Goal: Task Accomplishment & Management: Use online tool/utility

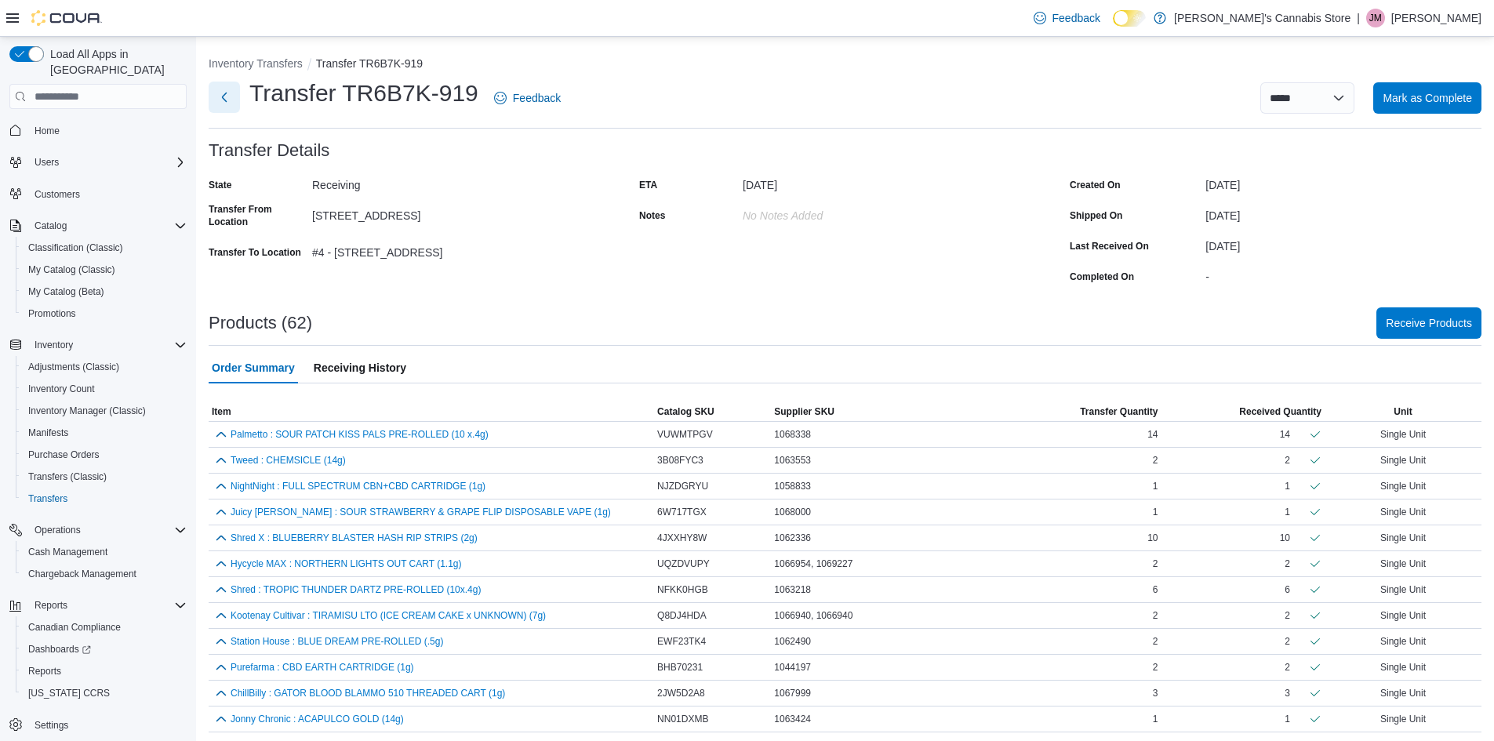
click at [225, 101] on button "Next" at bounding box center [224, 97] width 31 height 31
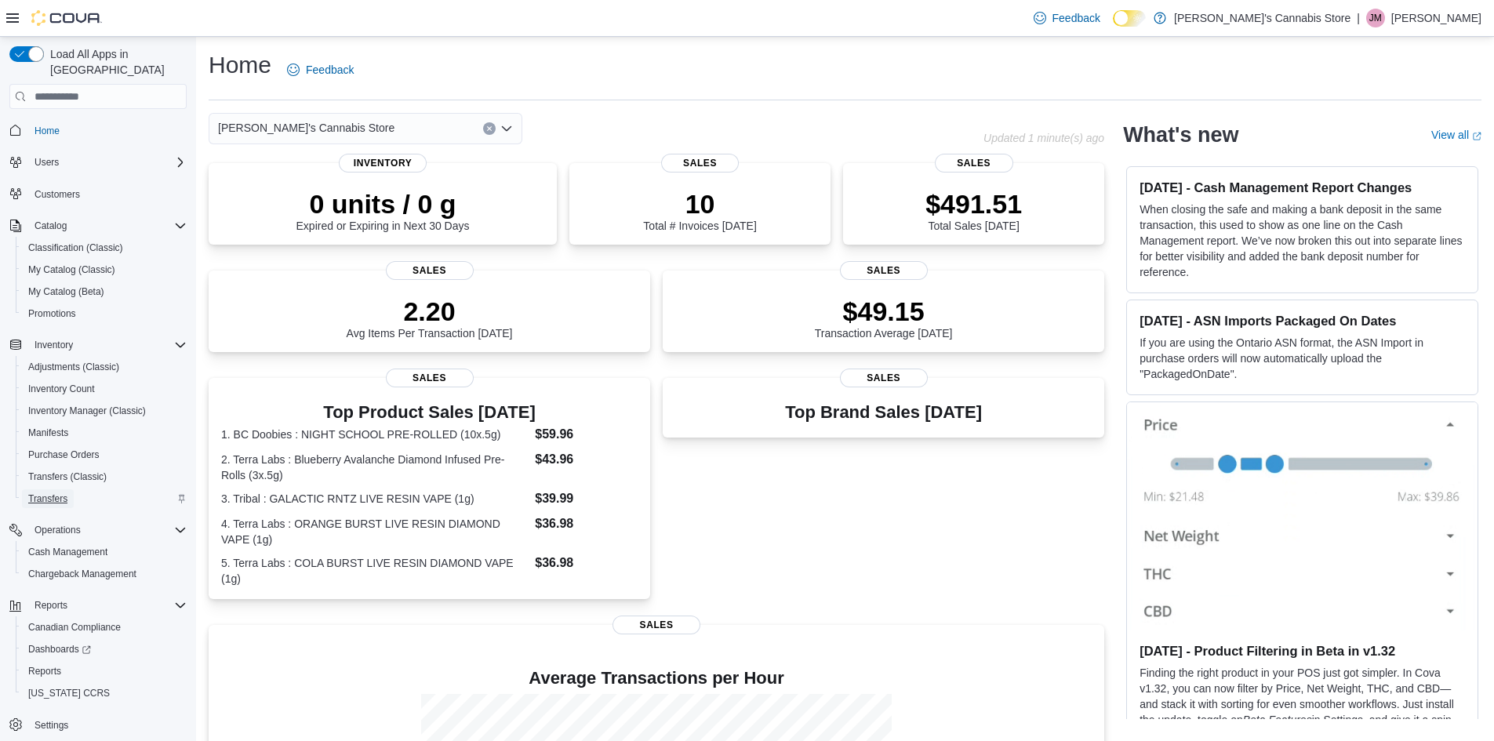
click at [61, 492] on span "Transfers" at bounding box center [47, 498] width 39 height 13
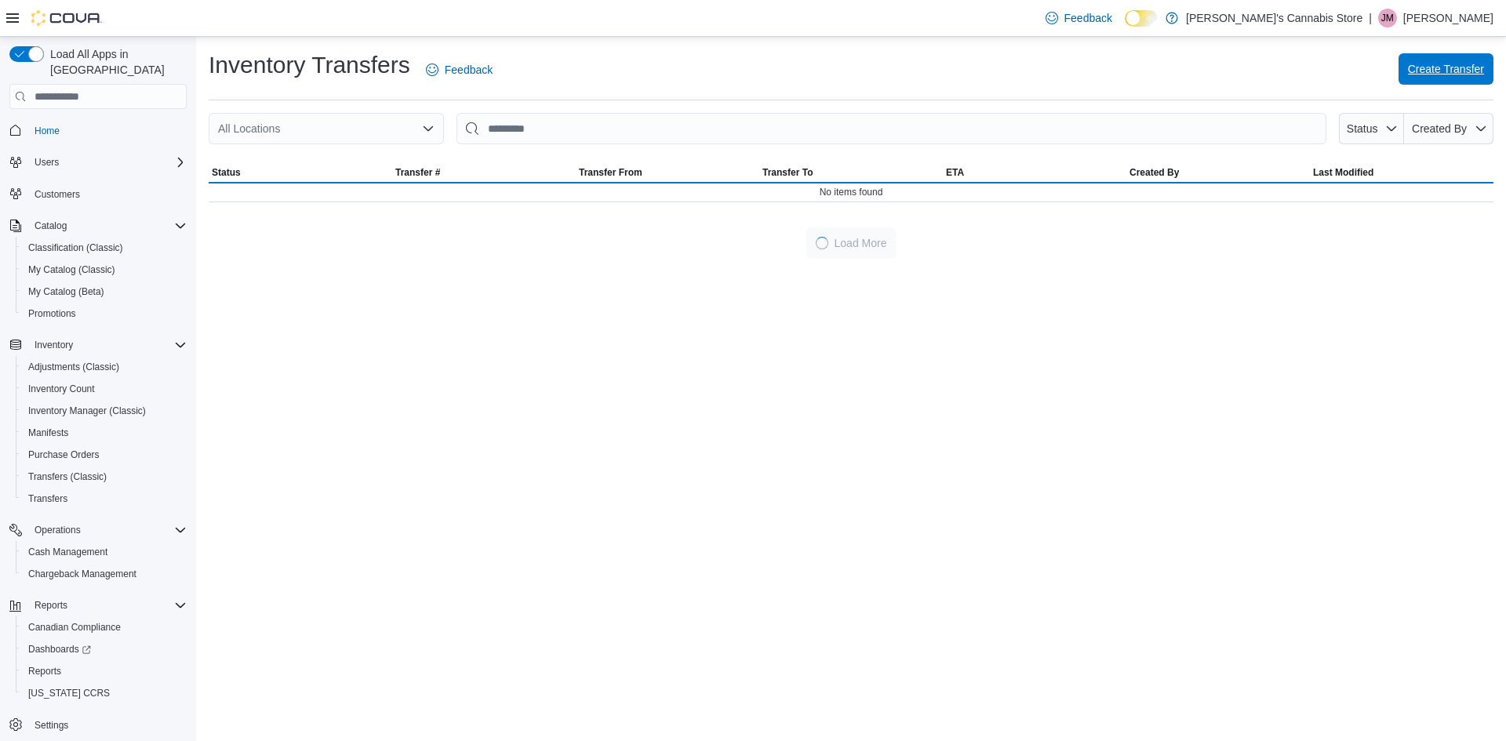
click at [1441, 70] on span "Create Transfer" at bounding box center [1446, 69] width 76 height 16
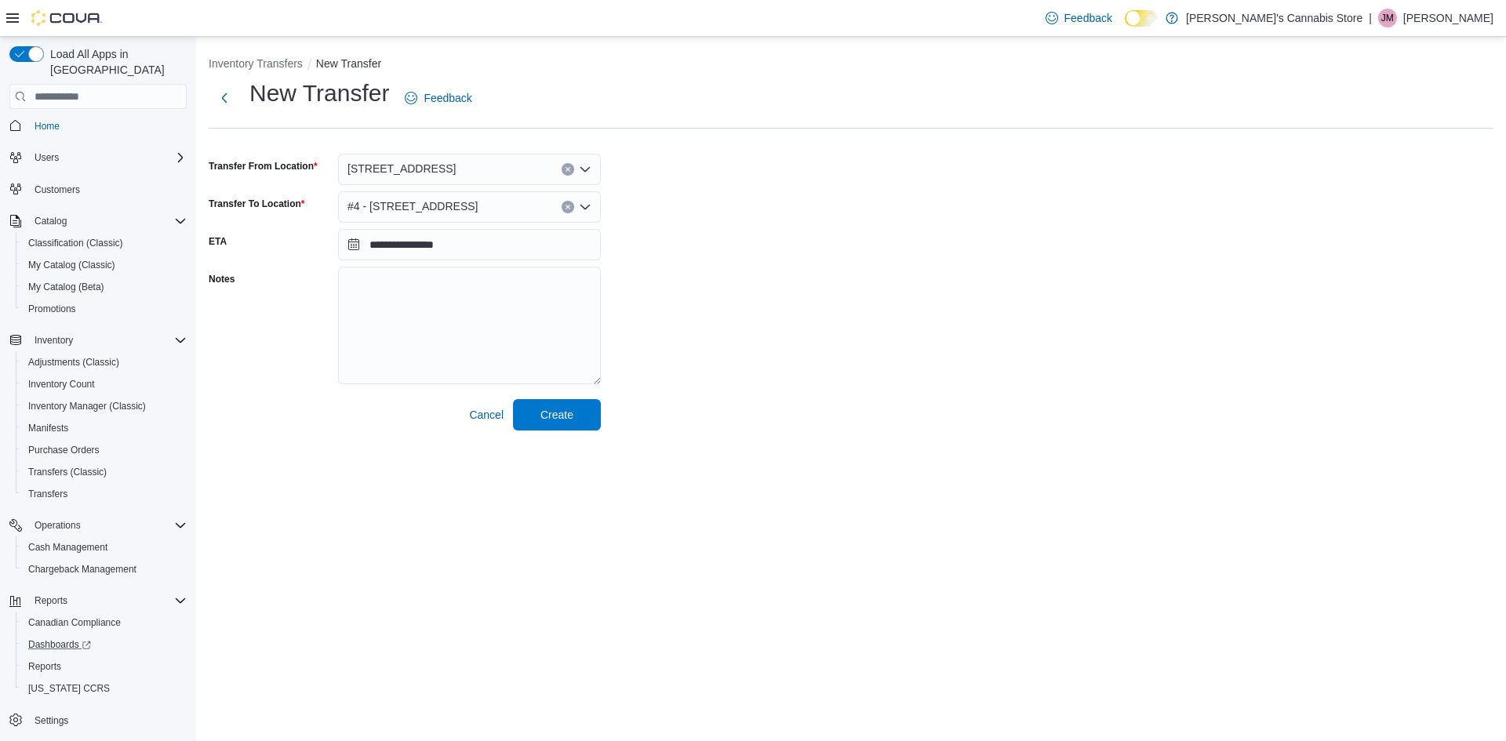
scroll to position [5, 0]
click at [67, 487] on span "Transfers" at bounding box center [47, 493] width 39 height 13
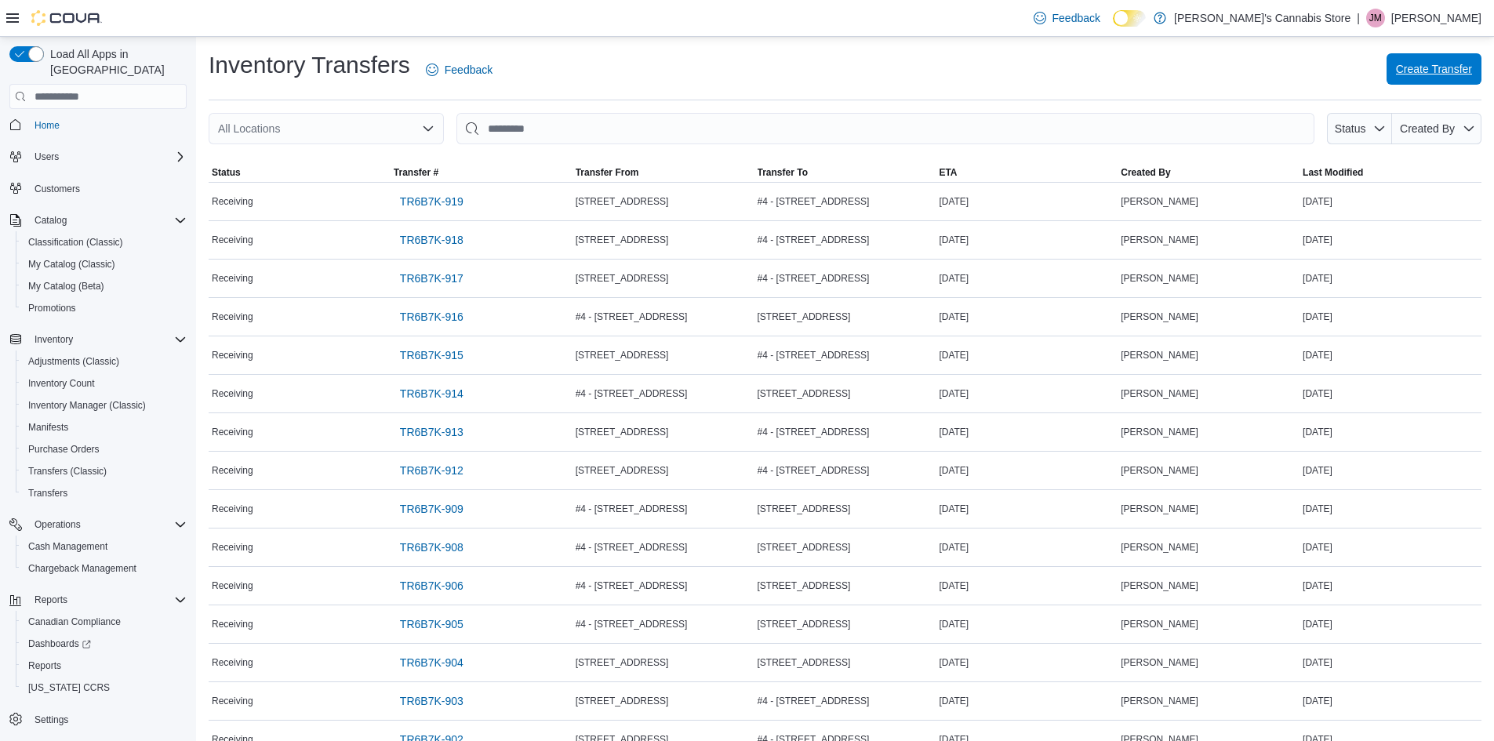
click at [1454, 64] on span "Create Transfer" at bounding box center [1434, 69] width 76 height 16
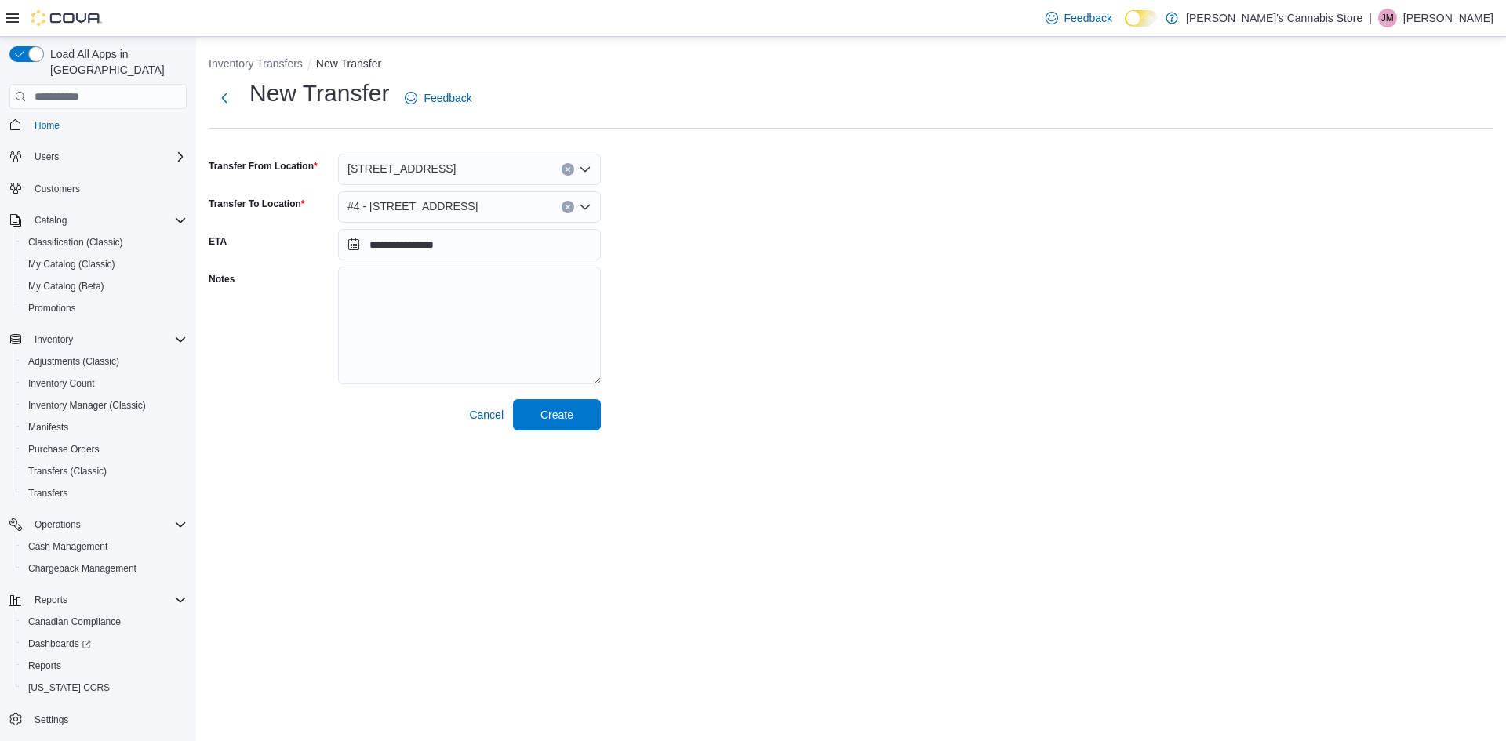
click at [565, 169] on icon "Clear input" at bounding box center [568, 169] width 6 height 6
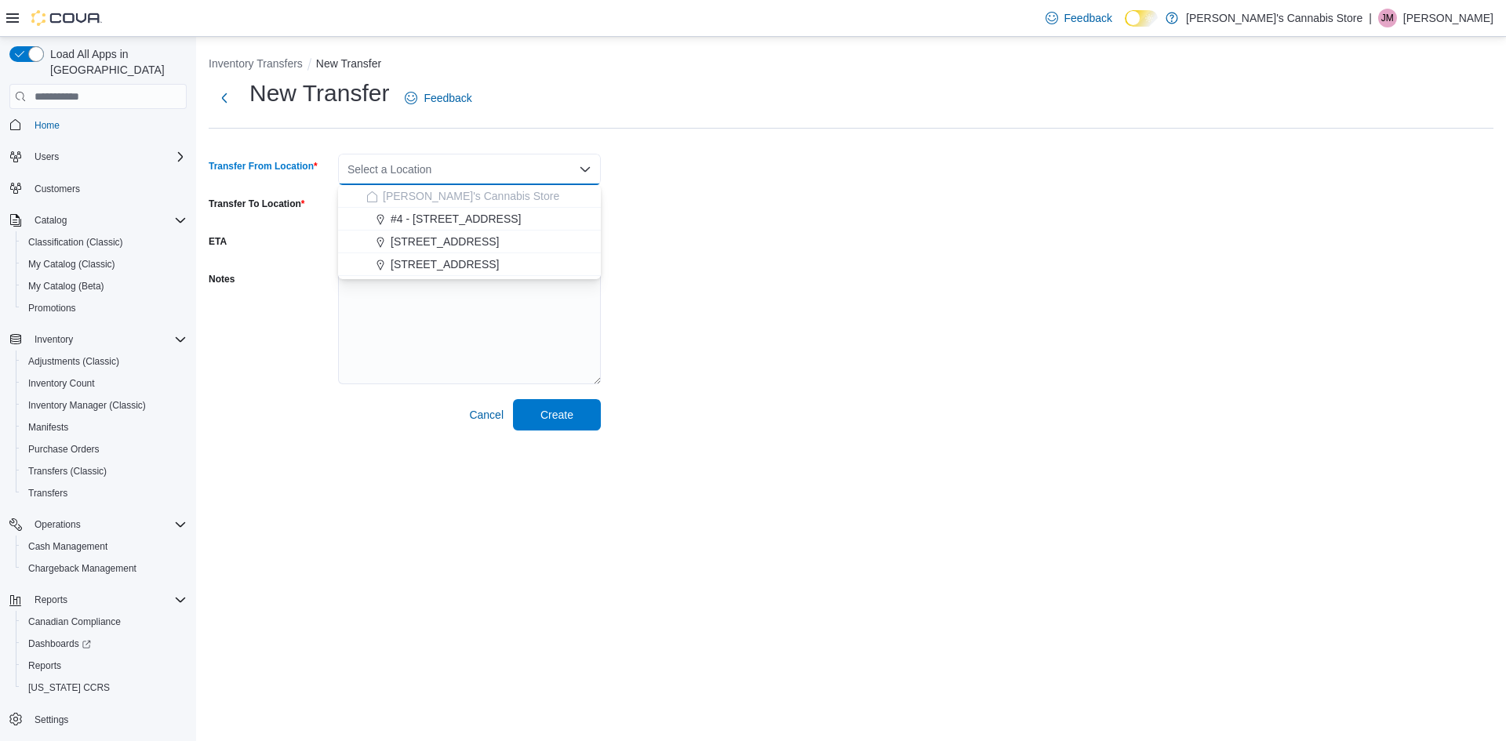
click at [695, 168] on div "**********" at bounding box center [851, 254] width 1285 height 353
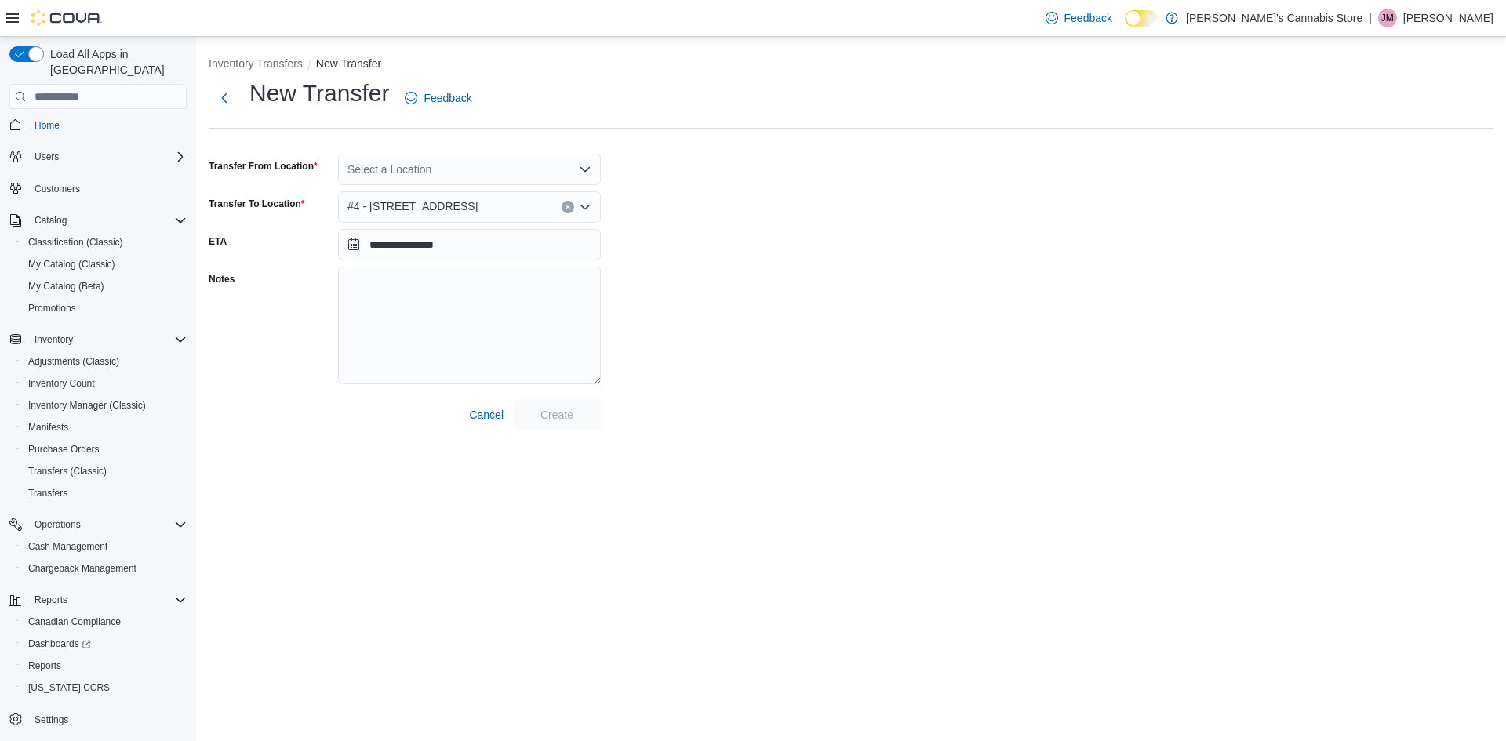
click at [568, 201] on button "Clear input" at bounding box center [568, 207] width 13 height 13
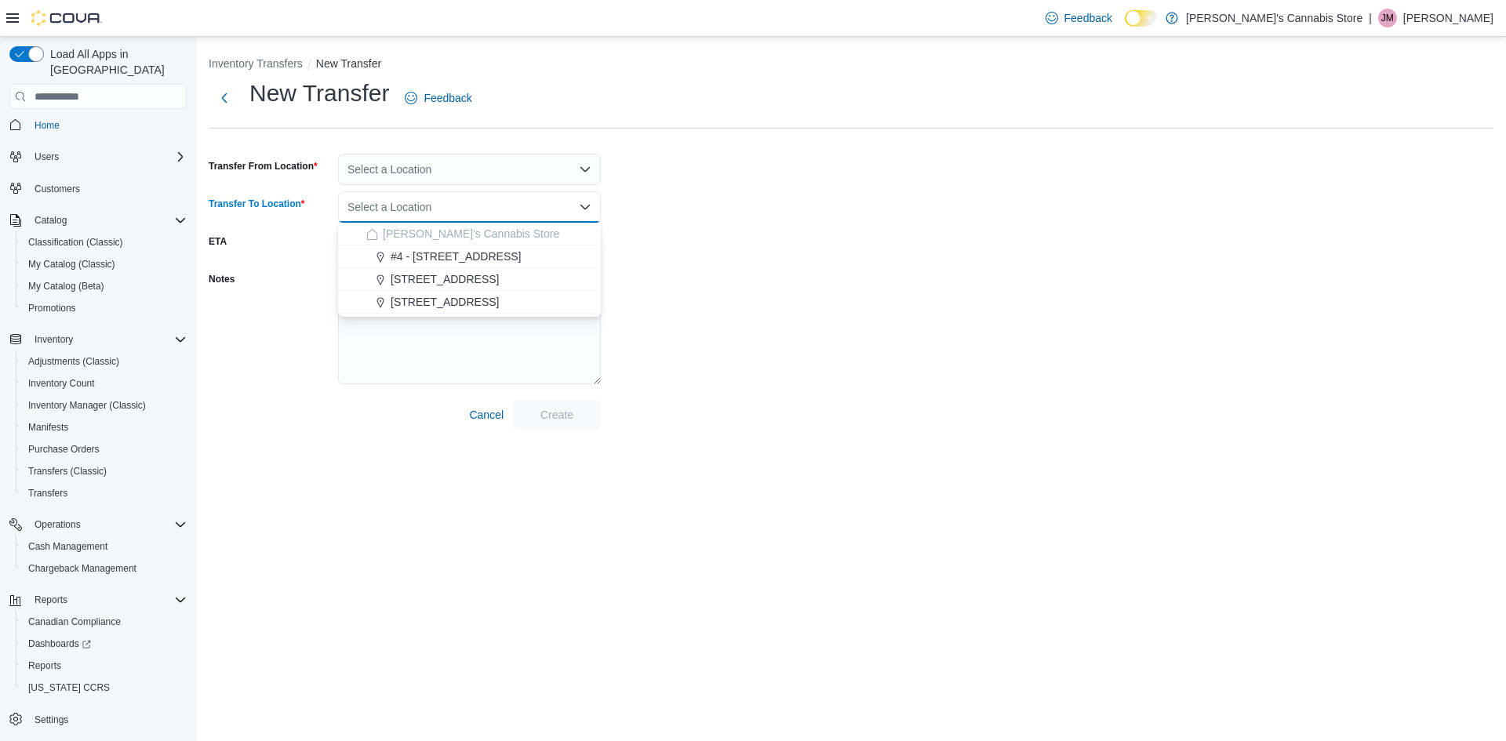
click at [885, 205] on div "**********" at bounding box center [851, 254] width 1285 height 353
click at [587, 165] on icon "Open list of options" at bounding box center [585, 169] width 13 height 13
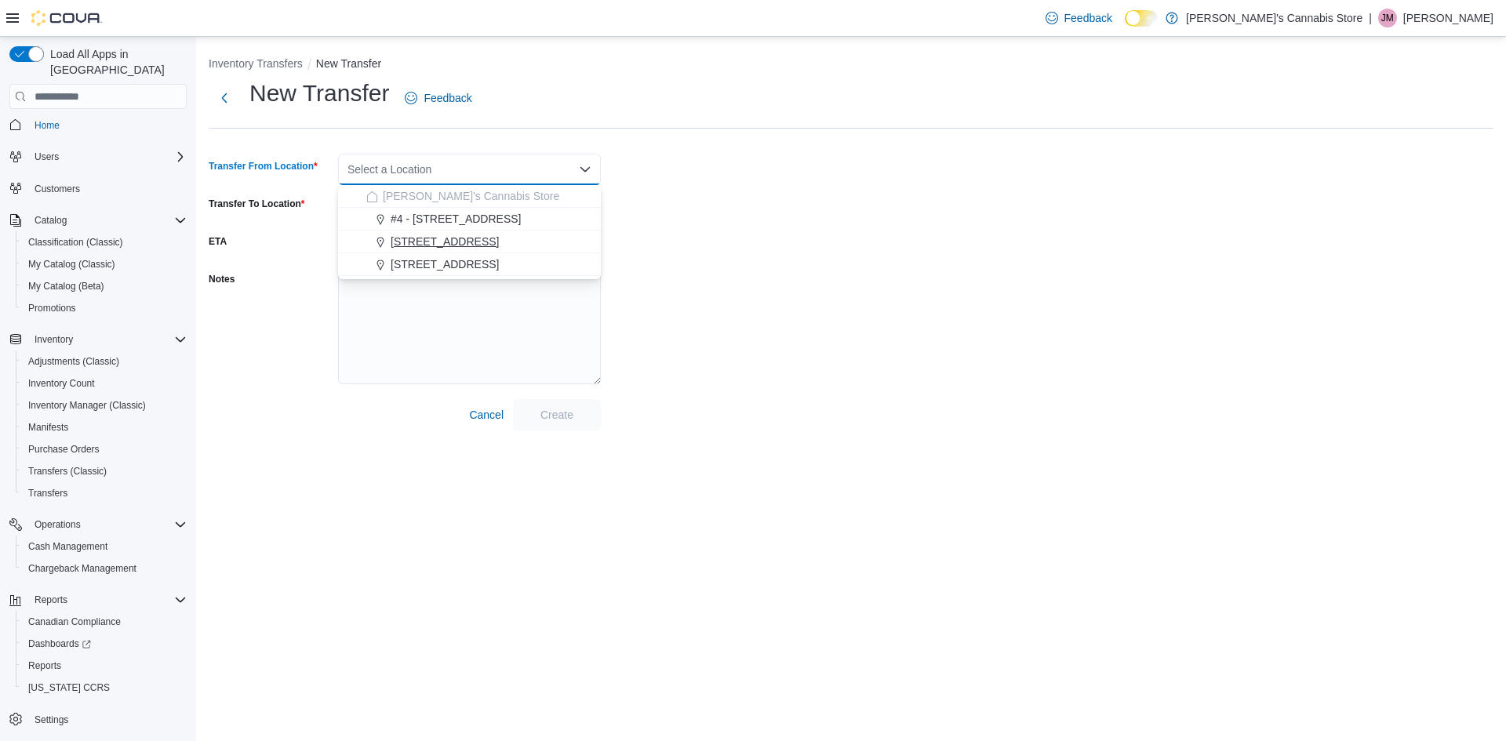
click at [499, 249] on span "[STREET_ADDRESS]" at bounding box center [445, 242] width 108 height 16
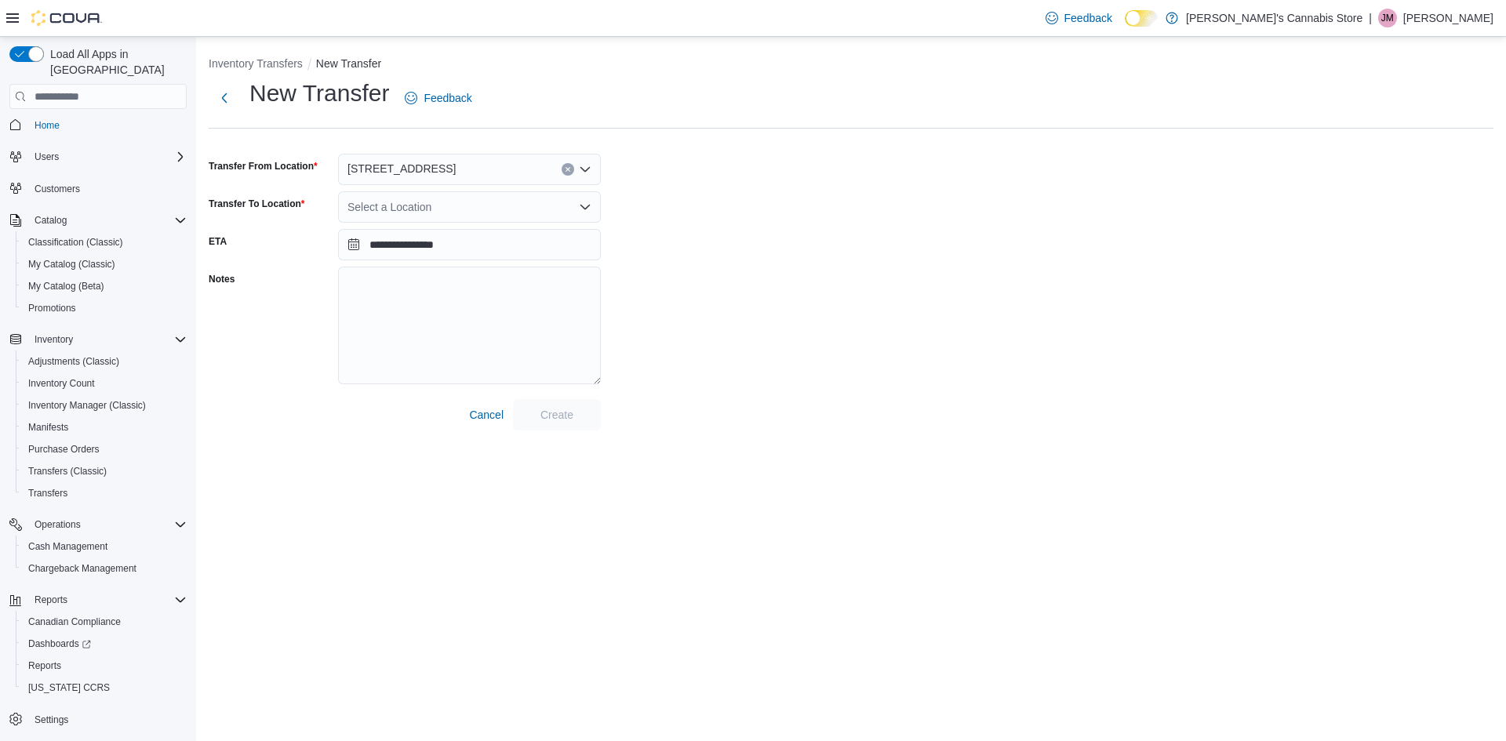
click at [741, 249] on div "**********" at bounding box center [851, 254] width 1285 height 353
click at [535, 205] on div "Select a Location" at bounding box center [469, 206] width 263 height 31
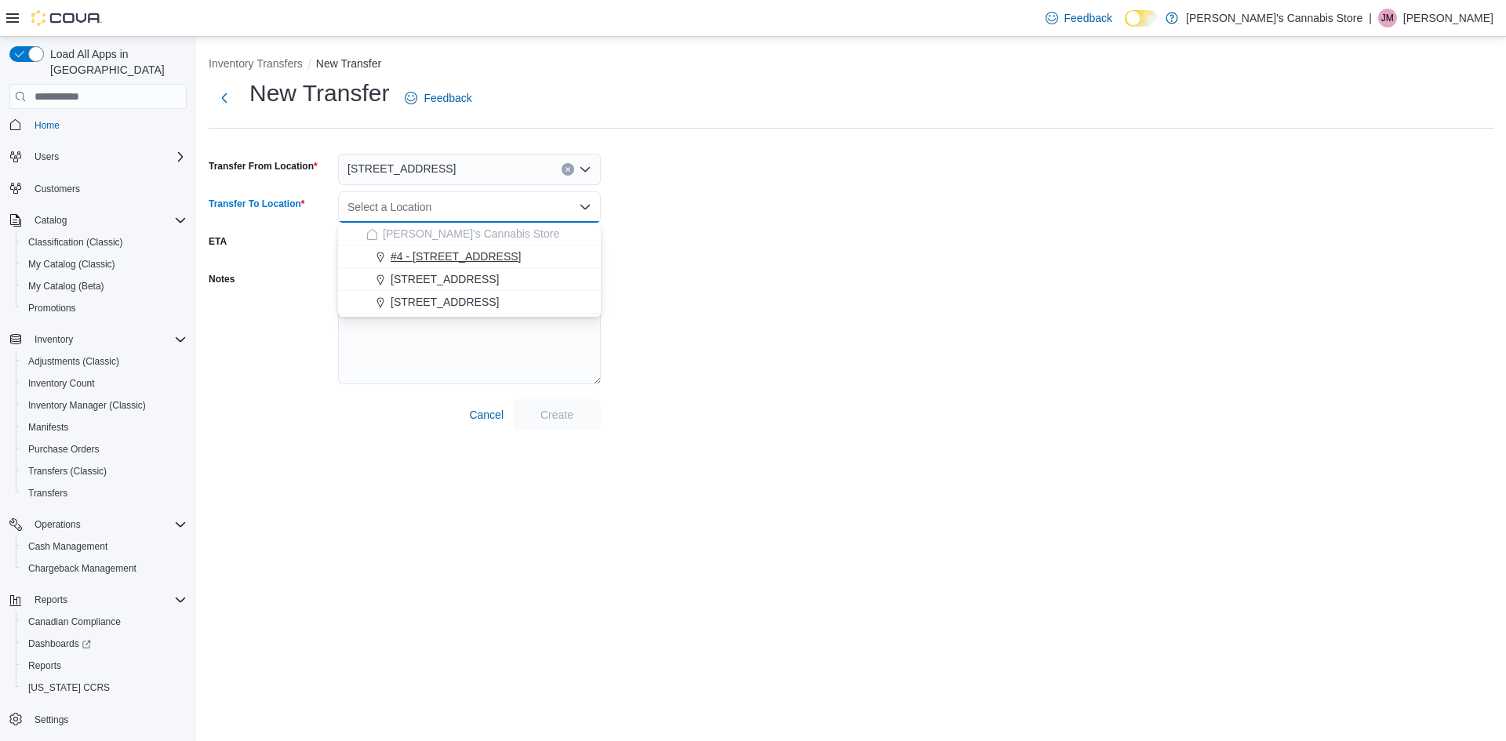
click at [474, 260] on span "#4 - [STREET_ADDRESS]" at bounding box center [456, 257] width 131 height 16
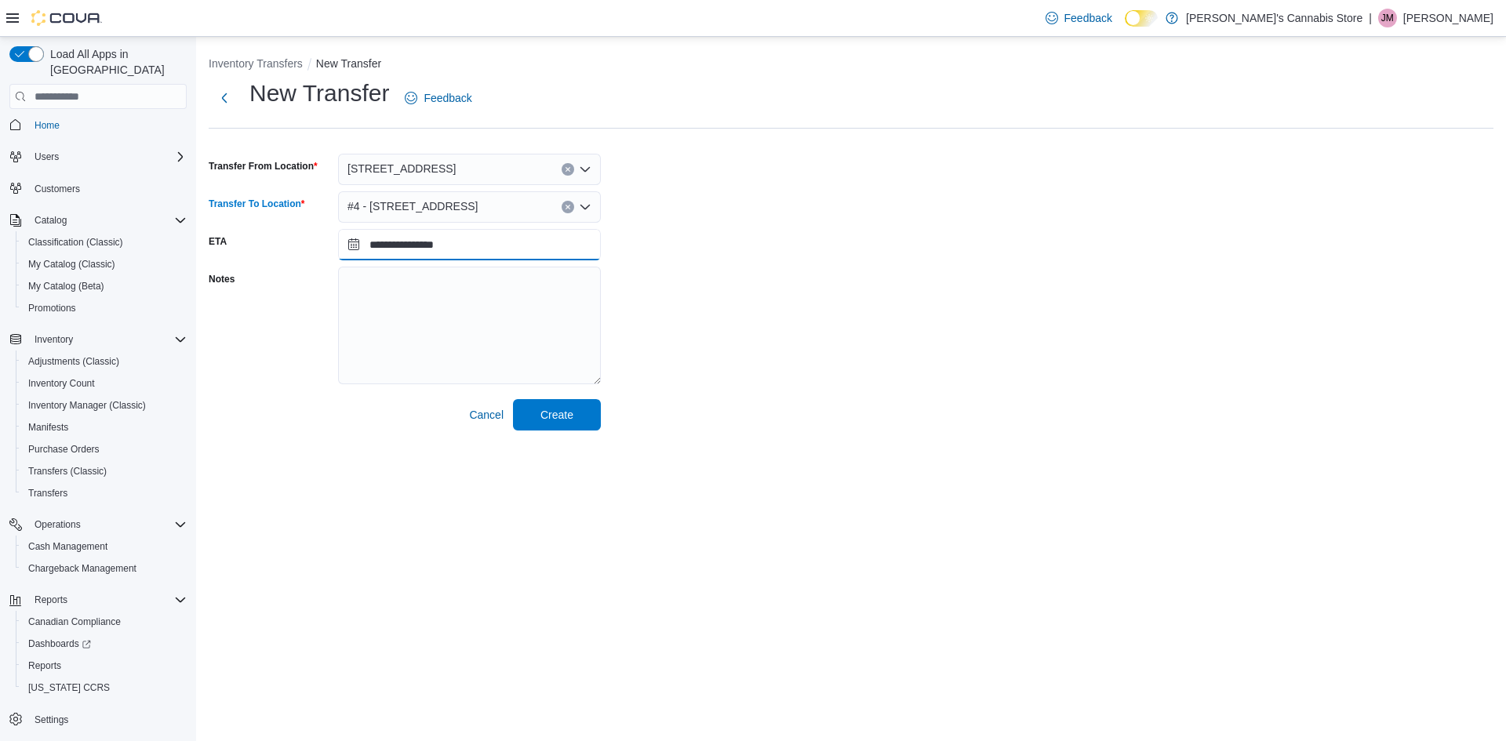
click at [506, 252] on input "**********" at bounding box center [469, 244] width 263 height 31
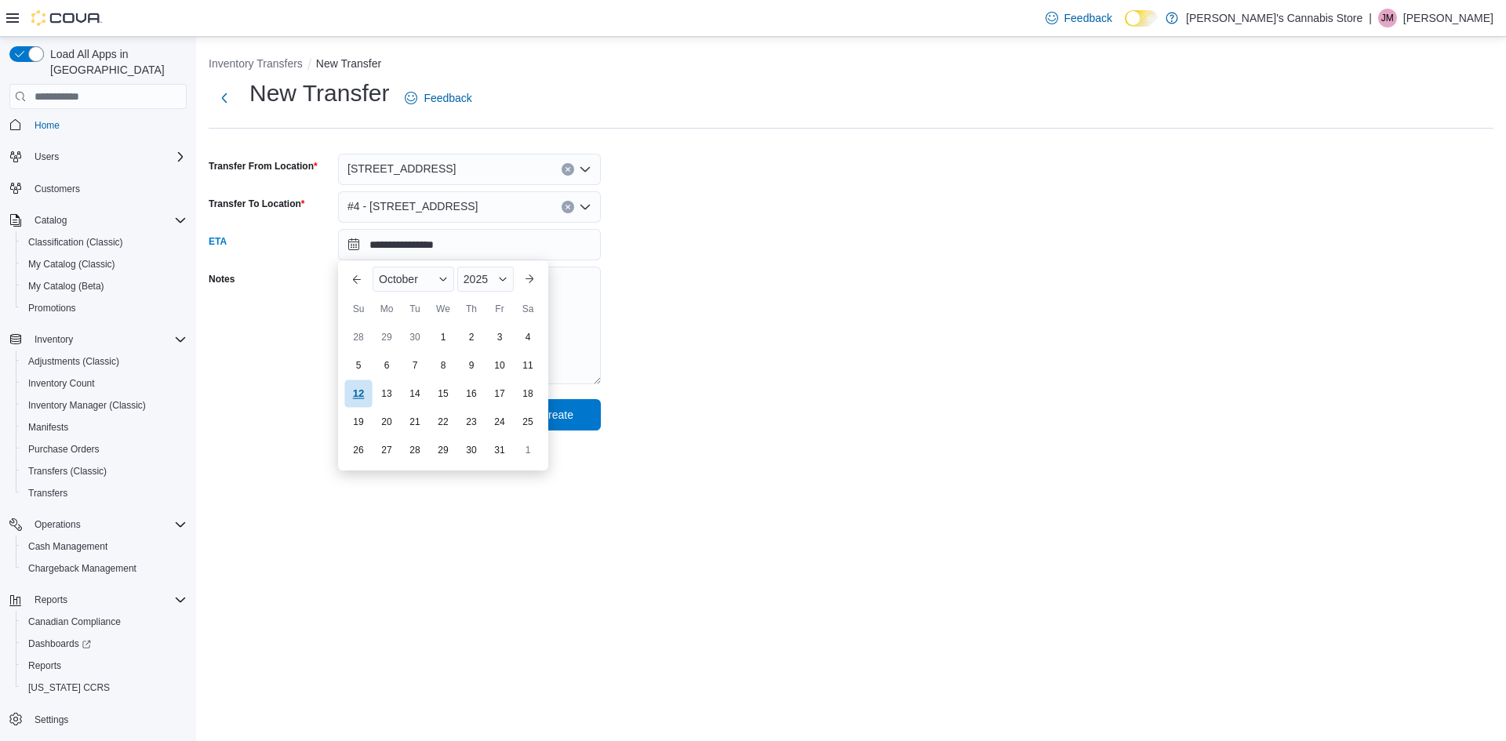
click at [364, 391] on div "12" at bounding box center [357, 393] width 27 height 27
type input "**********"
click at [816, 375] on div "**********" at bounding box center [851, 254] width 1285 height 353
click at [567, 409] on span "Create" at bounding box center [556, 414] width 33 height 16
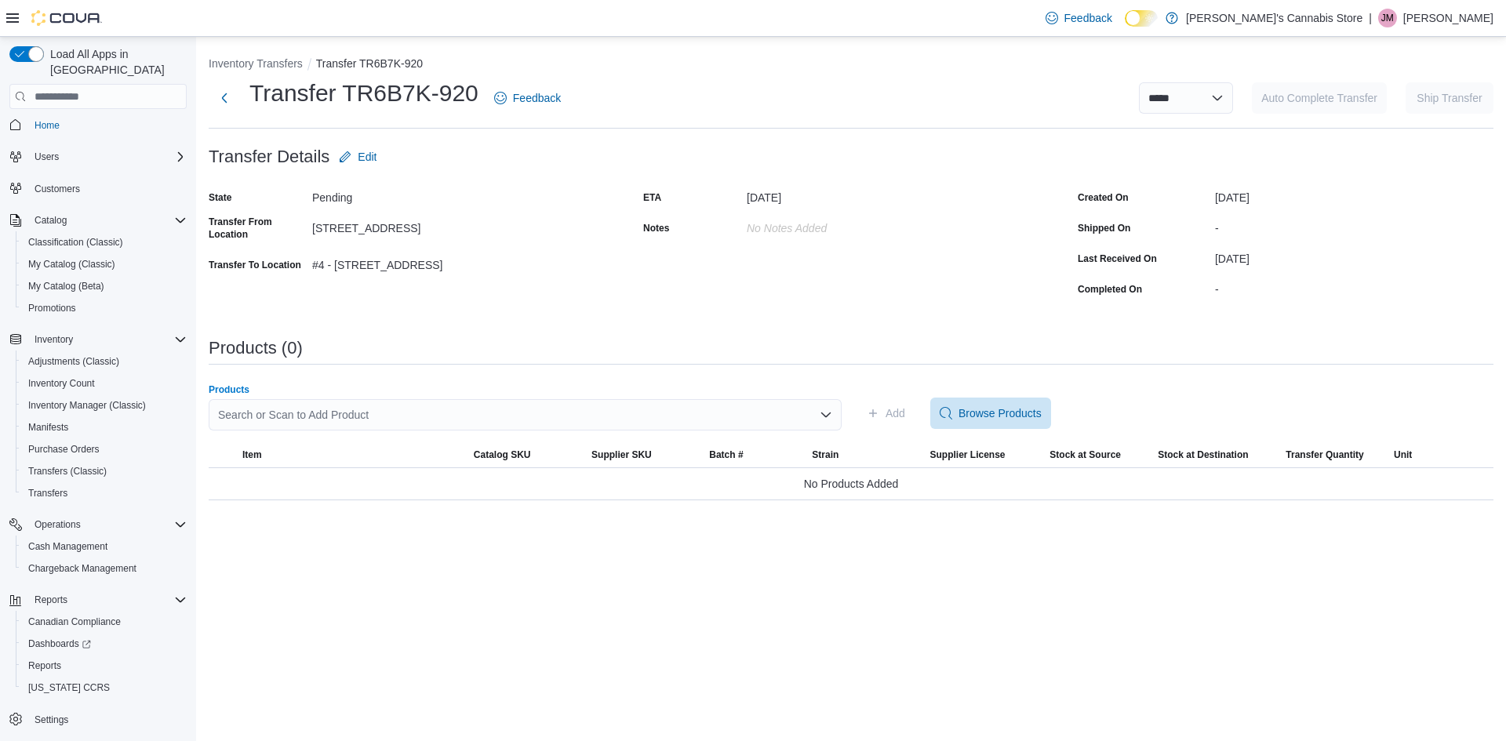
click at [351, 413] on div "Search or Scan to Add Product" at bounding box center [525, 414] width 633 height 31
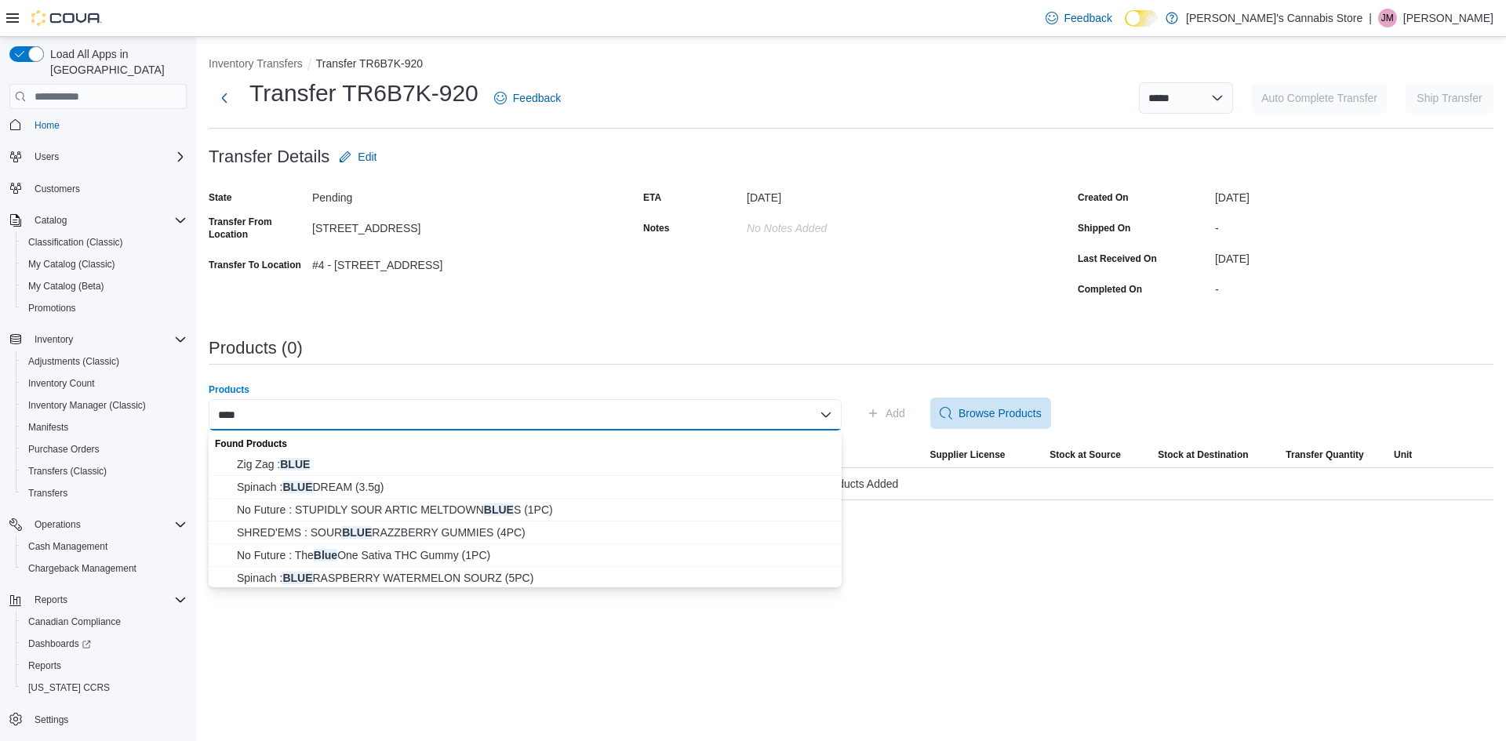
drag, startPoint x: 277, startPoint y: 413, endPoint x: 197, endPoint y: 413, distance: 80.0
click at [198, 413] on div "**********" at bounding box center [851, 275] width 1310 height 476
click at [980, 603] on div "**********" at bounding box center [851, 389] width 1310 height 704
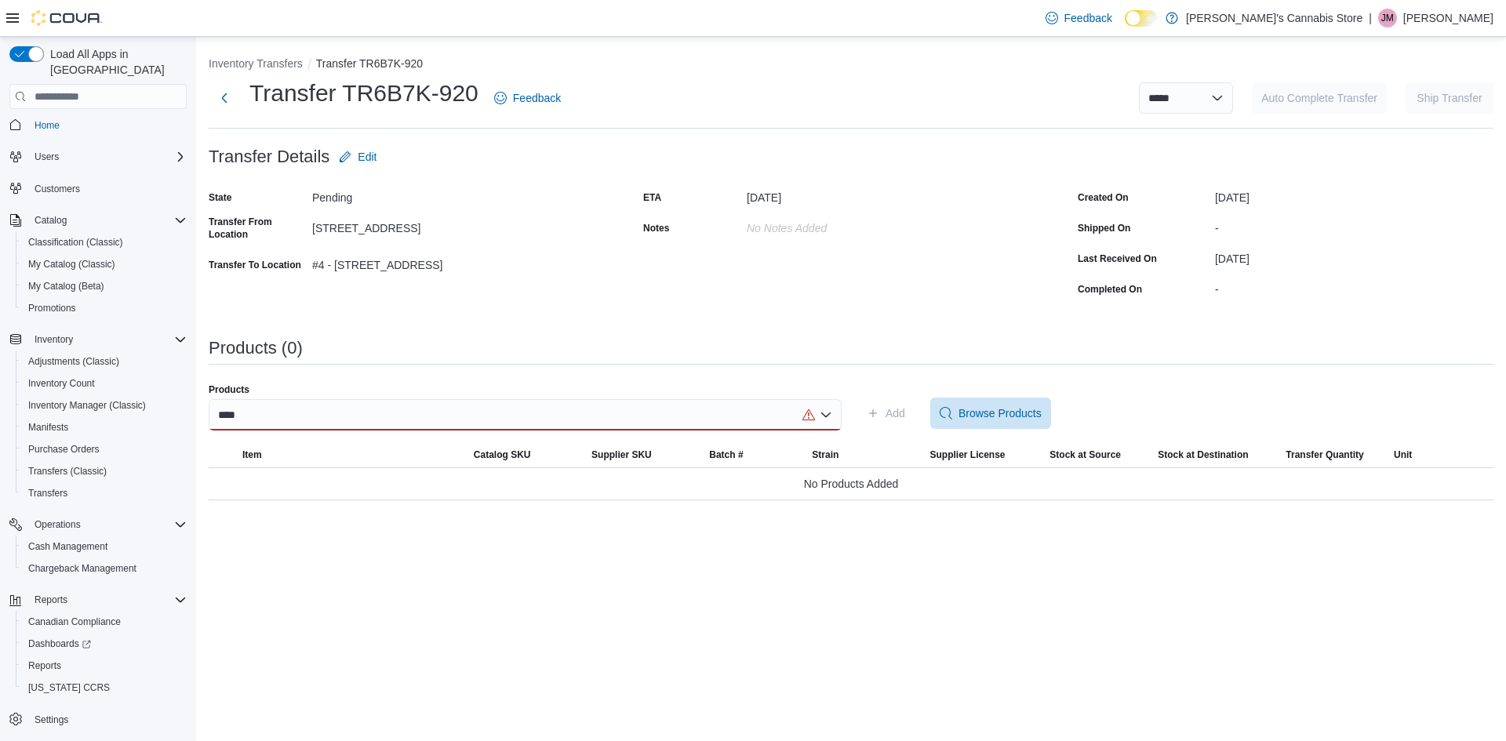
click at [267, 419] on div "****" at bounding box center [525, 414] width 633 height 31
type input "*"
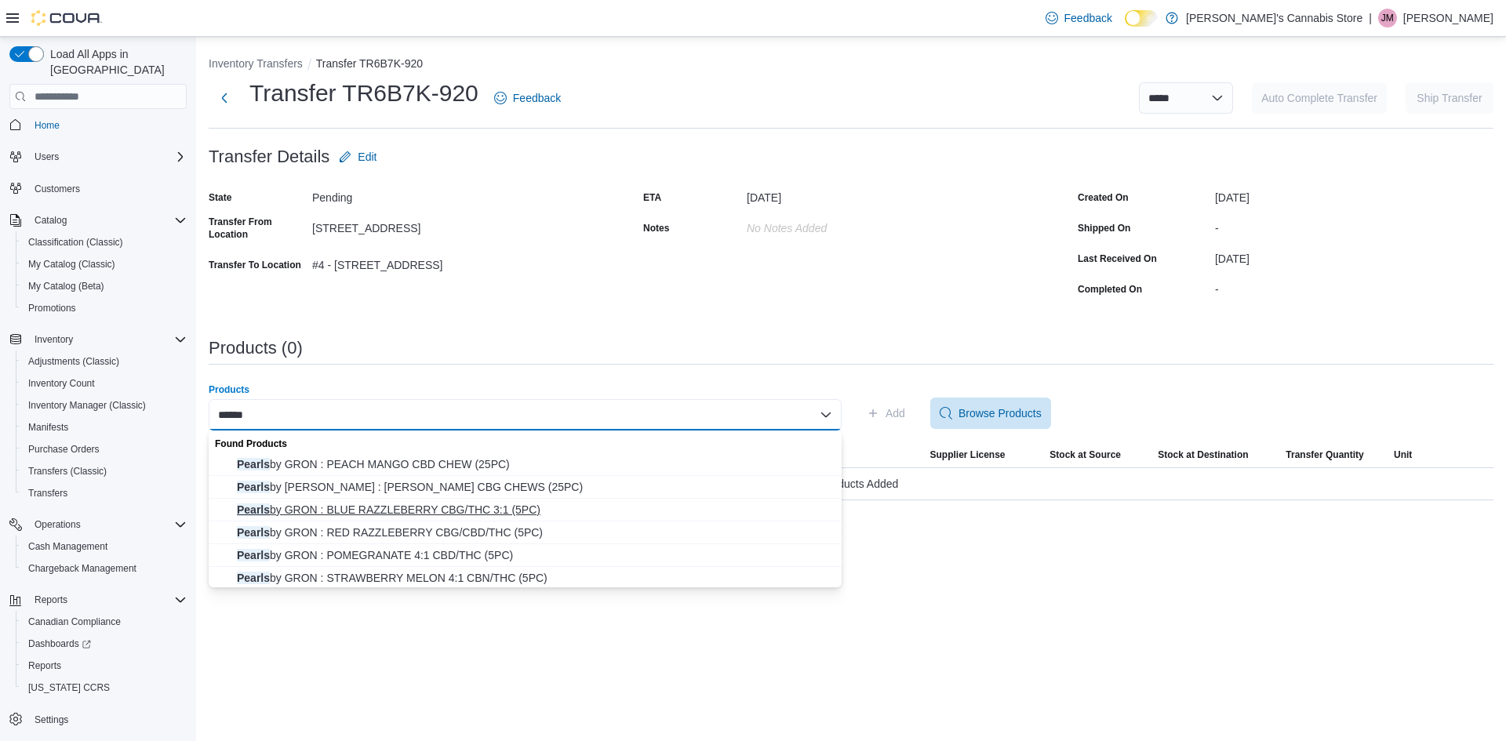
type input "******"
click at [310, 509] on span "Pearls by GRON : BLUE RAZZLEBERRY CBG/THC 3:1 (5PC)" at bounding box center [534, 510] width 595 height 16
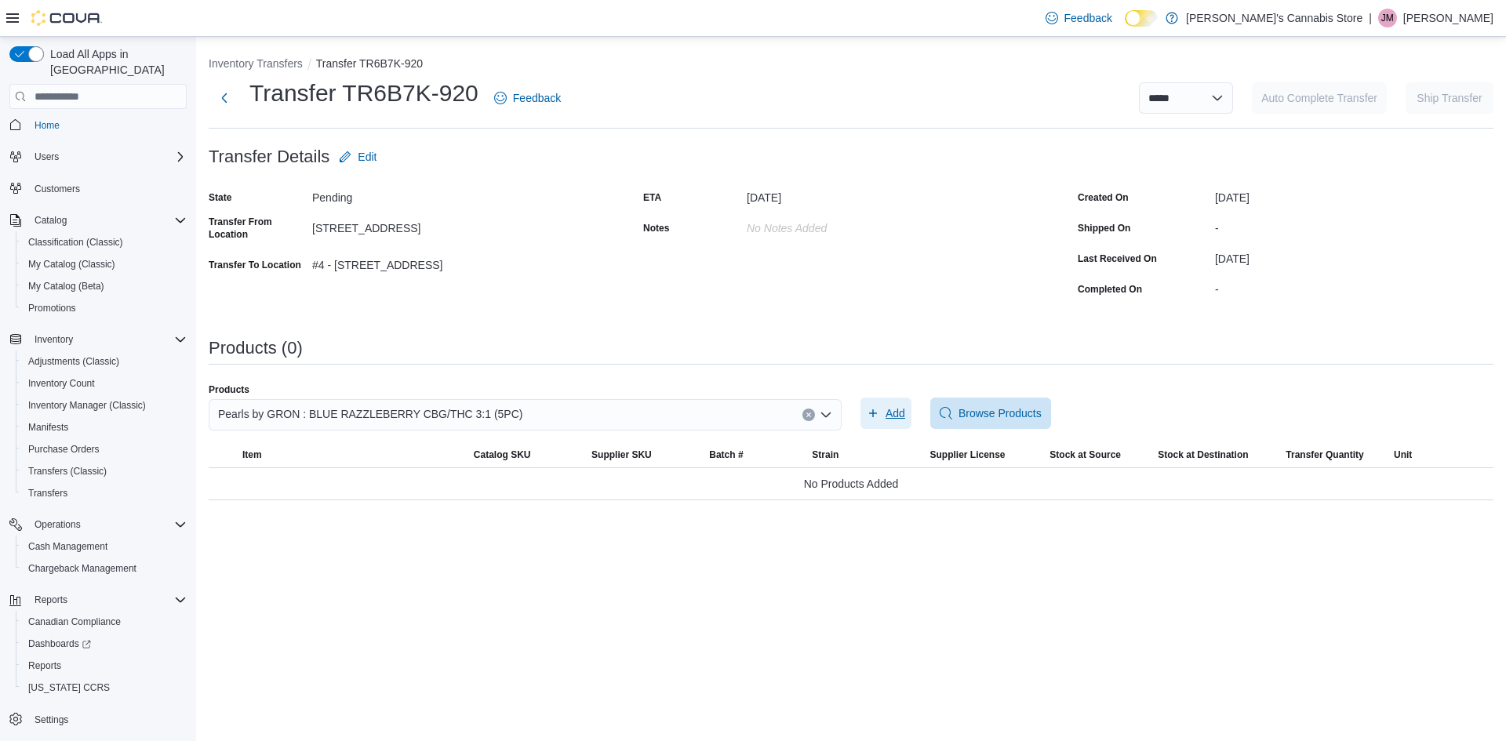
click at [901, 419] on span "Add" at bounding box center [895, 413] width 20 height 16
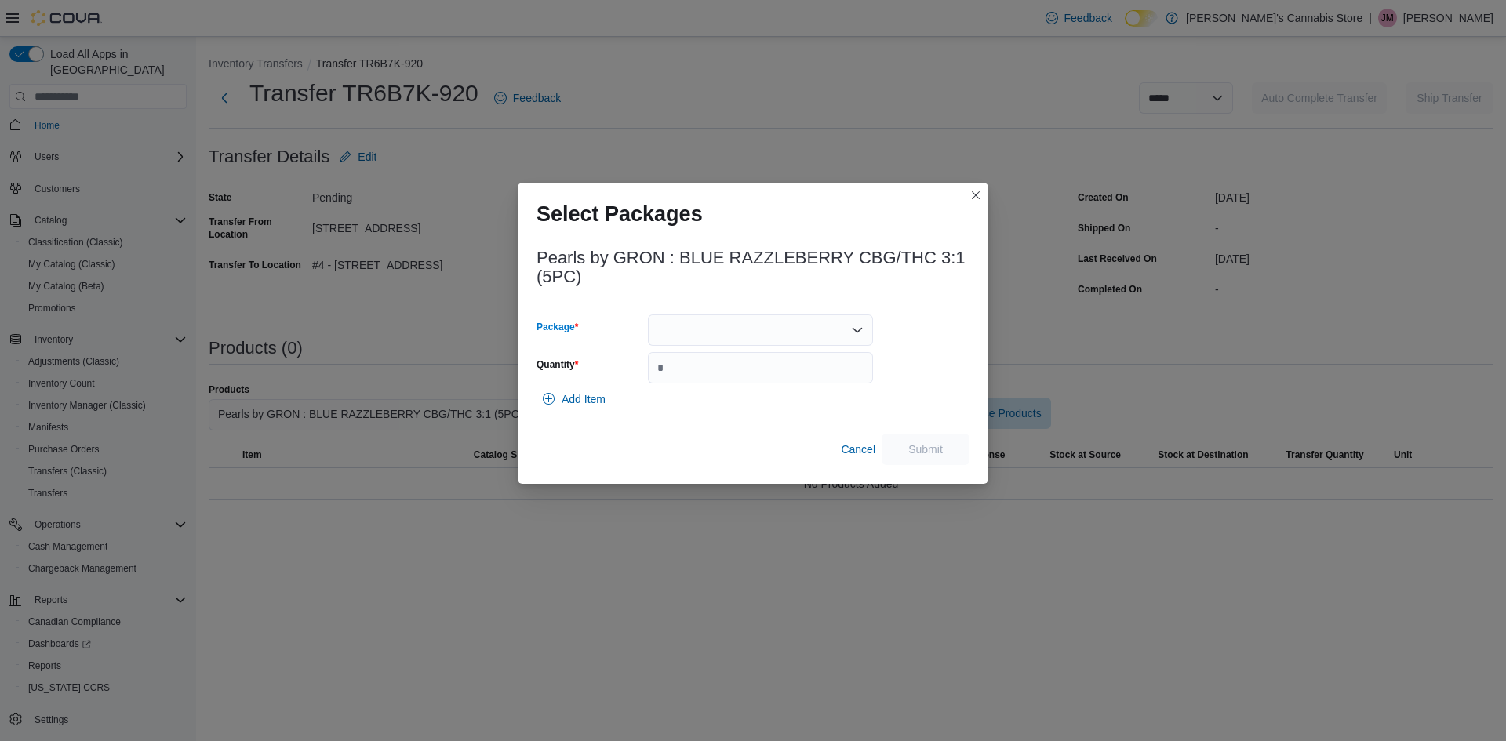
click at [792, 334] on div at bounding box center [760, 329] width 225 height 31
click at [732, 416] on button "PBR549" at bounding box center [760, 425] width 225 height 23
click at [721, 365] on input "Quantity" at bounding box center [760, 367] width 225 height 31
type input "*"
click at [932, 443] on span "Submit" at bounding box center [925, 449] width 35 height 16
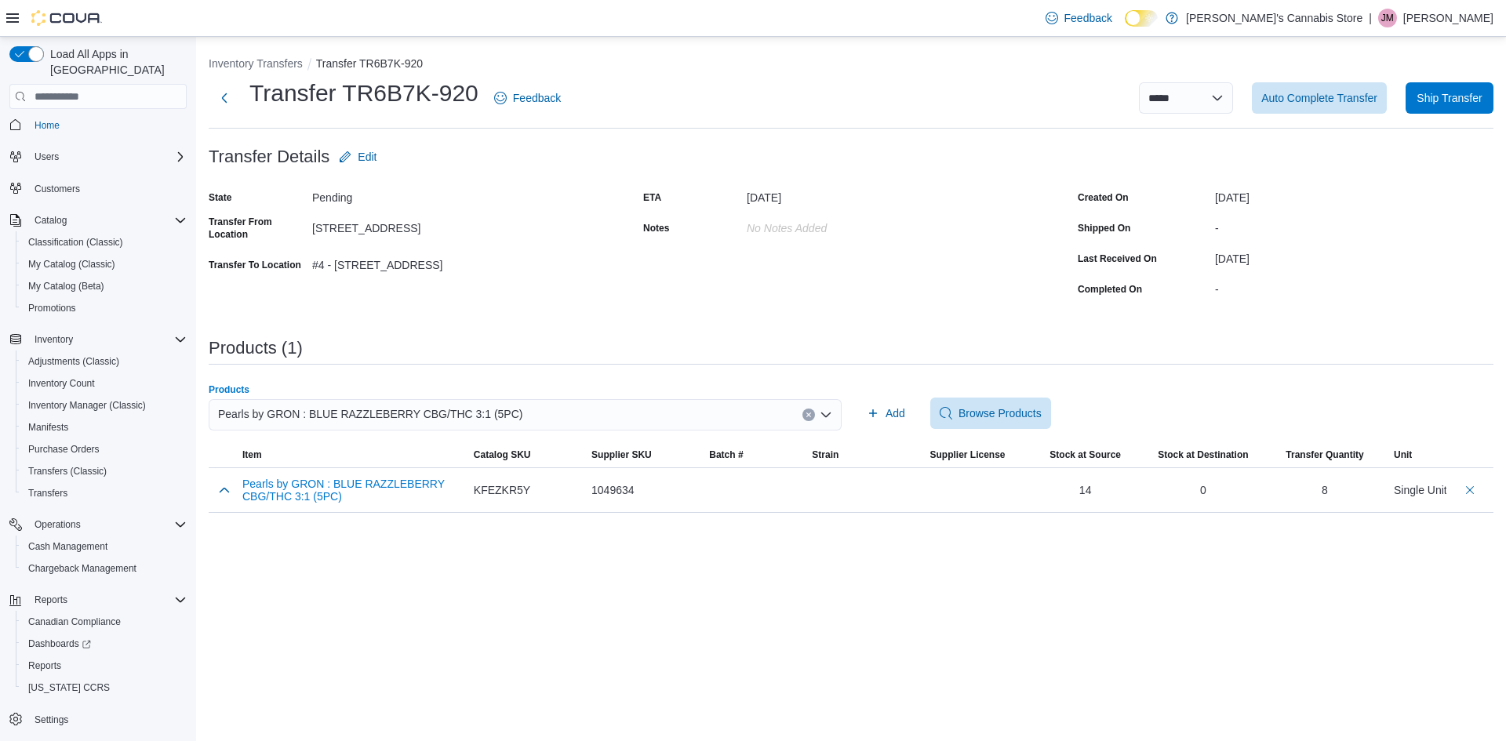
click at [807, 409] on button "Clear input" at bounding box center [808, 415] width 13 height 13
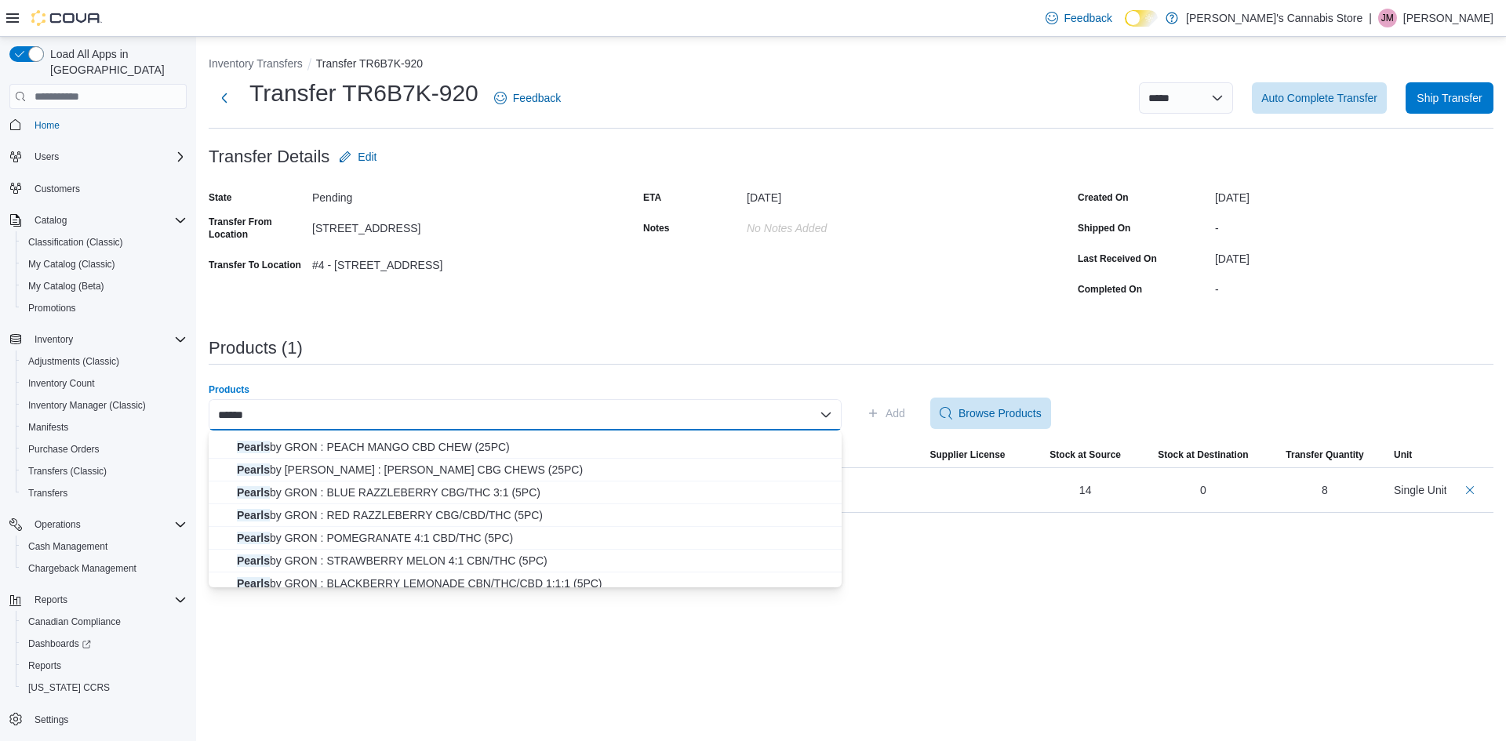
scroll to position [25, 0]
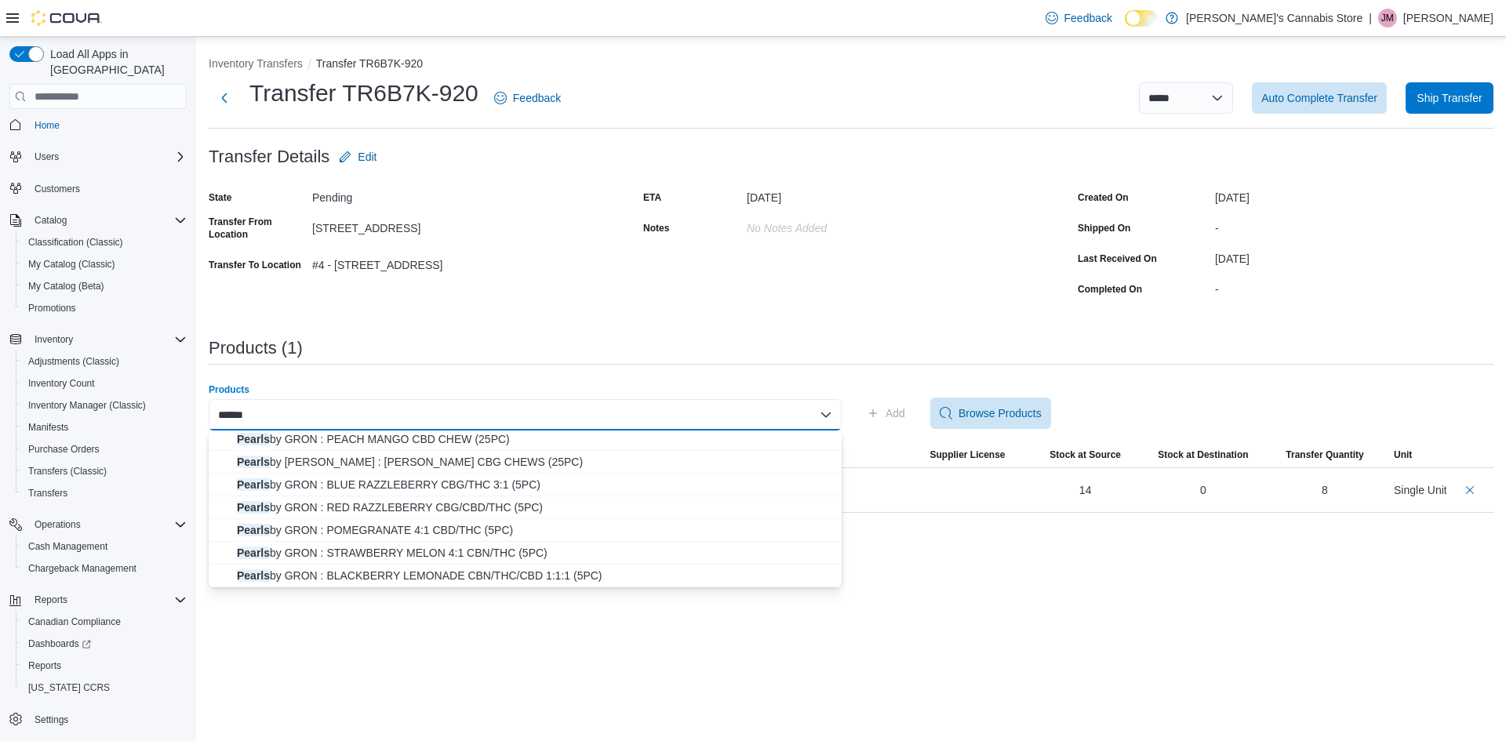
type input "******"
click at [492, 581] on span "Pearls by GRON : BLACKBERRY LEMONADE CBN/THC/CBD 1:1:1 (5PC)" at bounding box center [534, 576] width 595 height 16
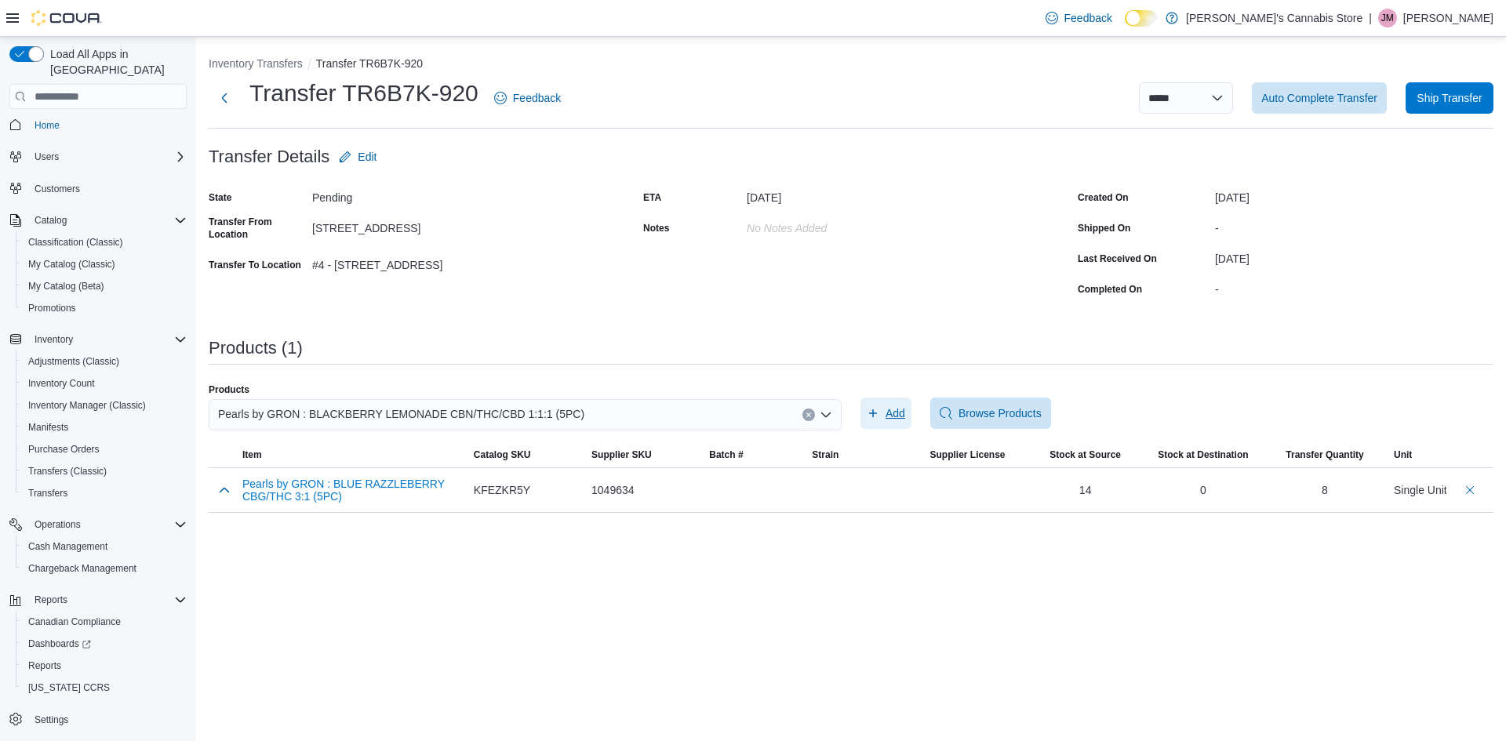
click at [900, 417] on span "Add" at bounding box center [895, 413] width 20 height 16
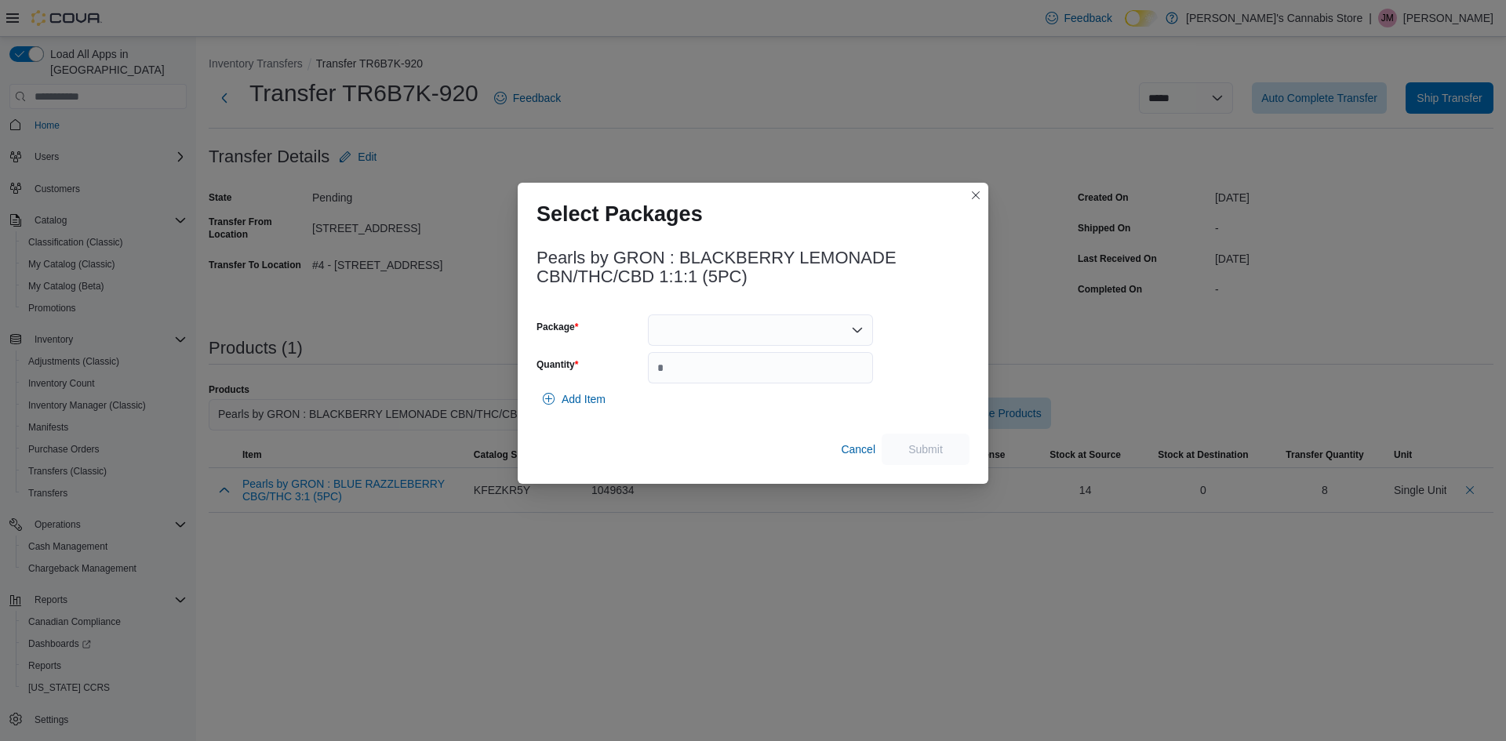
click at [833, 325] on div at bounding box center [760, 329] width 225 height 31
click at [734, 428] on span "PBL472" at bounding box center [769, 425] width 187 height 16
click at [720, 376] on input "Quantity" at bounding box center [760, 367] width 225 height 31
type input "**"
click at [951, 442] on span "Submit" at bounding box center [925, 448] width 69 height 31
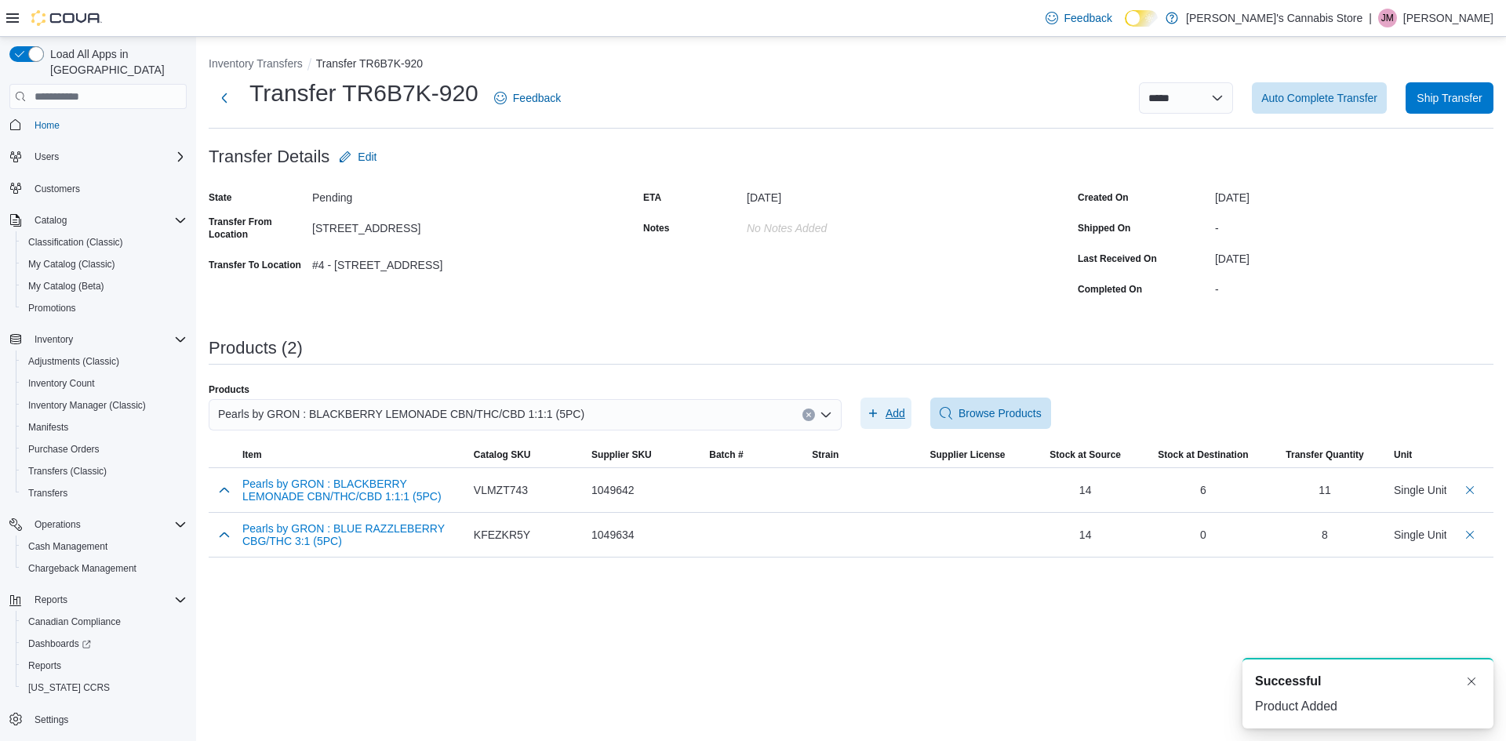
scroll to position [0, 0]
click at [809, 413] on icon "Clear input" at bounding box center [808, 415] width 6 height 6
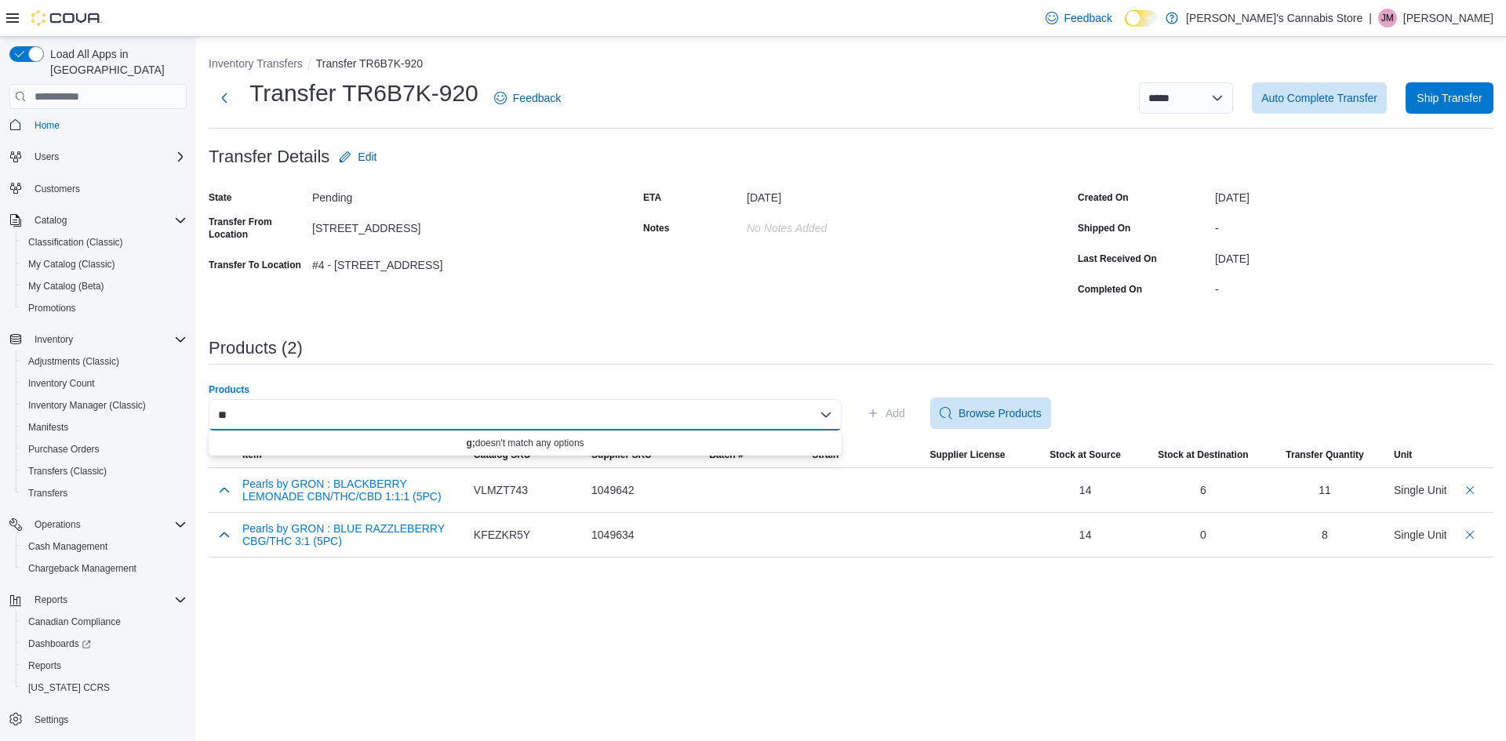
type input "*"
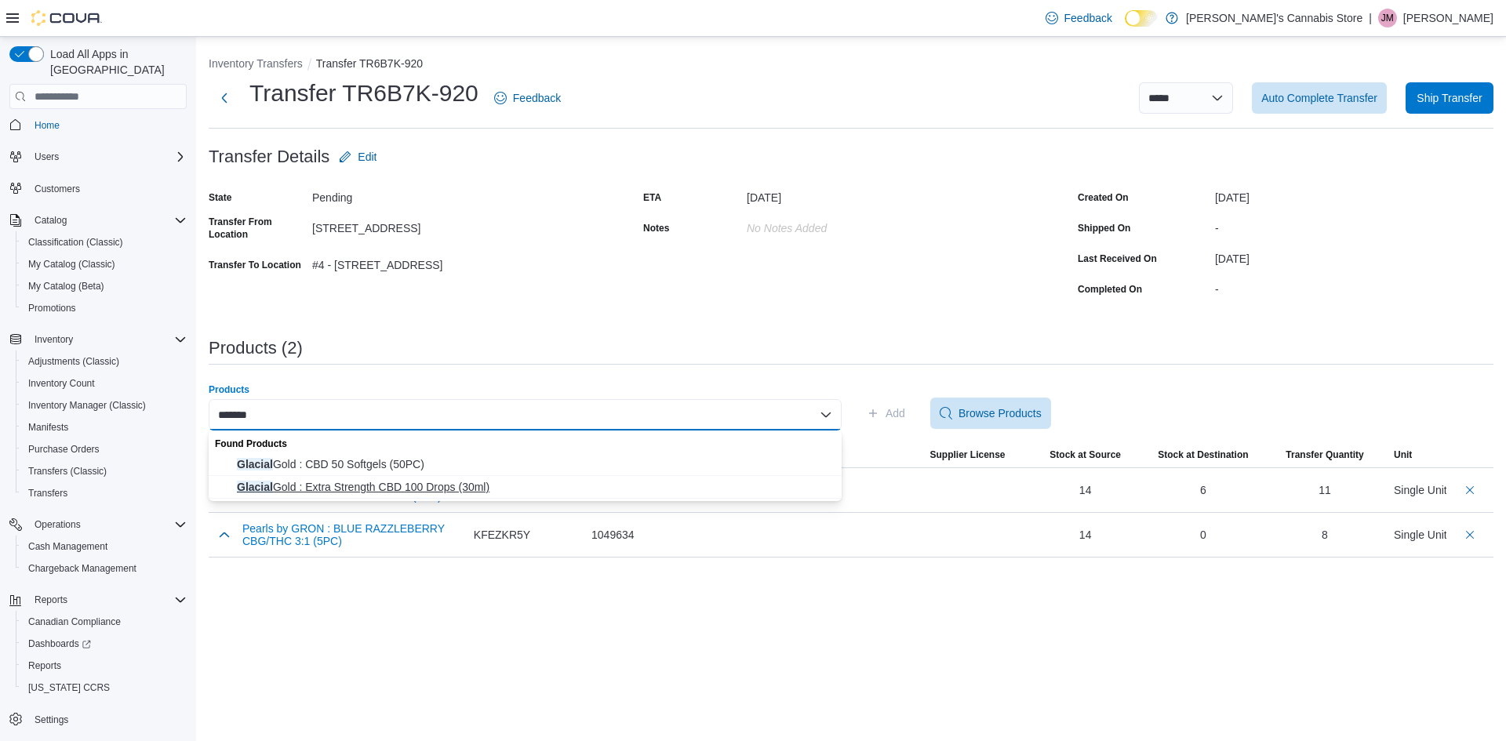
type input "*******"
click at [300, 485] on span "Glacial Gold : Extra Strength CBD 100 Drops (30ml)" at bounding box center [534, 487] width 595 height 16
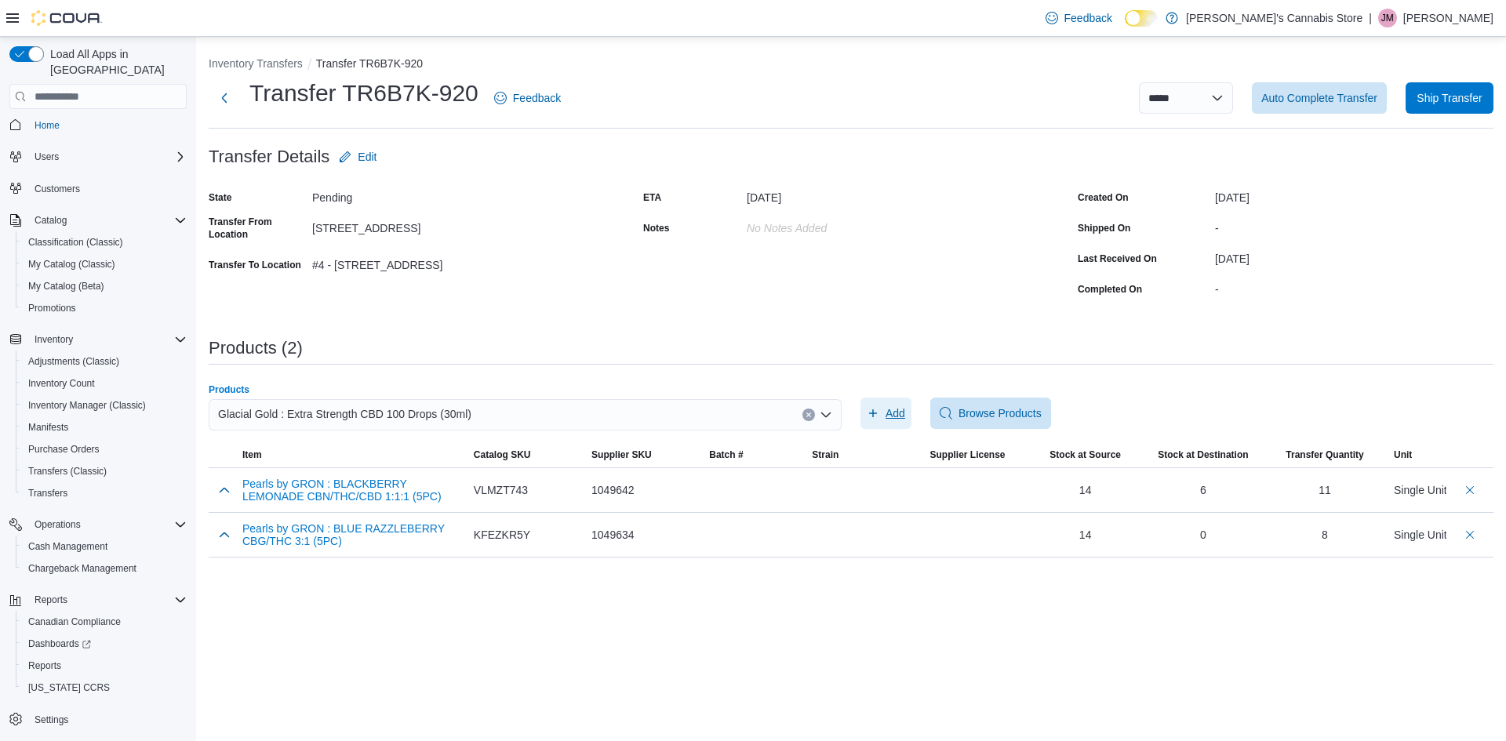
click at [894, 422] on span "Add" at bounding box center [886, 413] width 38 height 31
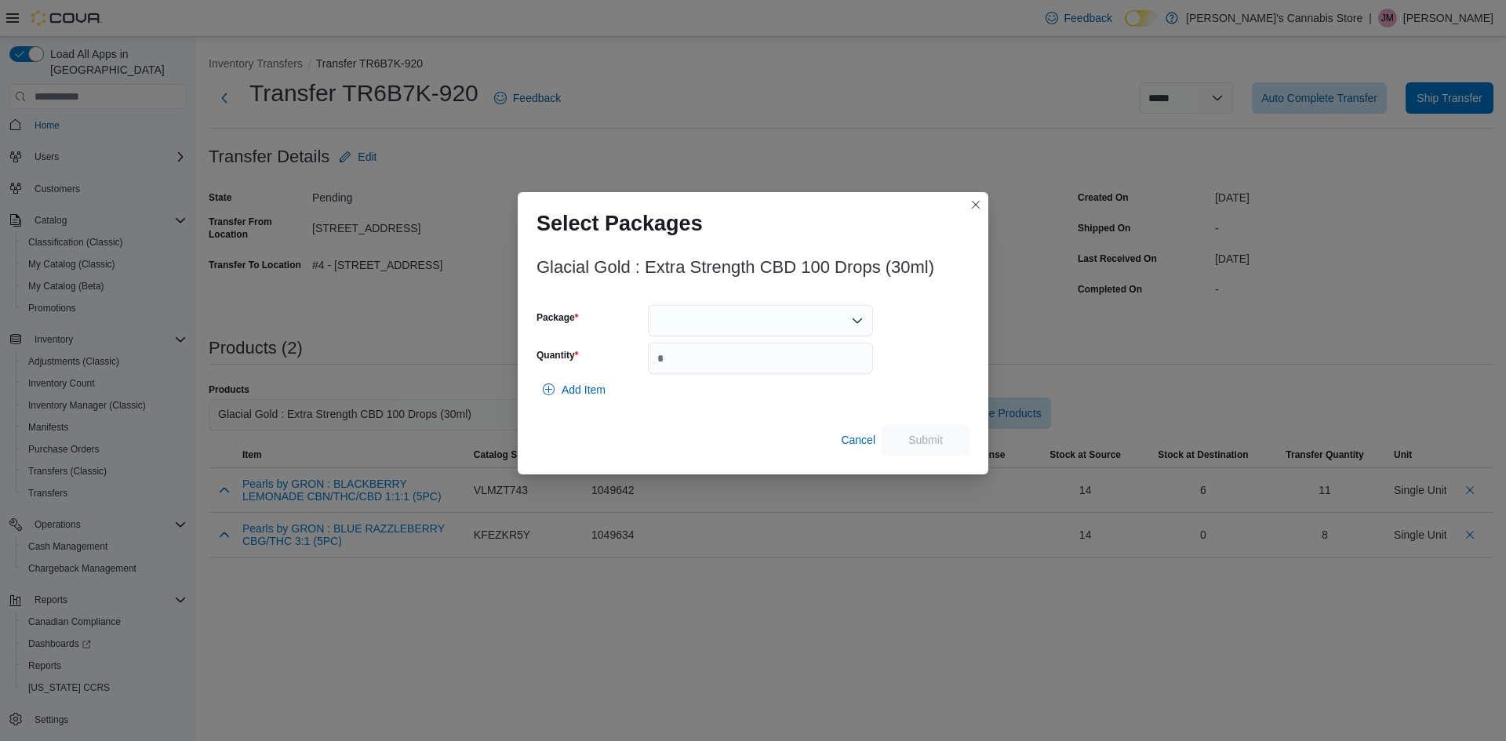
click at [739, 329] on div at bounding box center [760, 320] width 225 height 31
click at [719, 365] on span "177584250123" at bounding box center [769, 370] width 187 height 16
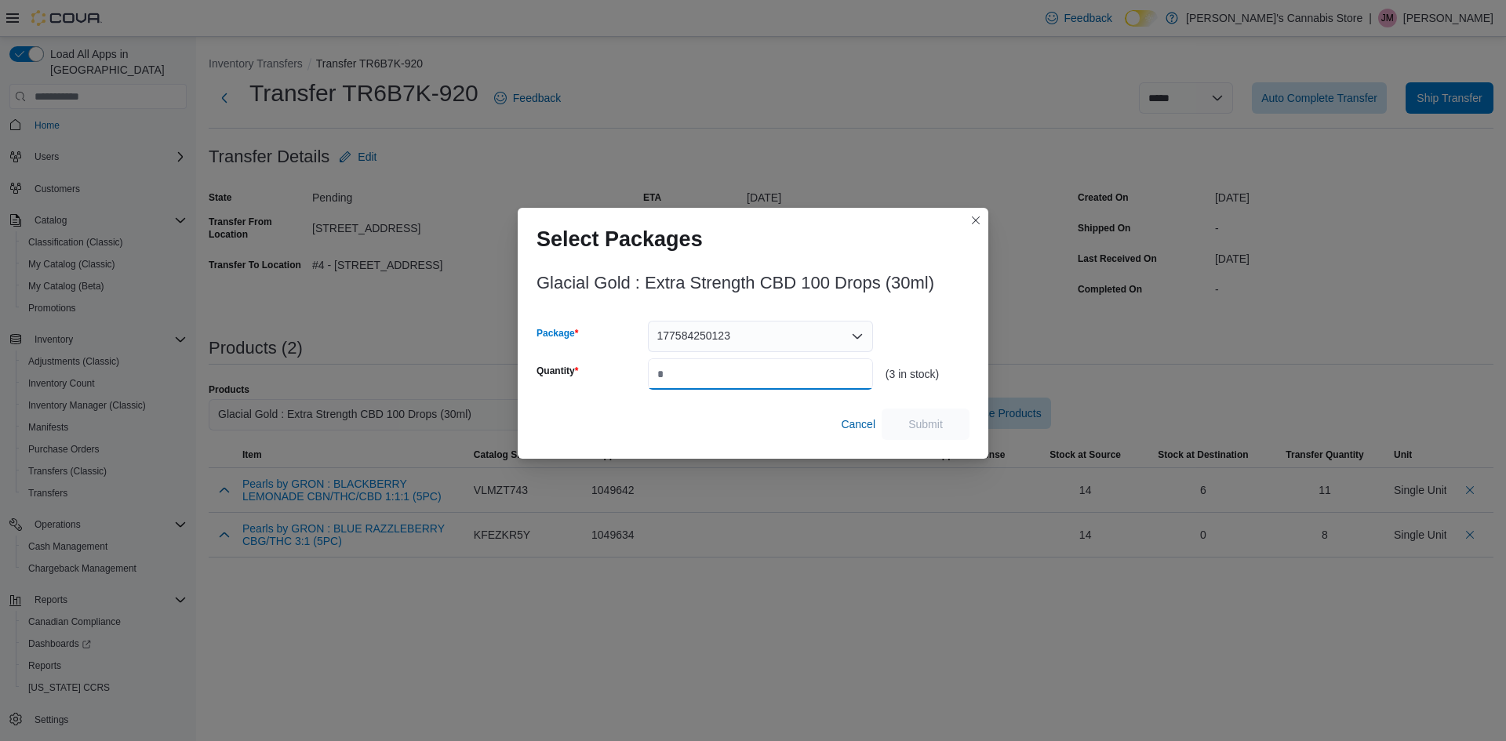
click at [715, 367] on input "Quantity" at bounding box center [760, 373] width 225 height 31
type input "*"
click at [910, 418] on span "Submit" at bounding box center [925, 424] width 35 height 16
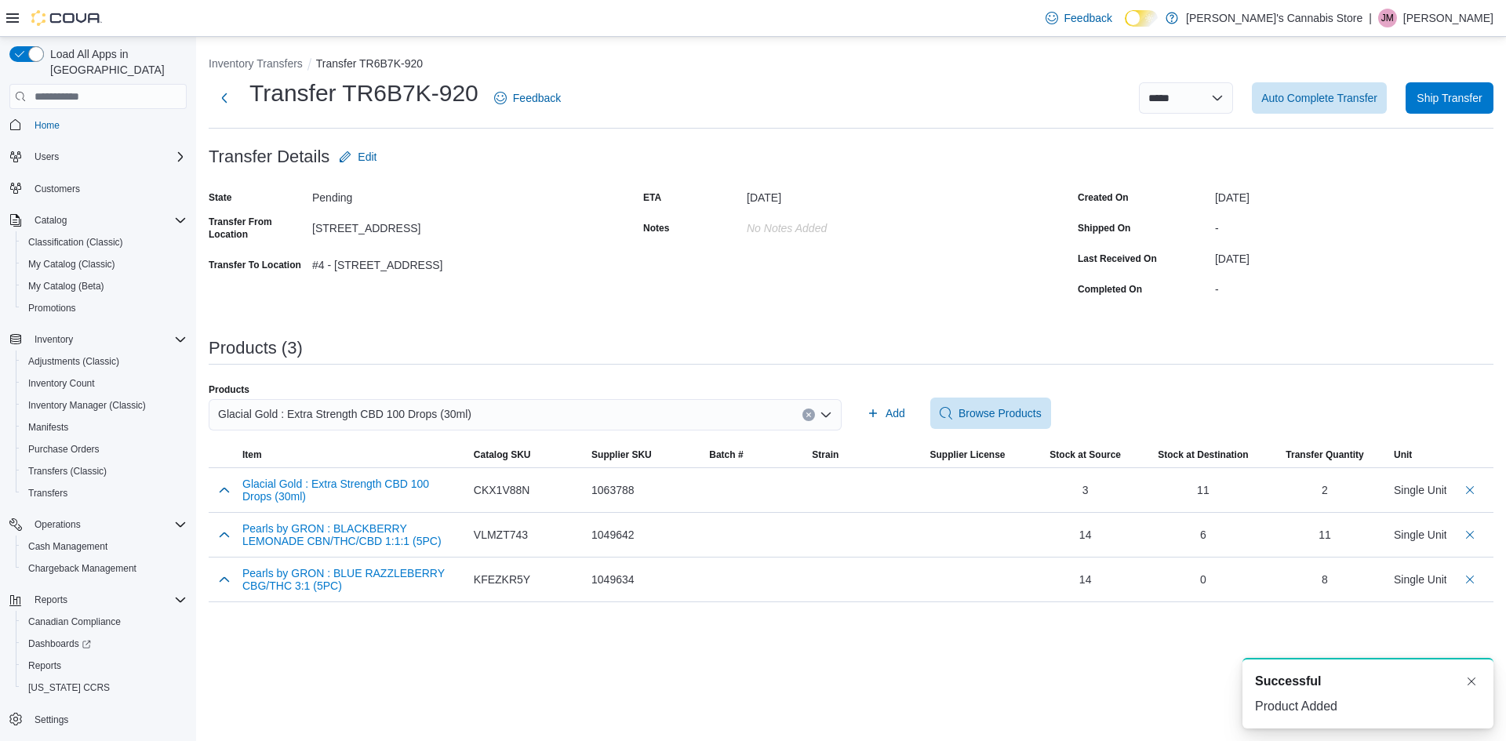
click at [805, 413] on icon "Clear input" at bounding box center [808, 415] width 6 height 6
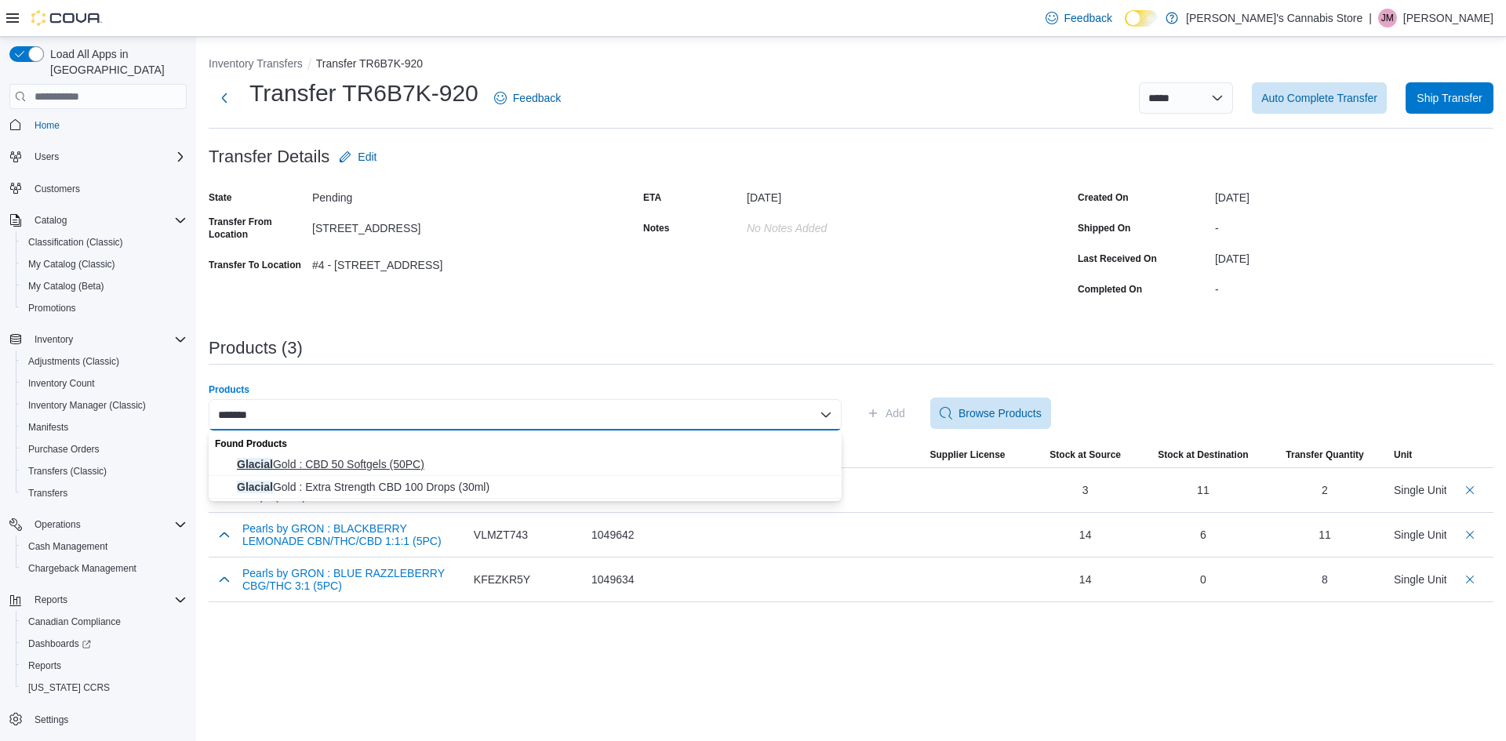
type input "*******"
click at [375, 455] on button "Glacial Gold : CBD 50 Softgels (50PC)" at bounding box center [525, 464] width 633 height 23
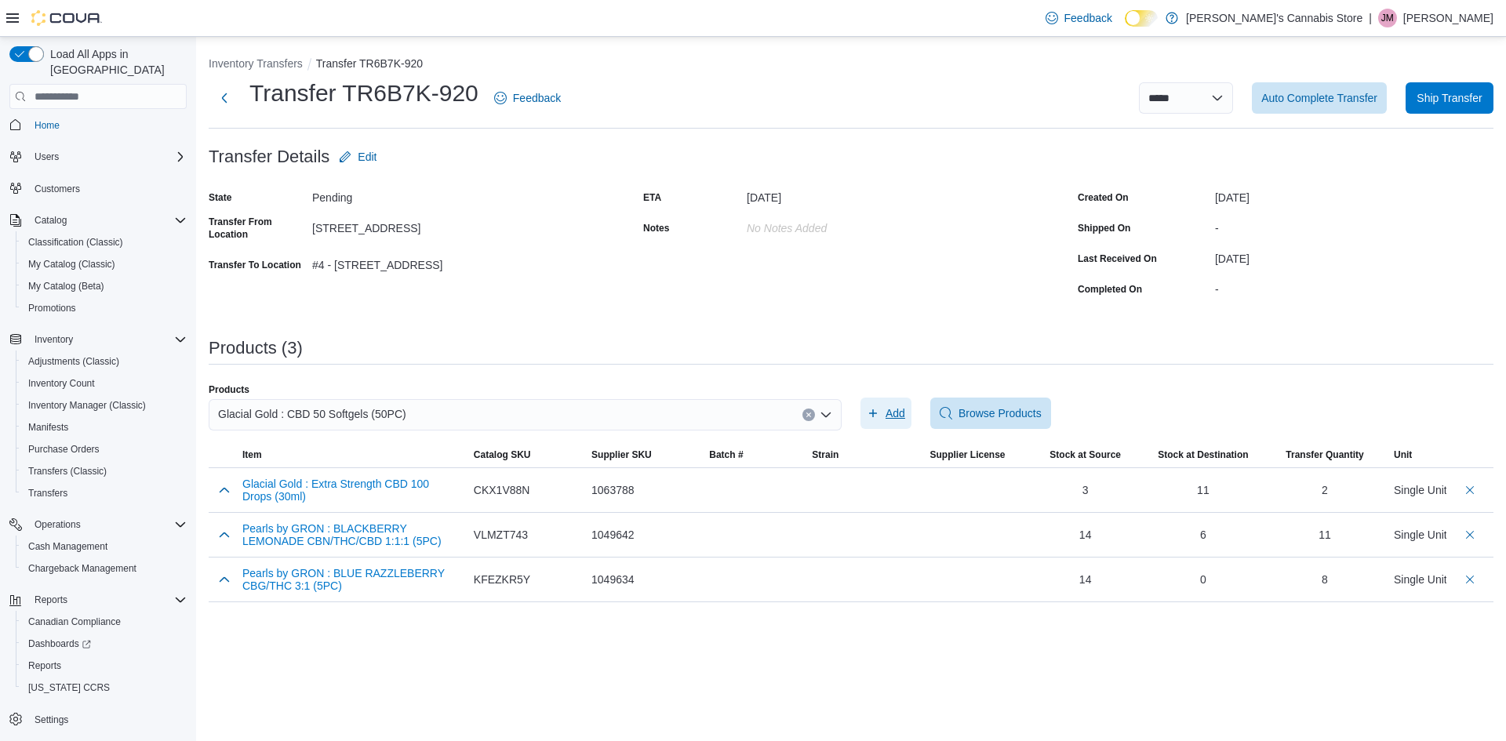
click at [894, 414] on span "Add" at bounding box center [895, 413] width 20 height 16
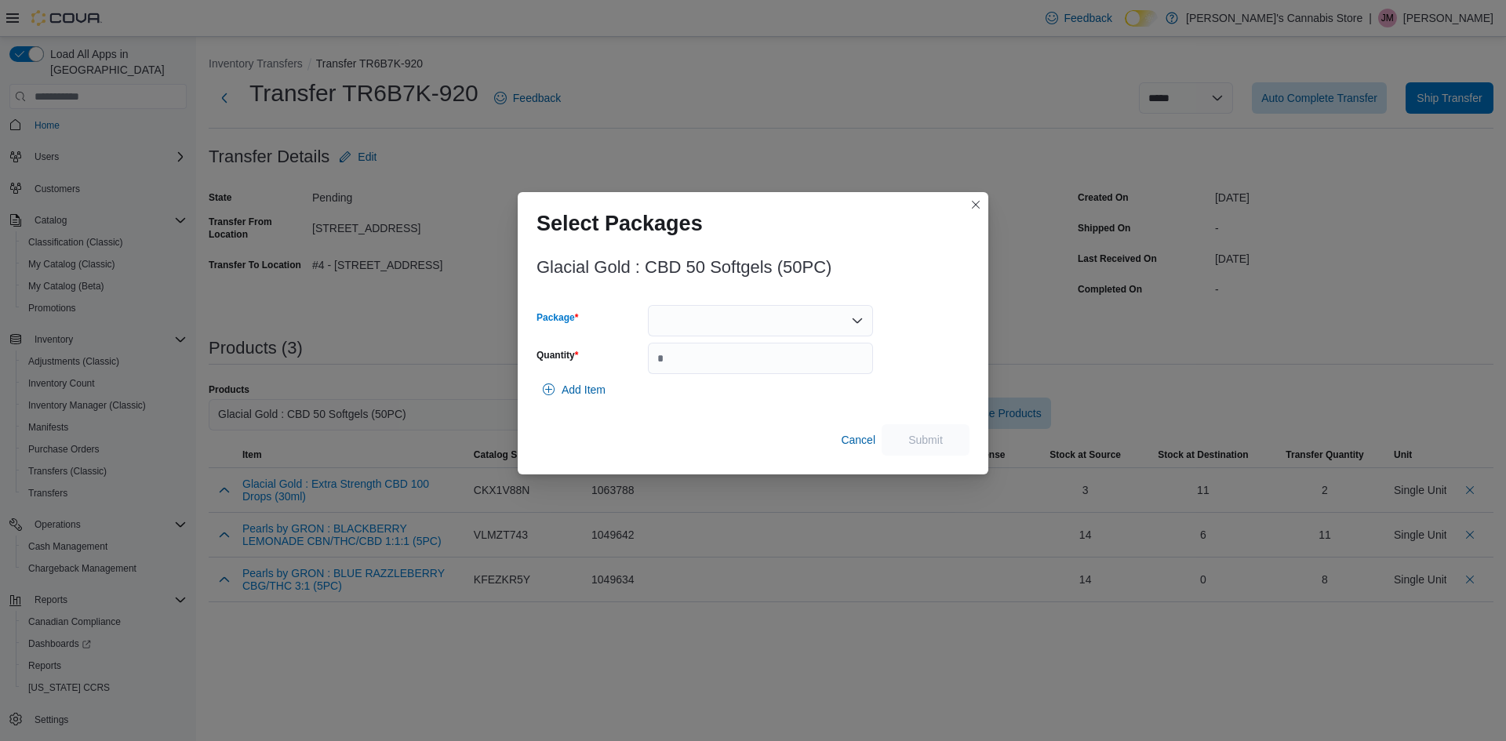
click at [684, 320] on div at bounding box center [760, 320] width 225 height 31
click at [696, 386] on span "196483250619" at bounding box center [769, 393] width 187 height 16
click at [696, 371] on input "Quantity" at bounding box center [760, 358] width 225 height 31
type input "*"
click at [933, 430] on span "Submit" at bounding box center [925, 438] width 69 height 31
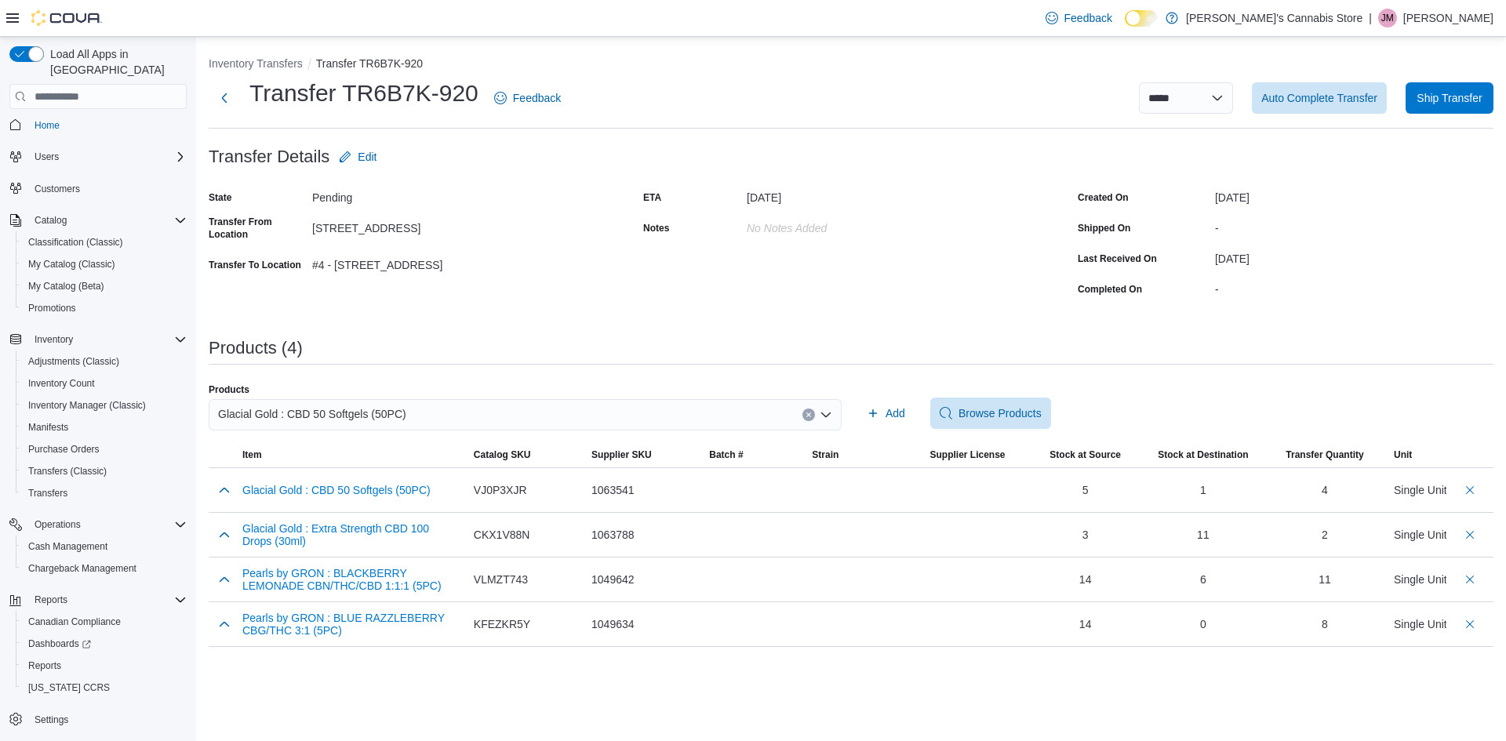
click at [812, 420] on button "Clear input" at bounding box center [808, 415] width 13 height 13
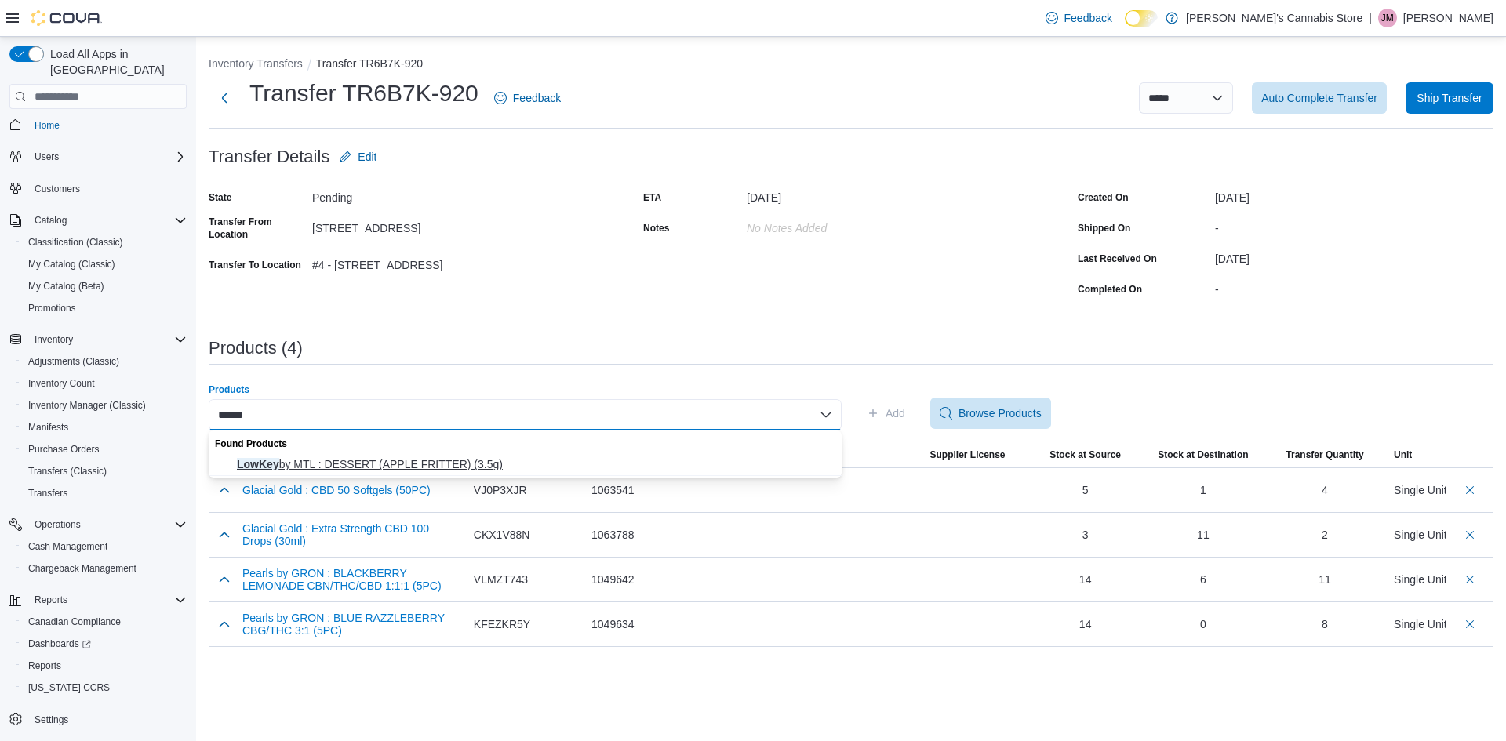
type input "******"
click at [759, 461] on span "LowKey by MTL : DESSERT (APPLE FRITTER) (3.5g)" at bounding box center [534, 464] width 595 height 16
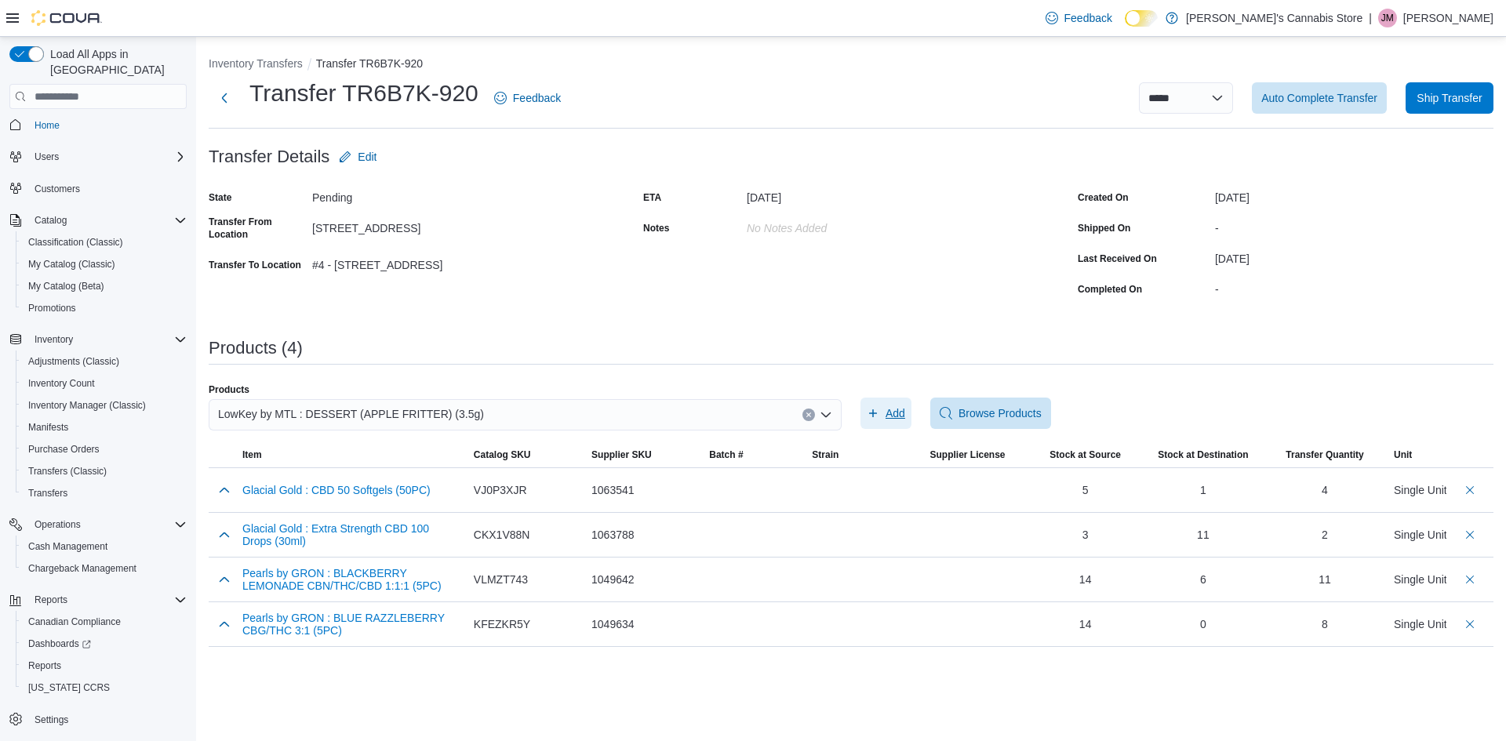
click at [899, 412] on span "Add" at bounding box center [895, 413] width 20 height 16
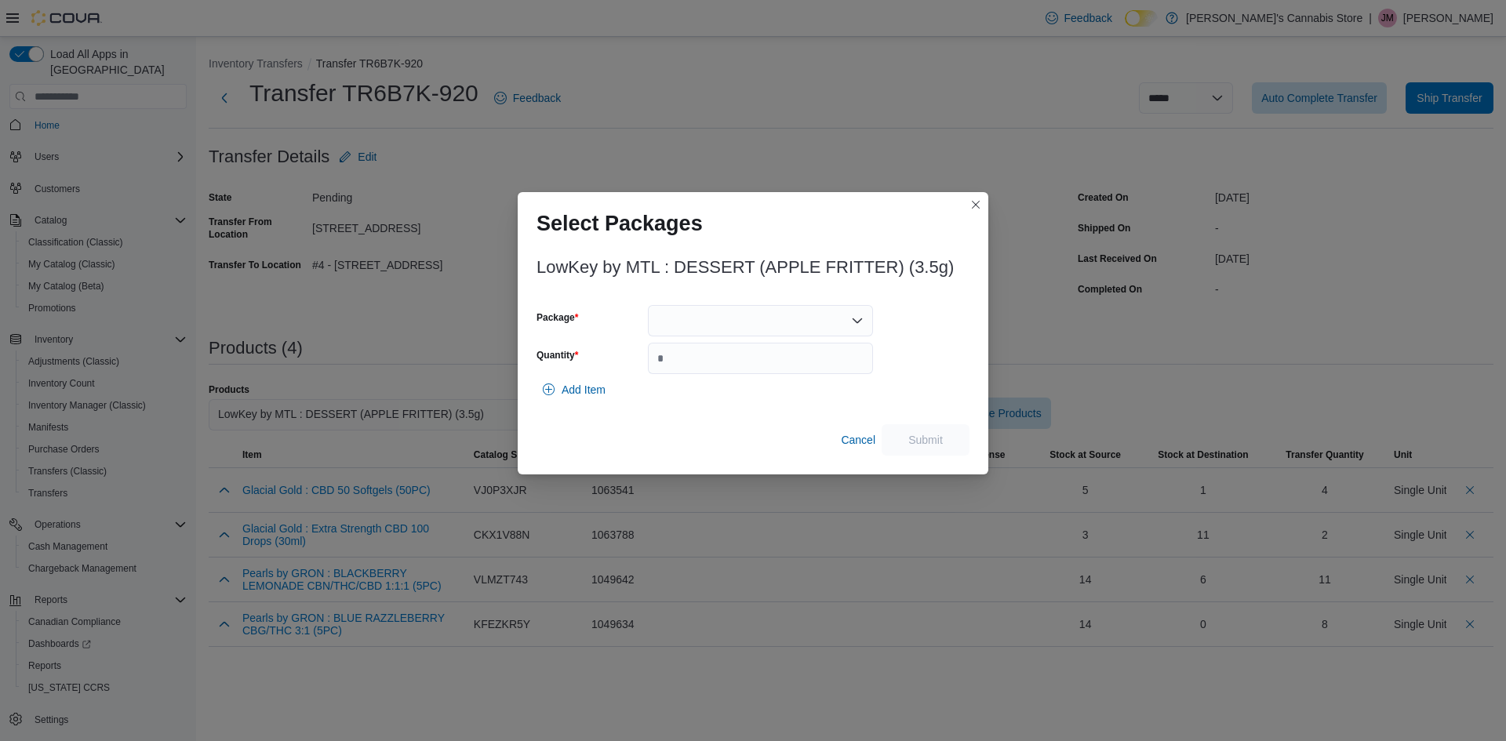
click at [842, 322] on div at bounding box center [760, 320] width 225 height 31
click at [824, 369] on span "100425B1108" at bounding box center [769, 370] width 187 height 16
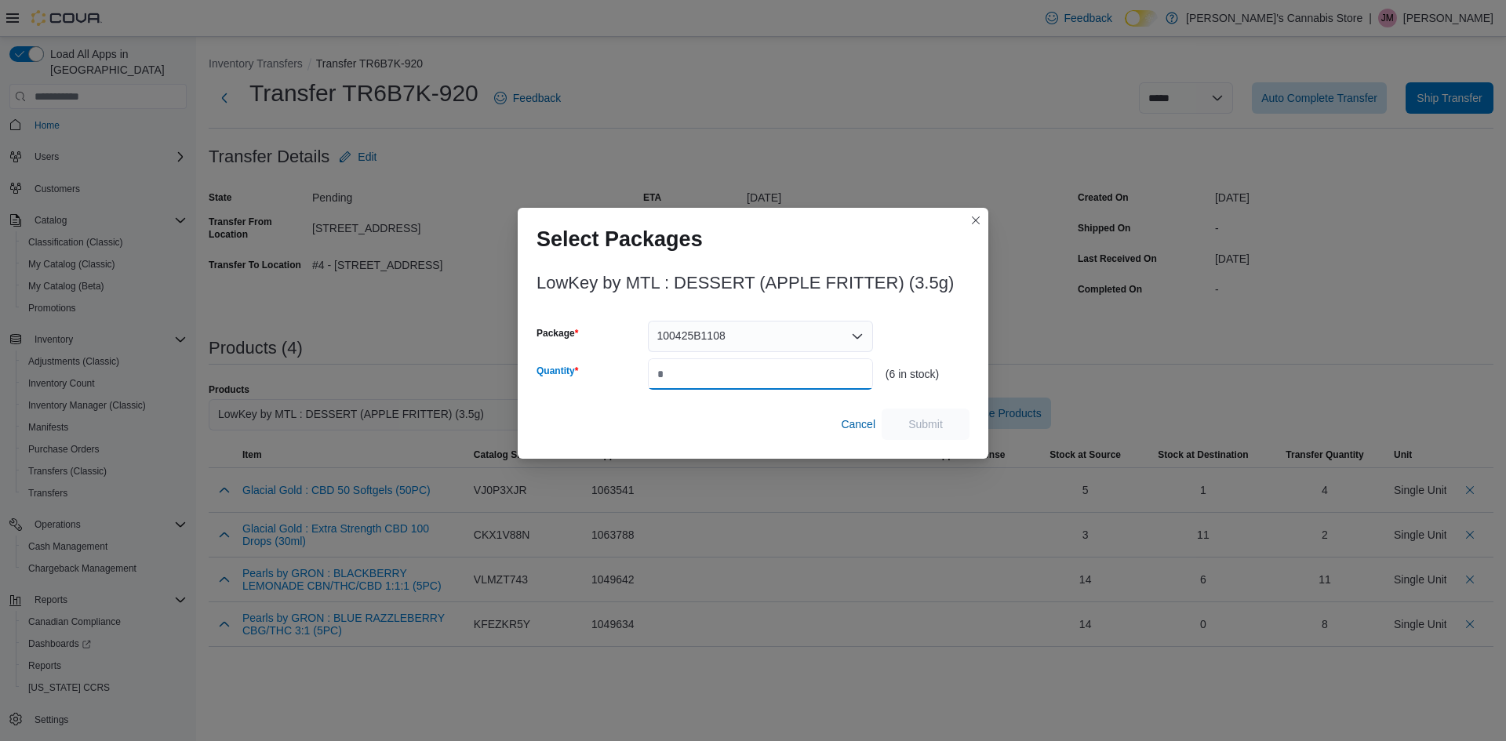
click at [824, 369] on input "Quantity" at bounding box center [760, 373] width 225 height 31
type input "*"
click at [928, 434] on span "Submit" at bounding box center [925, 423] width 69 height 31
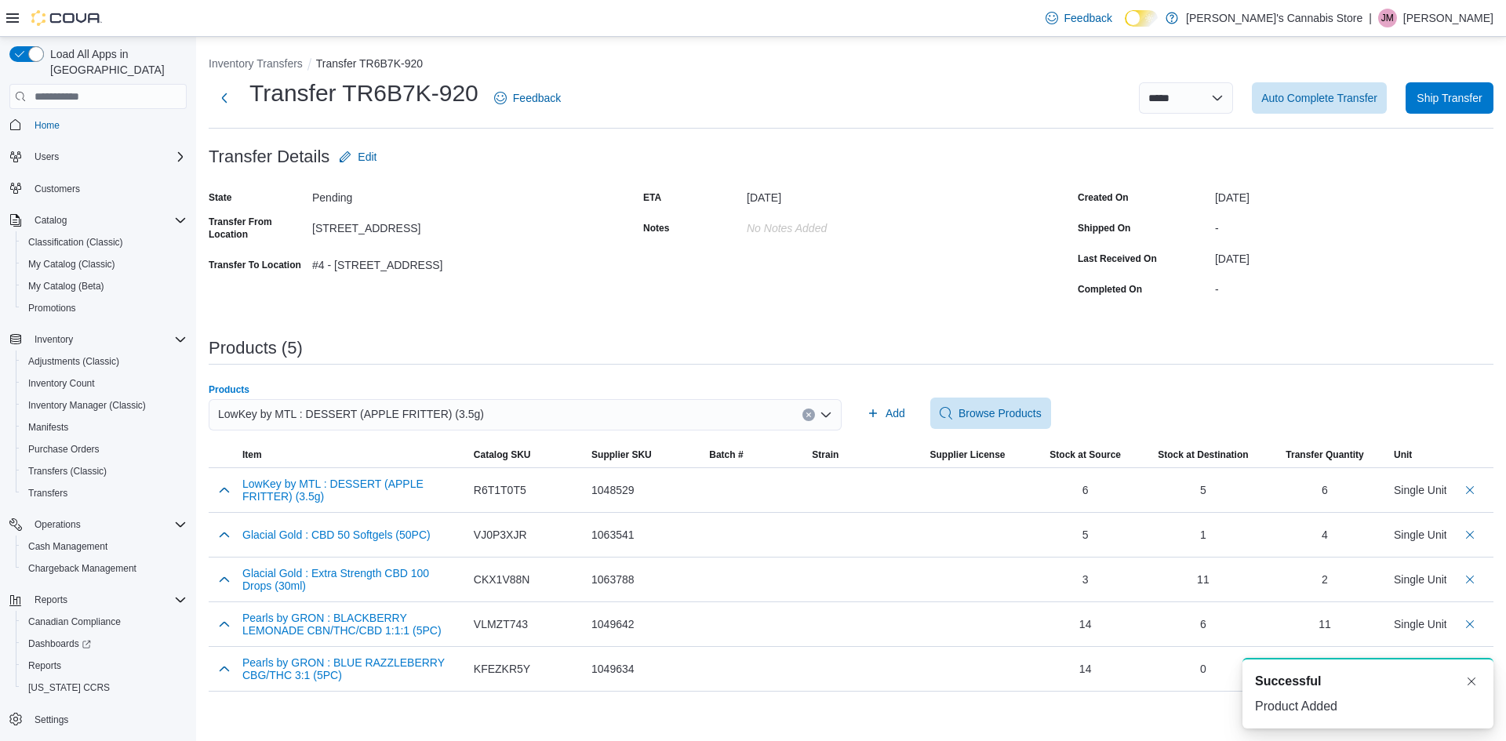
click at [805, 413] on icon "Clear input" at bounding box center [808, 415] width 6 height 6
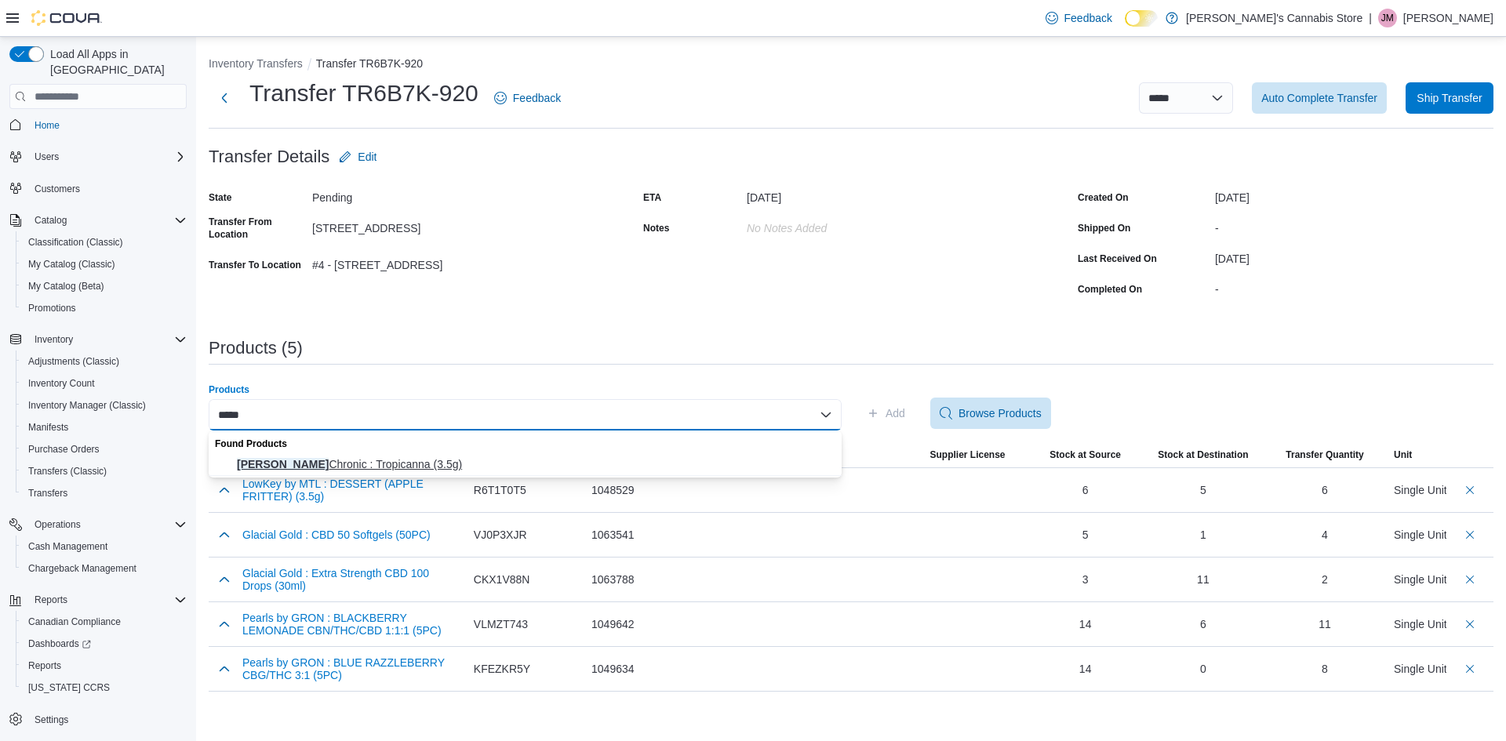
type input "*****"
click at [629, 467] on span "Jonny Chronic : Tropicanna (3.5g)" at bounding box center [534, 464] width 595 height 16
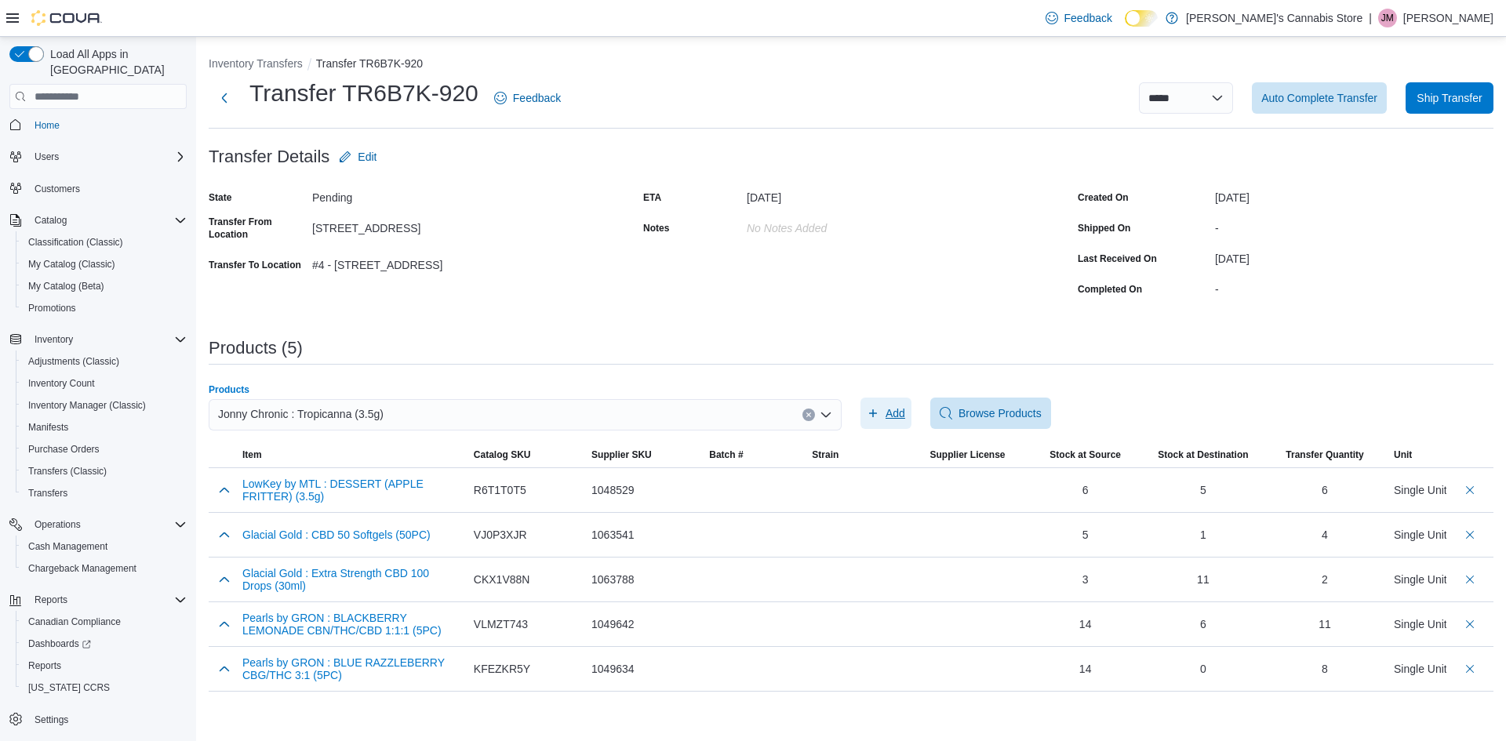
click at [901, 417] on span "Add" at bounding box center [895, 413] width 20 height 16
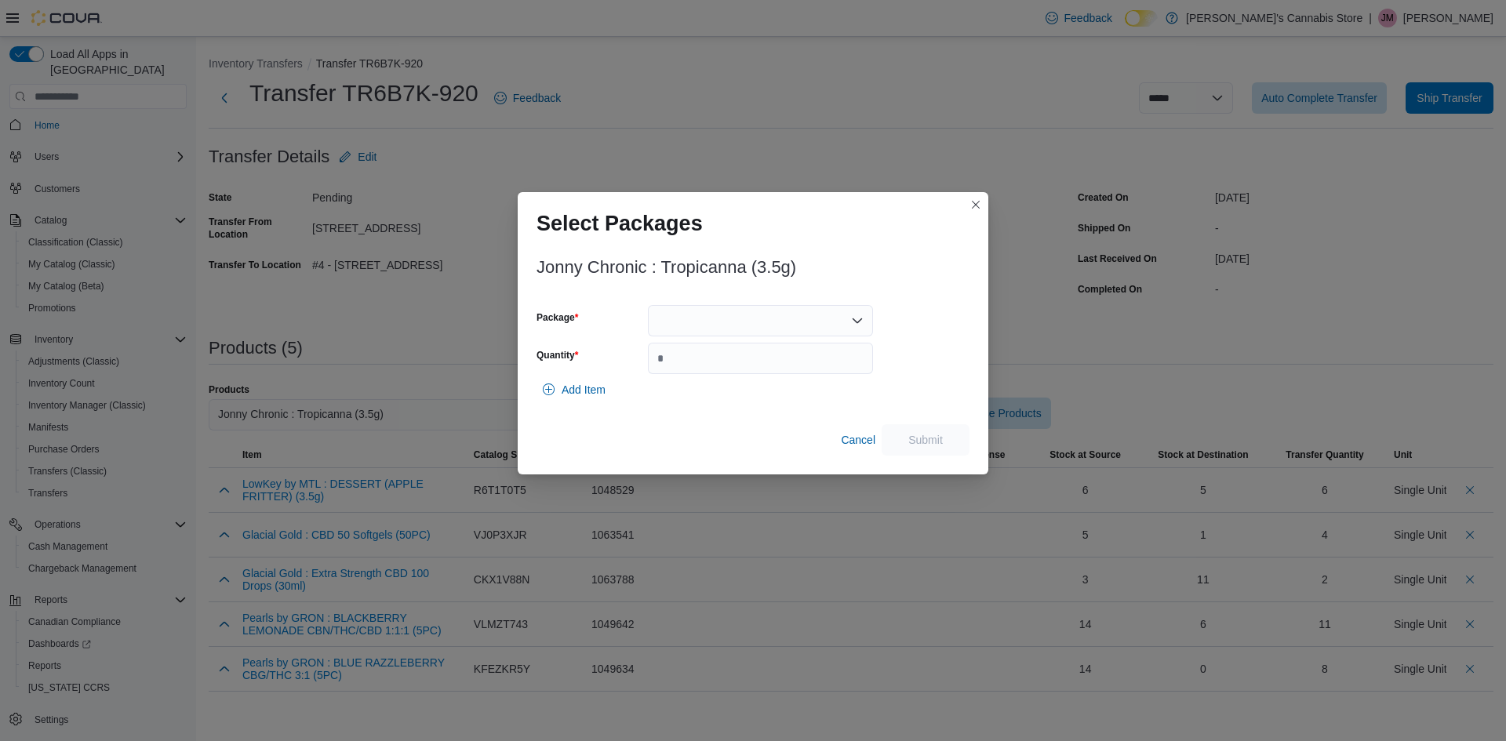
click at [678, 324] on div at bounding box center [760, 320] width 225 height 31
click at [686, 373] on span "TGBOG27124-A" at bounding box center [769, 370] width 187 height 16
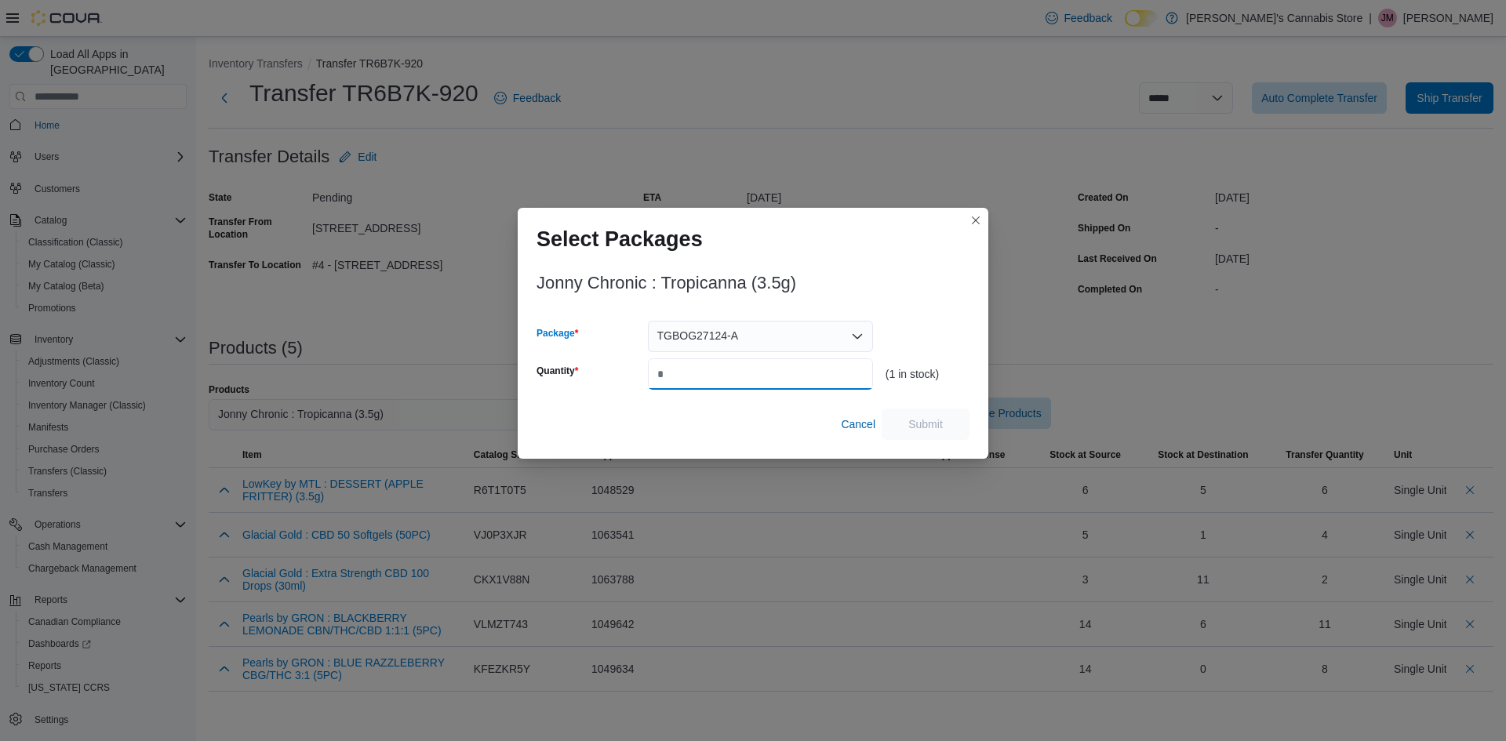
click at [686, 373] on input "Quantity" at bounding box center [760, 373] width 225 height 31
type input "*"
click at [954, 423] on span "Submit" at bounding box center [925, 423] width 69 height 31
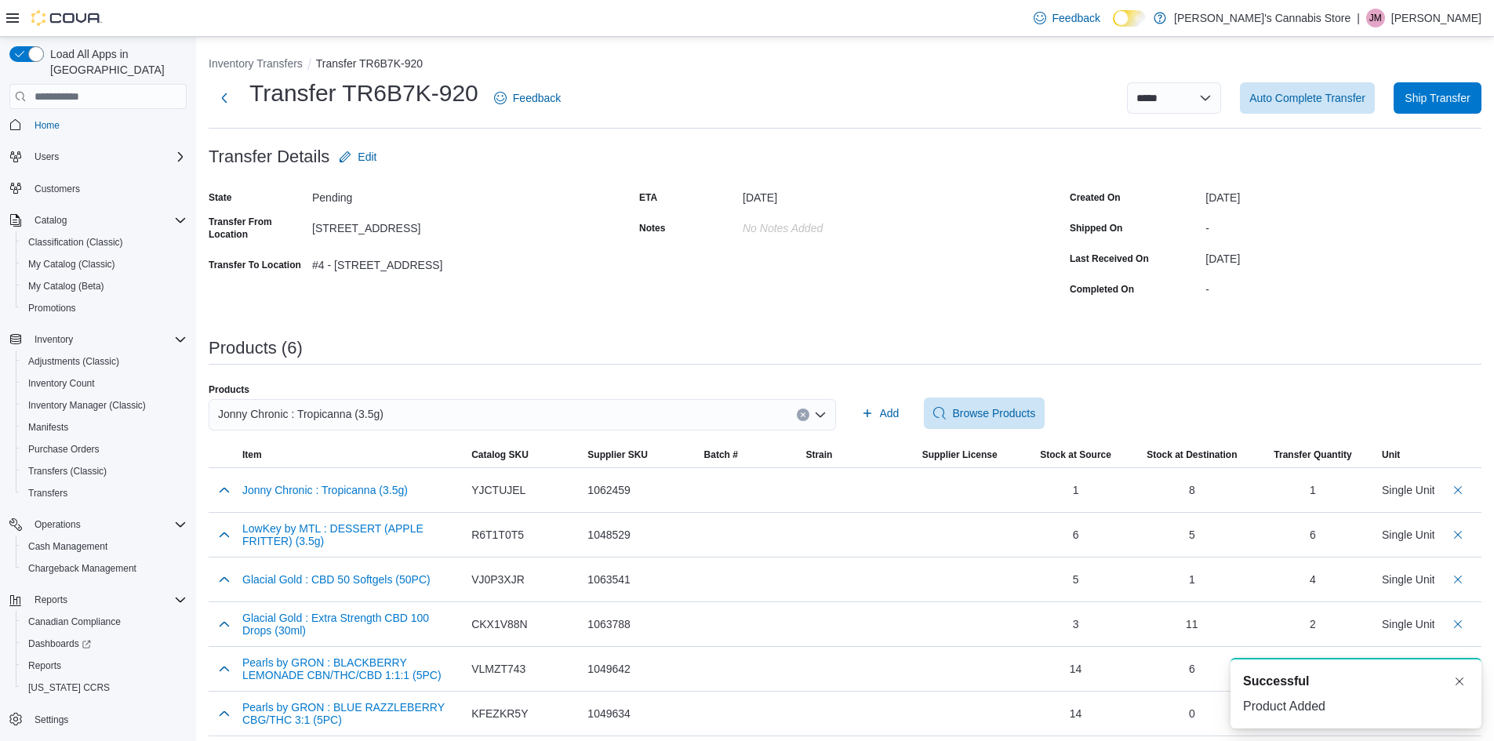
click at [809, 413] on button "Clear input" at bounding box center [803, 415] width 13 height 13
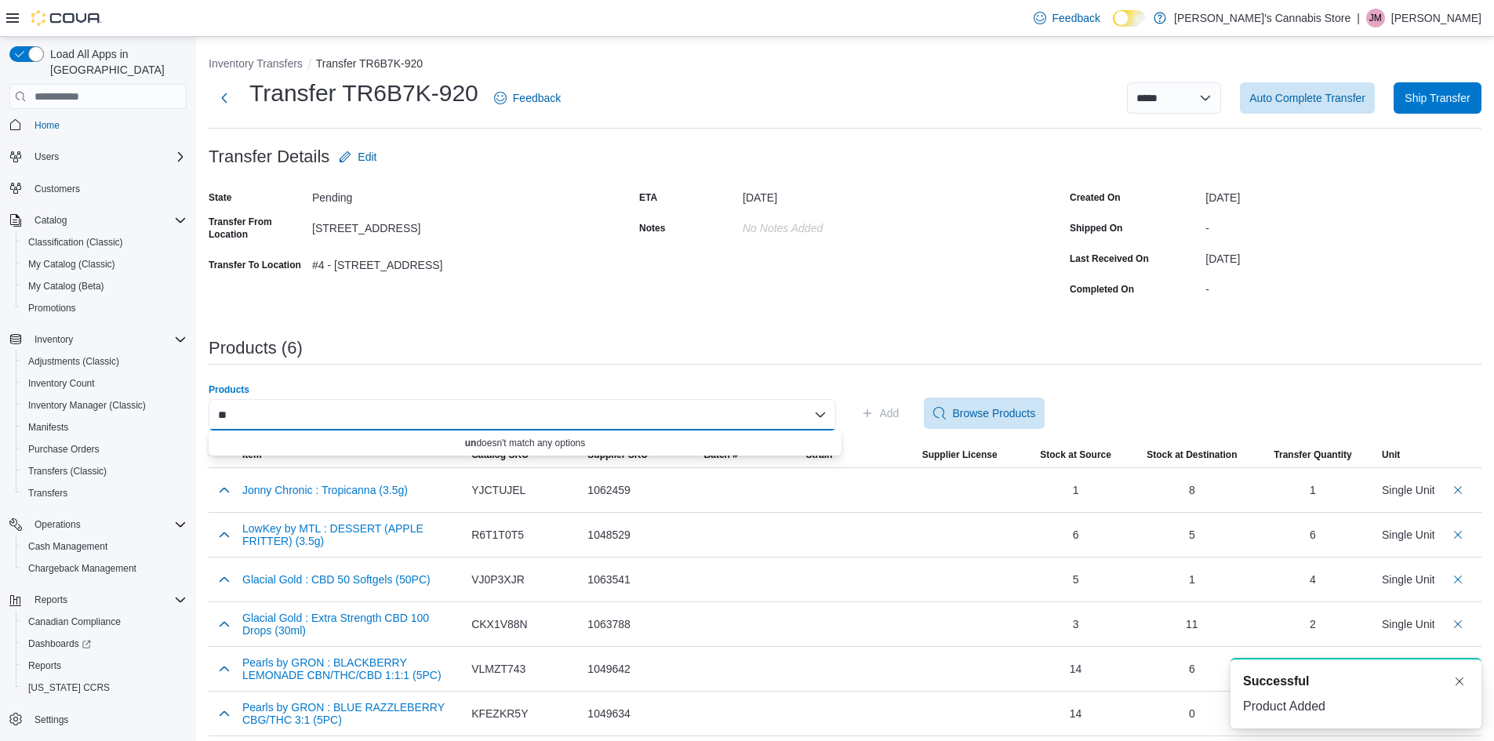
type input "*"
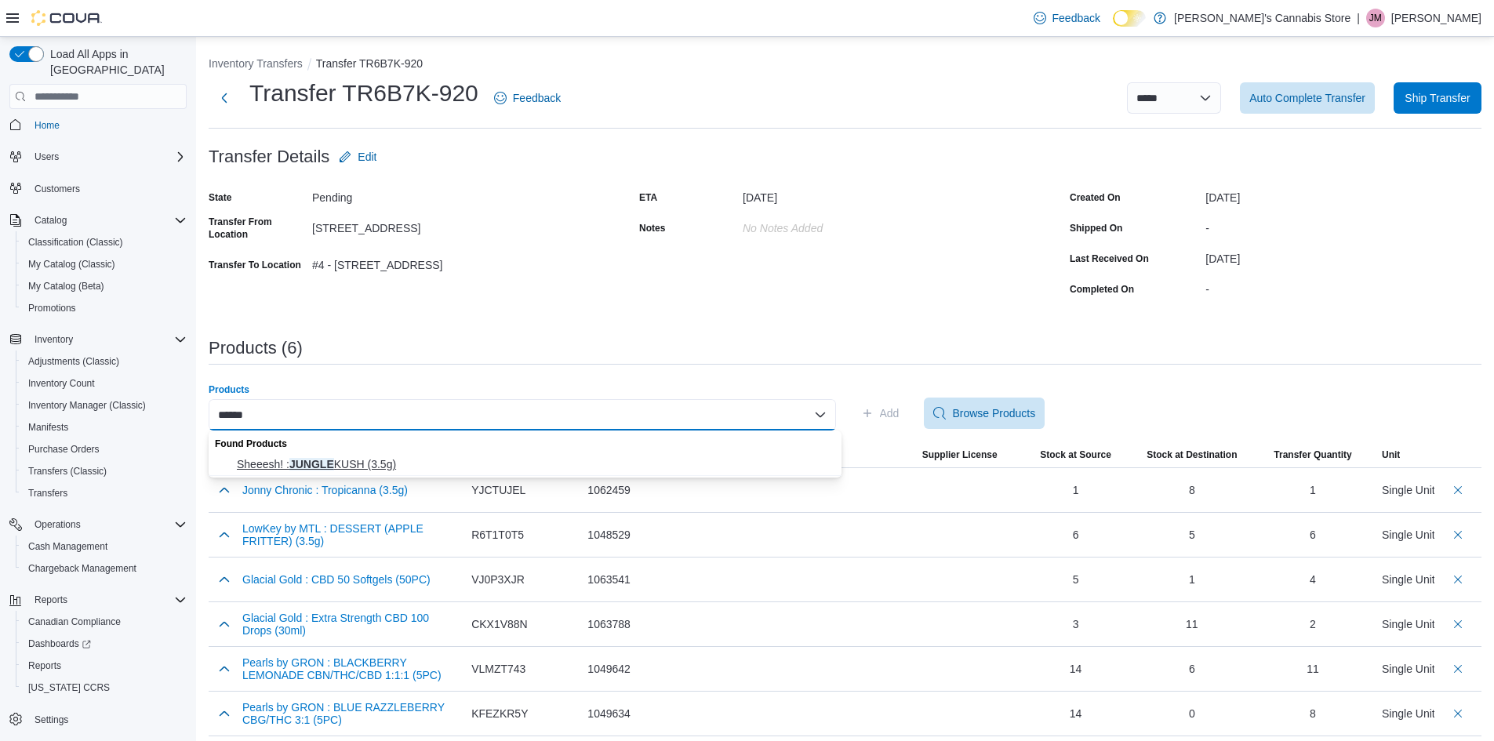
type input "******"
click at [722, 465] on span "Sheeesh! : JUNGLE KUSH (3.5g)" at bounding box center [534, 464] width 595 height 16
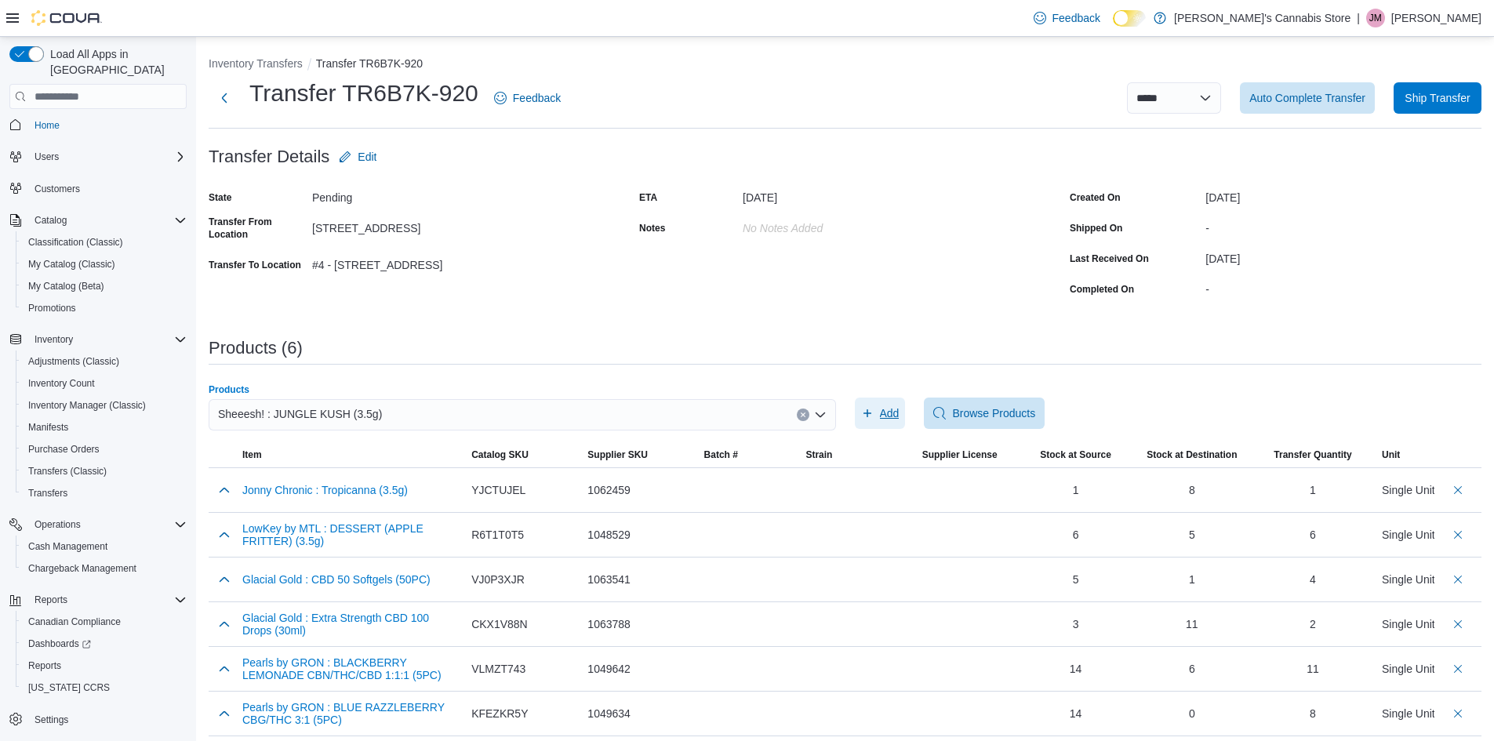
click at [900, 410] on span "Add" at bounding box center [890, 413] width 20 height 16
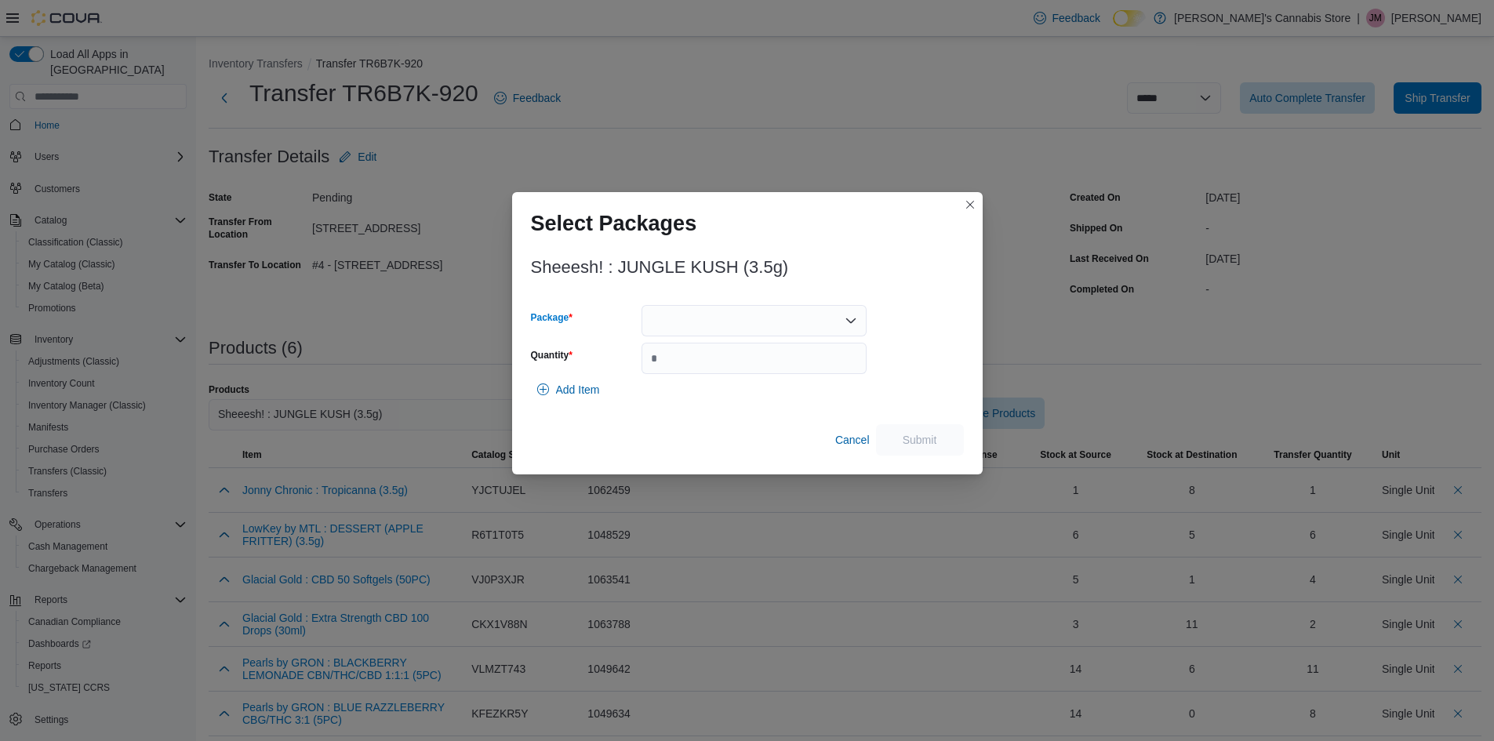
click at [827, 322] on div at bounding box center [754, 320] width 225 height 31
click at [738, 368] on span "L25148G" at bounding box center [763, 370] width 187 height 16
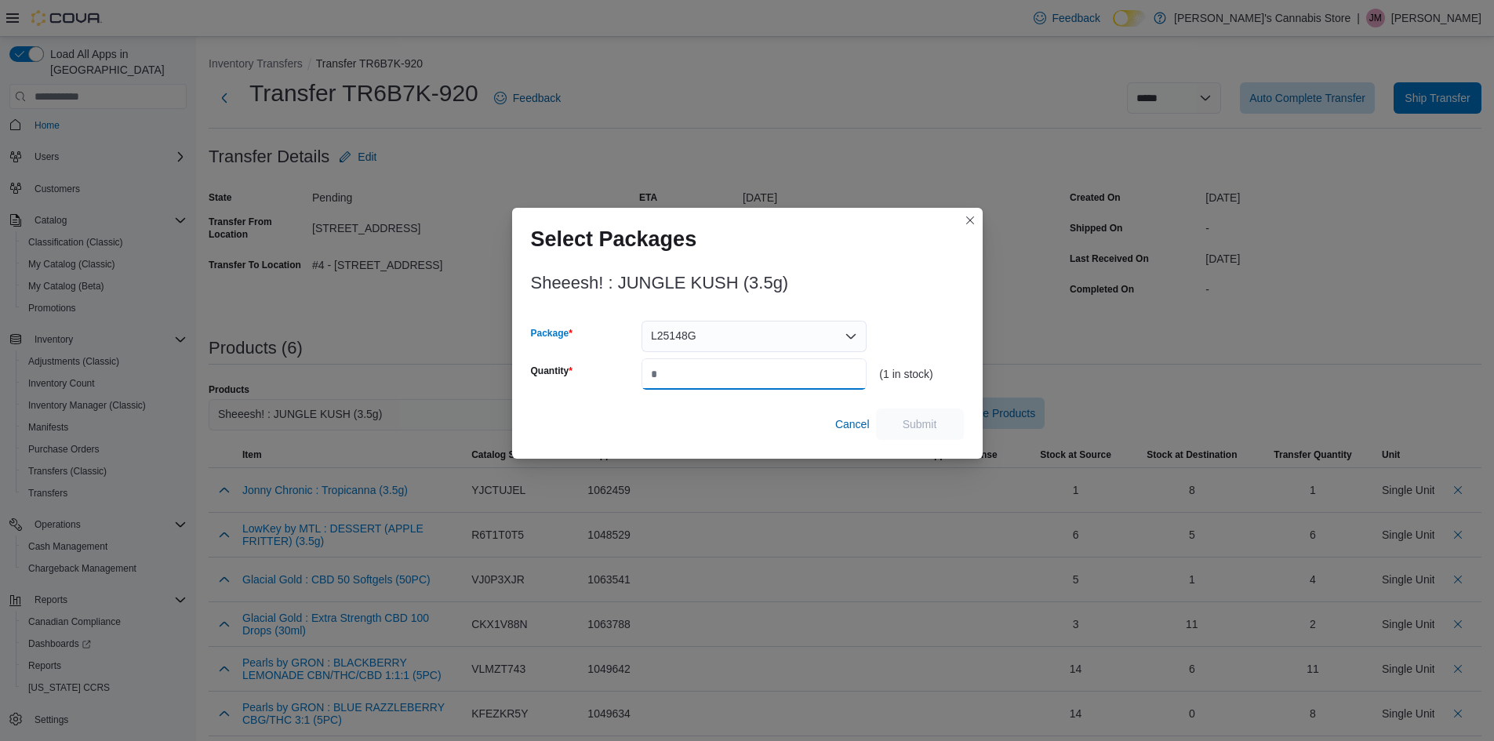
click at [738, 368] on input "Quantity" at bounding box center [754, 373] width 225 height 31
type input "*"
click at [918, 417] on span "Submit" at bounding box center [920, 424] width 35 height 16
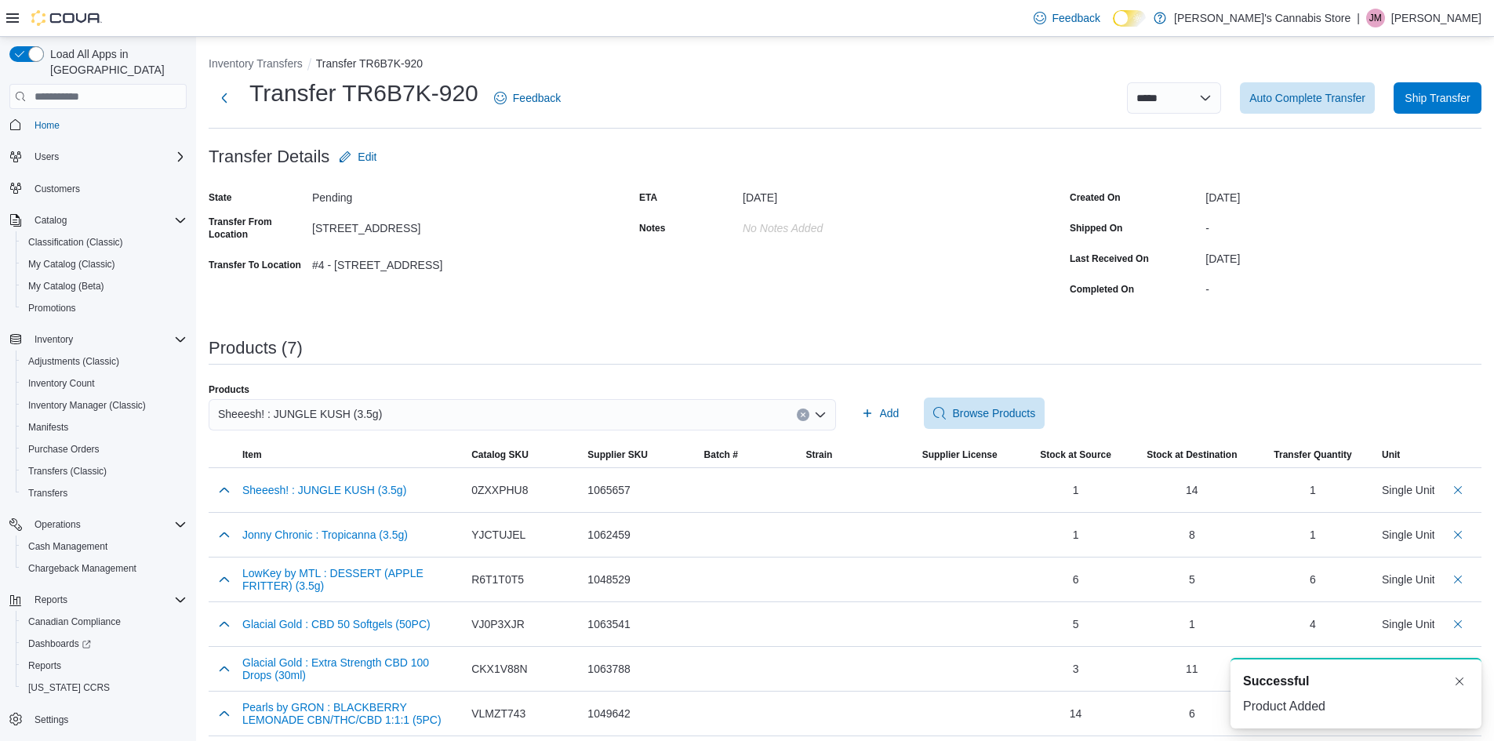
click at [680, 371] on div "**********" at bounding box center [845, 418] width 1273 height 725
click at [805, 410] on button "Clear input" at bounding box center [803, 415] width 13 height 13
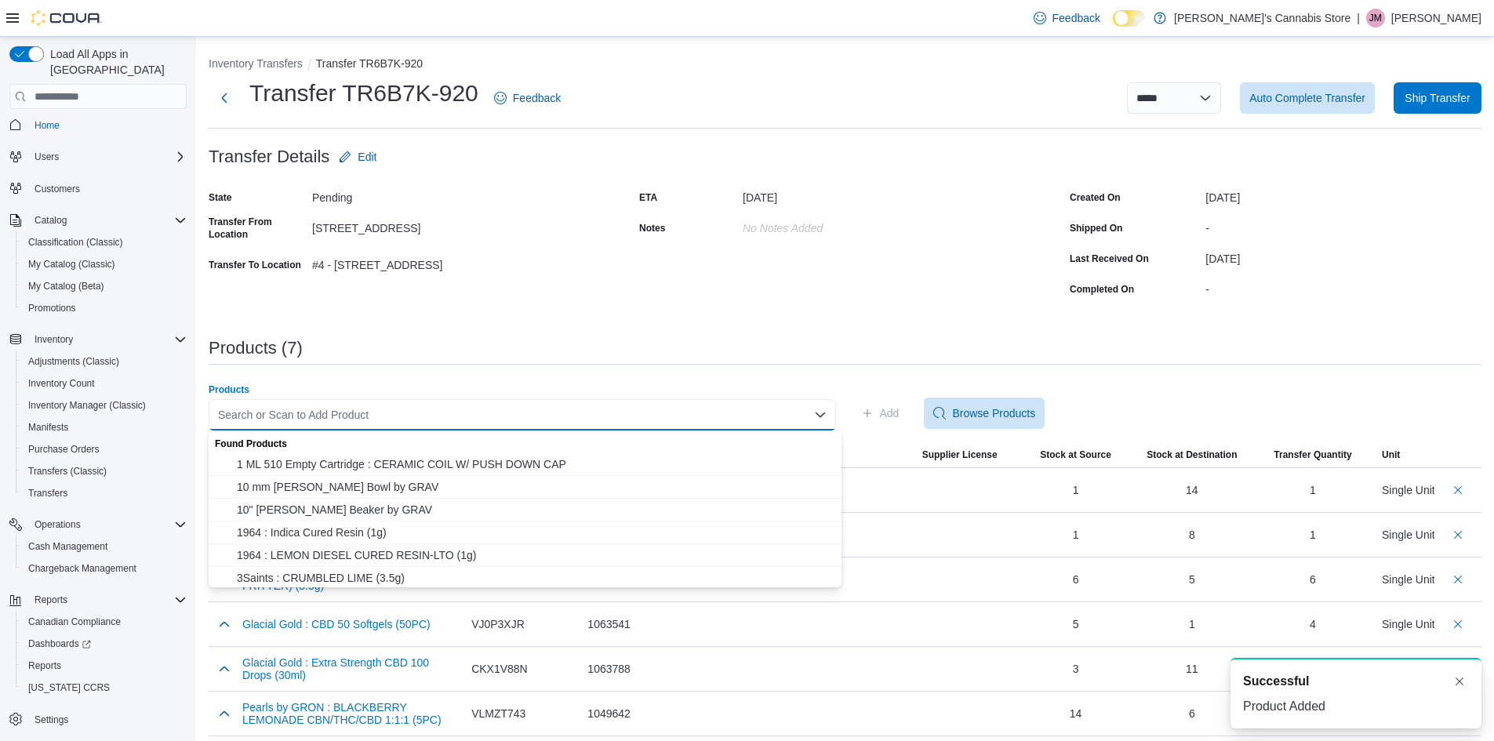
click at [736, 412] on div "Search or Scan to Add Product" at bounding box center [522, 414] width 627 height 31
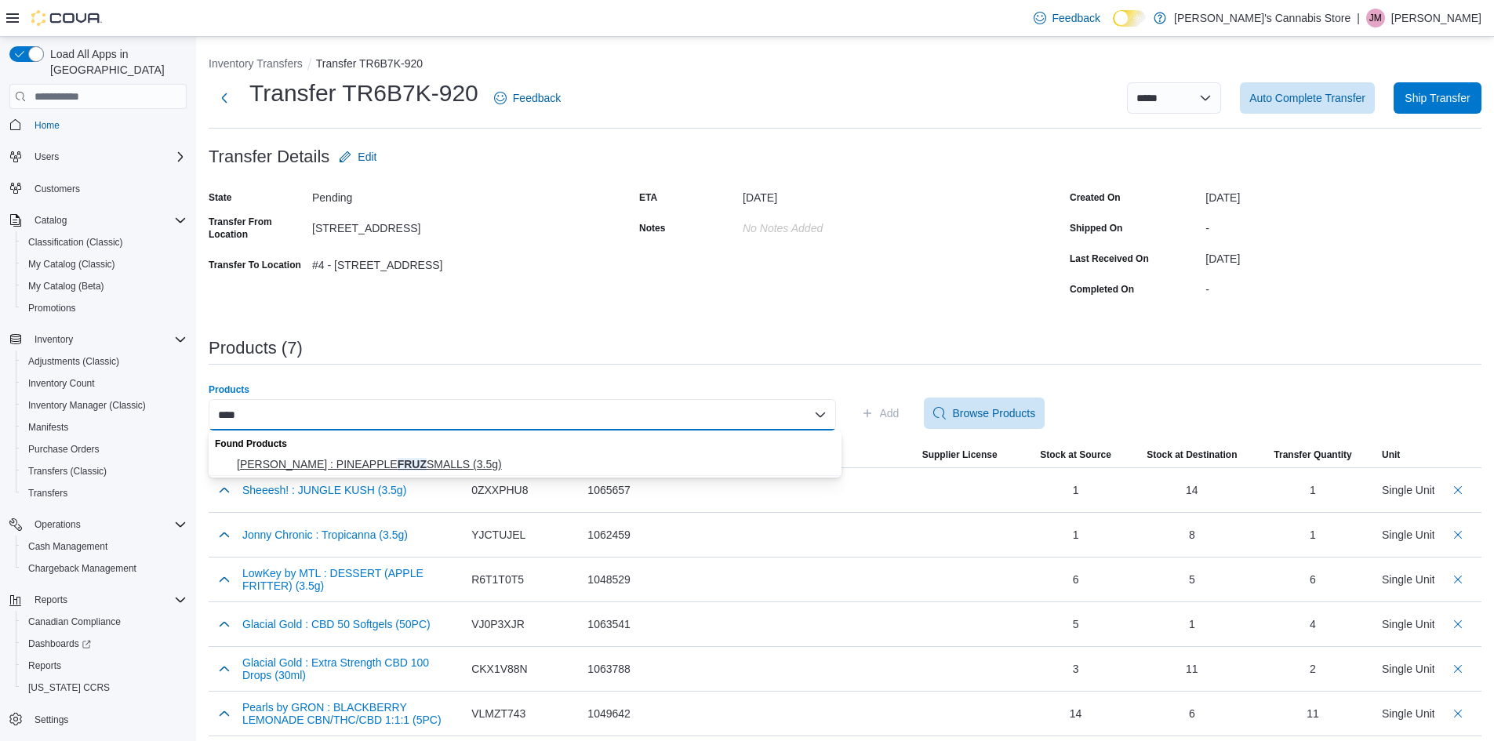
type input "****"
click at [532, 467] on span "BC Smalls : PINEAPPLE FRUZ SMALLS (3.5g)" at bounding box center [534, 464] width 595 height 16
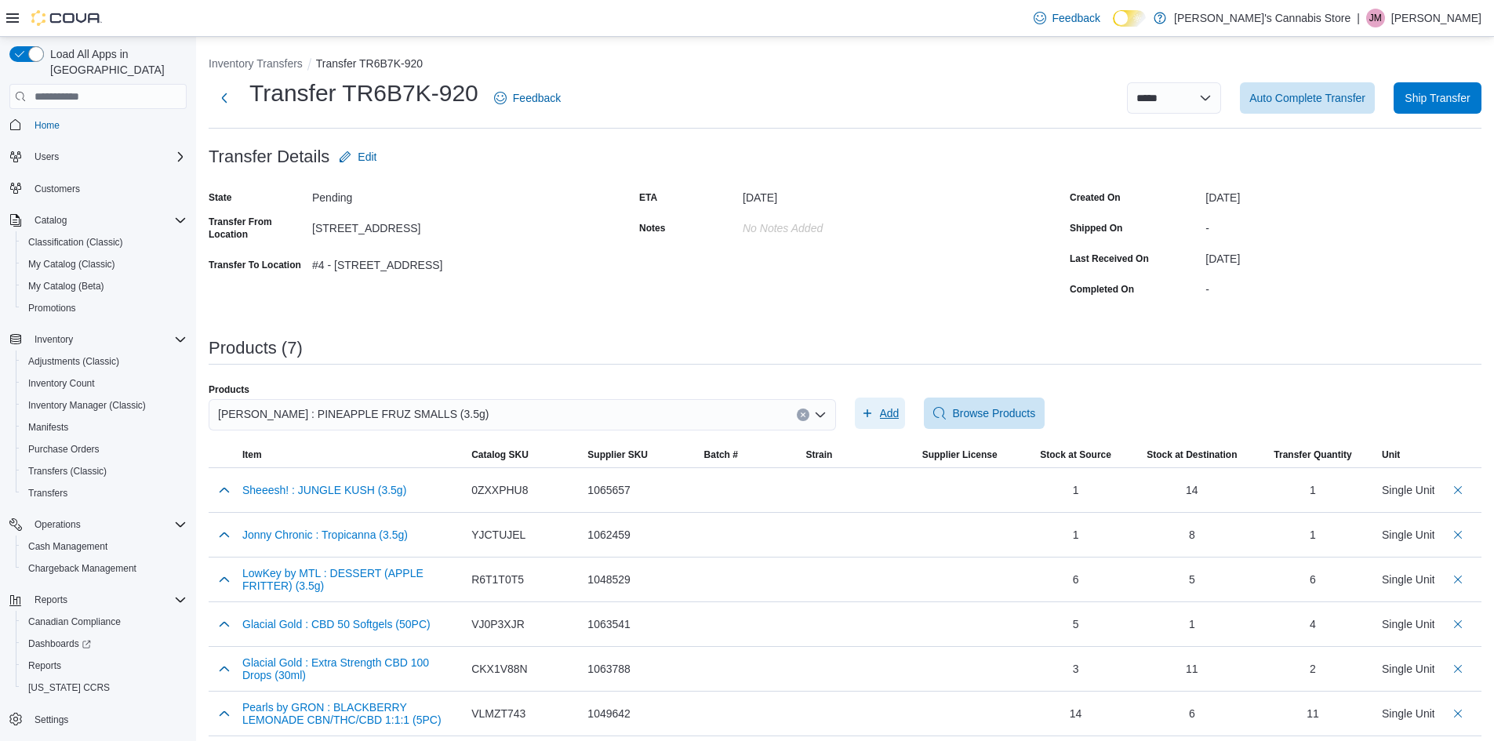
click at [874, 411] on icon "button" at bounding box center [867, 413] width 13 height 13
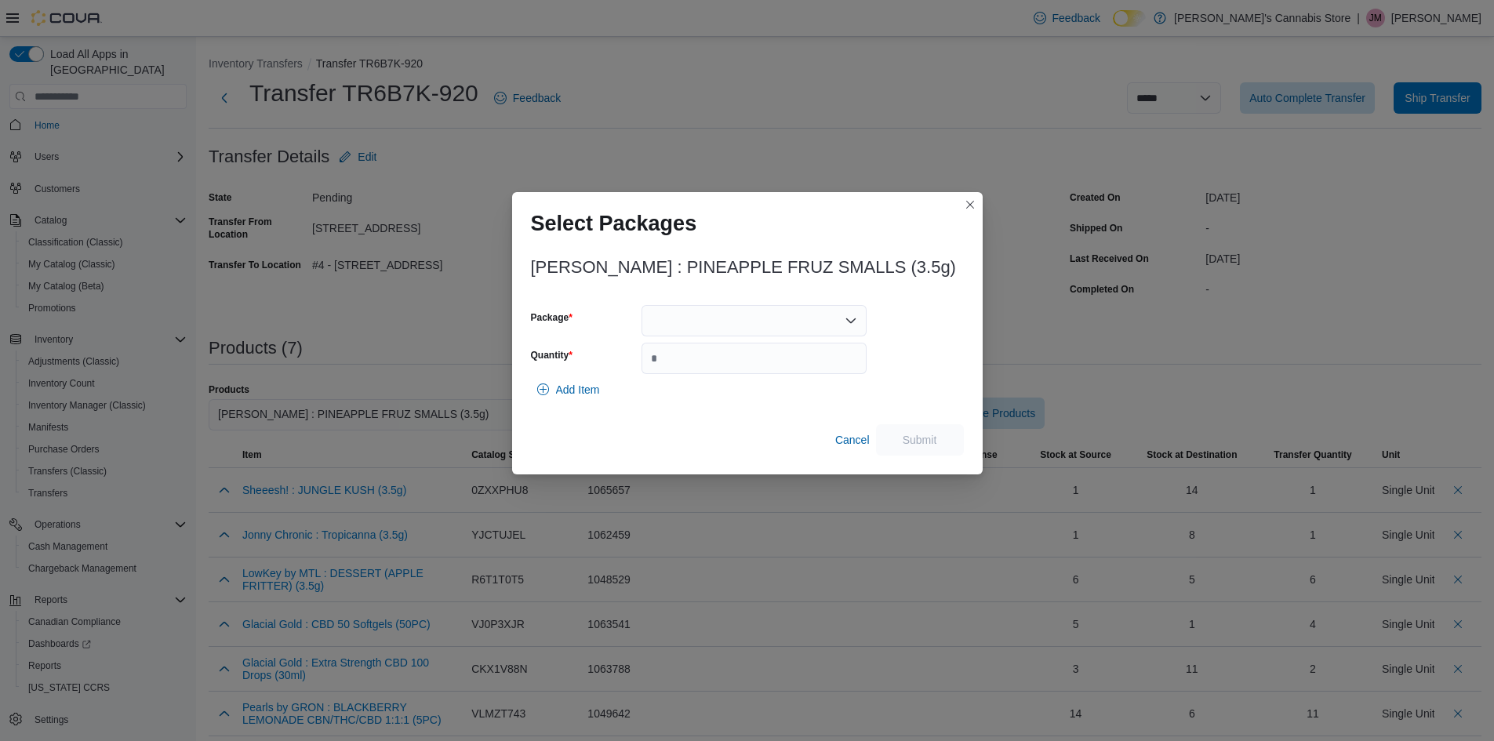
click at [804, 322] on div at bounding box center [754, 320] width 225 height 31
click at [788, 354] on div "Packages In Stock" at bounding box center [754, 347] width 225 height 23
click at [788, 363] on span "CC21SEP2025.104" at bounding box center [763, 370] width 187 height 16
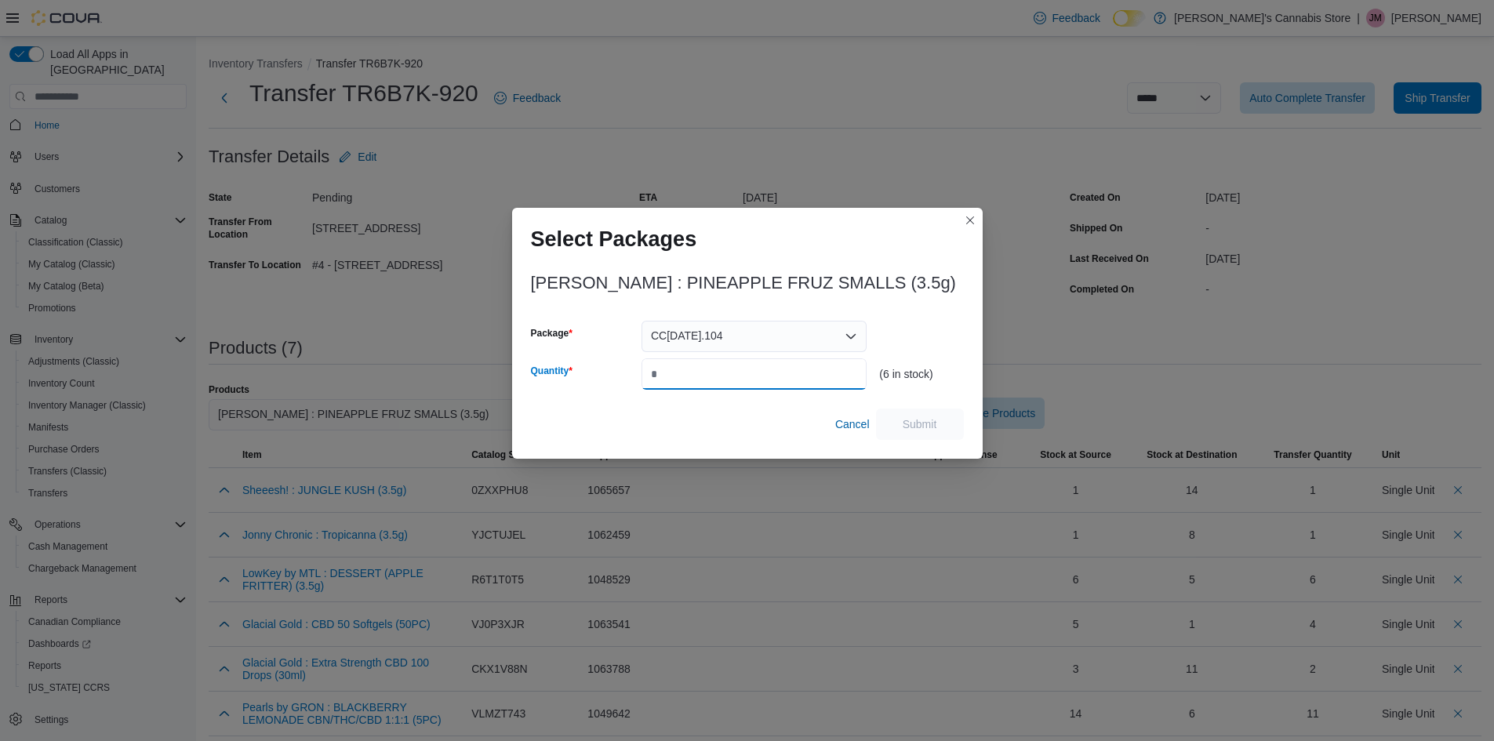
click at [788, 371] on input "Quantity" at bounding box center [754, 373] width 225 height 31
type input "*"
click at [908, 431] on span "Submit" at bounding box center [920, 424] width 35 height 16
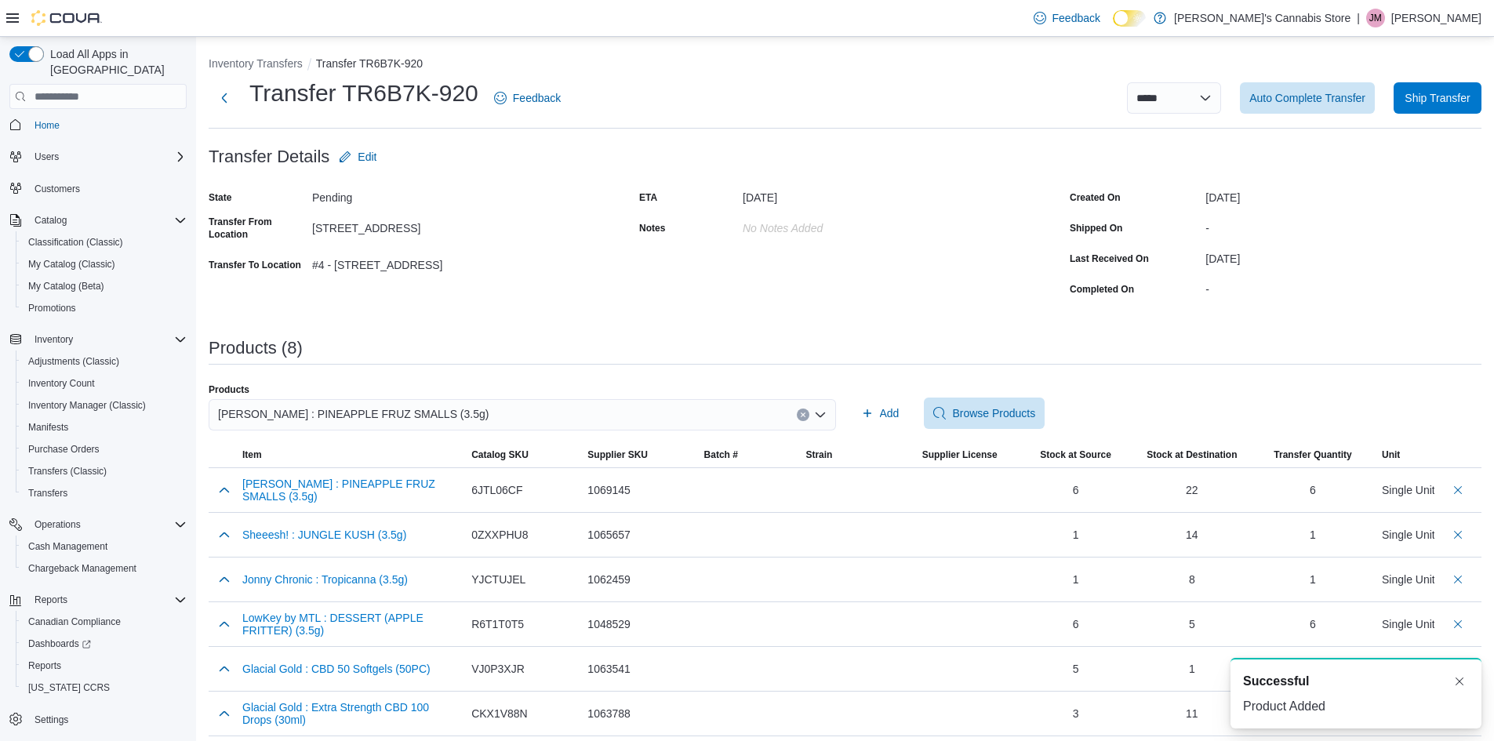
click at [805, 410] on button "Clear input" at bounding box center [803, 415] width 13 height 13
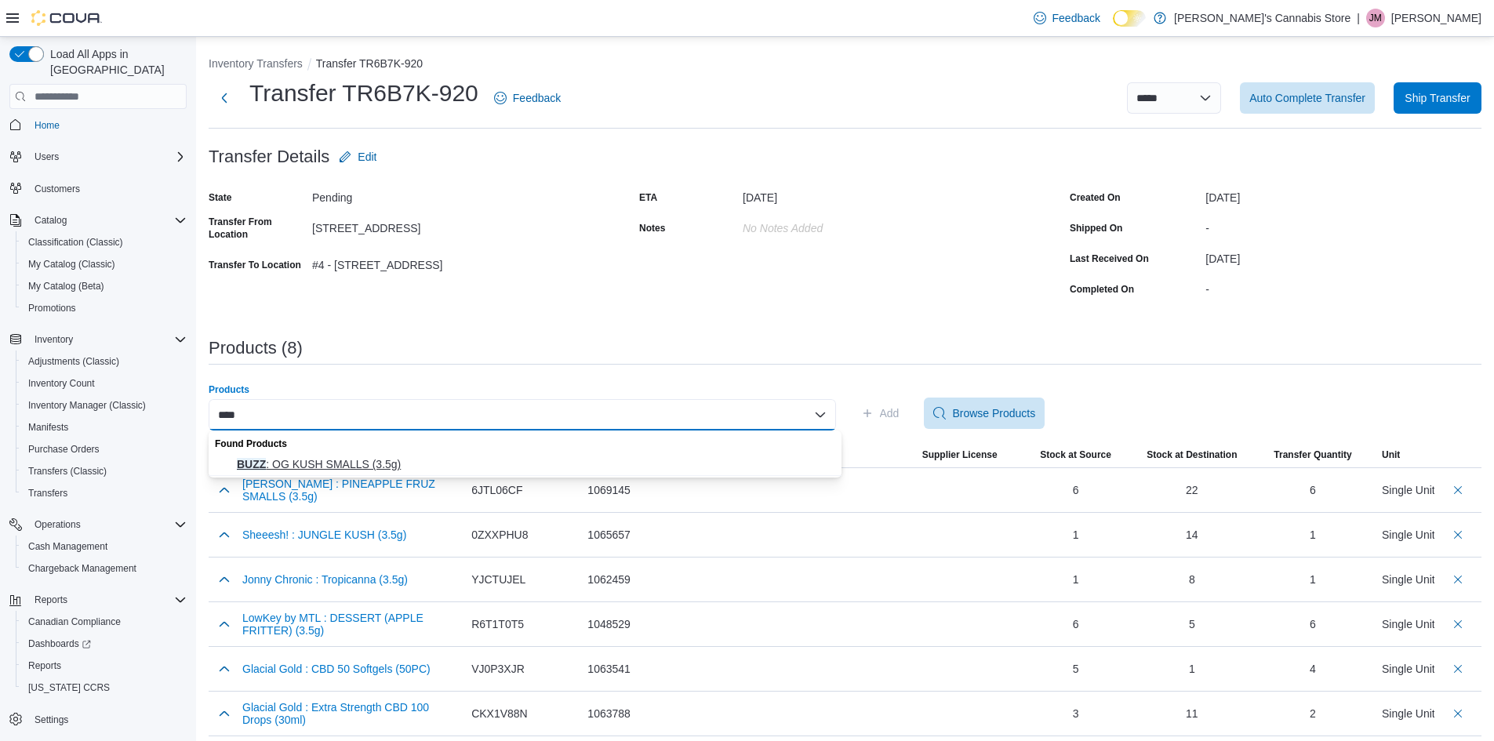
type input "****"
click at [566, 464] on span "BUZZ : OG KUSH SMALLS (3.5g)" at bounding box center [534, 464] width 595 height 16
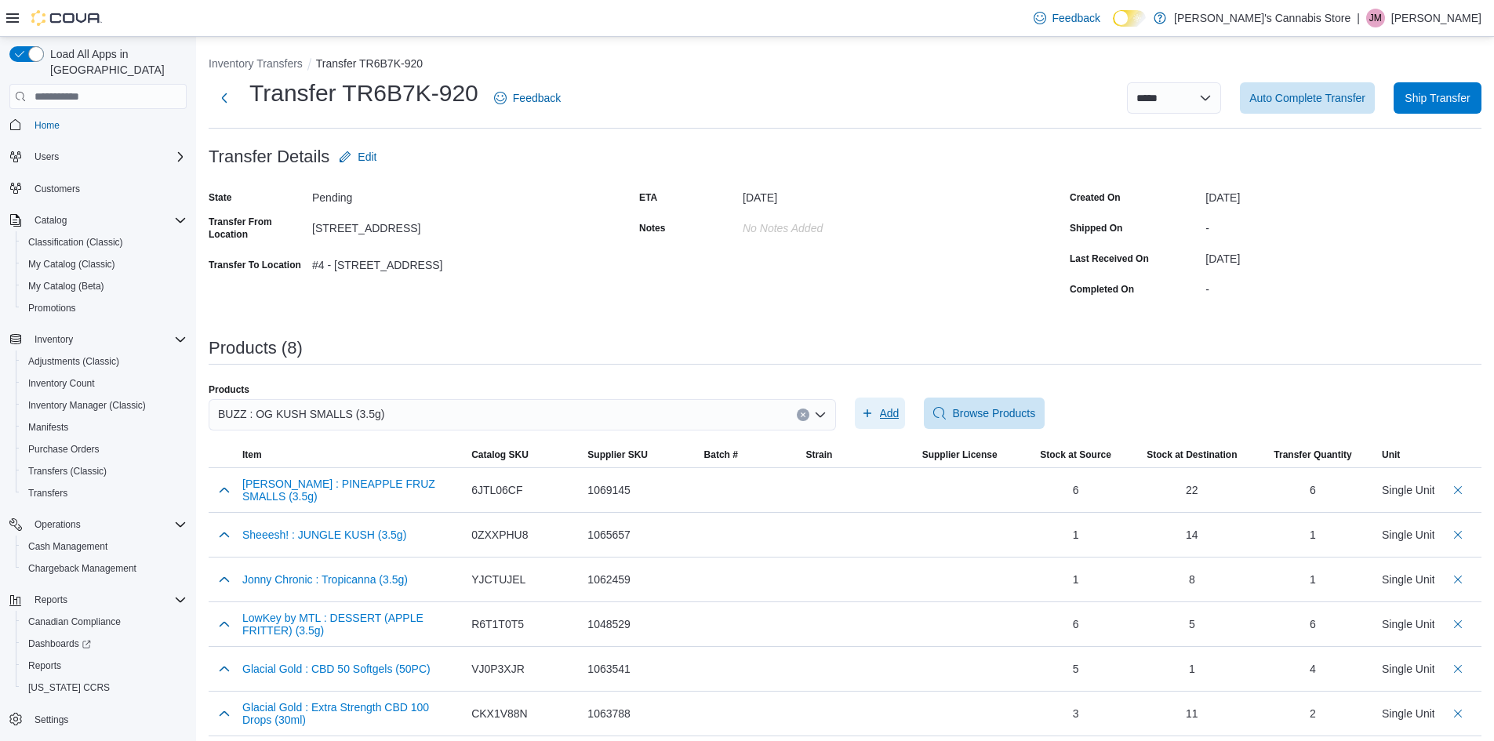
click at [888, 415] on span "Add" at bounding box center [890, 413] width 20 height 16
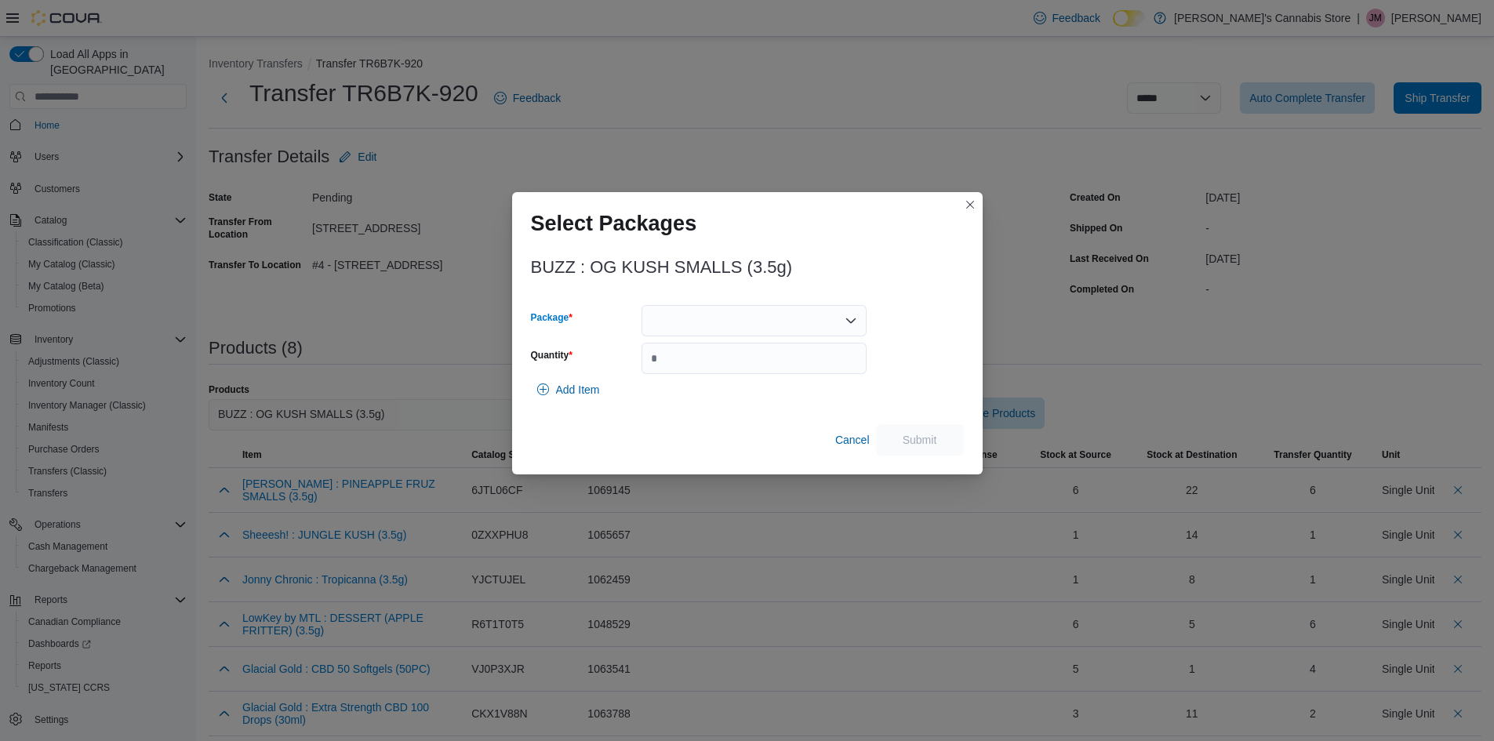
click at [728, 323] on div at bounding box center [754, 320] width 225 height 31
click at [699, 365] on span "000038" at bounding box center [763, 370] width 187 height 16
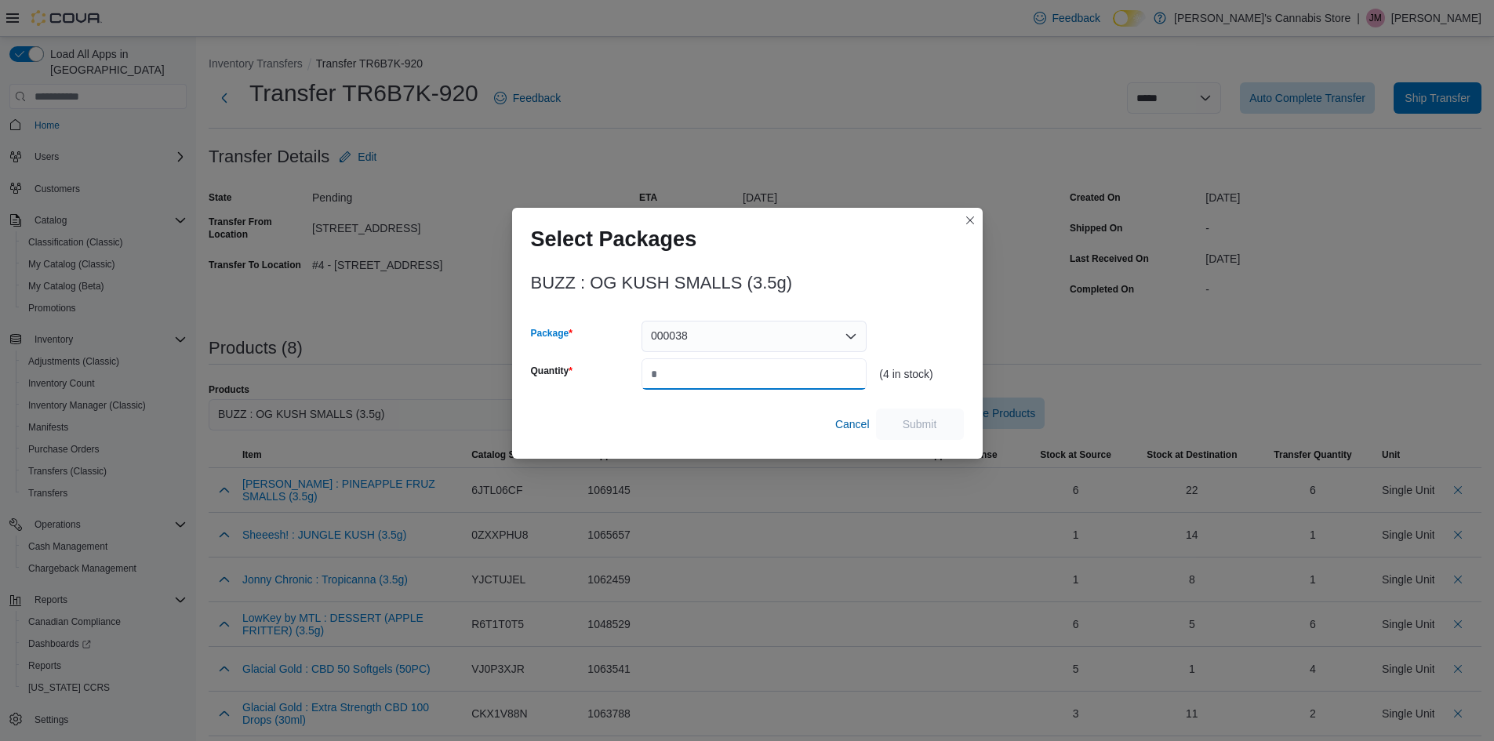
click at [717, 369] on input "Quantity" at bounding box center [754, 373] width 225 height 31
type input "*"
click at [961, 416] on button "Submit" at bounding box center [920, 423] width 88 height 31
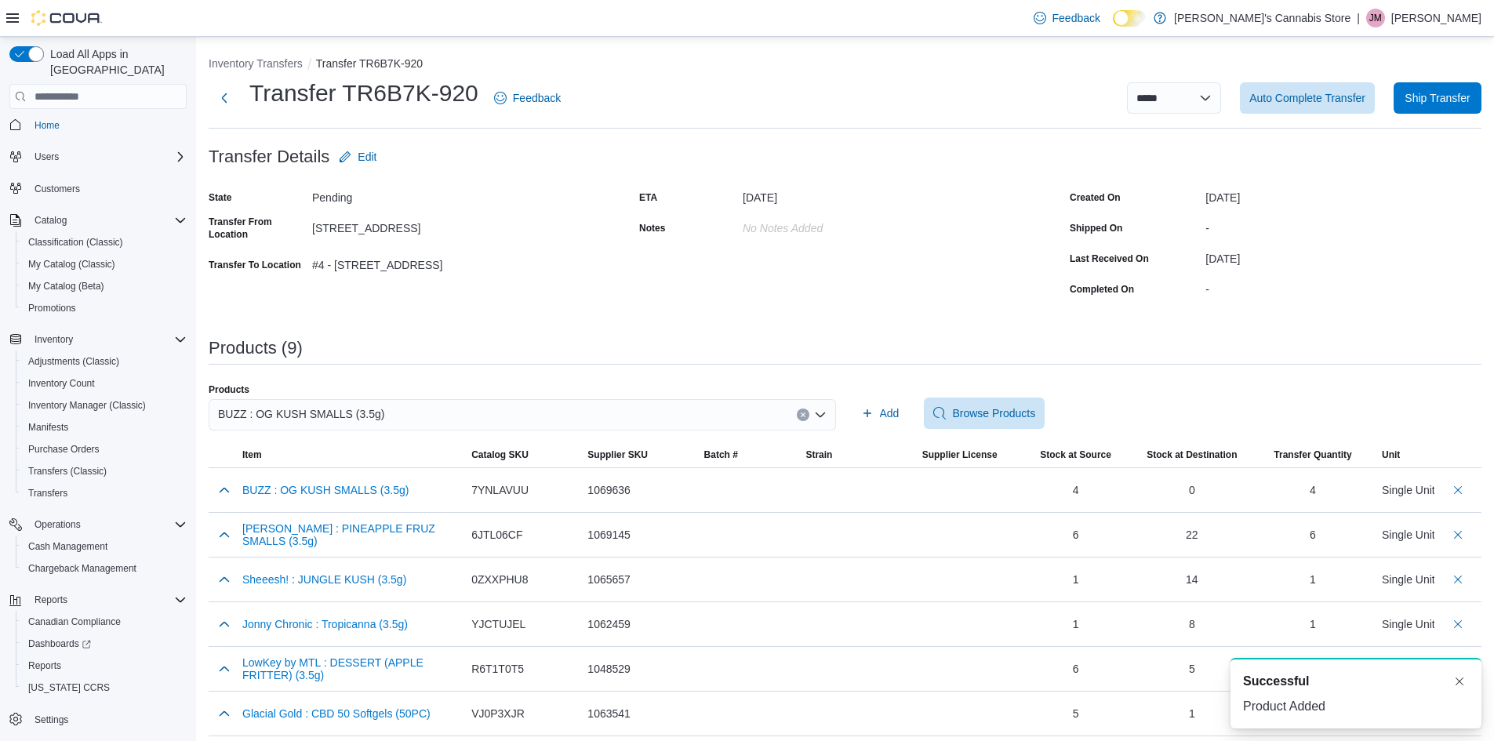
click at [806, 413] on icon "Clear input" at bounding box center [803, 415] width 6 height 6
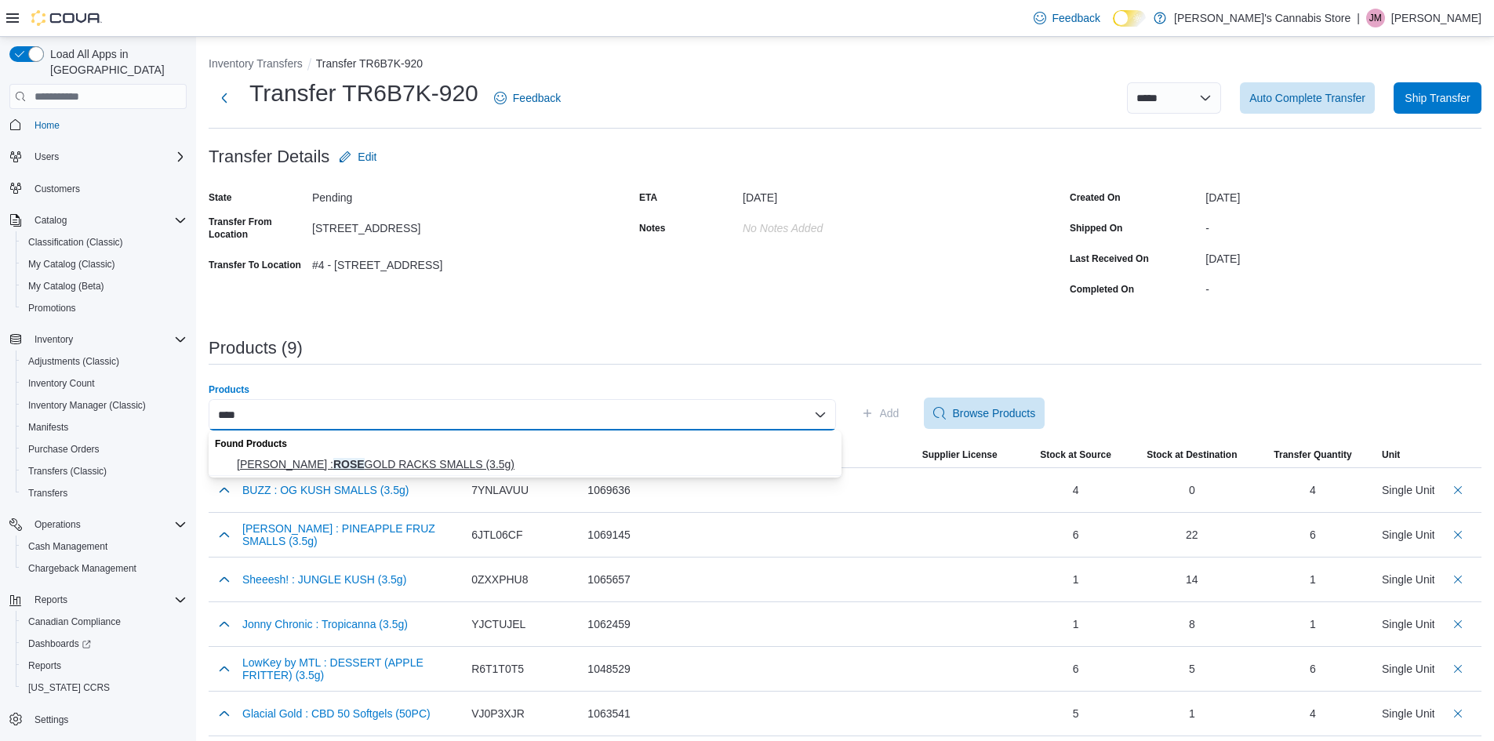
type input "****"
click at [532, 460] on span "BC Smalls : ROSE GOLD RACKS SMALLS (3.5g)" at bounding box center [534, 464] width 595 height 16
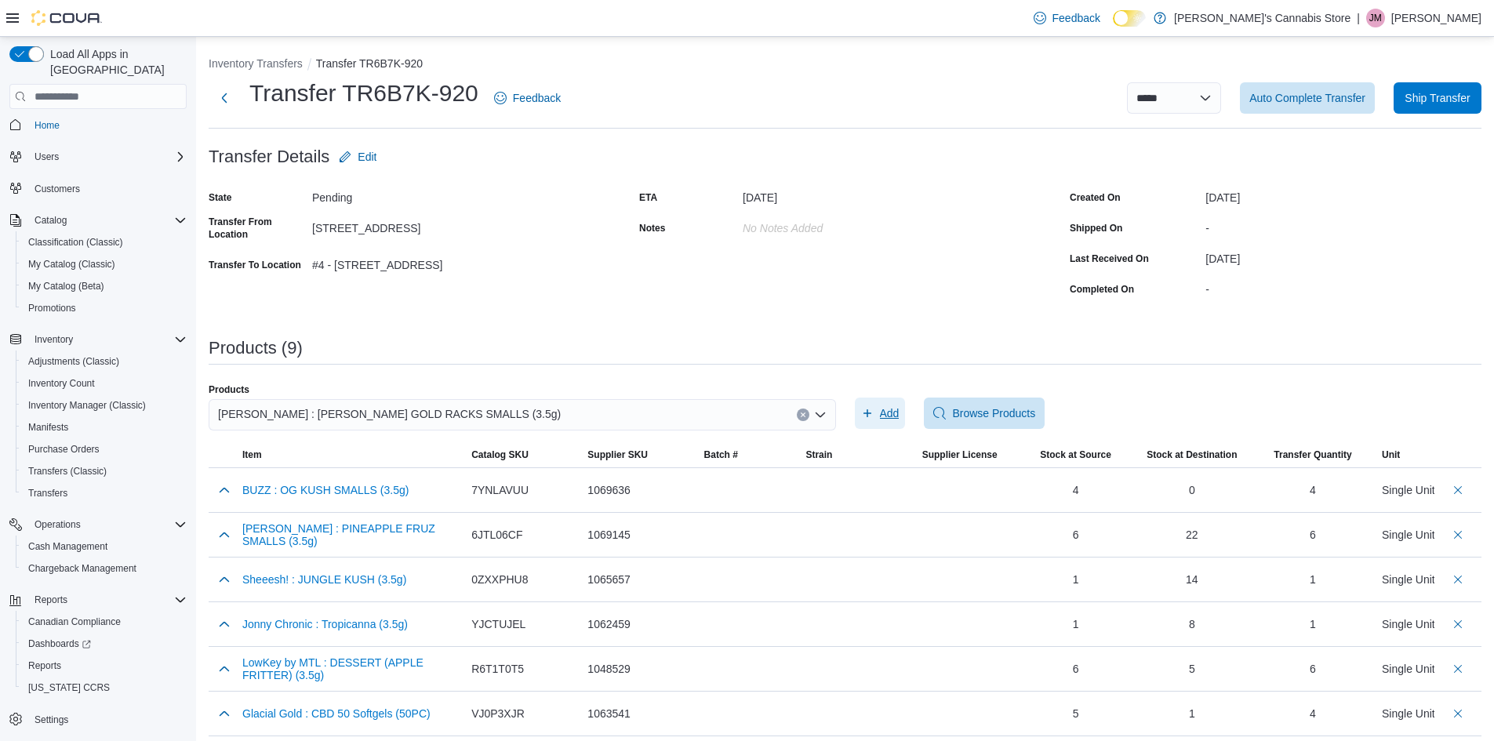
click at [890, 409] on span "Add" at bounding box center [890, 413] width 20 height 16
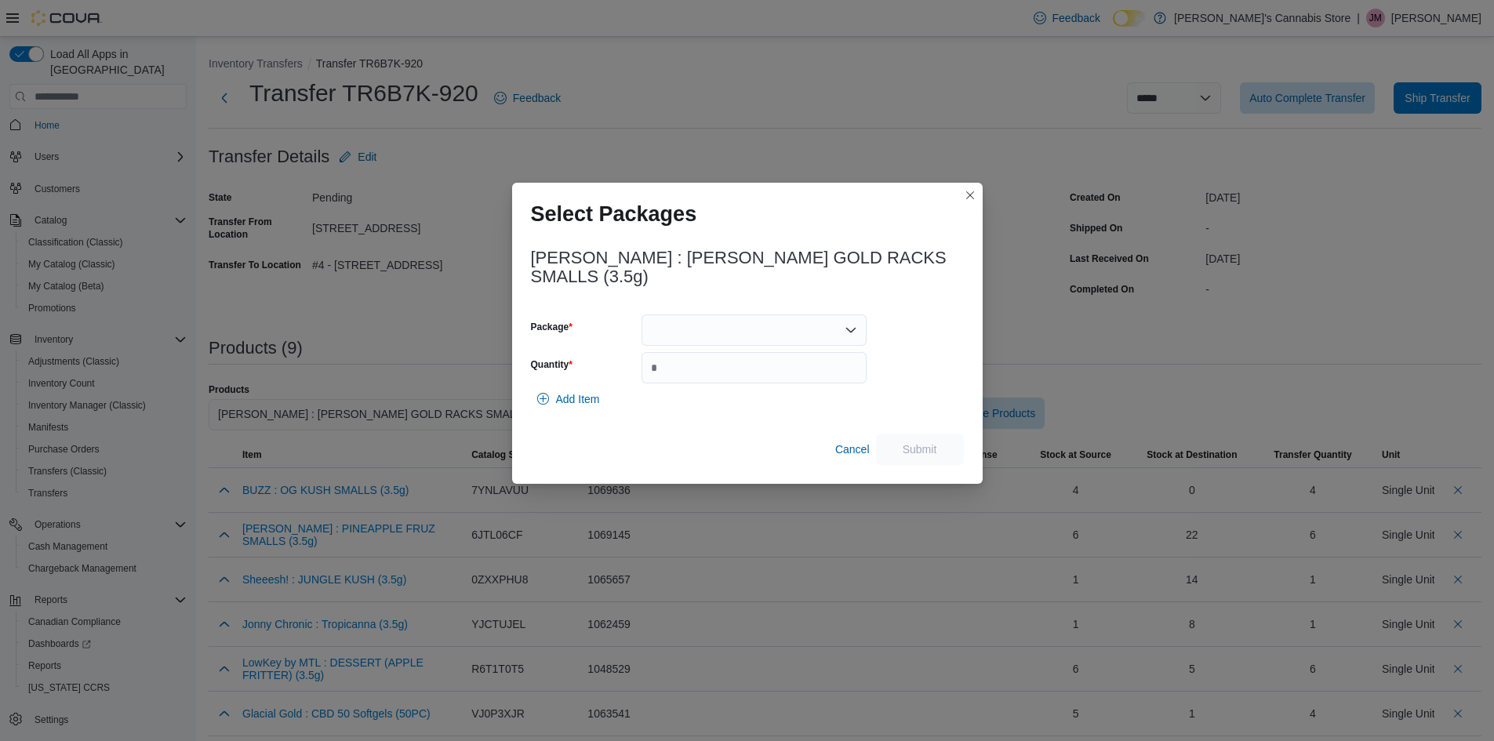
click at [755, 326] on div at bounding box center [754, 329] width 225 height 31
click at [700, 374] on span "CC10AUG2025.101" at bounding box center [763, 370] width 187 height 16
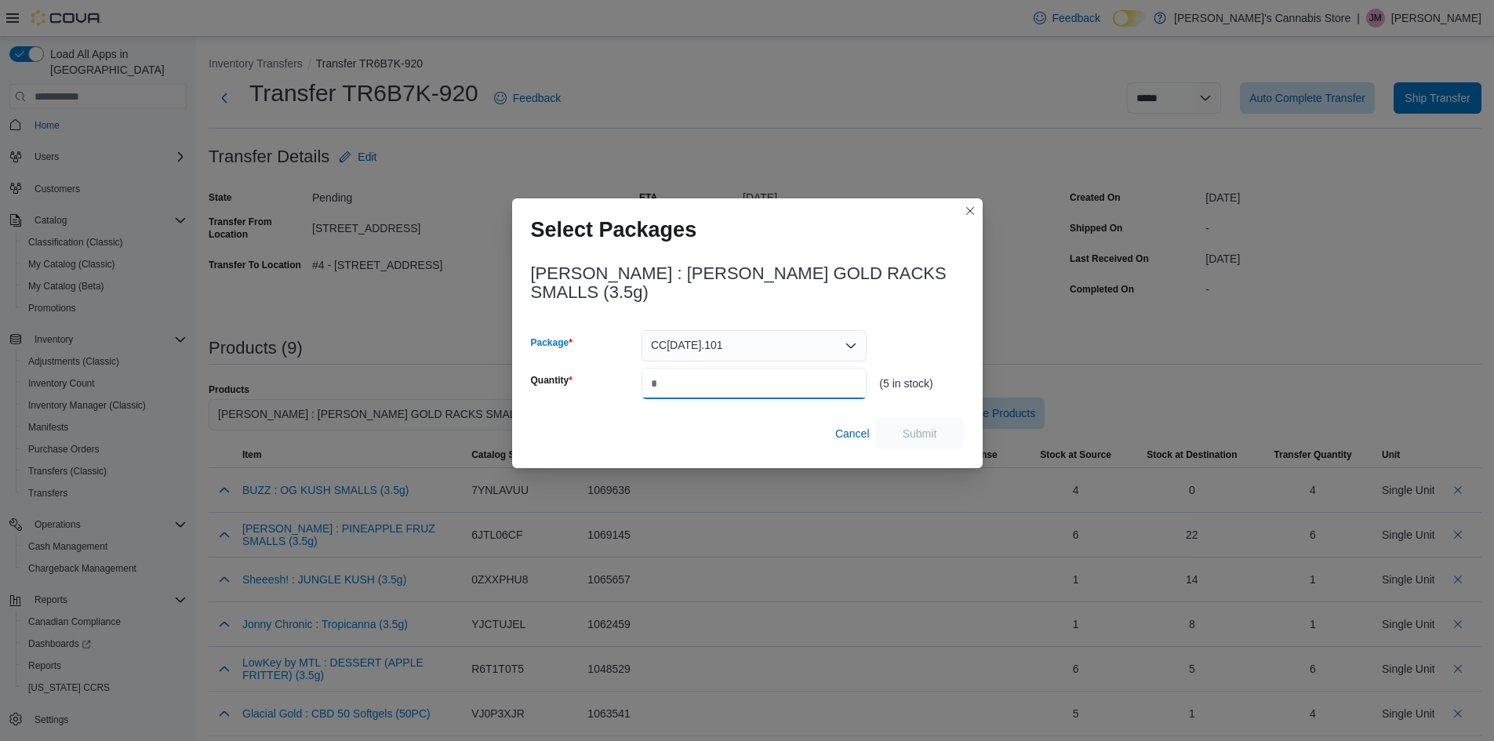
click at [675, 369] on input "Quantity" at bounding box center [754, 383] width 225 height 31
type input "*"
click at [923, 427] on span "Submit" at bounding box center [920, 433] width 35 height 16
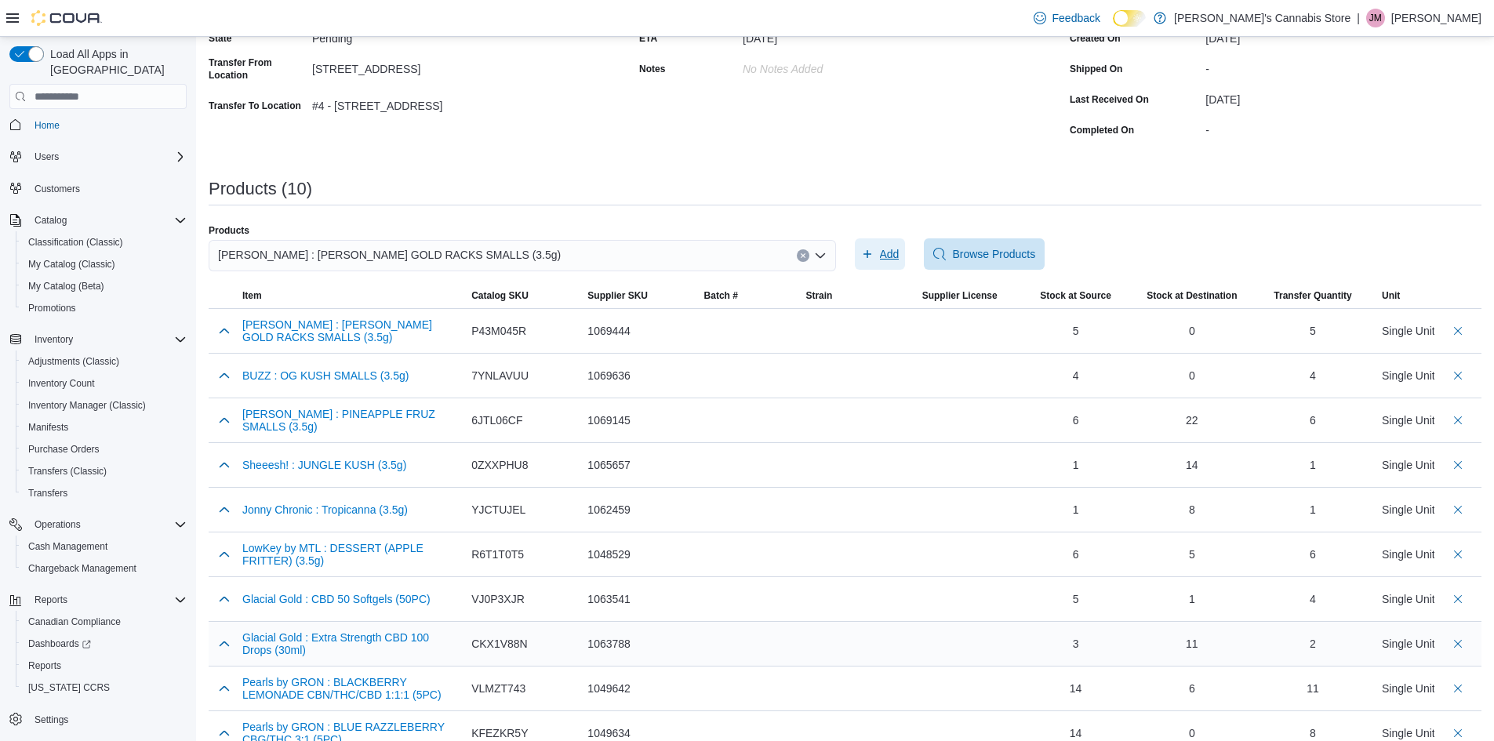
scroll to position [187, 0]
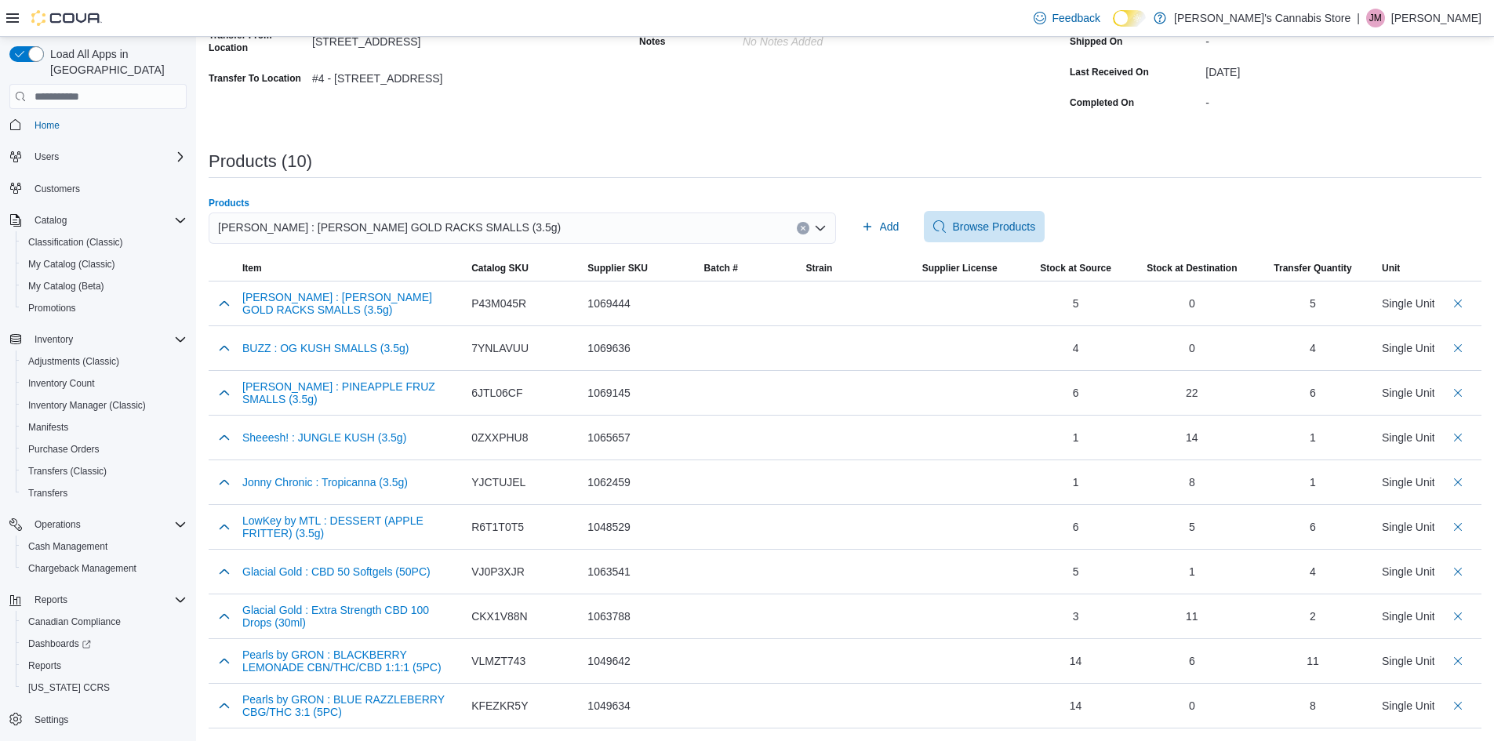
click at [805, 229] on icon "Clear input" at bounding box center [803, 229] width 4 height 4
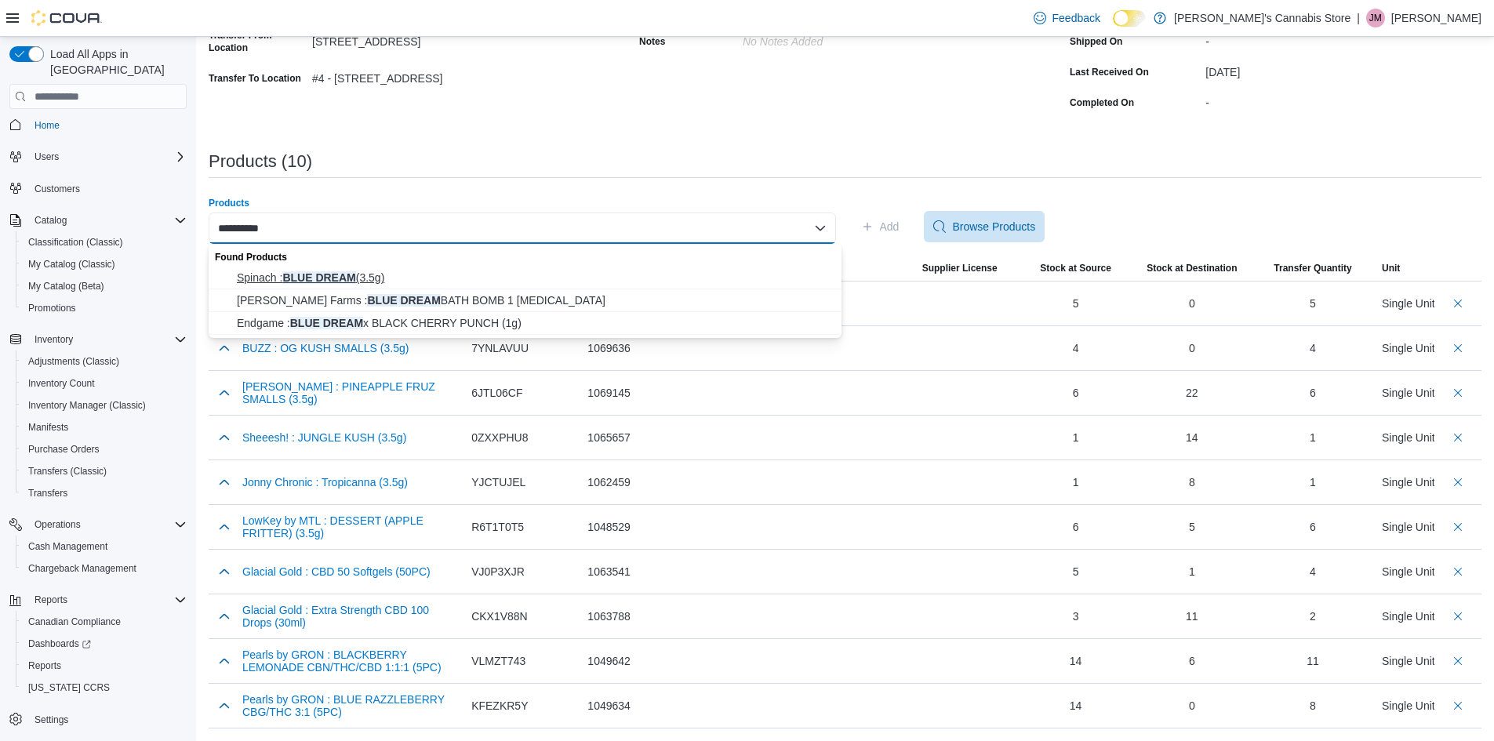
type input "**********"
click at [414, 271] on span "Spinach : BLUE DREAM (3.5g)" at bounding box center [534, 278] width 595 height 16
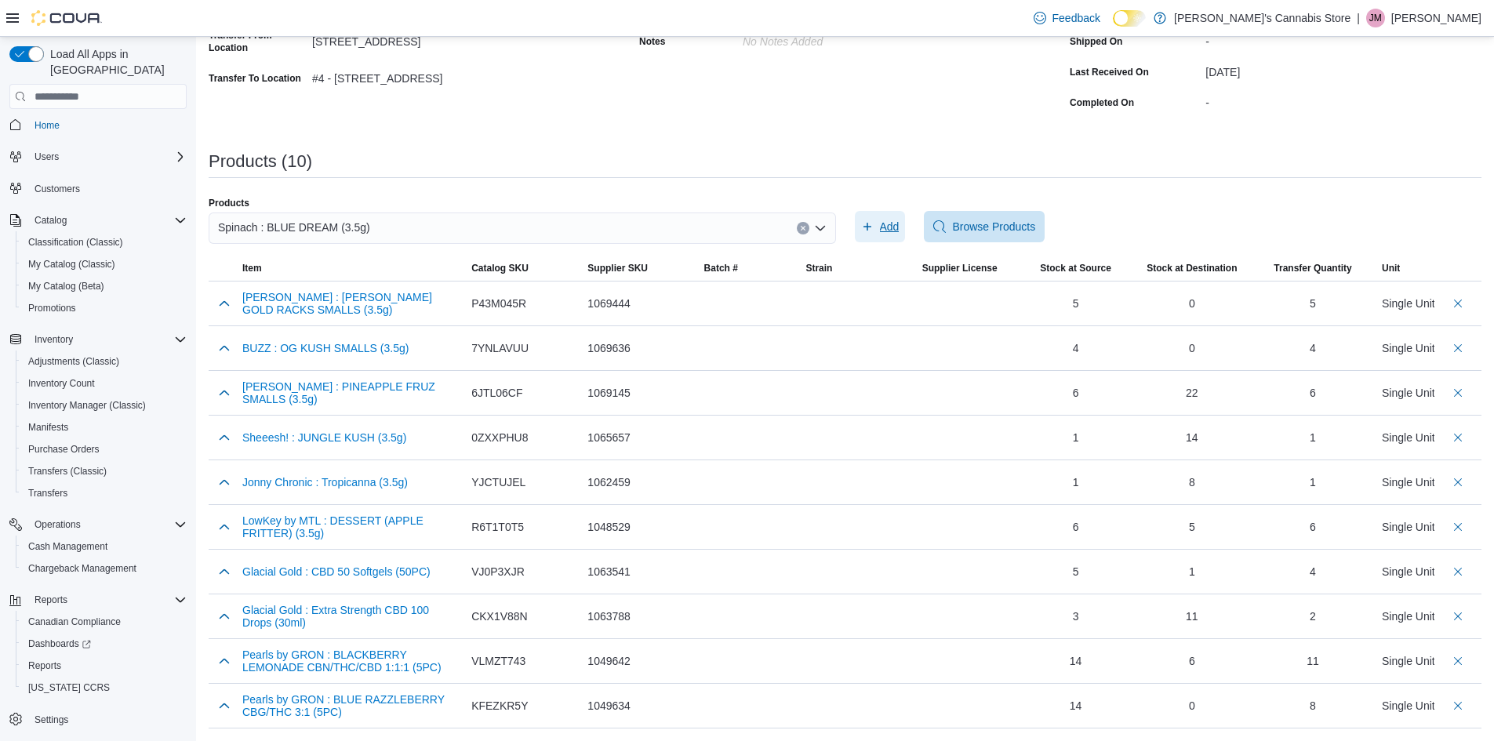
click at [885, 221] on span "Add" at bounding box center [890, 227] width 20 height 16
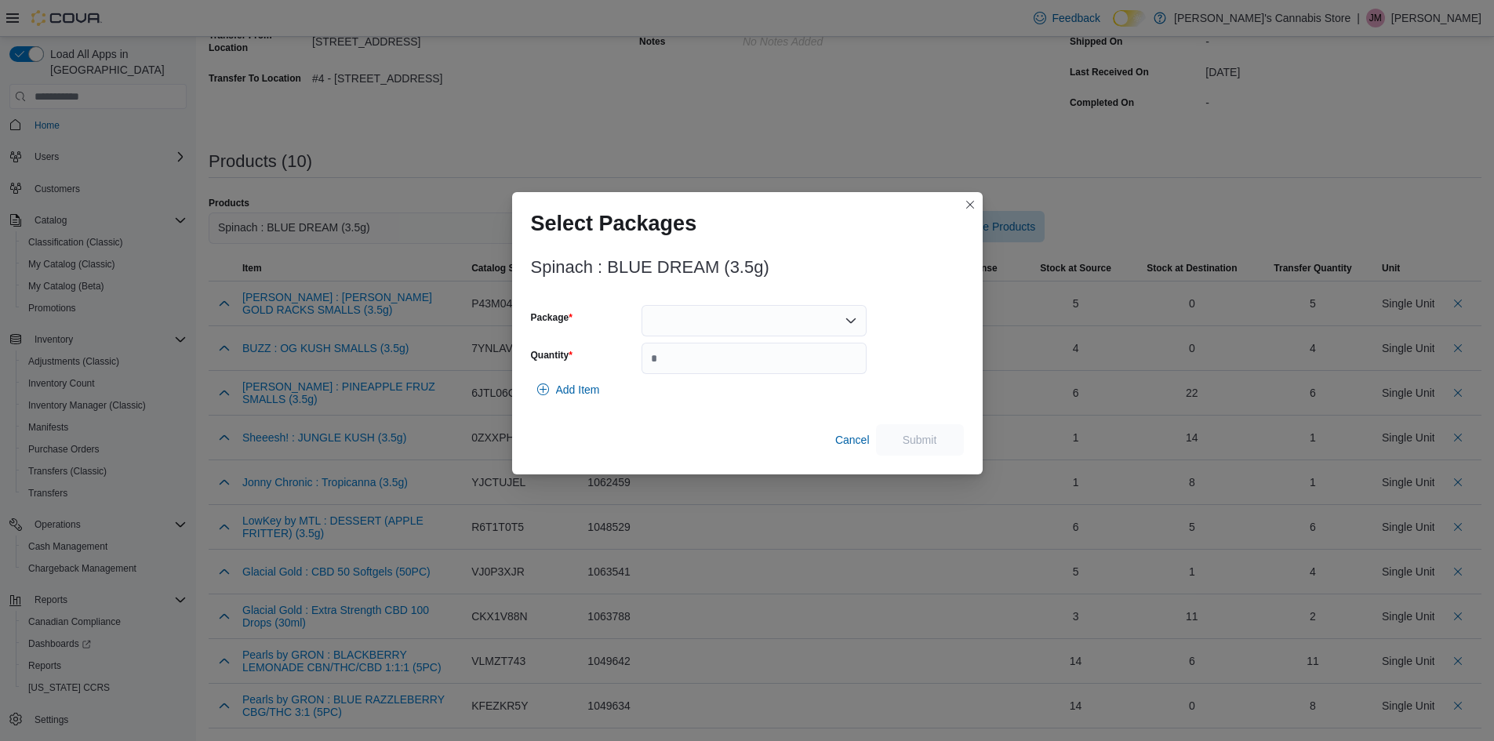
click at [831, 316] on div at bounding box center [754, 320] width 225 height 31
click at [751, 360] on button "022391" at bounding box center [754, 370] width 225 height 23
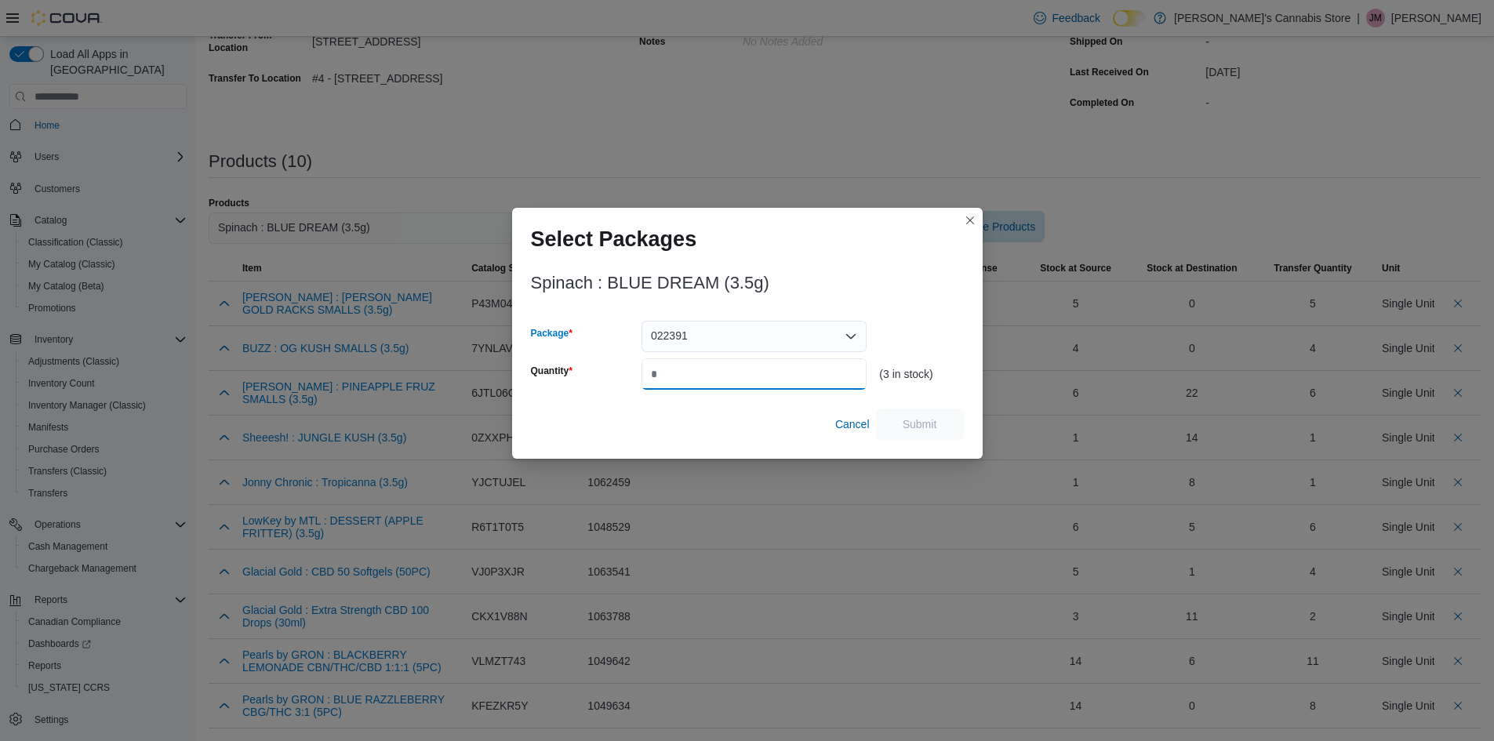
click at [750, 365] on input "Quantity" at bounding box center [754, 373] width 225 height 31
type input "*"
click at [921, 416] on span "Submit" at bounding box center [919, 423] width 69 height 31
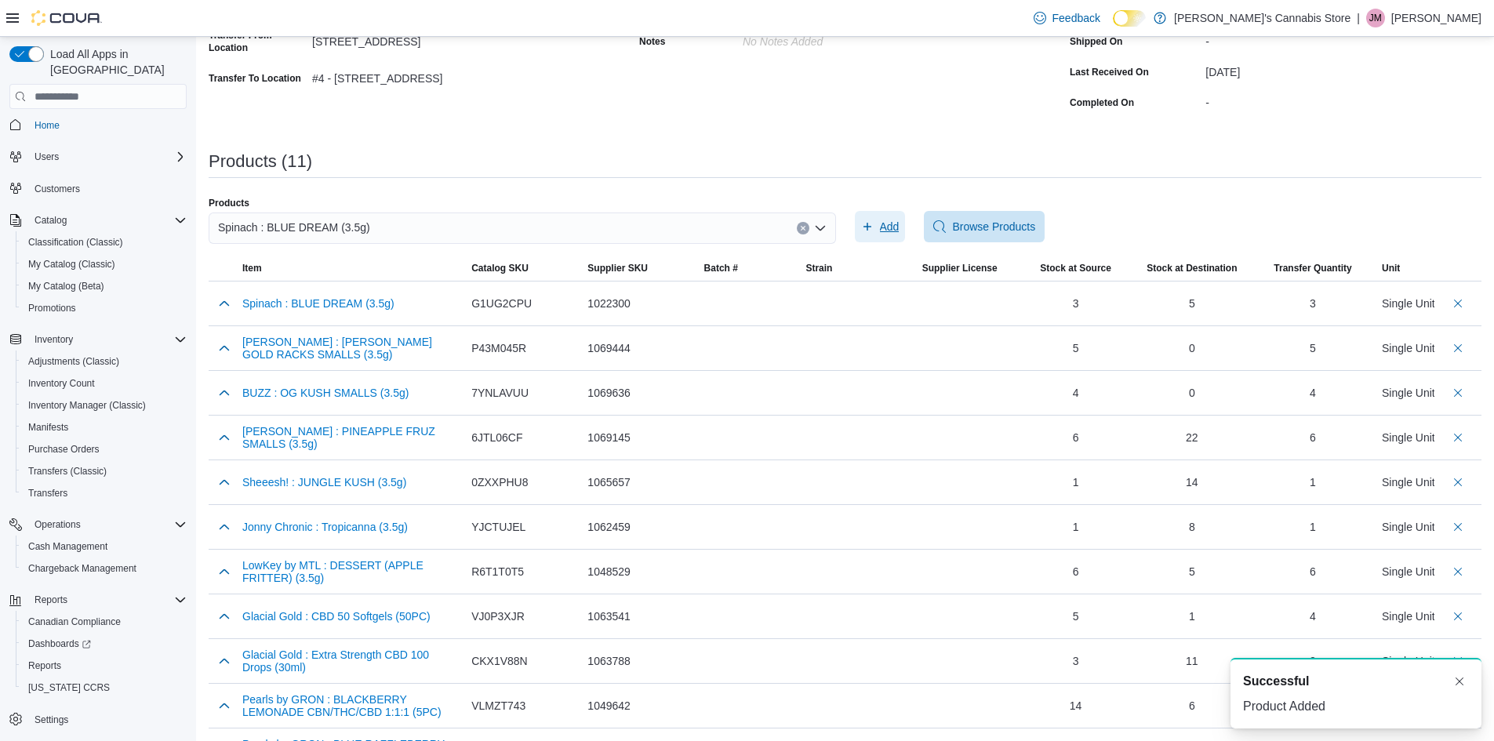
scroll to position [0, 0]
click at [805, 225] on button "Clear input" at bounding box center [803, 228] width 13 height 13
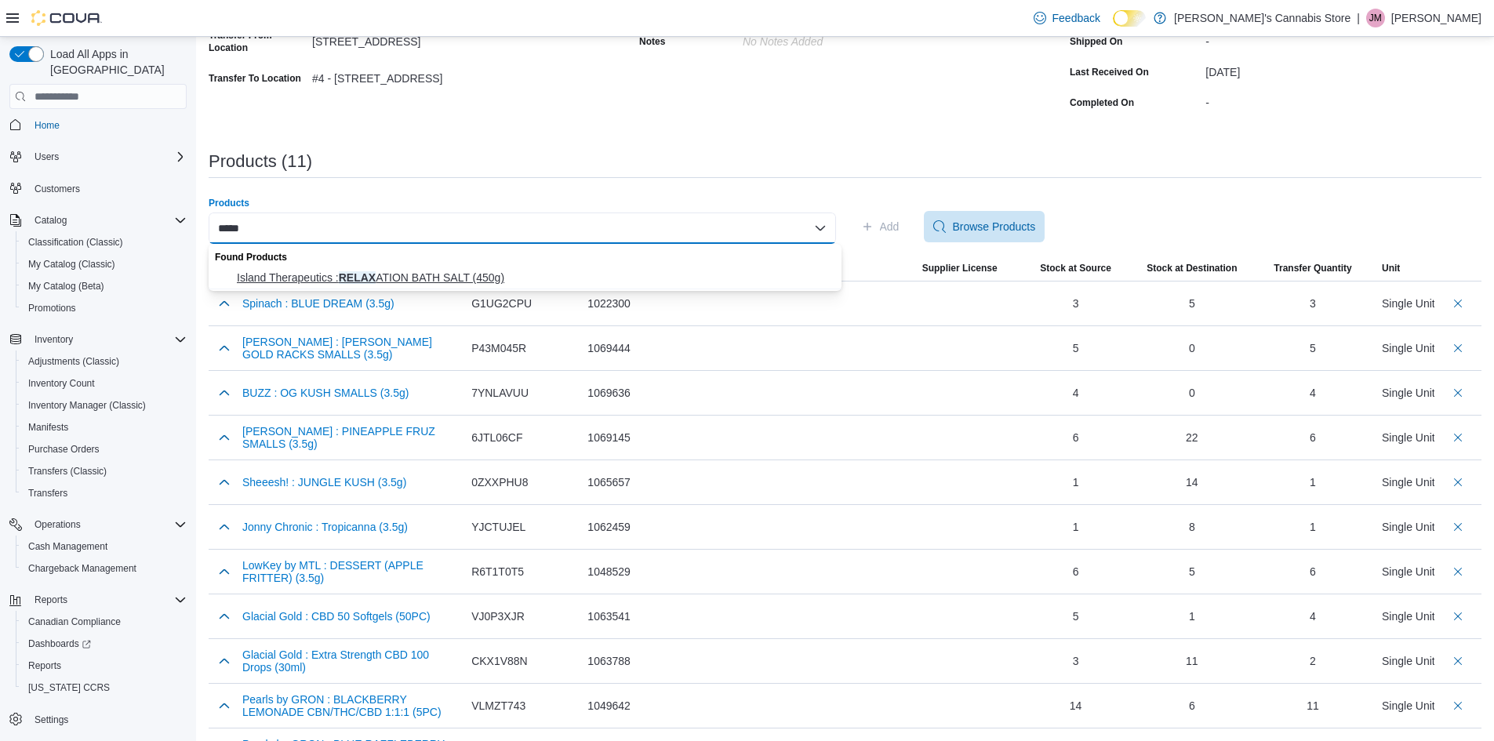
type input "*****"
click at [647, 274] on span "Island Therapeutics : RELAX ATION BATH SALT (450g)" at bounding box center [534, 278] width 595 height 16
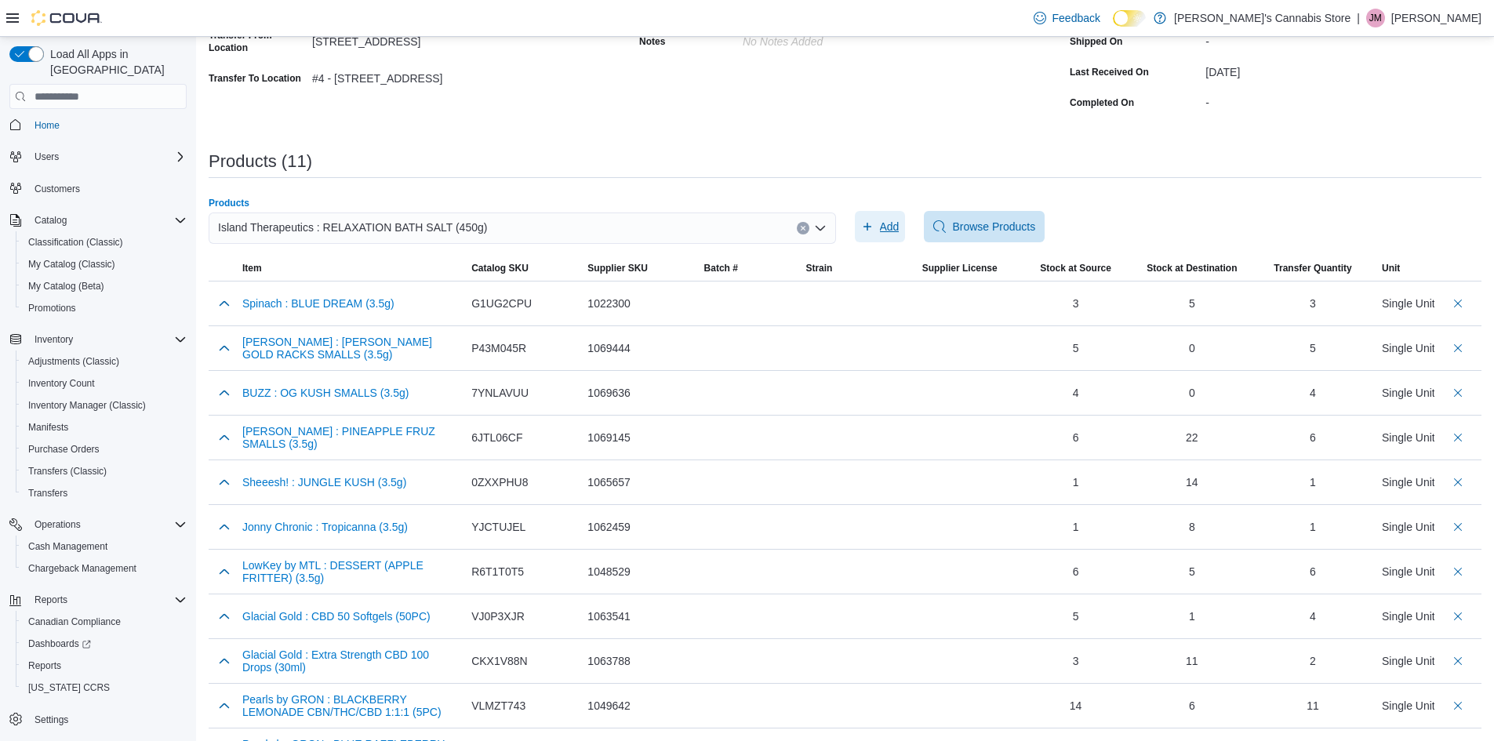
click at [881, 228] on span "Add" at bounding box center [880, 226] width 38 height 31
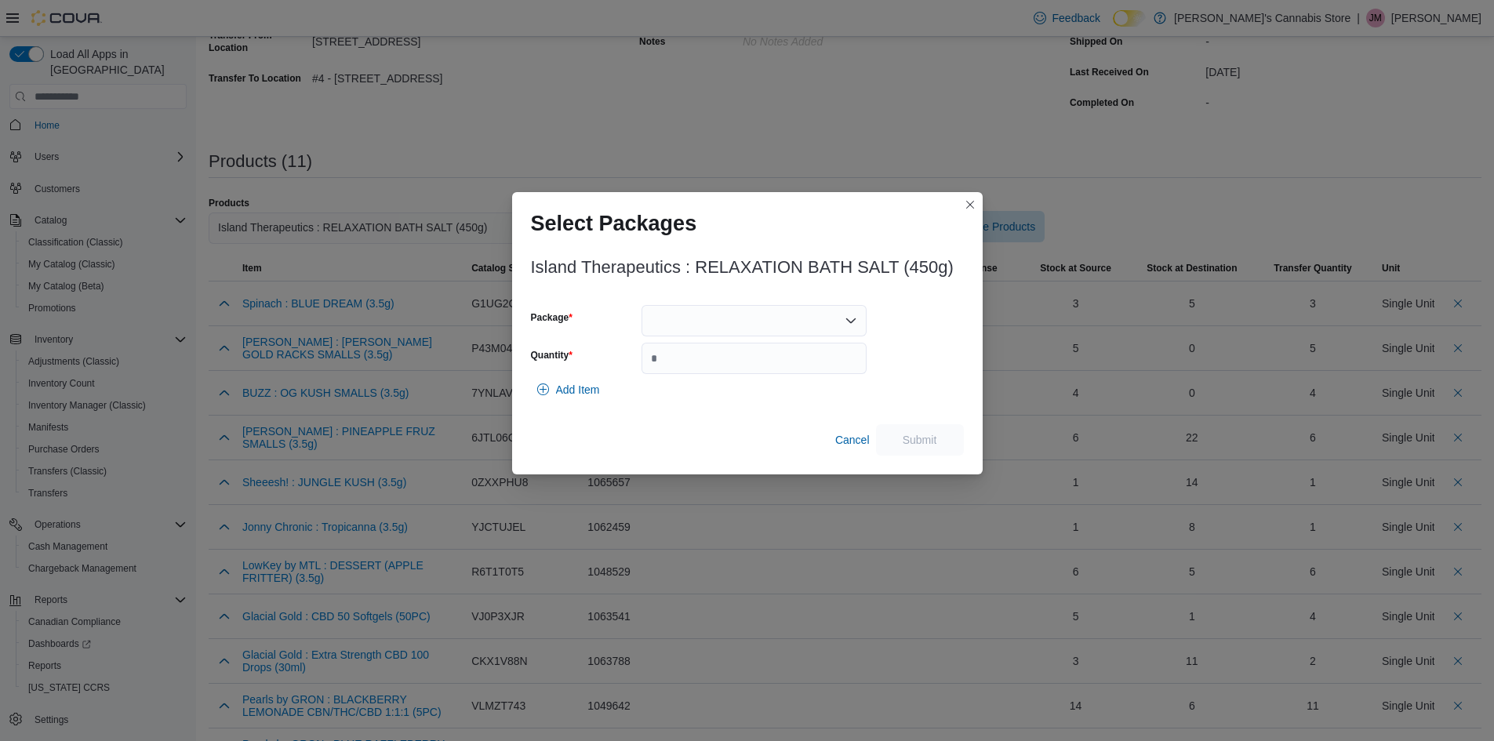
click at [671, 328] on div at bounding box center [754, 320] width 225 height 31
click at [691, 364] on span "031125-BS002" at bounding box center [763, 370] width 187 height 16
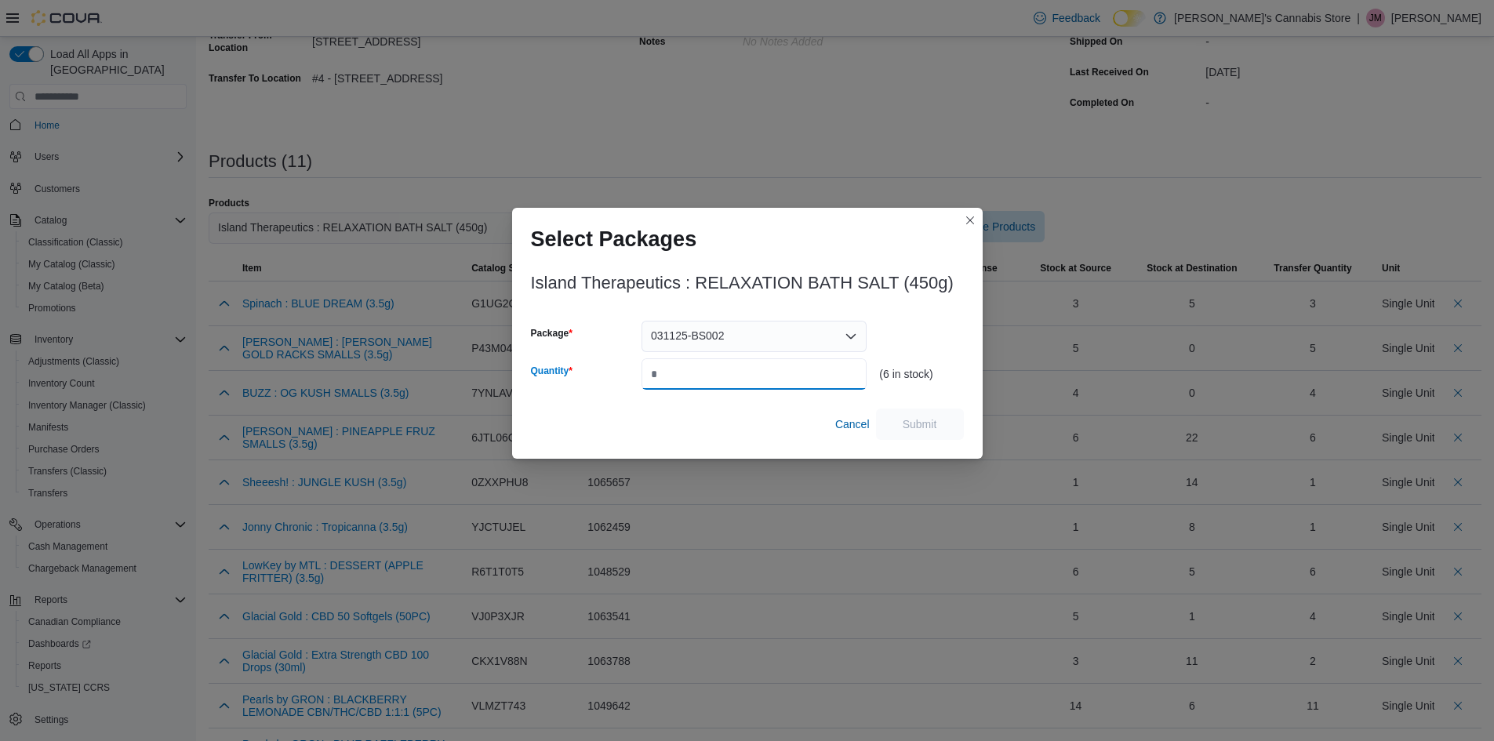
click at [689, 373] on input "Quantity" at bounding box center [754, 373] width 225 height 31
type input "*"
click at [958, 420] on button "Submit" at bounding box center [920, 423] width 88 height 31
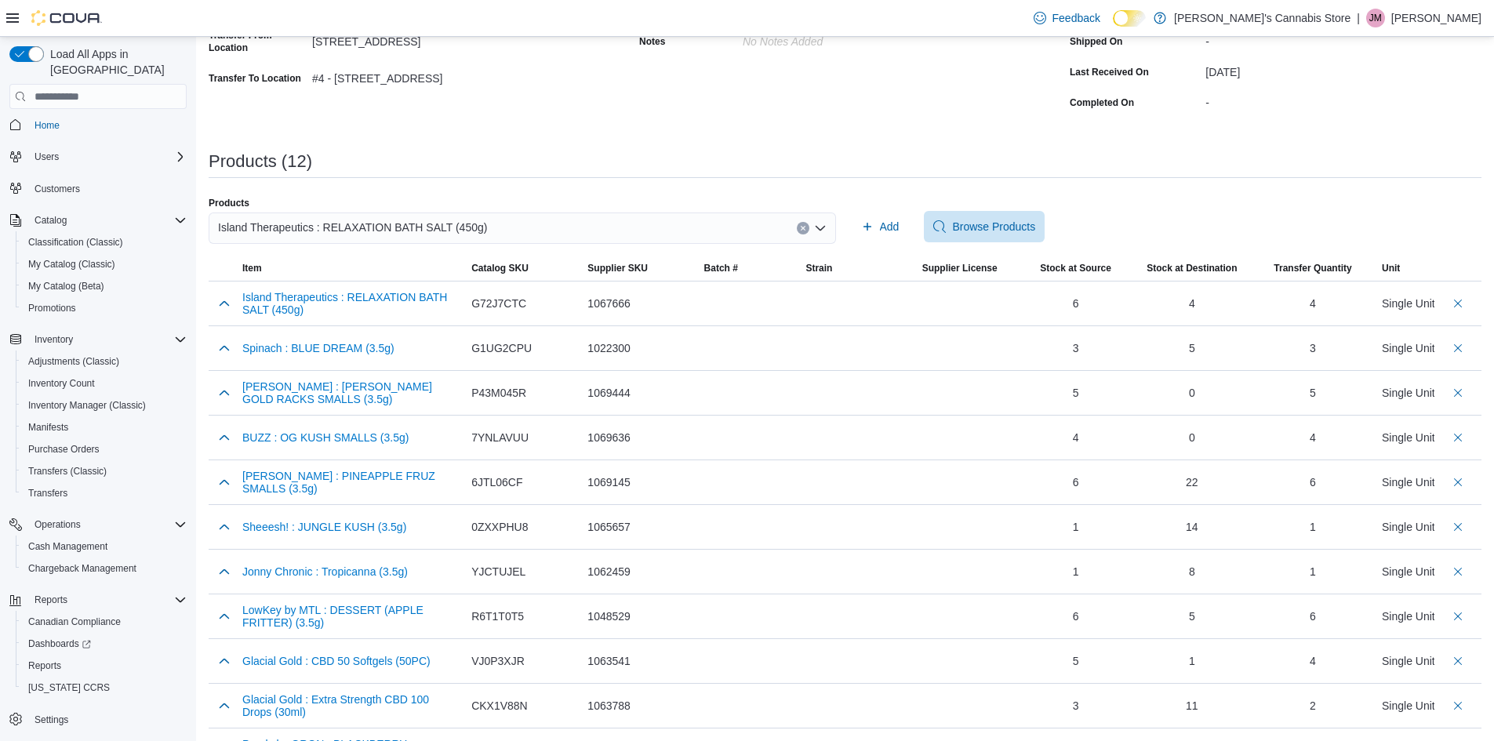
click at [809, 224] on button "Clear input" at bounding box center [803, 228] width 13 height 13
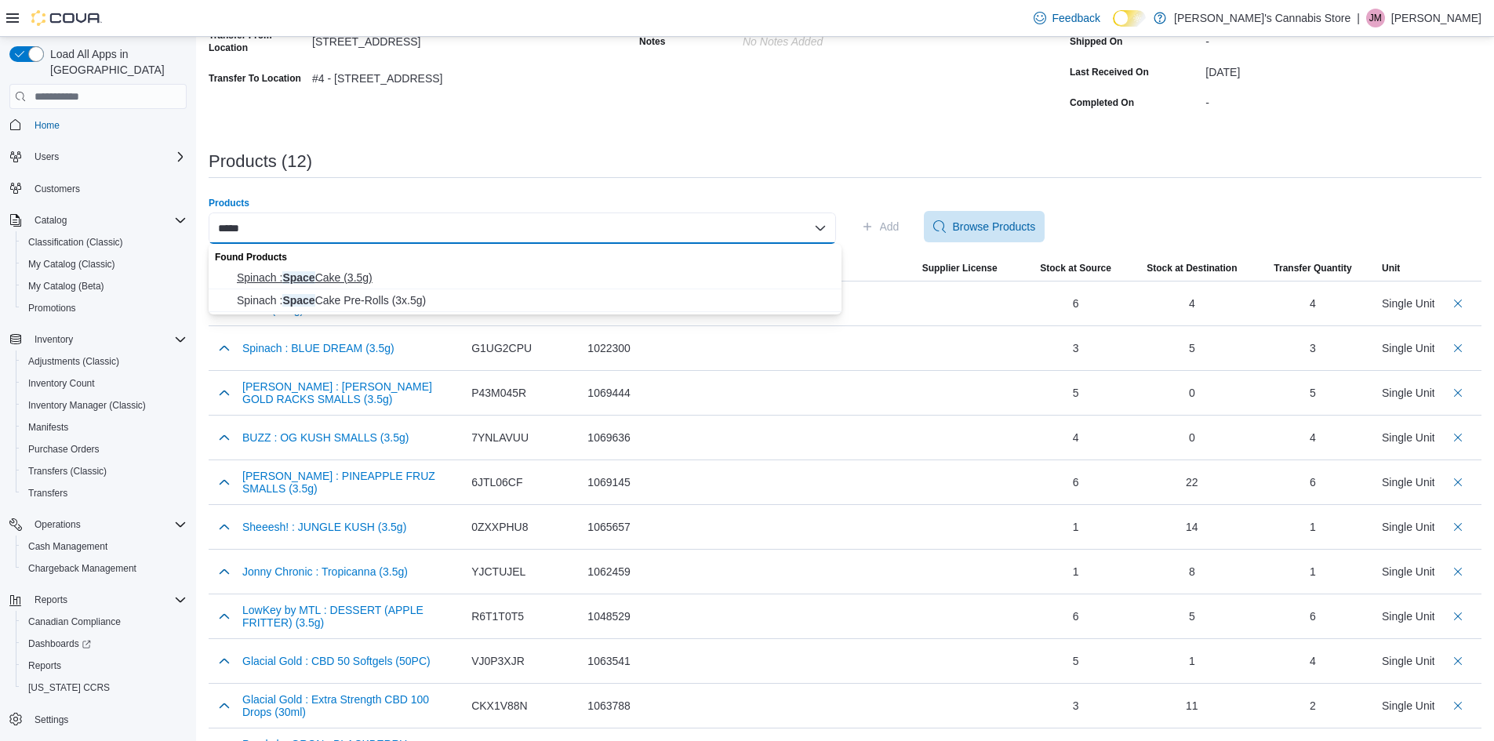
type input "*****"
click at [489, 278] on span "Spinach : Space Cake (3.5g)" at bounding box center [534, 278] width 595 height 16
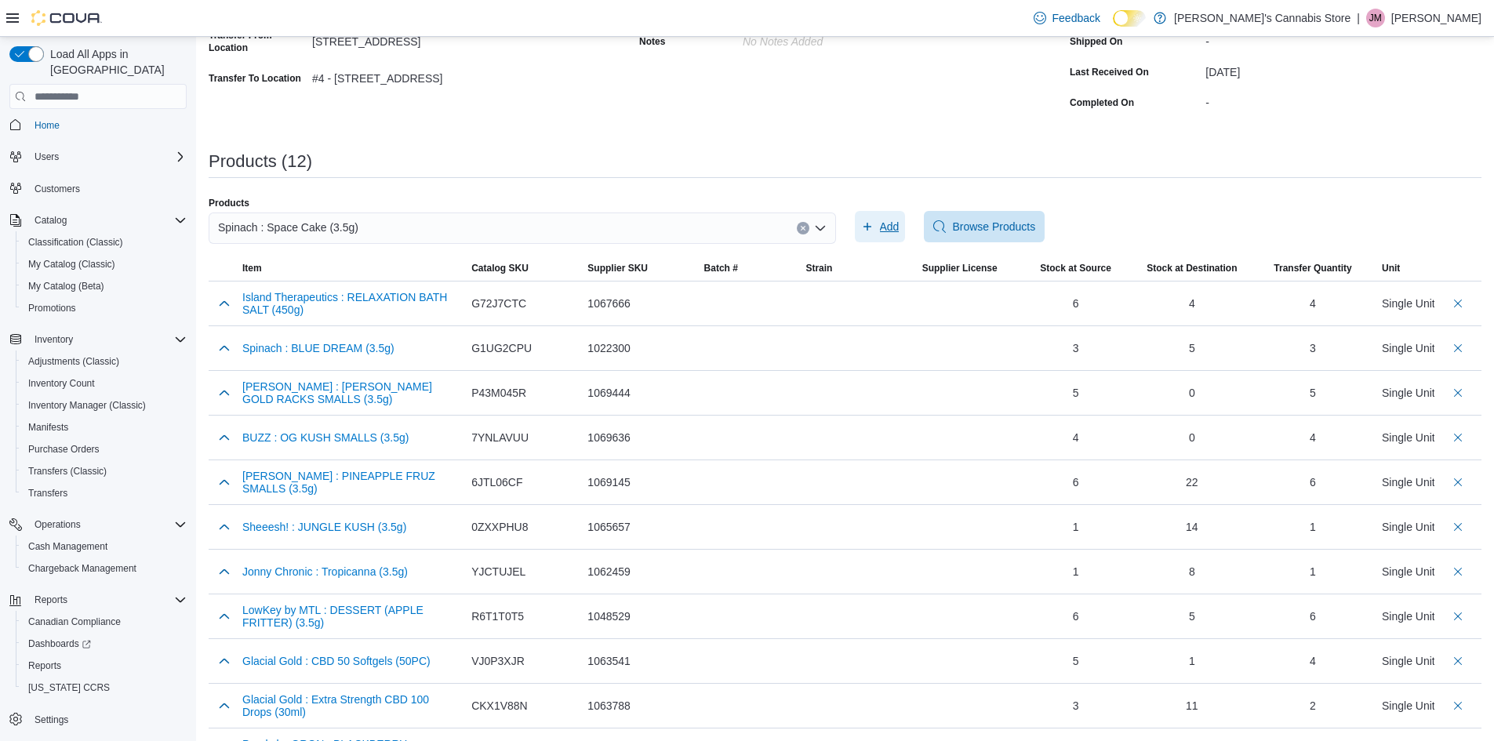
click at [897, 227] on span "Add" at bounding box center [890, 227] width 20 height 16
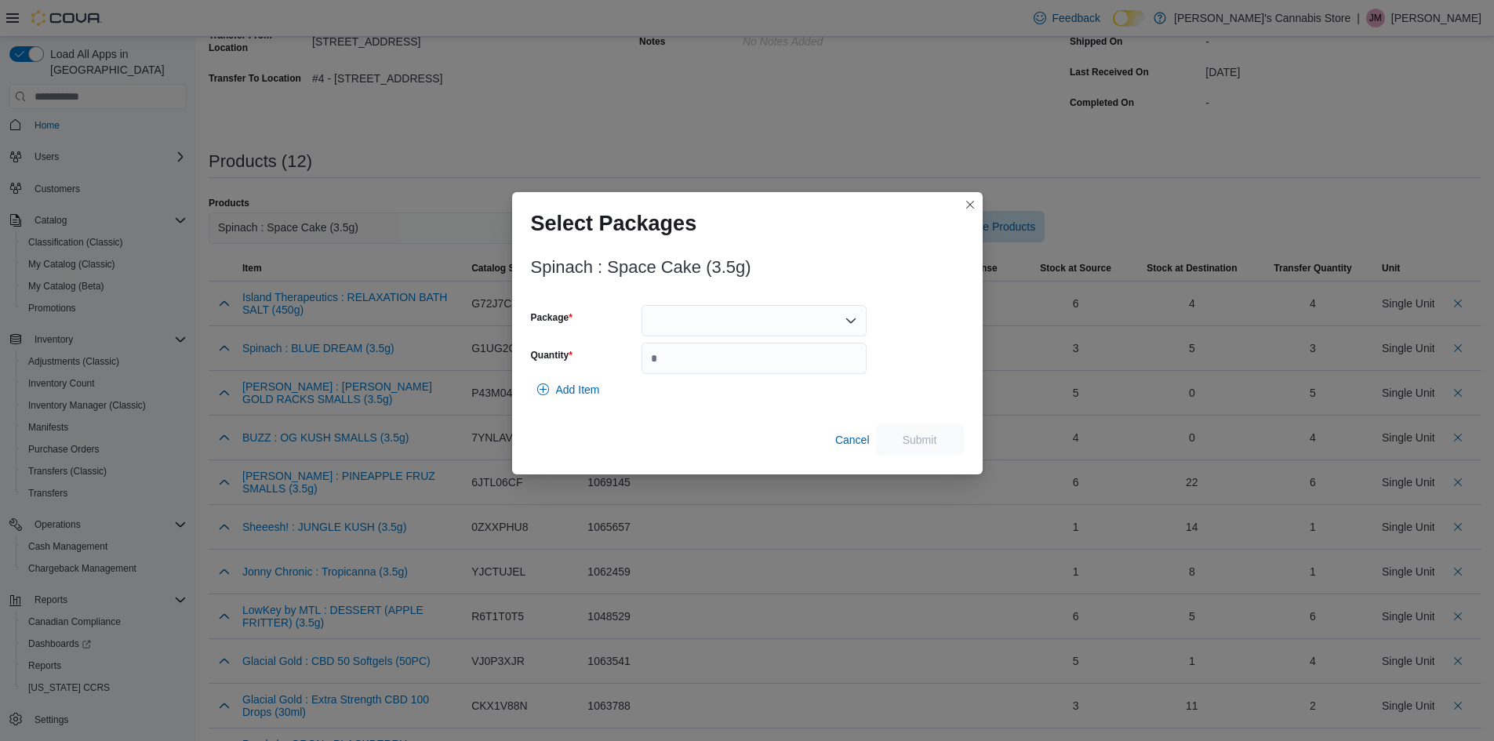
click at [852, 309] on div at bounding box center [754, 320] width 225 height 31
click at [798, 364] on span "024037" at bounding box center [763, 370] width 187 height 16
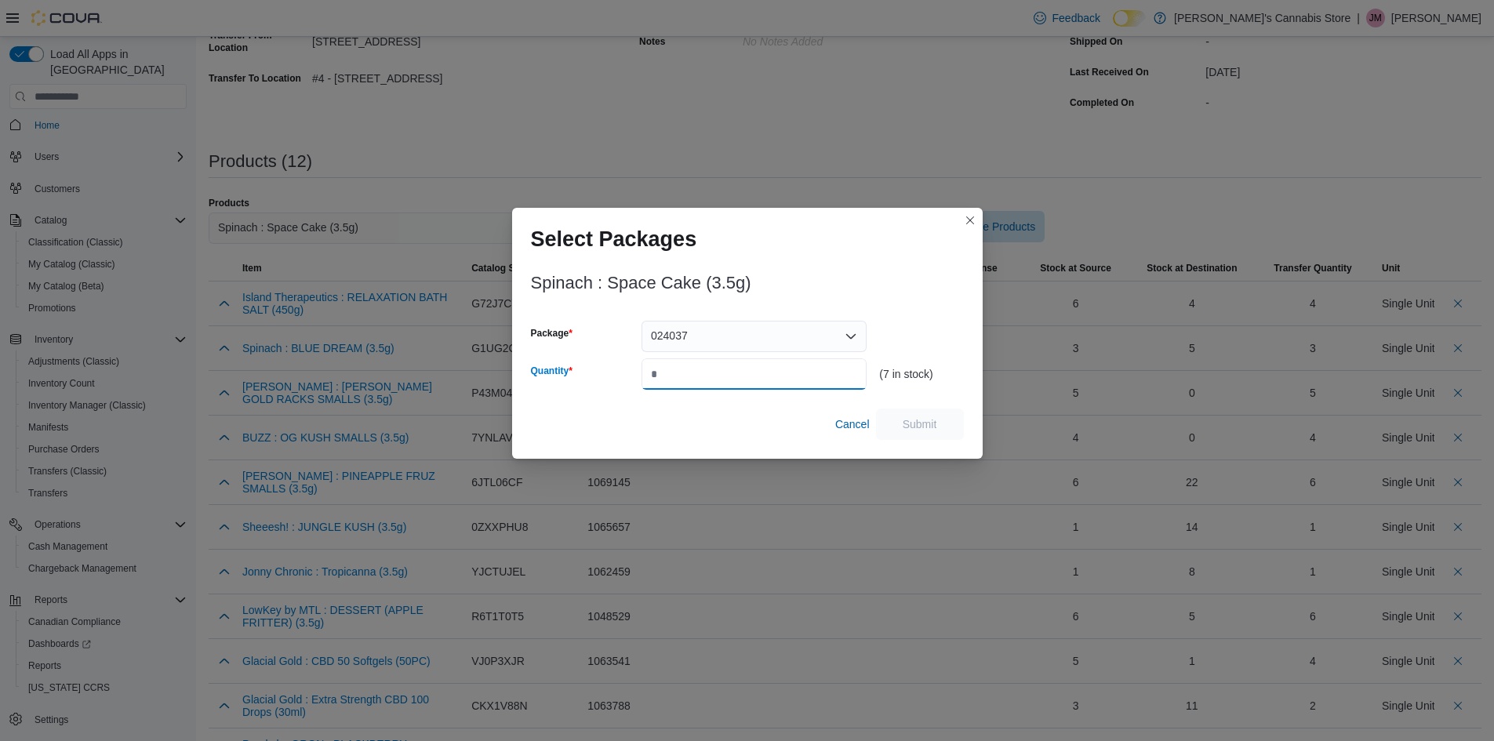
click at [798, 364] on input "Quantity" at bounding box center [754, 373] width 225 height 31
type input "*"
click at [896, 425] on span "Submit" at bounding box center [919, 423] width 69 height 31
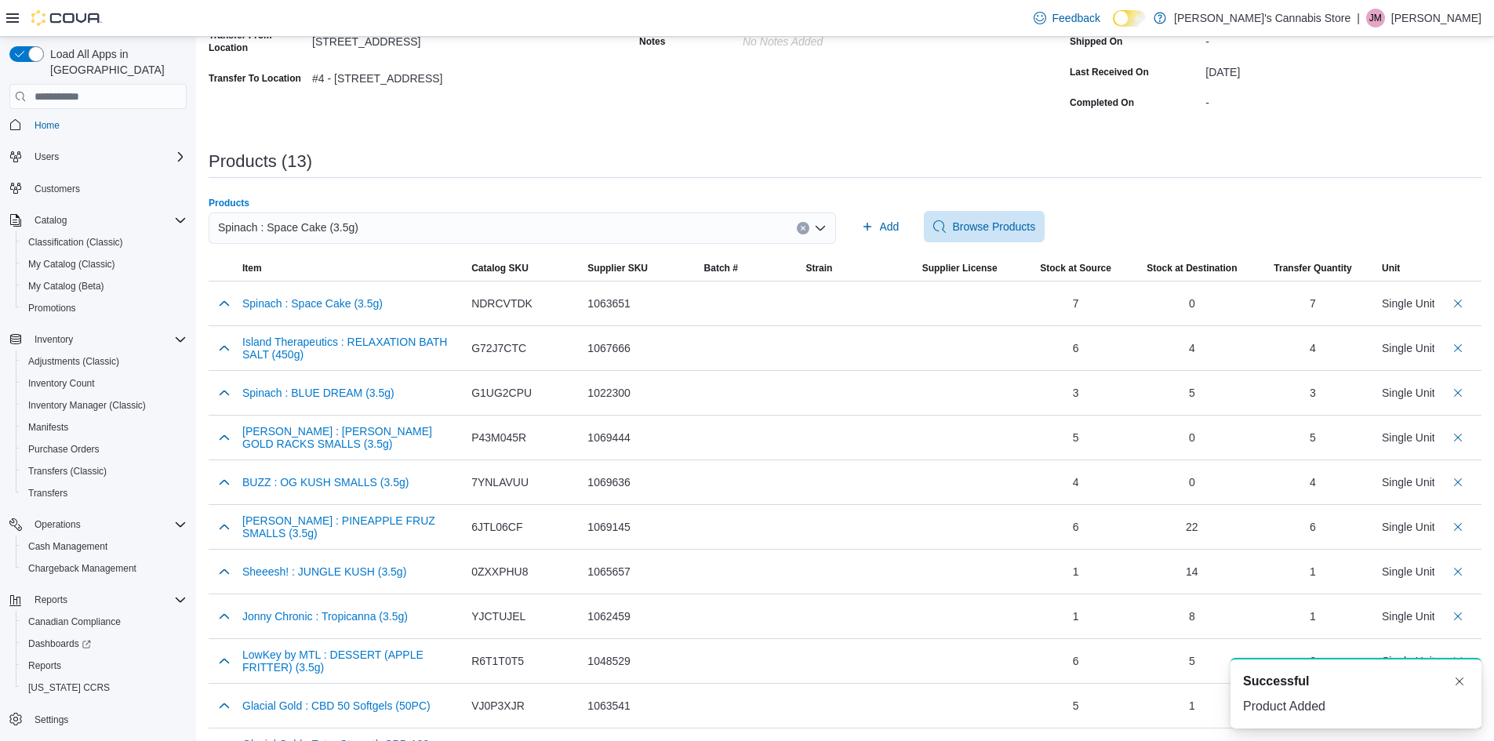
click at [807, 232] on button "Clear input" at bounding box center [803, 228] width 13 height 13
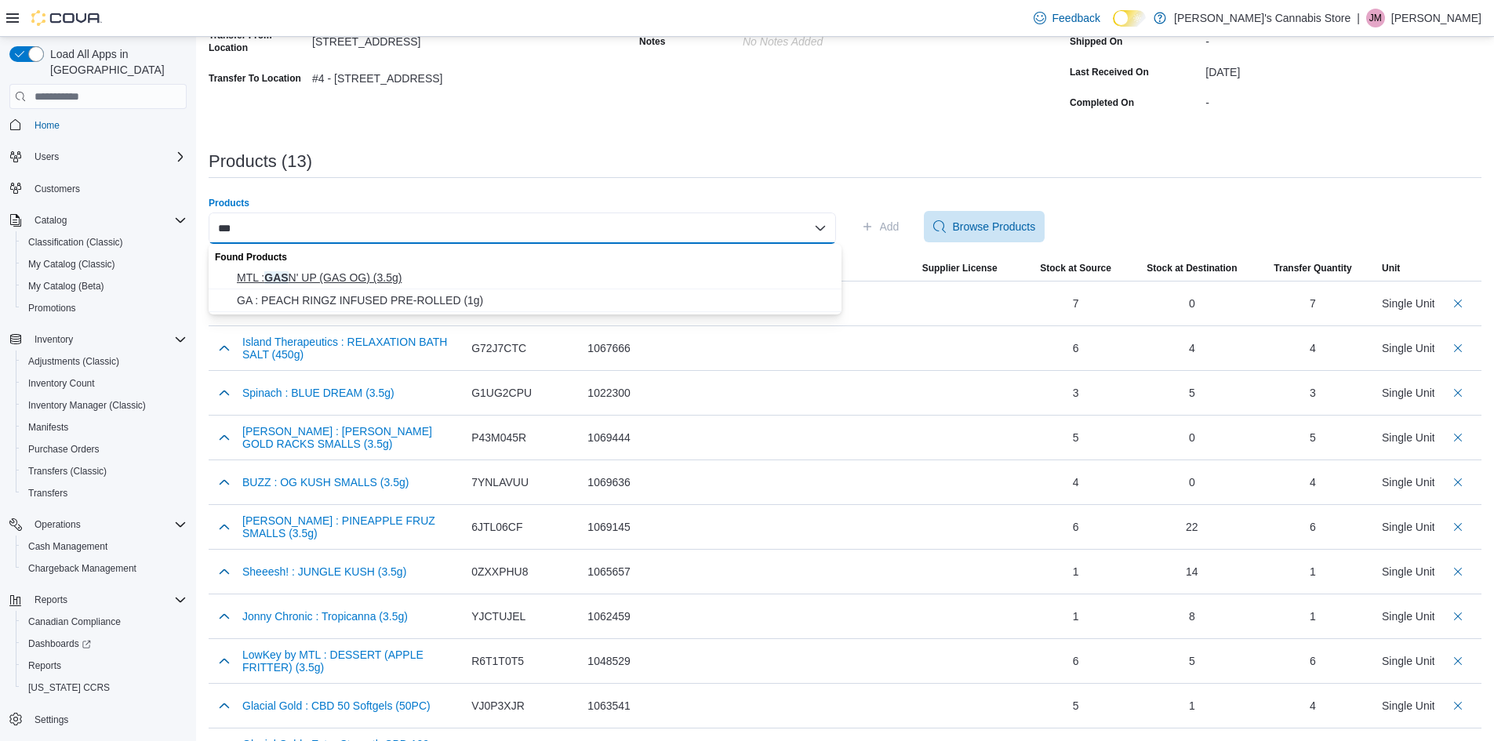
type input "***"
click at [409, 281] on span "MTL : GAS N' UP (GAS OG) (3.5g)" at bounding box center [534, 278] width 595 height 16
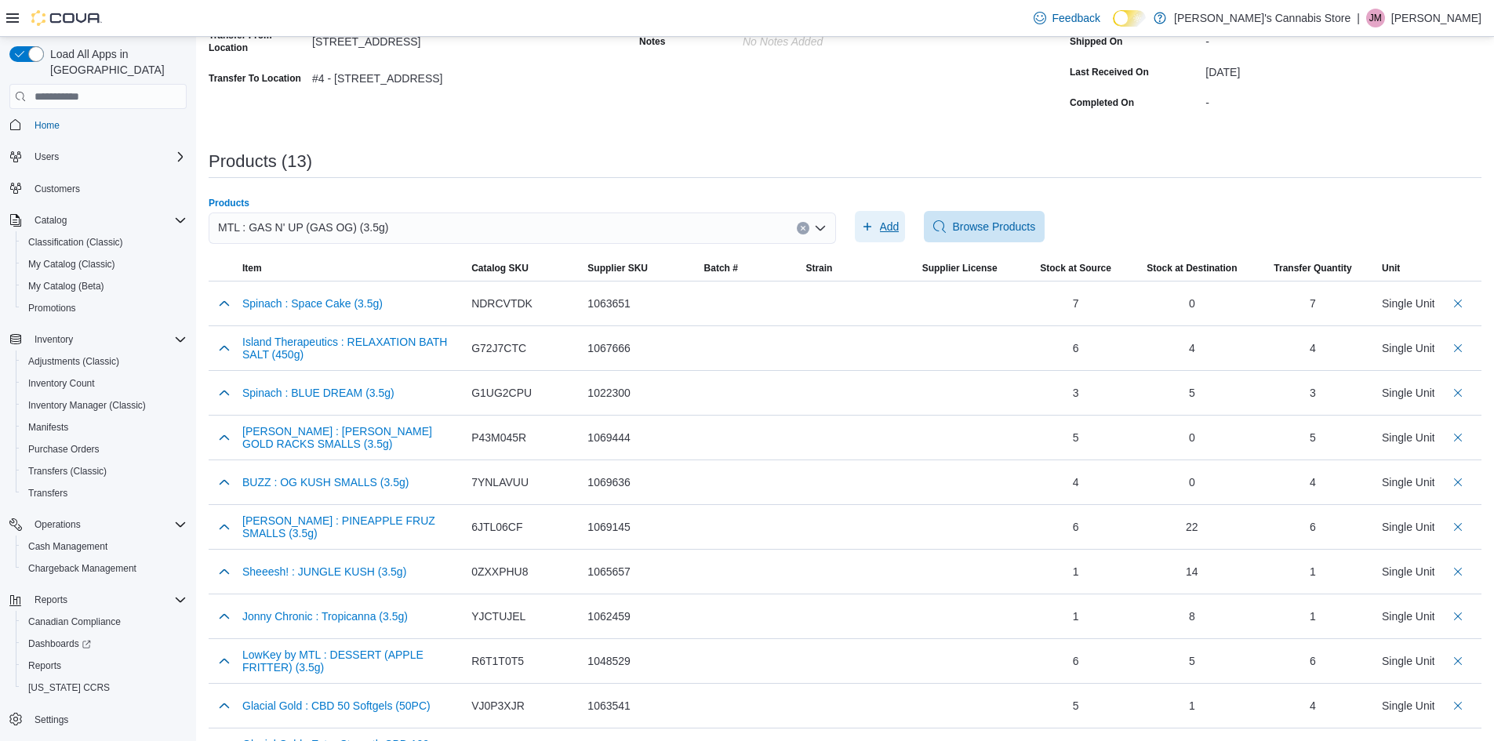
click at [900, 229] on span "Add" at bounding box center [890, 227] width 20 height 16
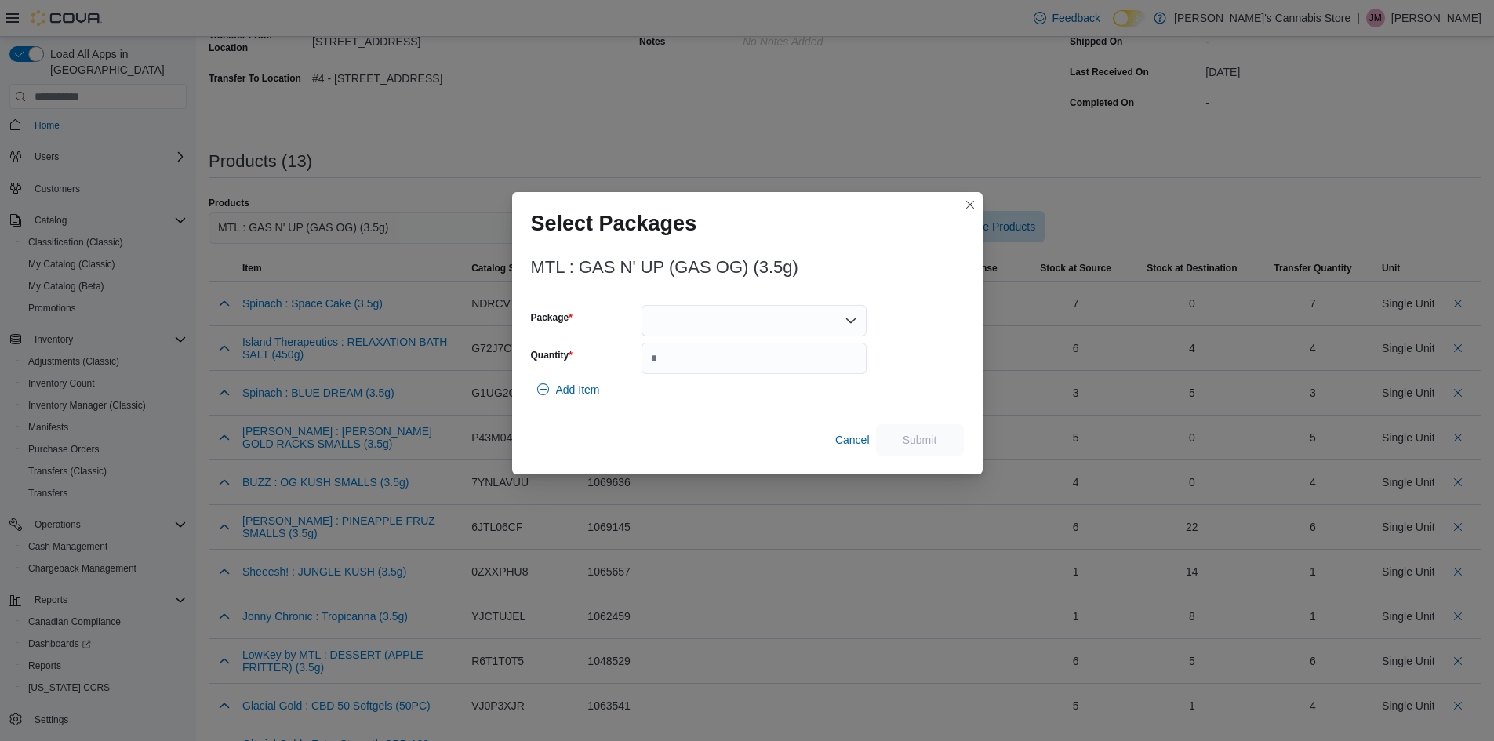
click at [847, 320] on icon "Open list of options" at bounding box center [850, 320] width 9 height 5
click at [739, 365] on span "113525D1501" at bounding box center [763, 370] width 187 height 16
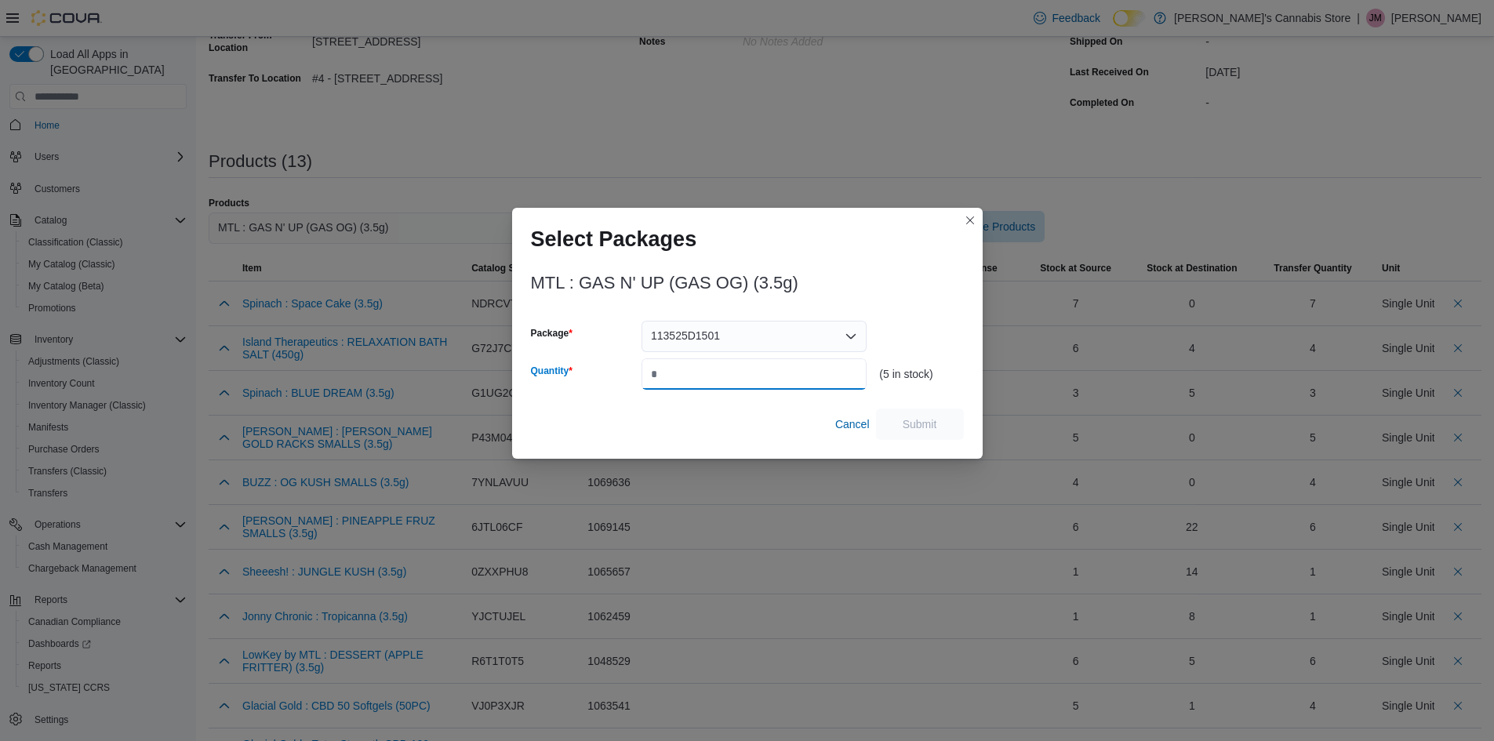
click at [729, 368] on input "Quantity" at bounding box center [754, 373] width 225 height 31
type input "*"
click at [916, 426] on span "Submit" at bounding box center [920, 424] width 35 height 16
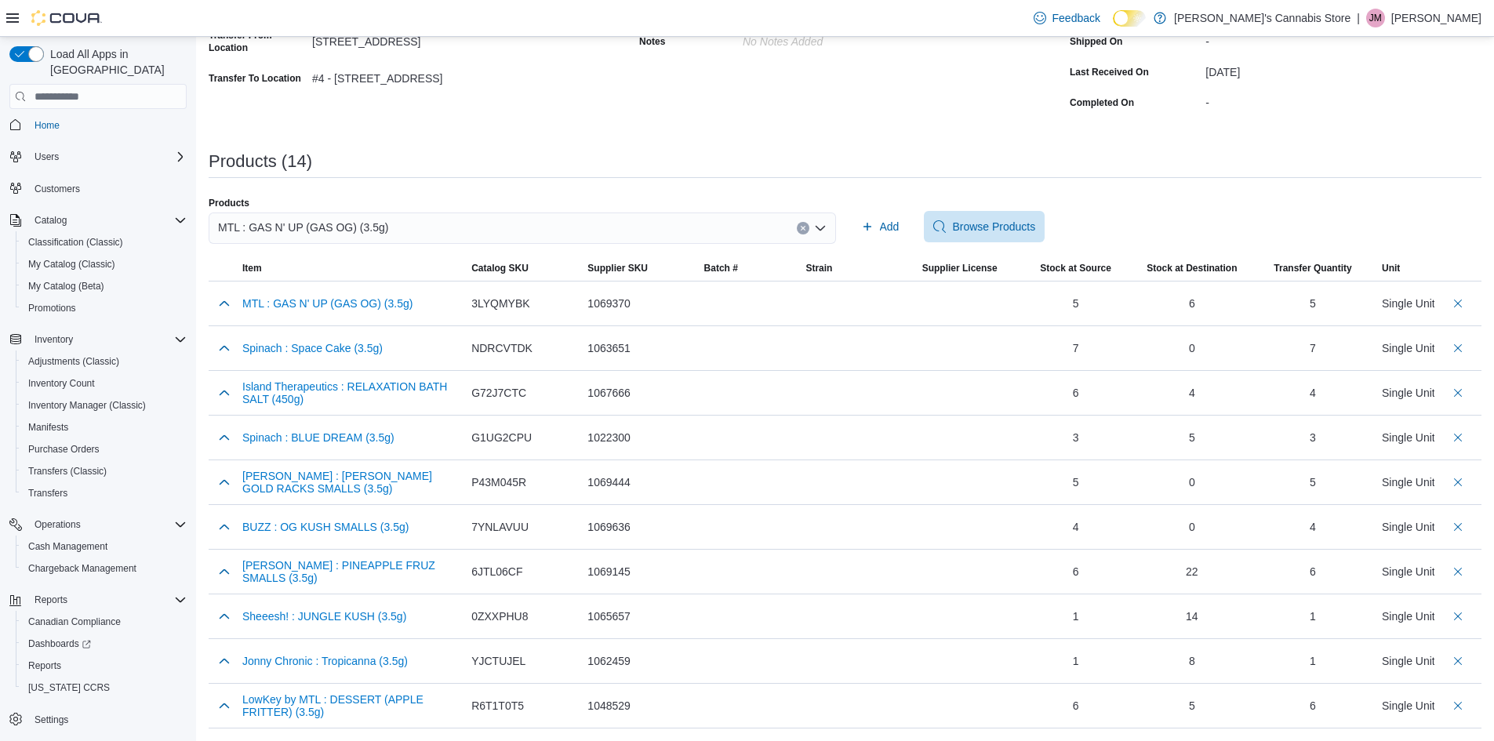
click at [806, 231] on icon "Clear input" at bounding box center [803, 228] width 6 height 6
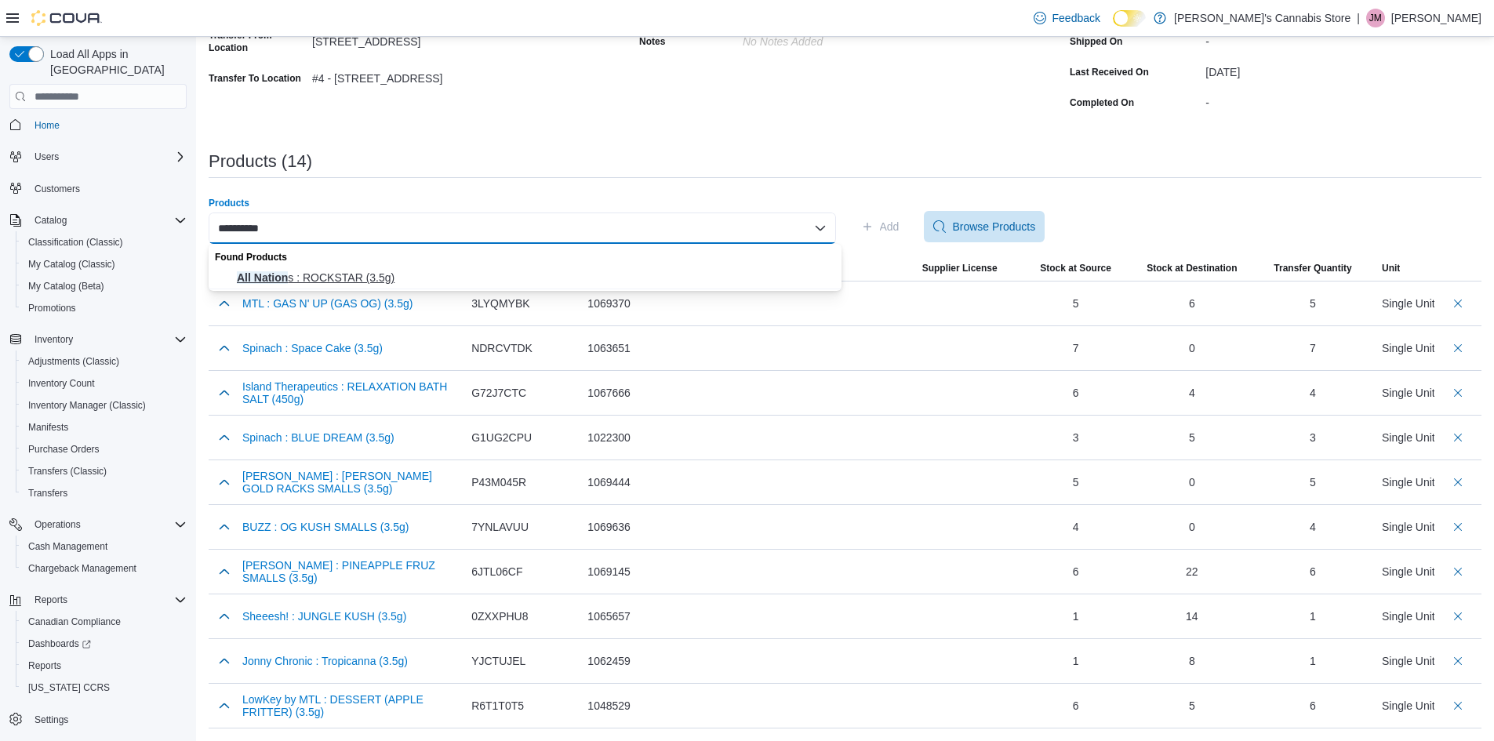
type input "**********"
click at [772, 276] on span "All Nation s : ROCKSTAR (3.5g)" at bounding box center [534, 278] width 595 height 16
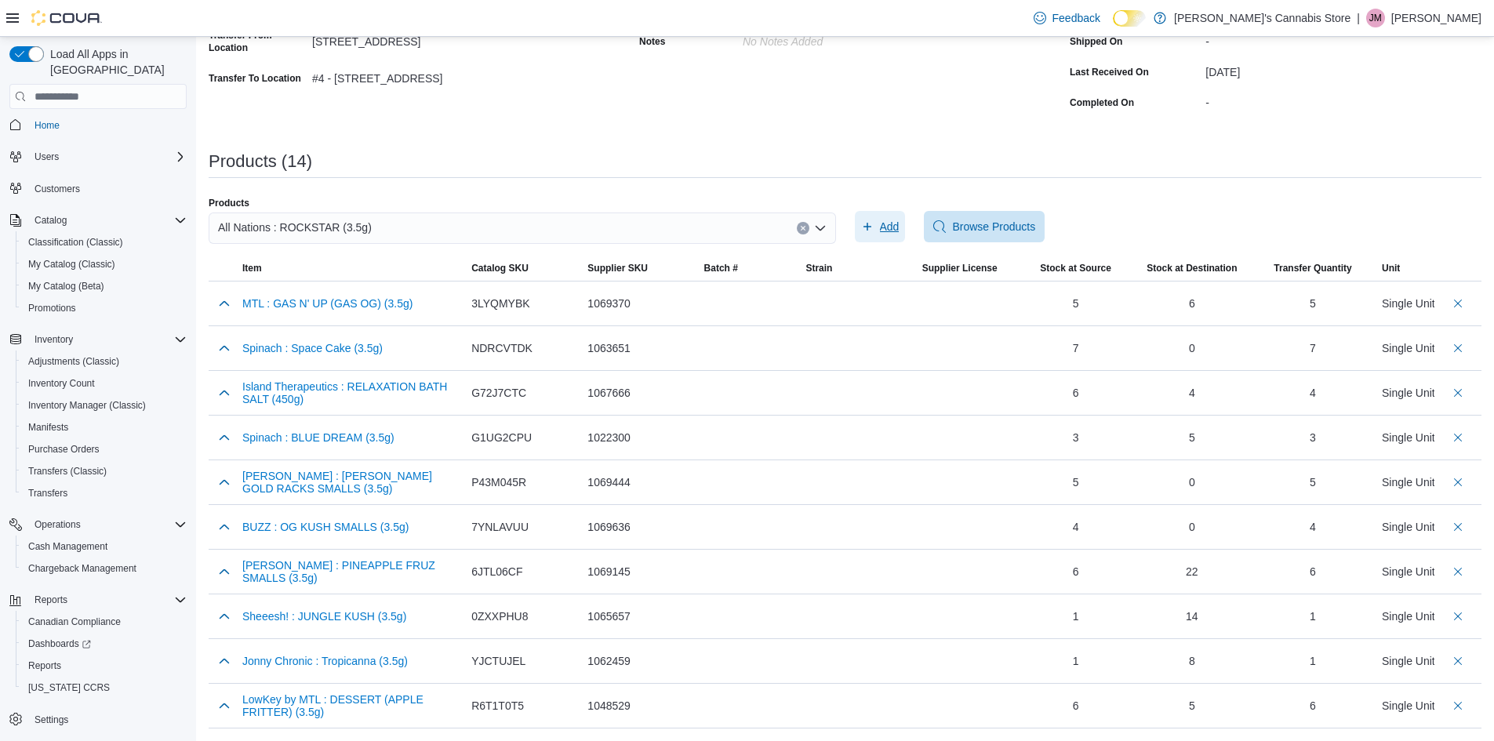
click at [897, 225] on span "Add" at bounding box center [890, 227] width 20 height 16
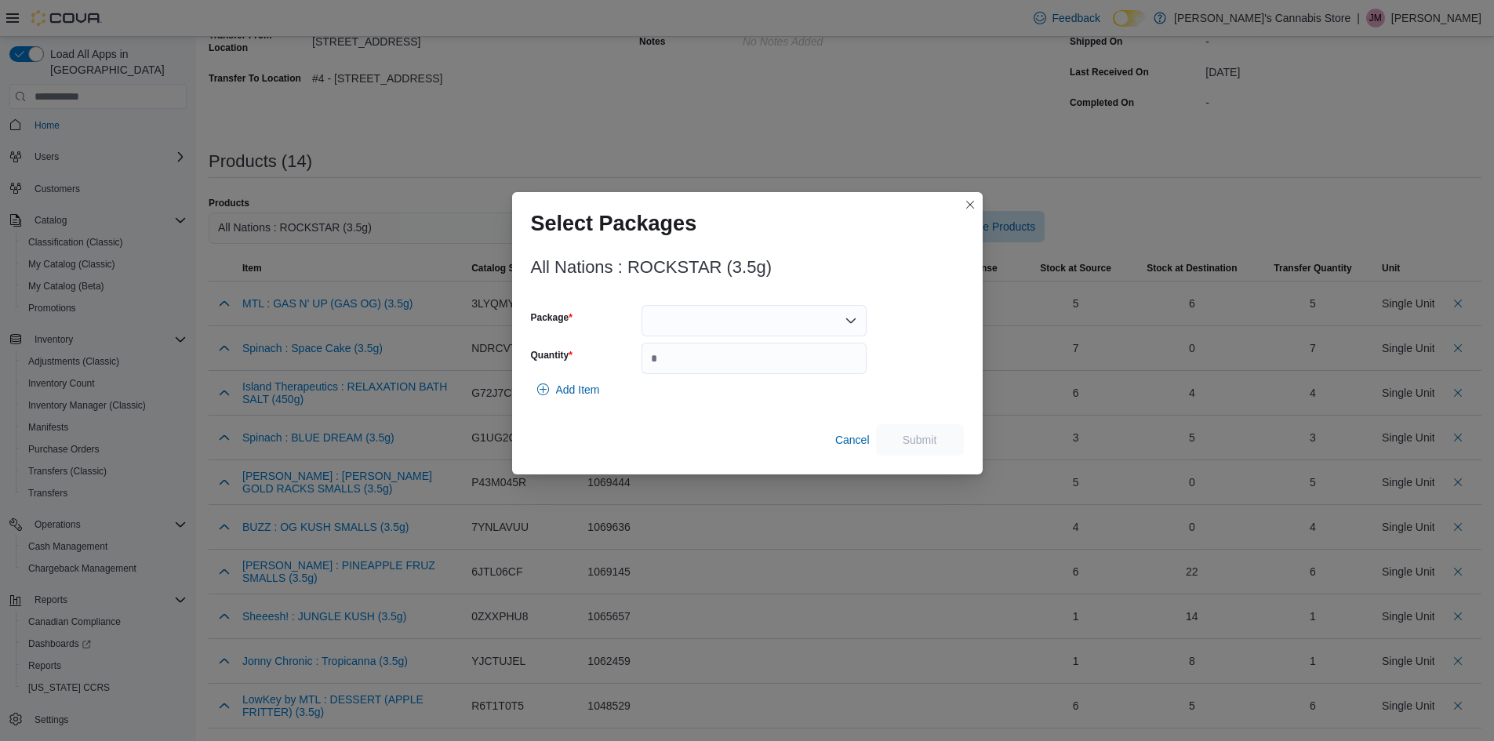
click at [787, 317] on div at bounding box center [754, 320] width 225 height 31
click at [763, 371] on span "1000457" at bounding box center [763, 370] width 187 height 16
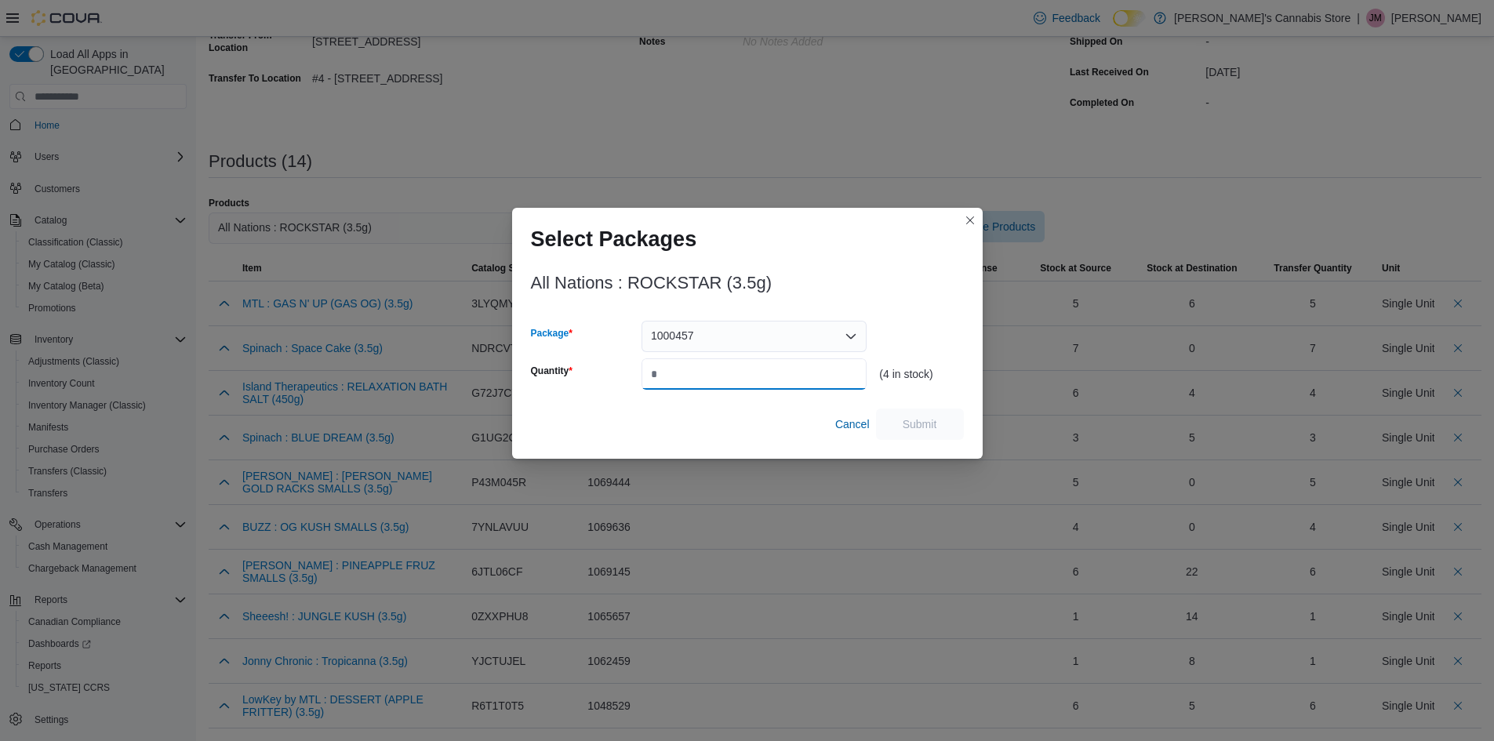
click at [763, 371] on input "Quantity" at bounding box center [754, 373] width 225 height 31
type input "*"
click at [959, 428] on button "Submit" at bounding box center [920, 423] width 88 height 31
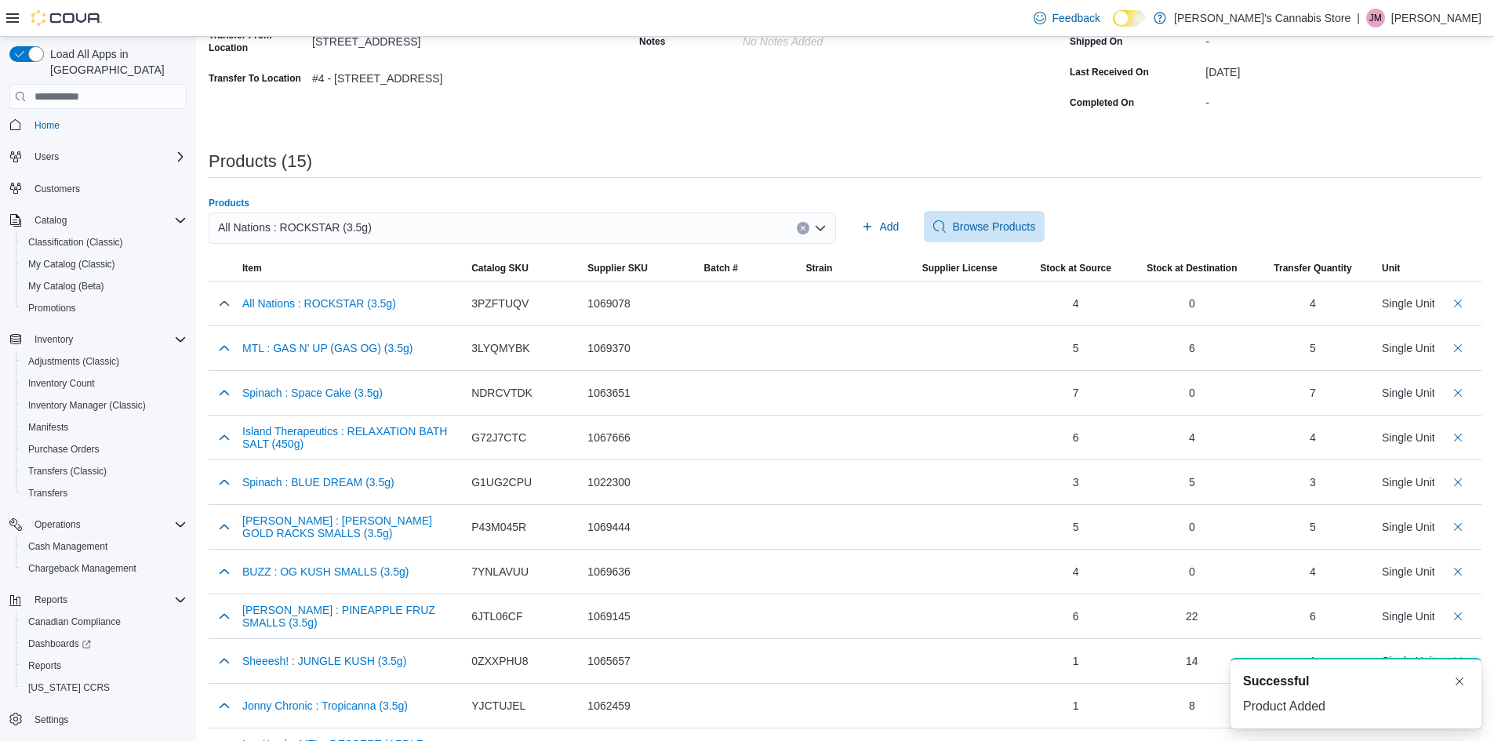
click at [384, 222] on div "All Nations : ROCKSTAR (3.5g)" at bounding box center [522, 228] width 627 height 31
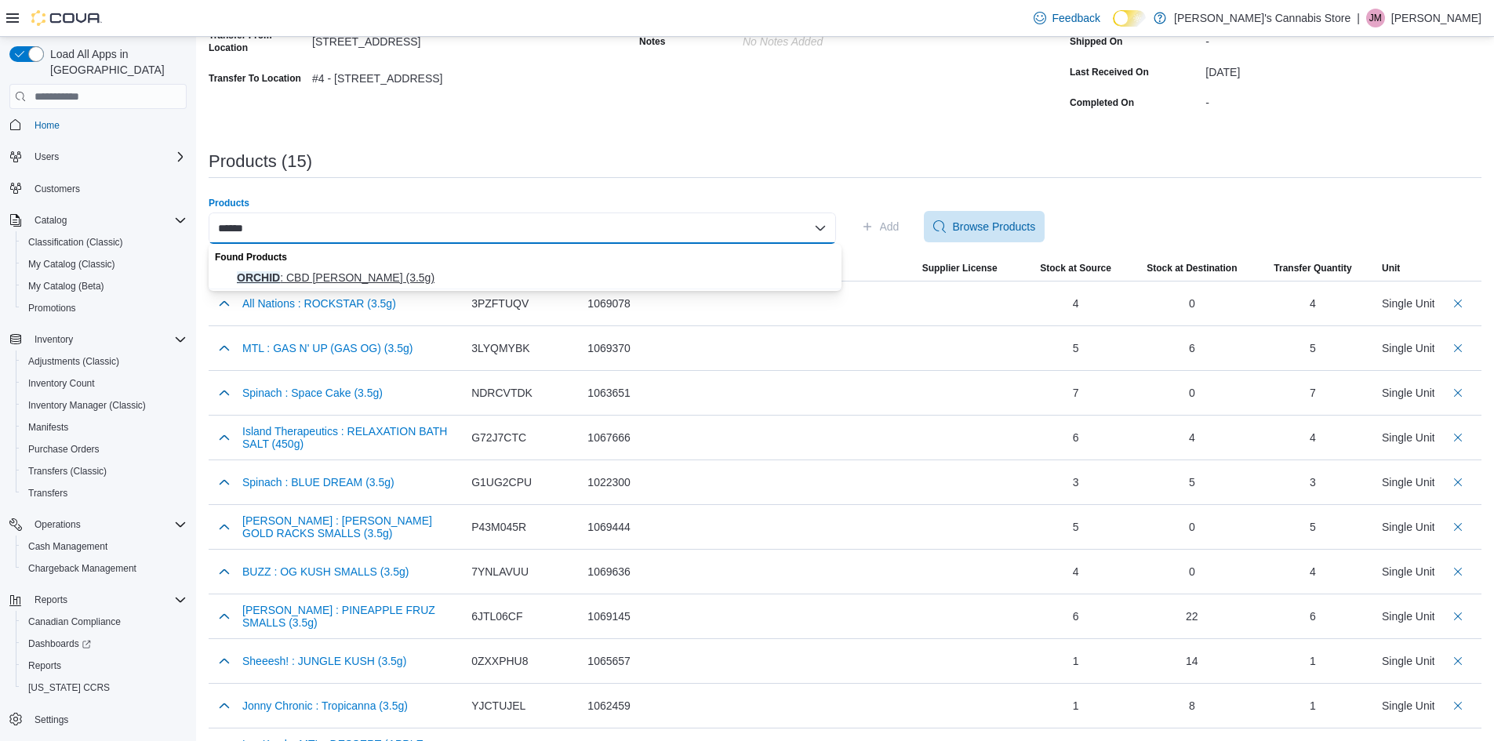
type input "******"
click at [375, 272] on span "ORCHID : CBD RUNTZ (3.5g)" at bounding box center [534, 278] width 595 height 16
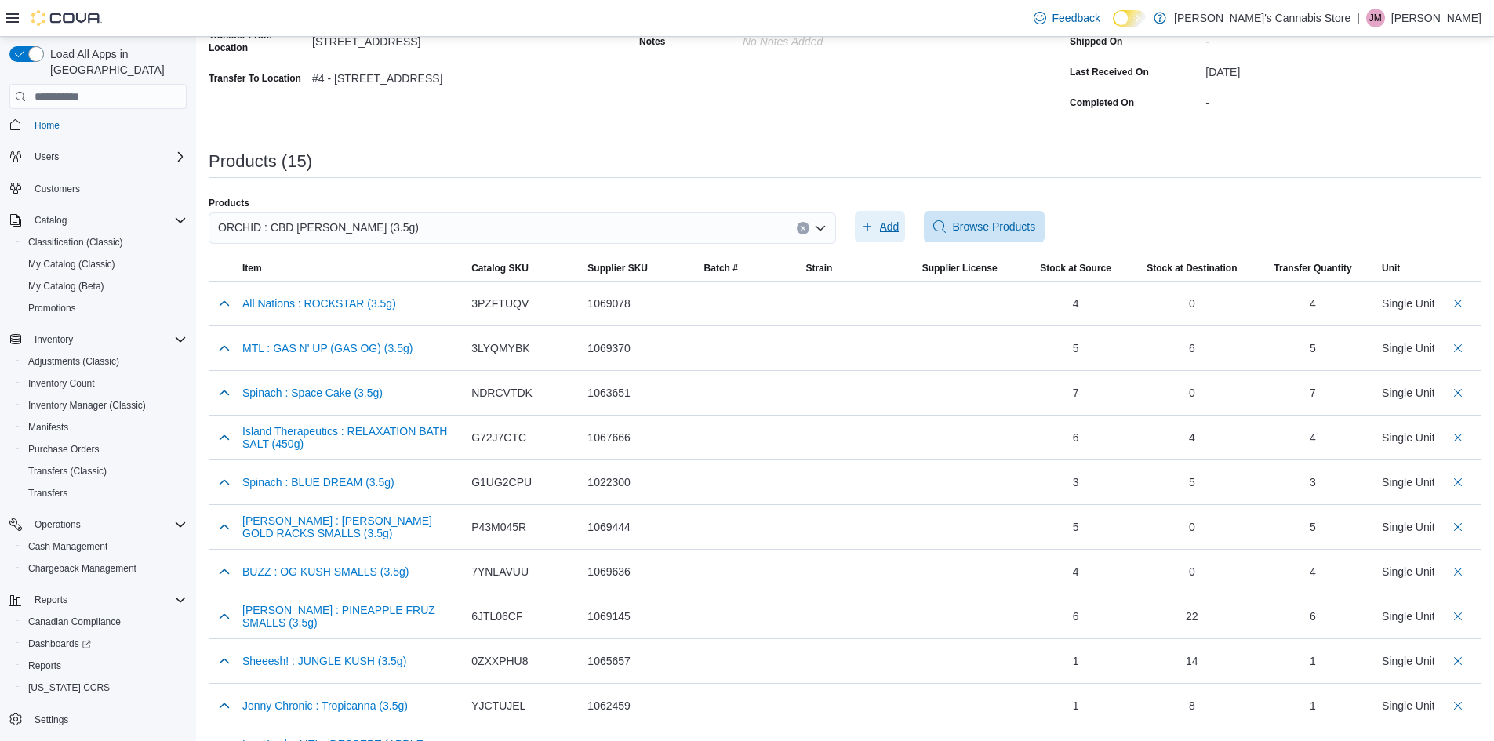
click at [898, 226] on span "Add" at bounding box center [890, 227] width 20 height 16
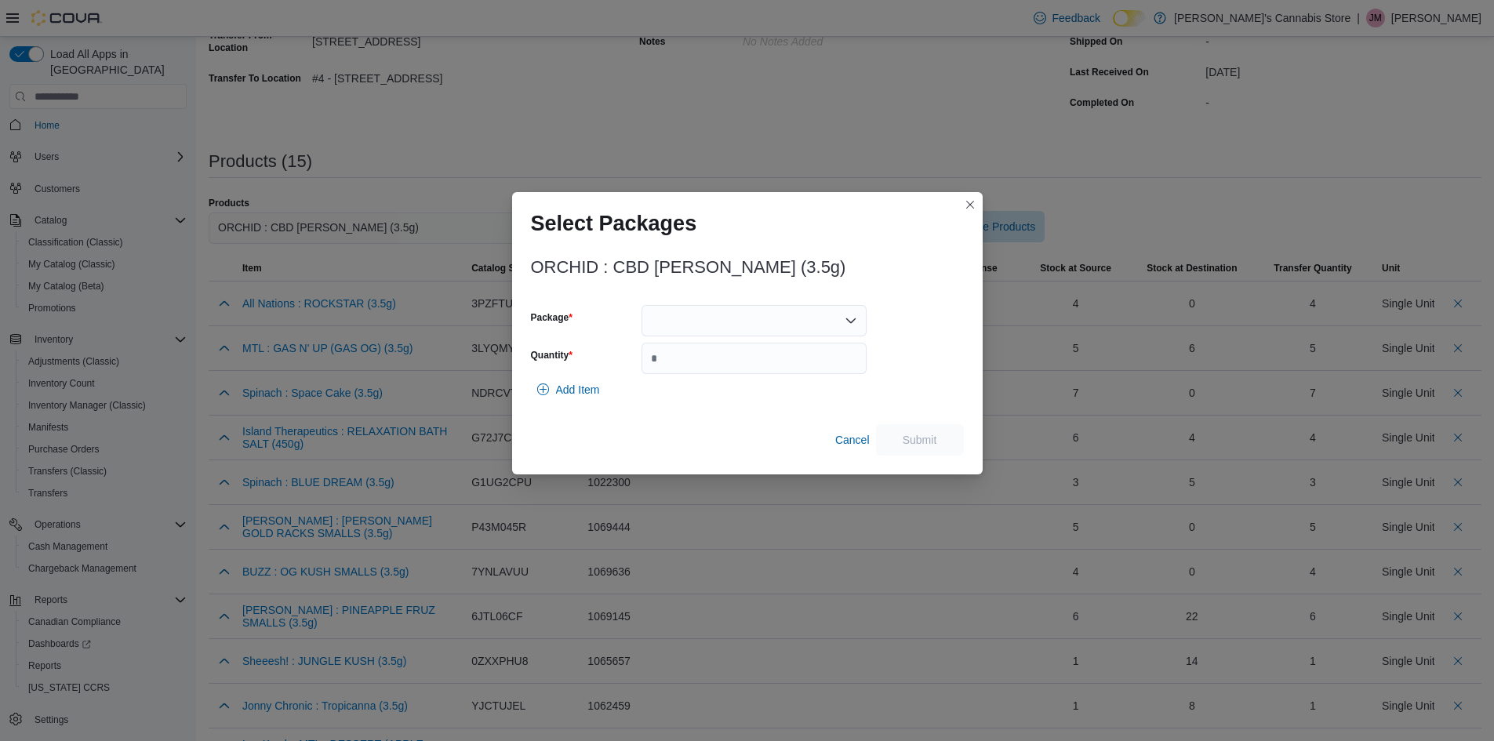
click at [807, 313] on div at bounding box center [754, 320] width 225 height 31
click at [760, 390] on span "1025041P6" at bounding box center [763, 393] width 187 height 16
click at [779, 364] on input "Quantity" at bounding box center [754, 358] width 225 height 31
type input "*"
click at [594, 393] on span "Add Item" at bounding box center [578, 390] width 44 height 16
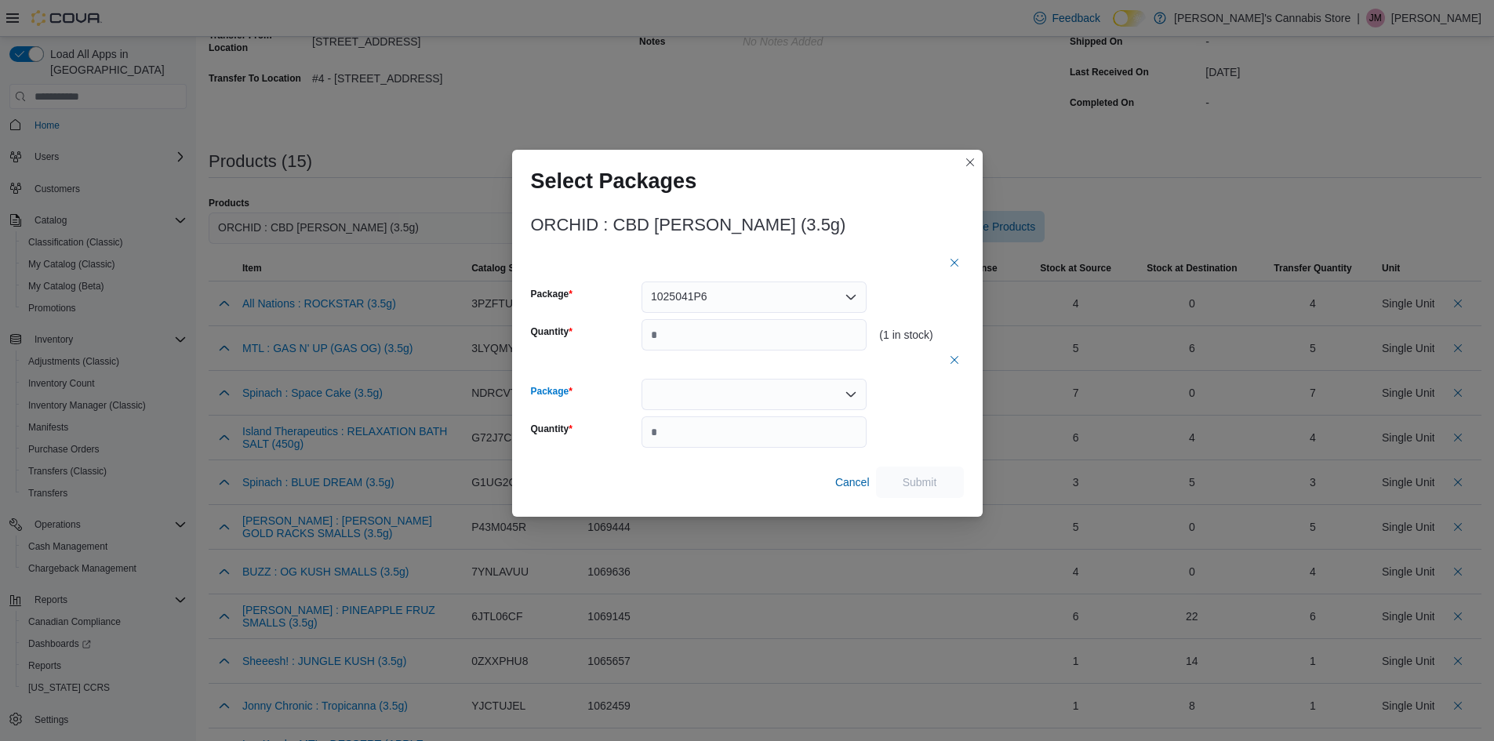
click at [732, 397] on div at bounding box center [754, 394] width 225 height 31
click at [734, 436] on span "1024109P3" at bounding box center [763, 444] width 187 height 16
click at [734, 436] on input "*" at bounding box center [754, 431] width 225 height 31
type input "*"
click at [914, 472] on span "Submit" at bounding box center [919, 481] width 69 height 31
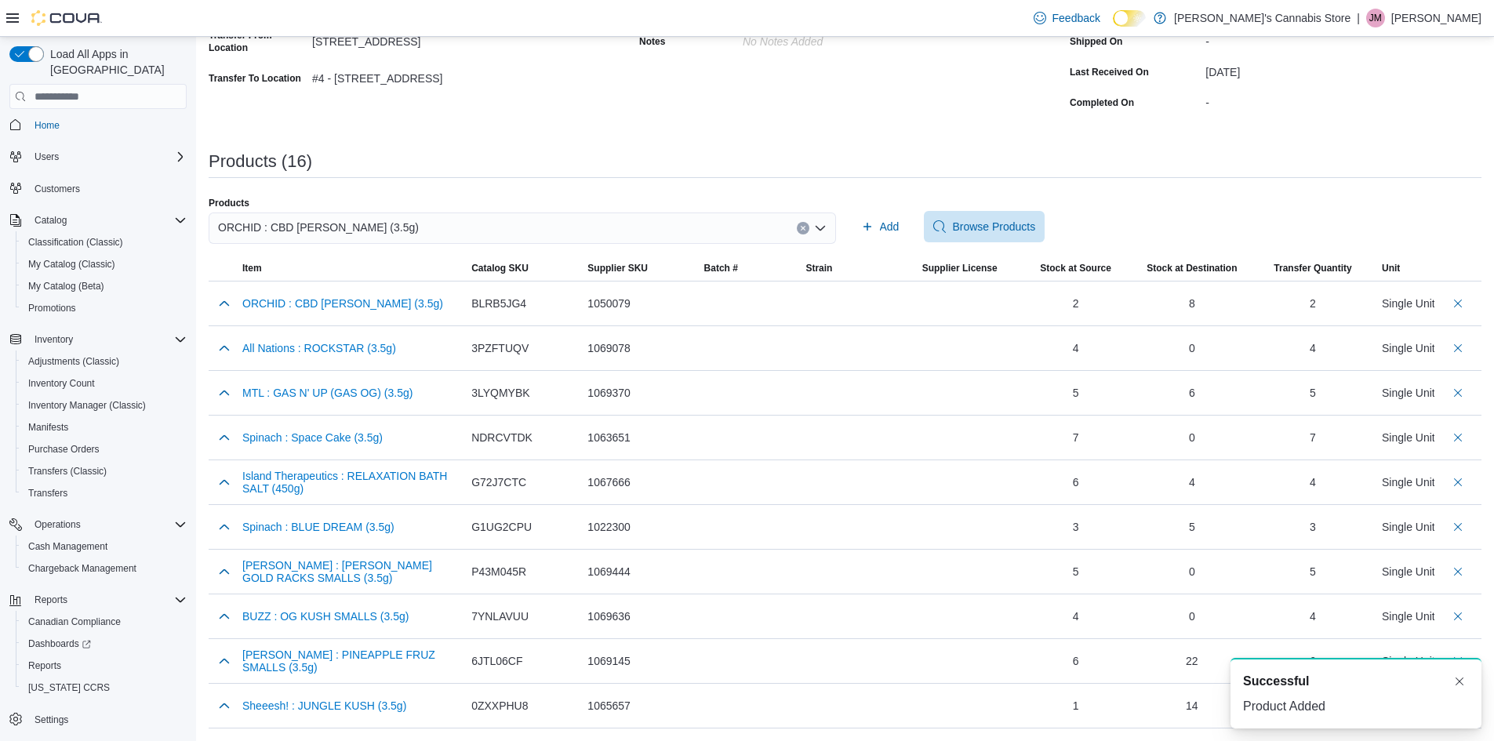
click at [809, 233] on button "Clear input" at bounding box center [803, 228] width 13 height 13
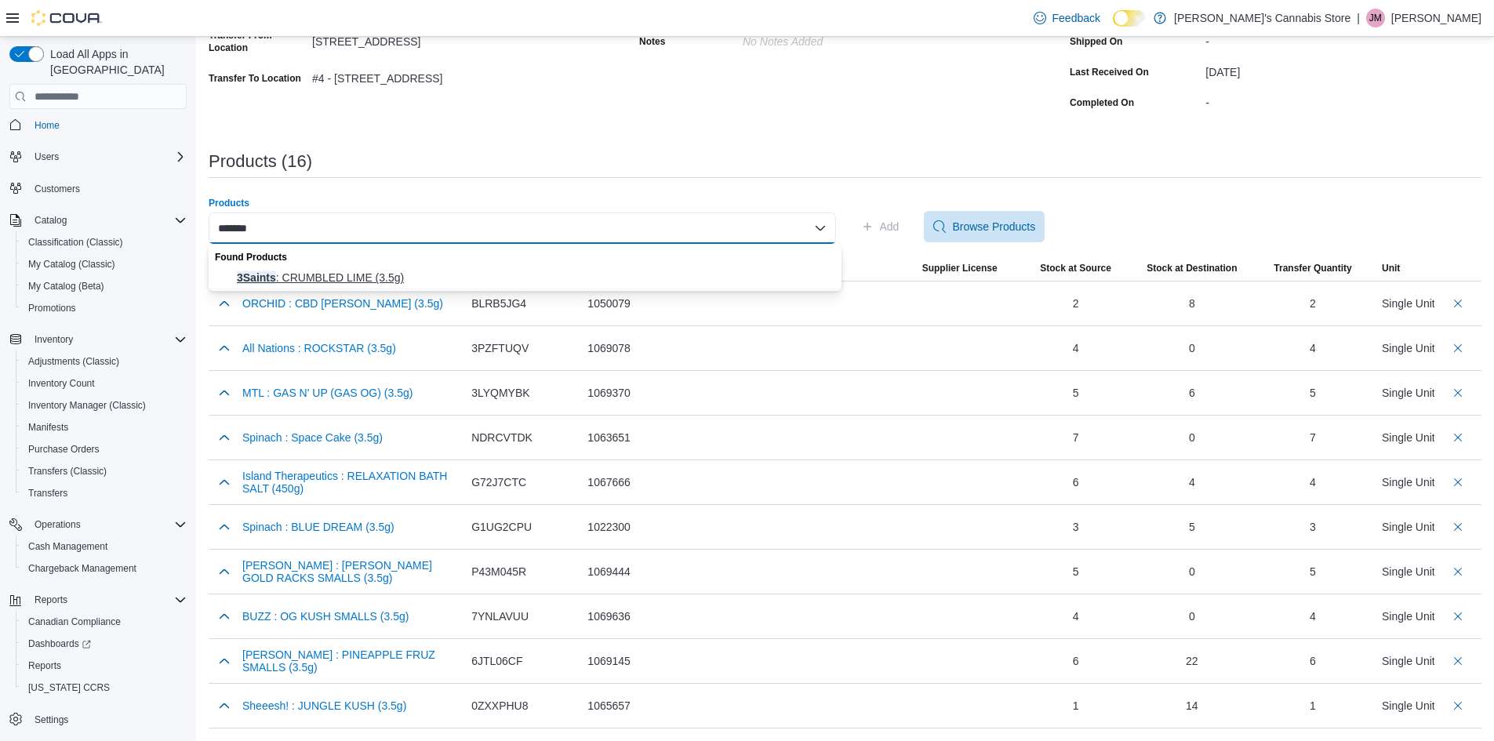
type input "*******"
click at [703, 275] on span "3Saints : CRUMBLED LIME (3.5g)" at bounding box center [534, 278] width 595 height 16
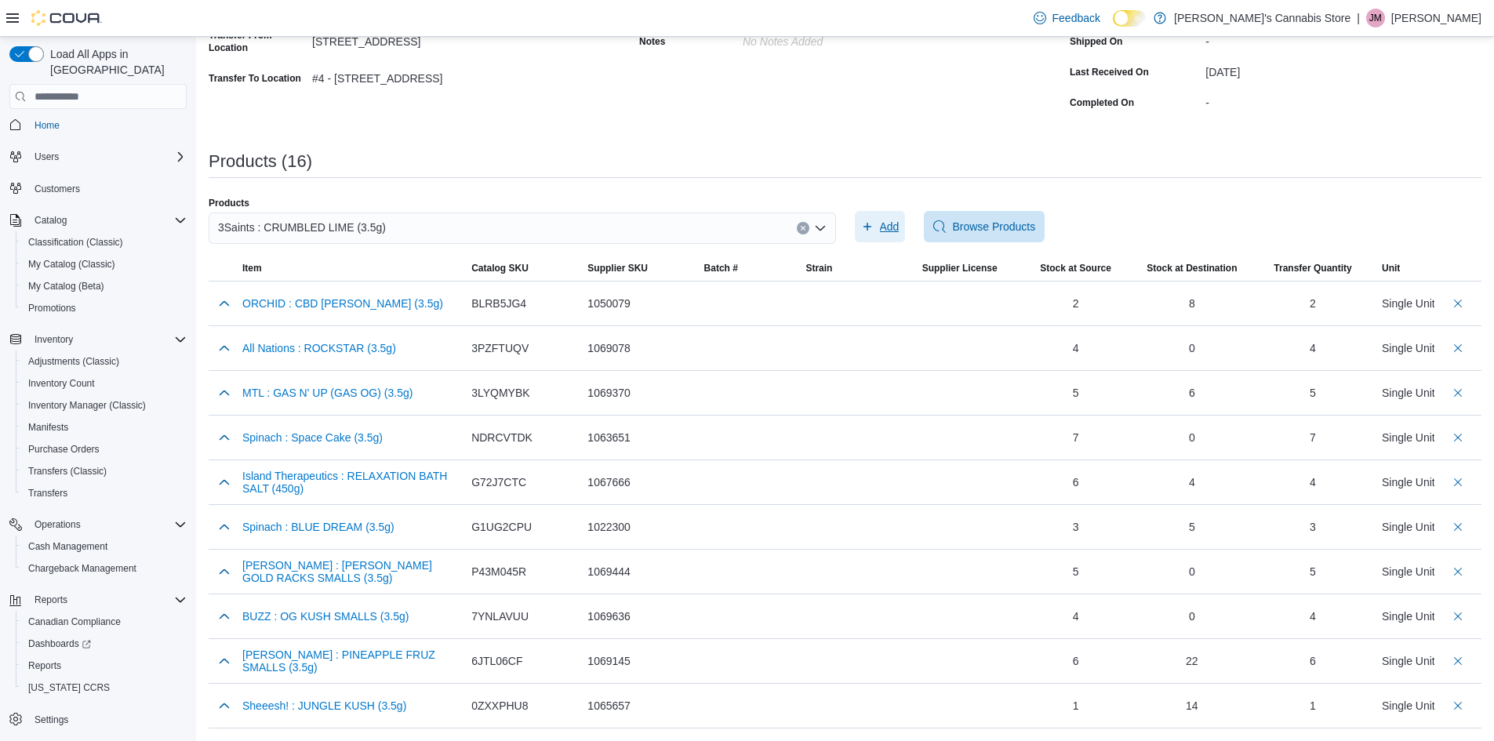
click at [883, 220] on span "Add" at bounding box center [880, 226] width 38 height 31
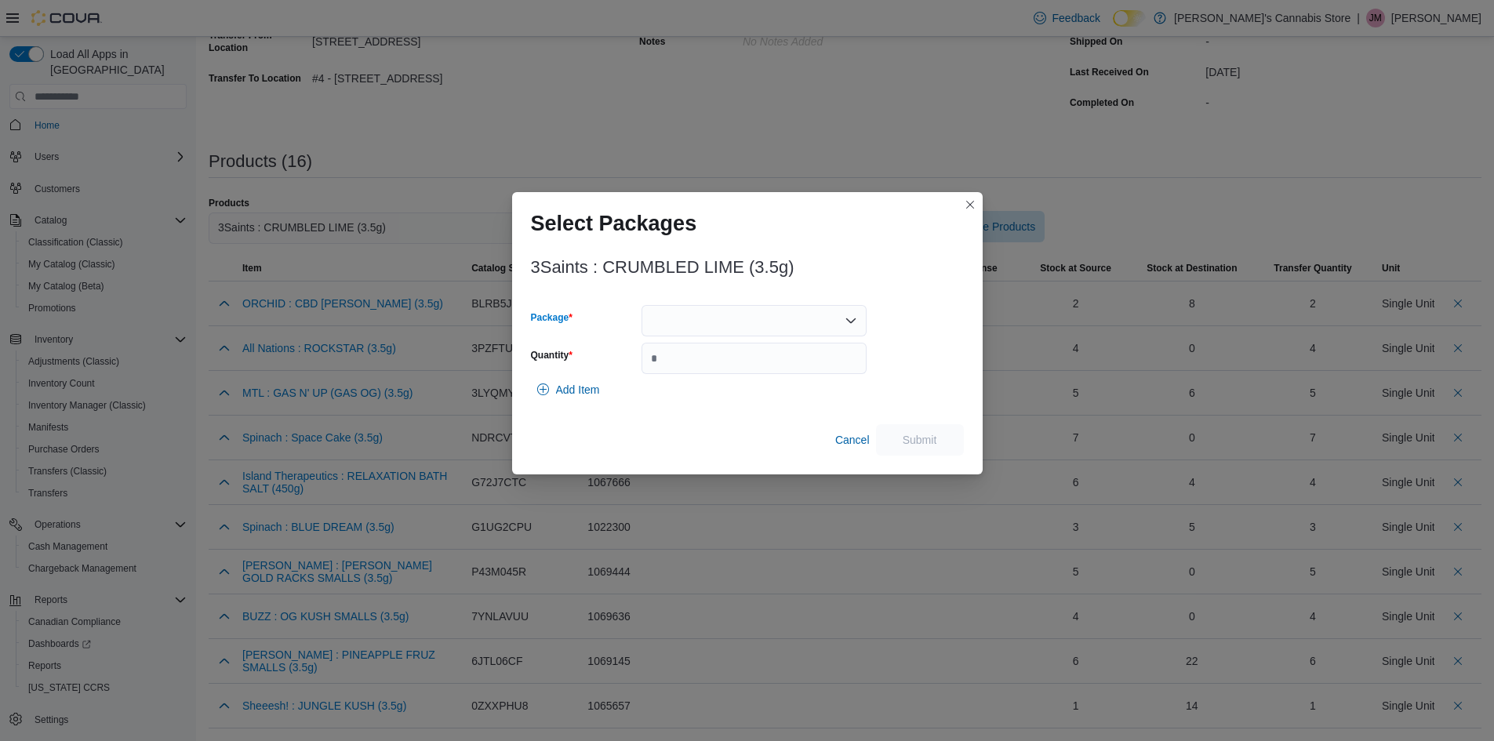
click at [692, 323] on div at bounding box center [754, 320] width 225 height 31
click at [688, 367] on span "AA1G0720" at bounding box center [763, 370] width 187 height 16
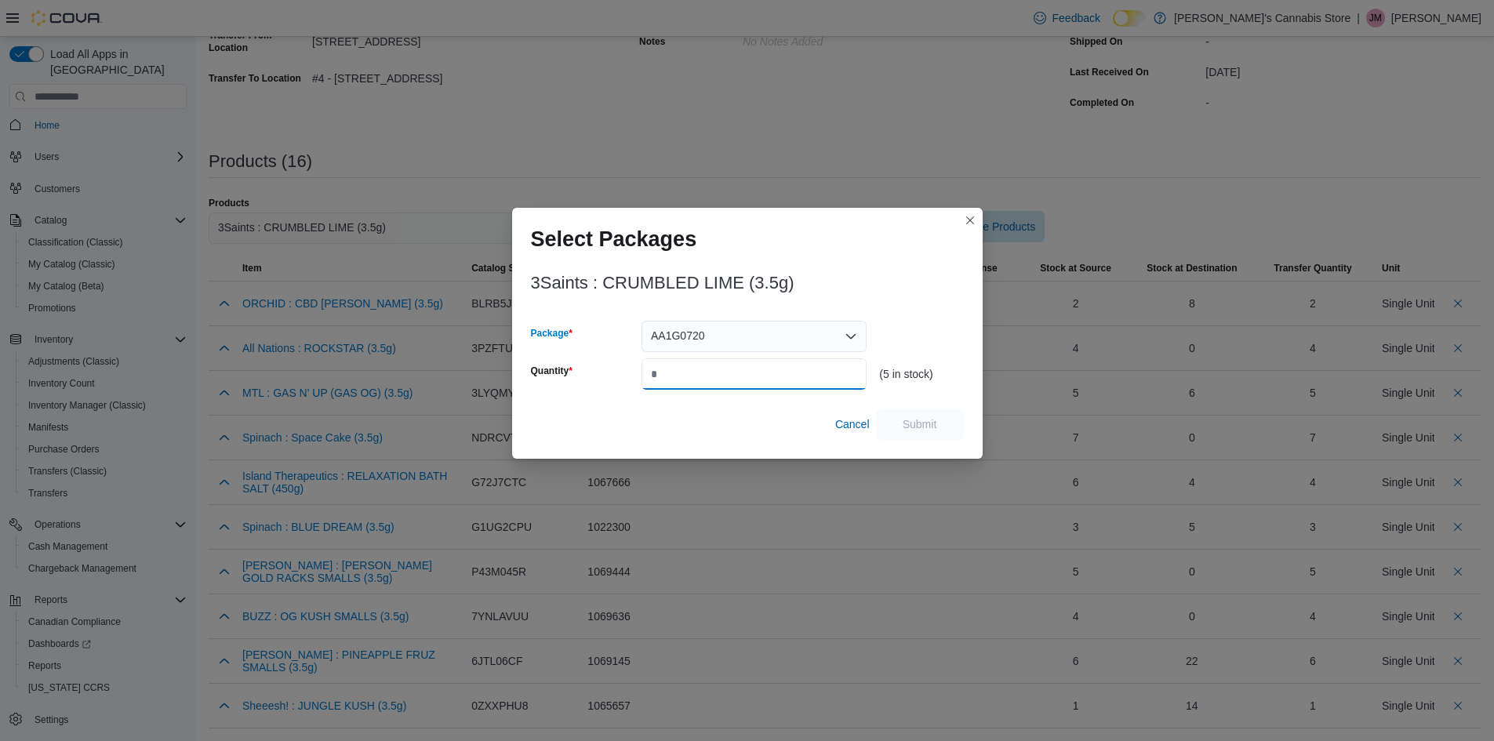
click at [688, 367] on input "Quantity" at bounding box center [754, 373] width 225 height 31
type input "*"
click at [982, 437] on div "3Saints : CRUMBLED LIME (3.5g) Package AA1G0720 Quantity * (5 in stock) Cancel …" at bounding box center [747, 358] width 471 height 201
click at [961, 435] on button "Submit" at bounding box center [920, 423] width 88 height 31
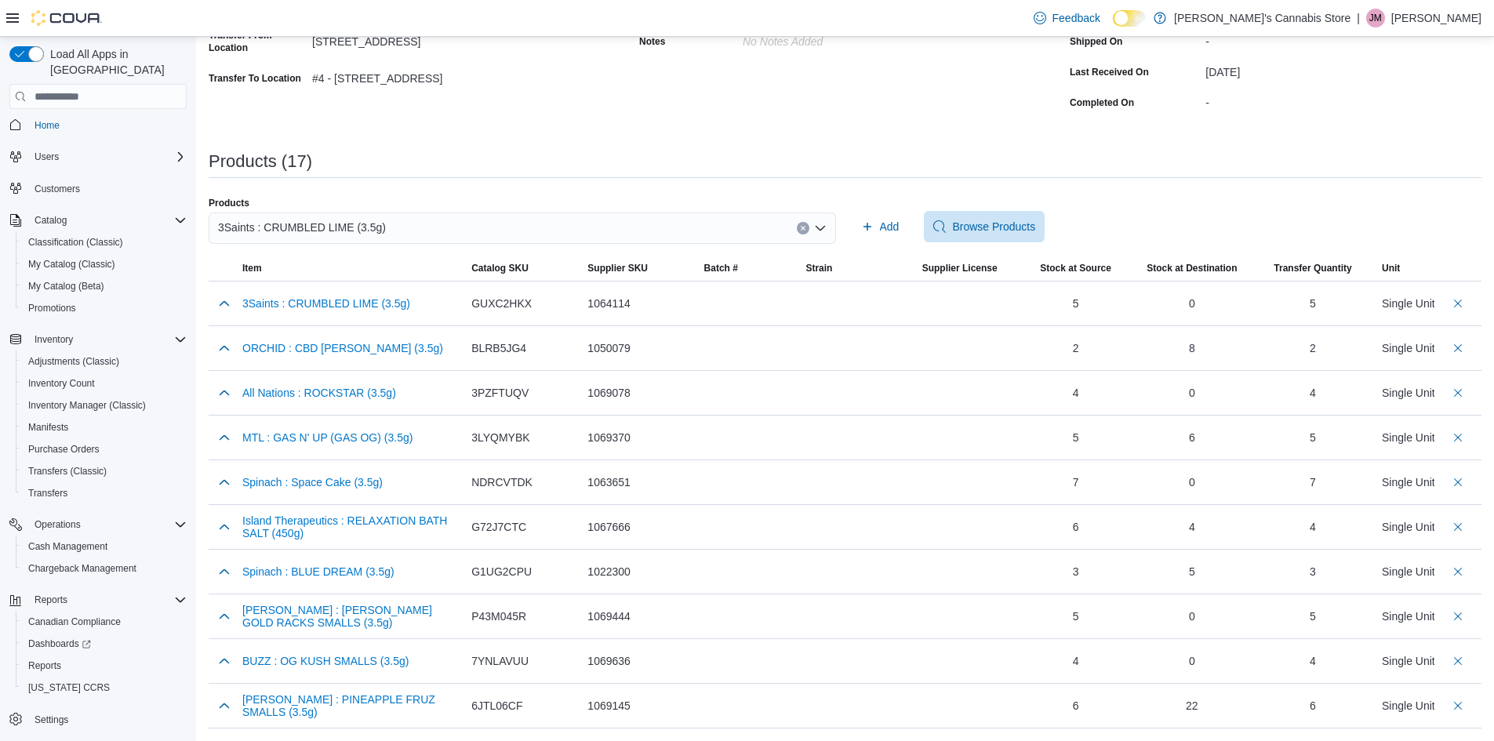
click at [806, 230] on icon "Clear input" at bounding box center [803, 228] width 6 height 6
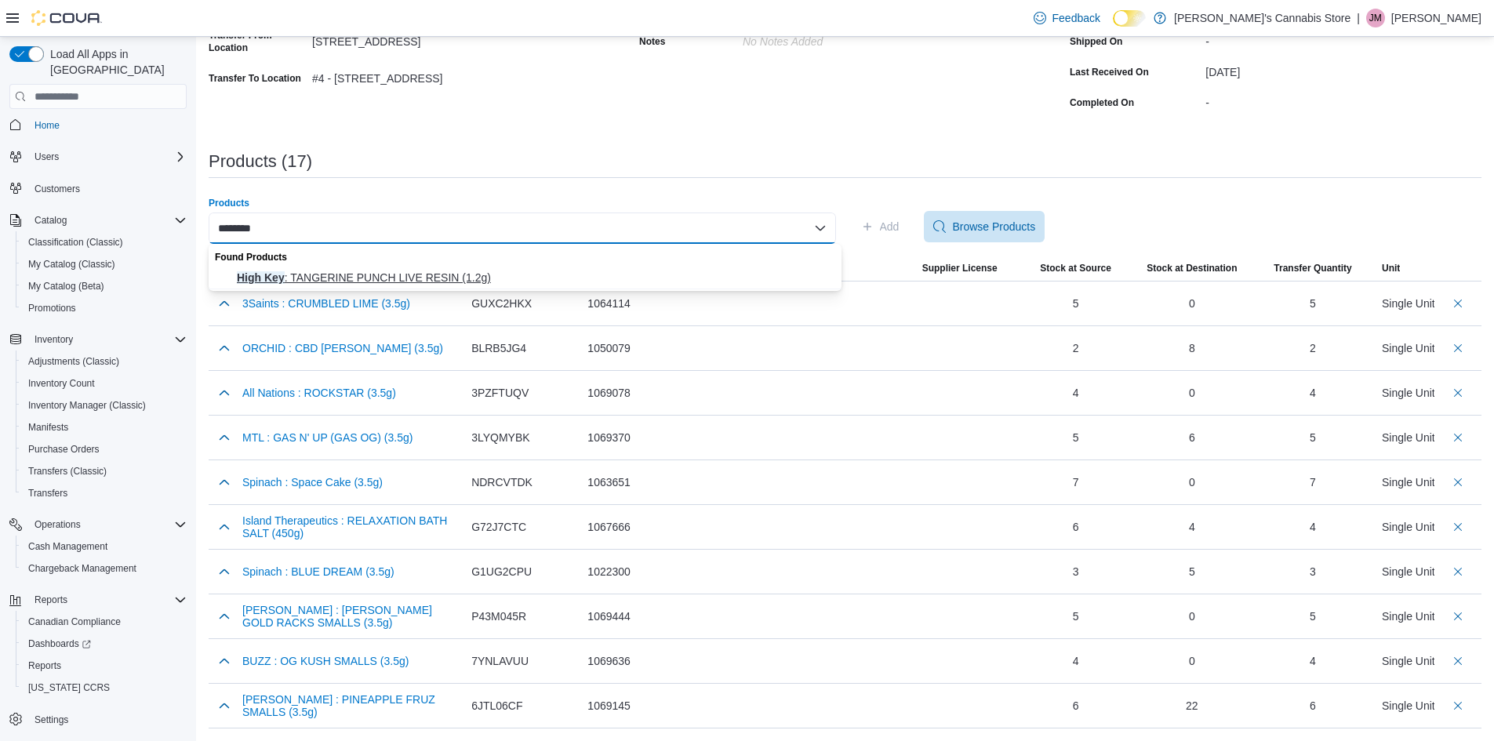
type input "********"
click at [617, 271] on span "High Key : TANGERINE PUNCH LIVE RESIN (1.2g)" at bounding box center [534, 278] width 595 height 16
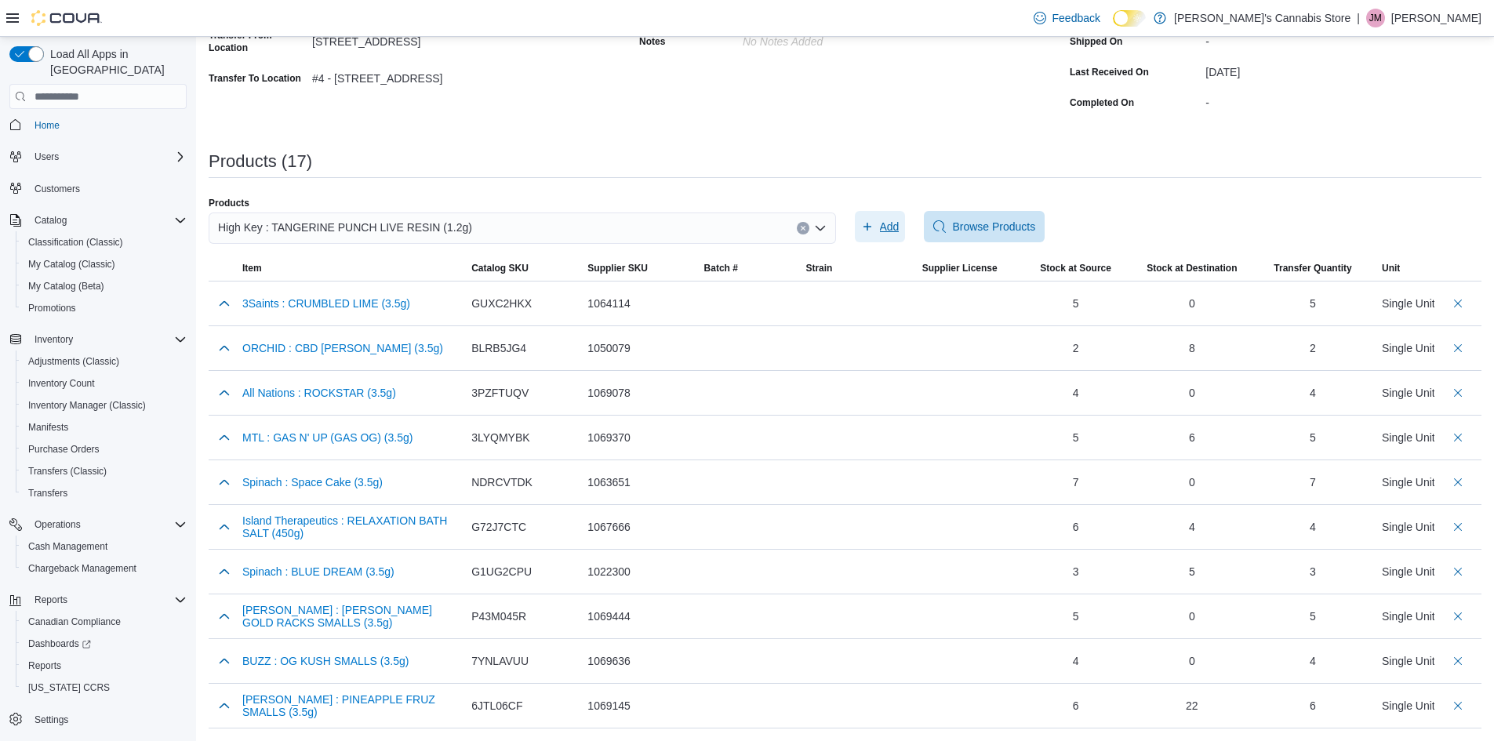
click at [886, 228] on span "Add" at bounding box center [890, 227] width 20 height 16
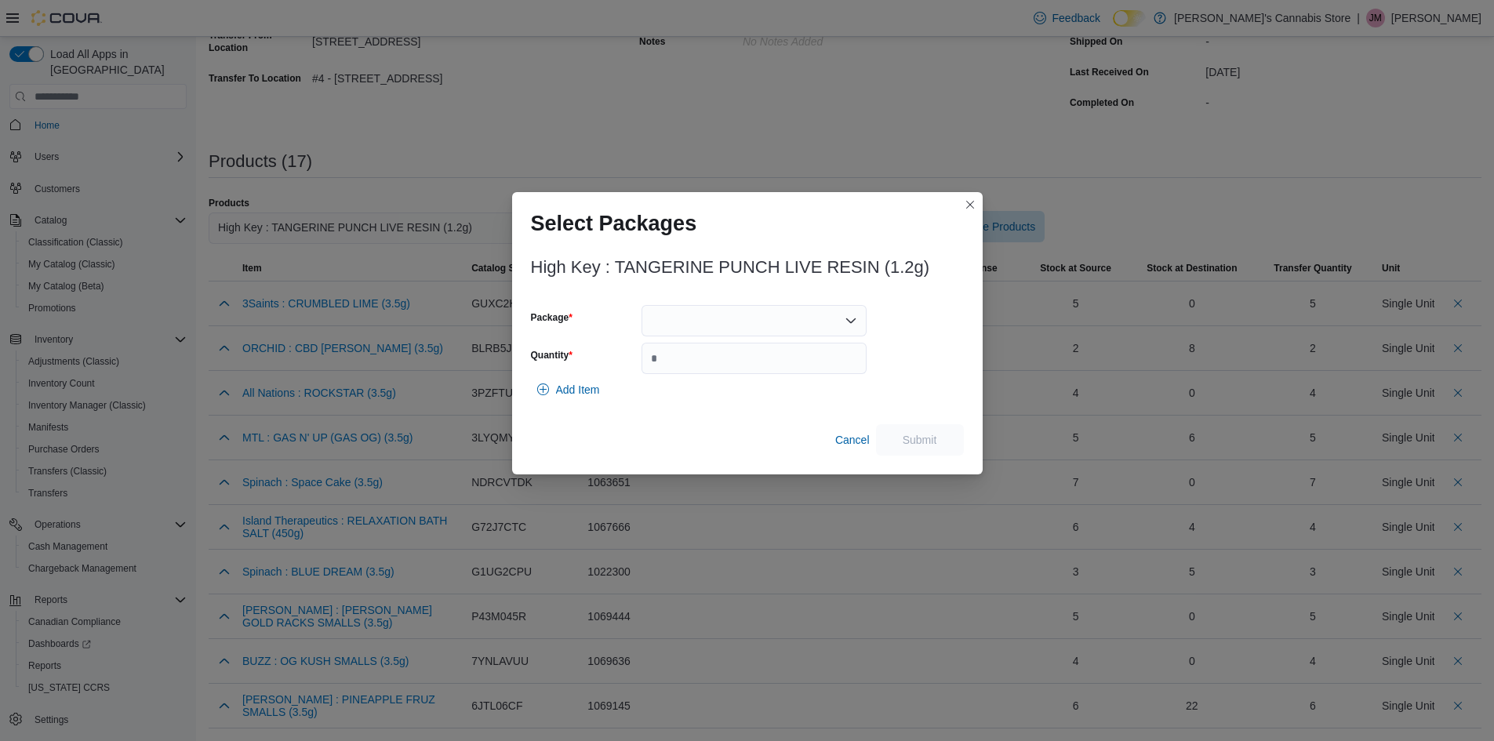
click at [711, 322] on div at bounding box center [754, 320] width 225 height 31
click at [714, 394] on span "25LEAFCON009" at bounding box center [763, 393] width 187 height 16
click at [723, 359] on input "Quantity" at bounding box center [754, 358] width 225 height 31
type input "*"
click at [897, 431] on span "Submit" at bounding box center [919, 438] width 69 height 31
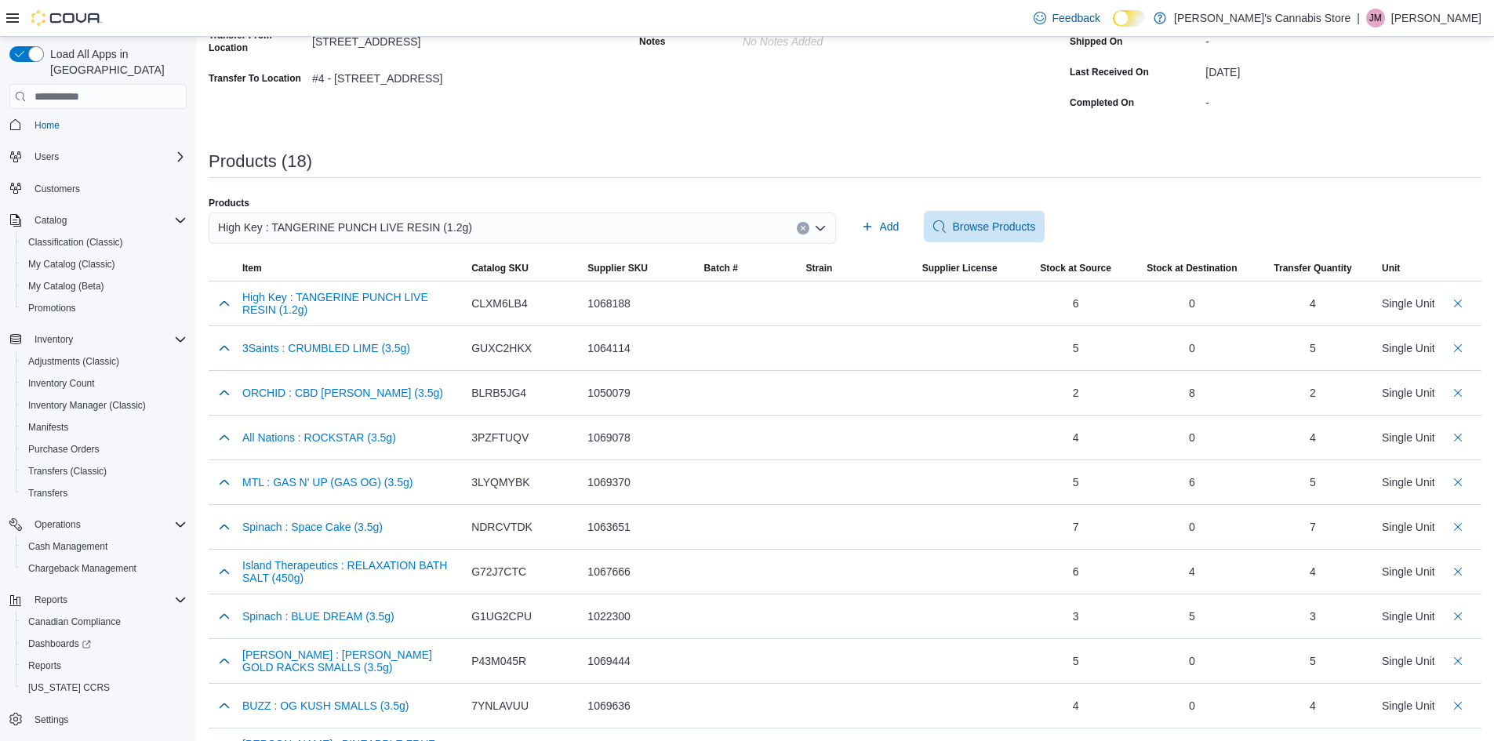
click at [806, 229] on icon "Clear input" at bounding box center [803, 228] width 6 height 6
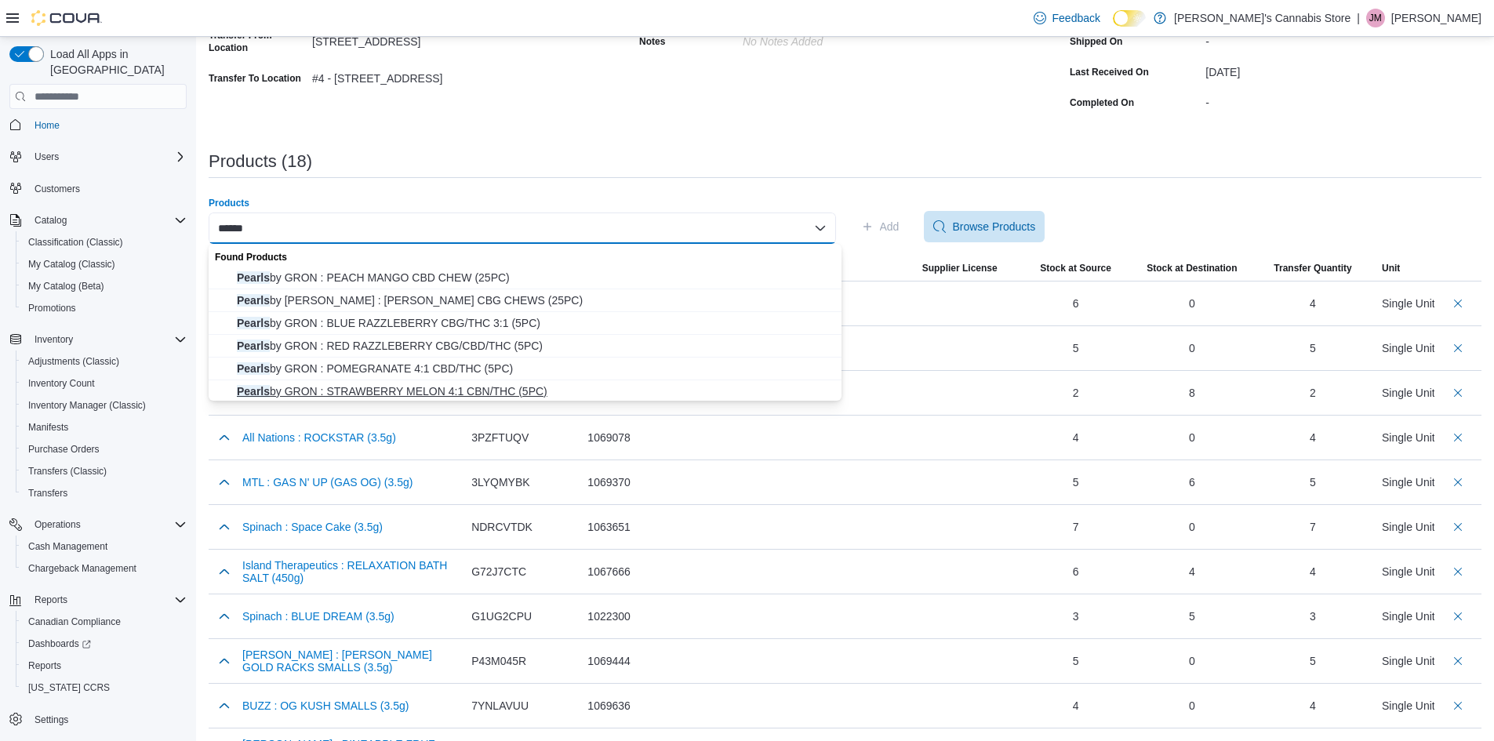
type input "******"
click at [435, 386] on span "Pearls by GRON : STRAWBERRY MELON 4:1 CBN/THC (5PC)" at bounding box center [534, 391] width 595 height 16
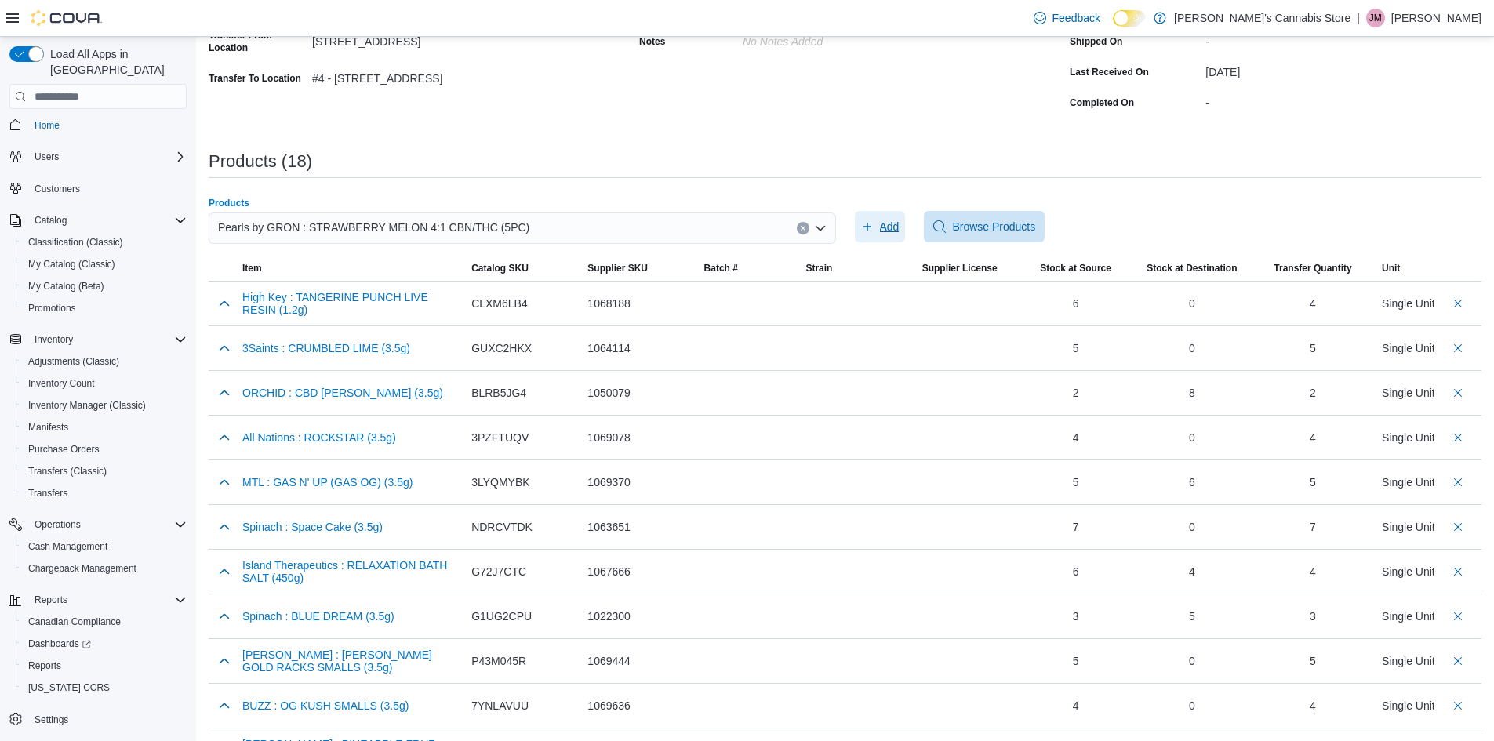
click at [900, 224] on span "Add" at bounding box center [890, 227] width 20 height 16
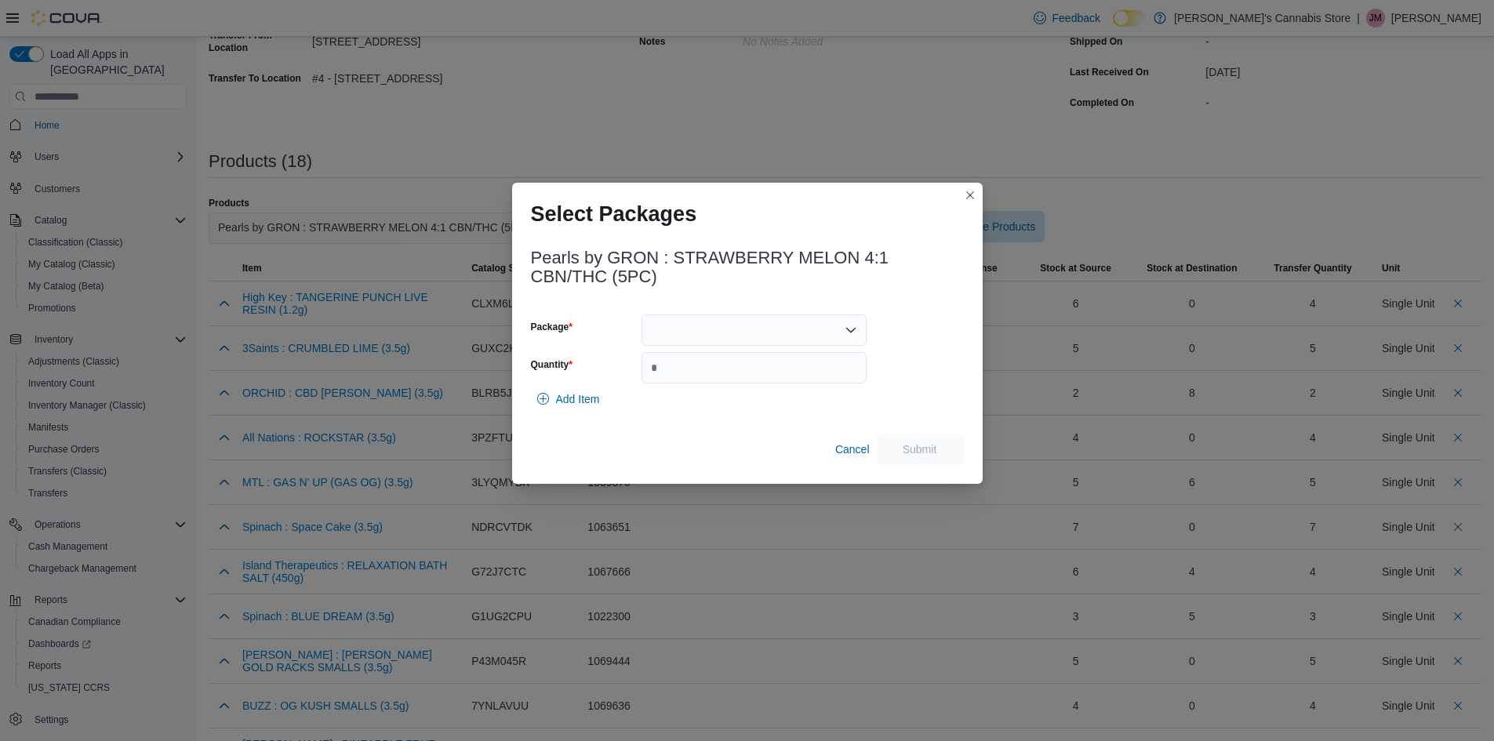
click at [751, 332] on div at bounding box center [754, 329] width 225 height 31
click at [723, 431] on span "PSM267" at bounding box center [763, 425] width 187 height 16
click at [740, 377] on input "Quantity" at bounding box center [754, 367] width 225 height 31
type input "*"
click at [914, 440] on span "Submit" at bounding box center [919, 448] width 69 height 31
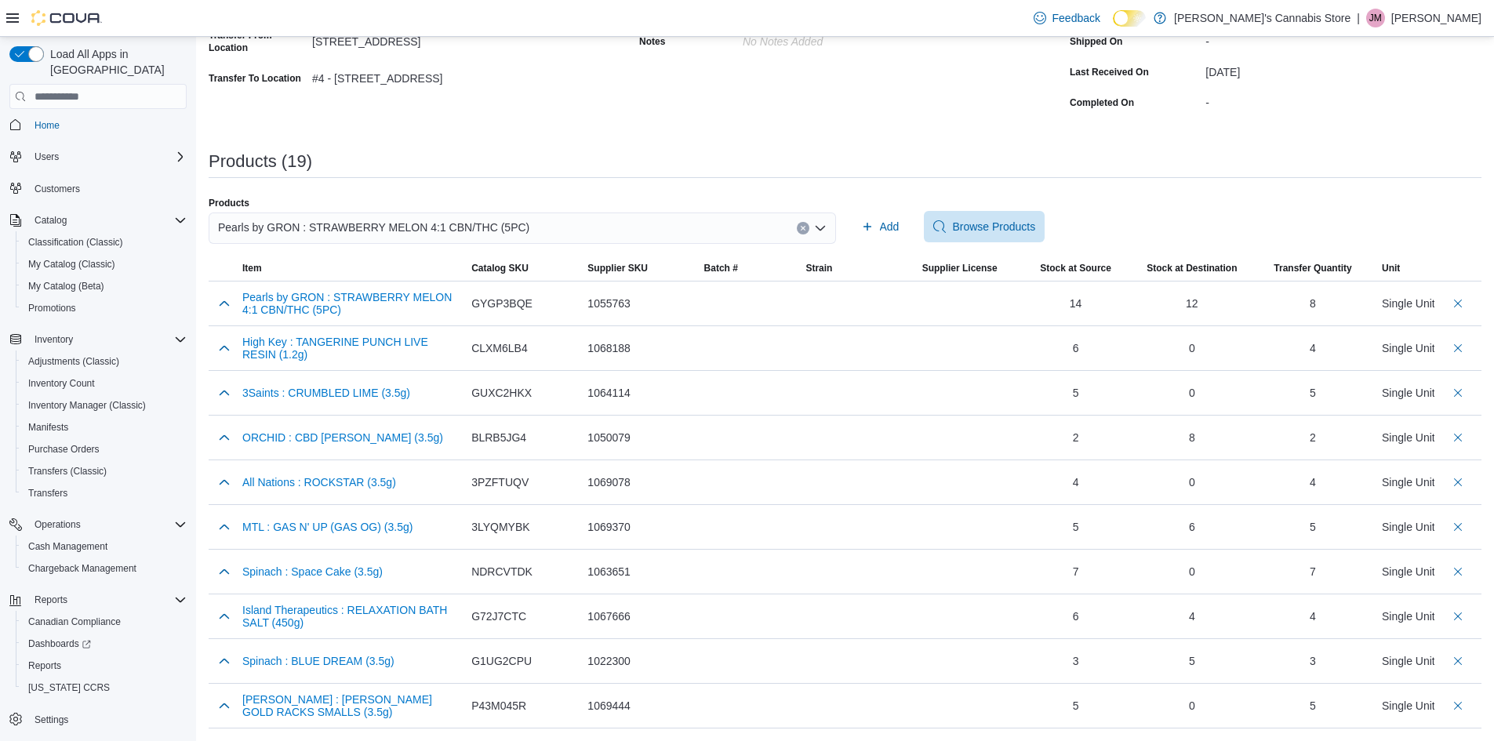
click at [806, 222] on button "Clear input" at bounding box center [803, 228] width 13 height 13
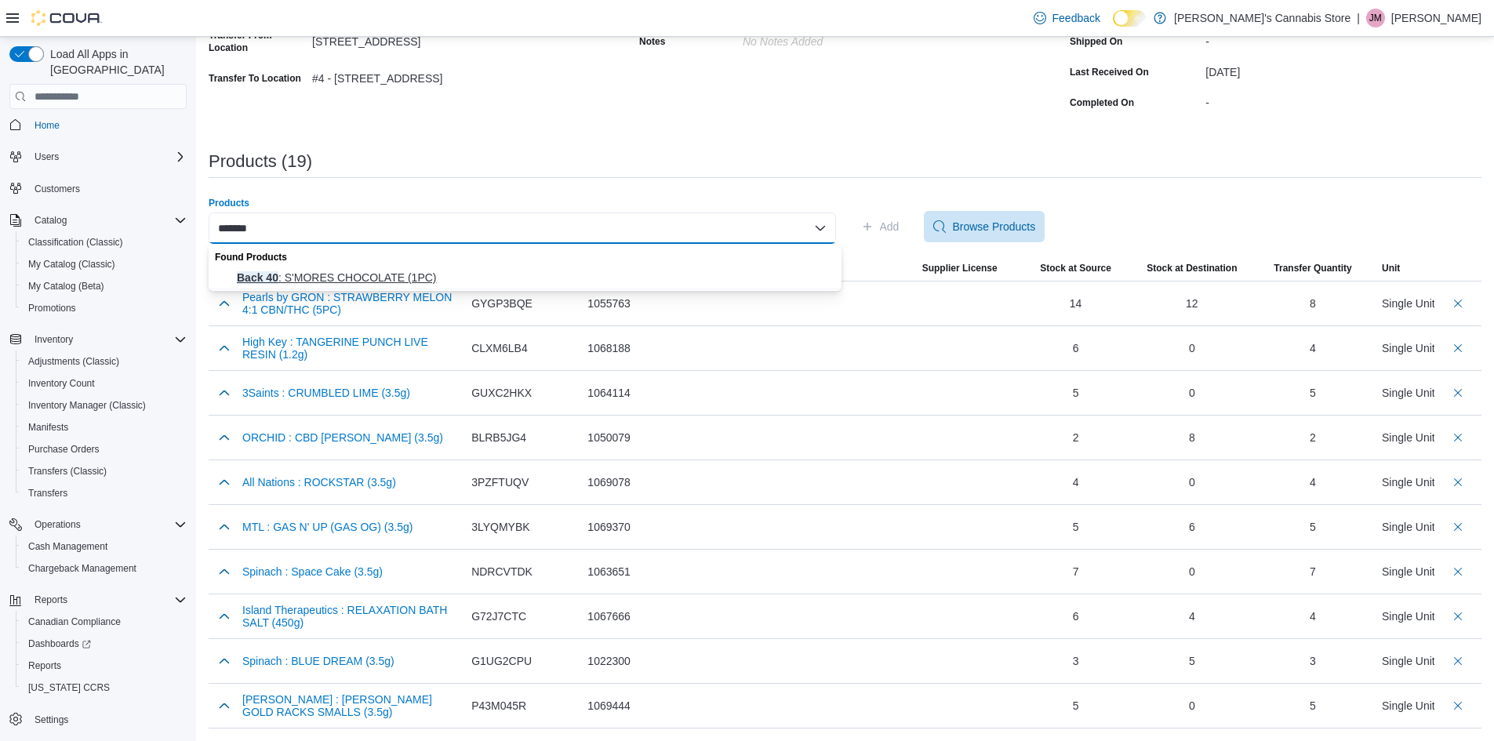
type input "*******"
click at [538, 279] on span "Back 40 : S'MORES CHOCOLATE (1PC)" at bounding box center [534, 278] width 595 height 16
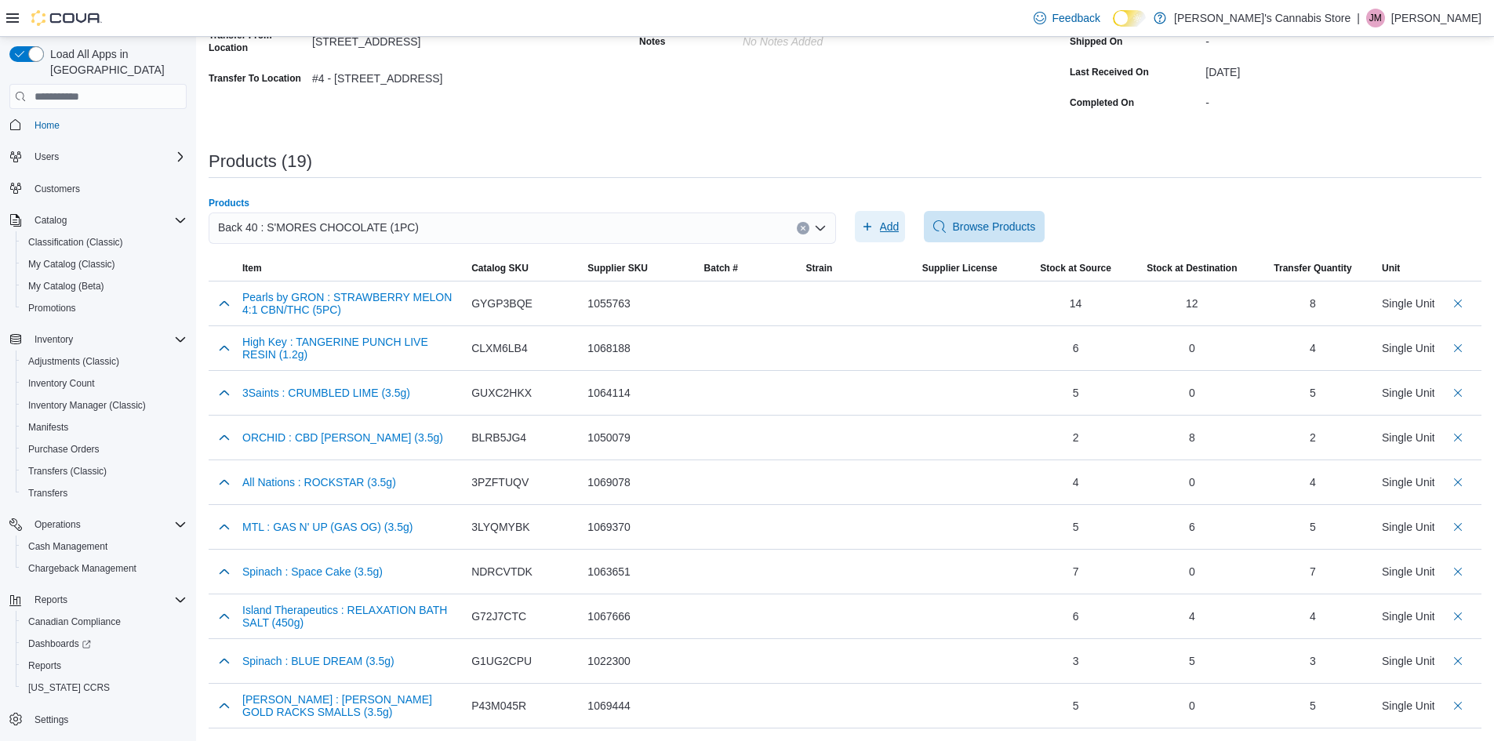
click at [880, 227] on span "Add" at bounding box center [880, 226] width 38 height 31
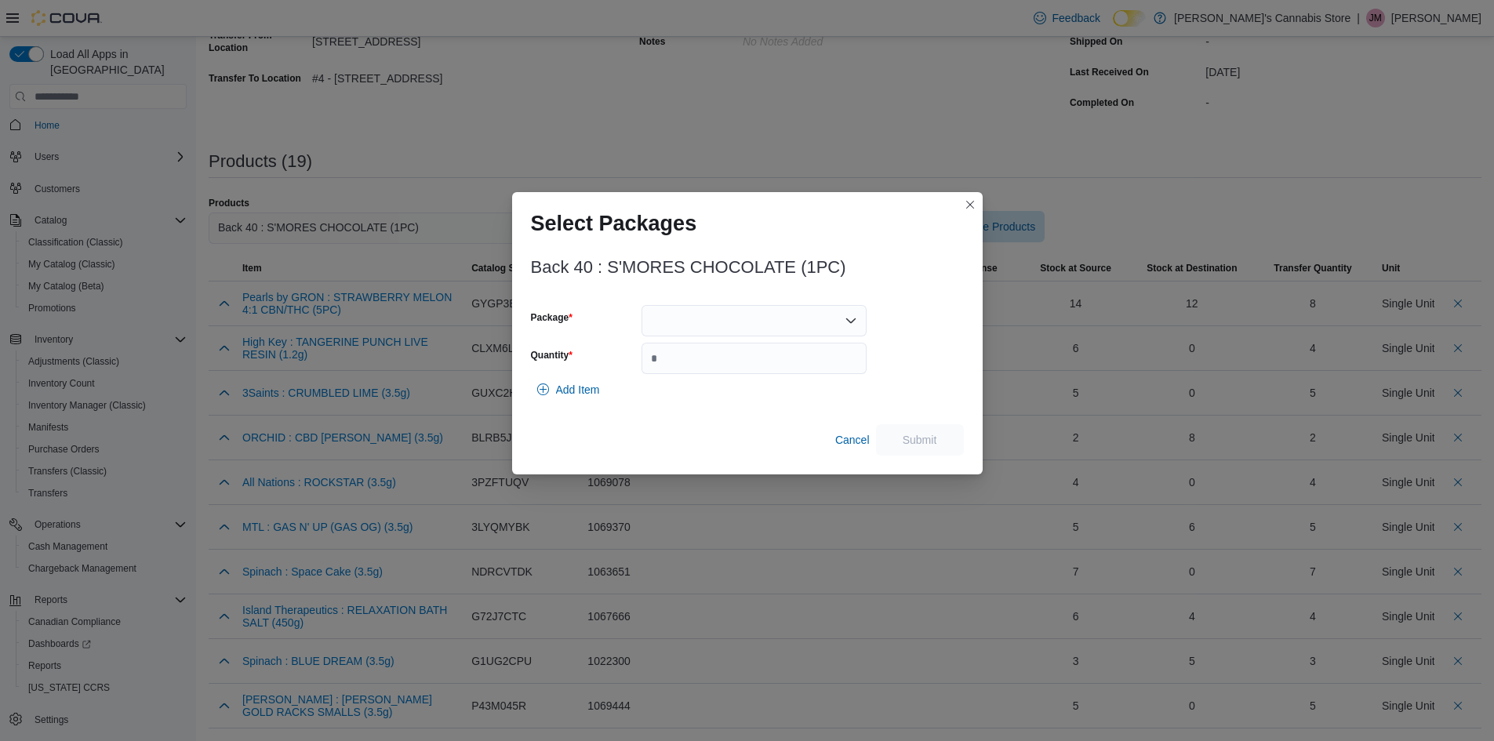
click at [821, 320] on div at bounding box center [754, 320] width 225 height 31
click at [786, 379] on button "ASM001" at bounding box center [754, 370] width 225 height 23
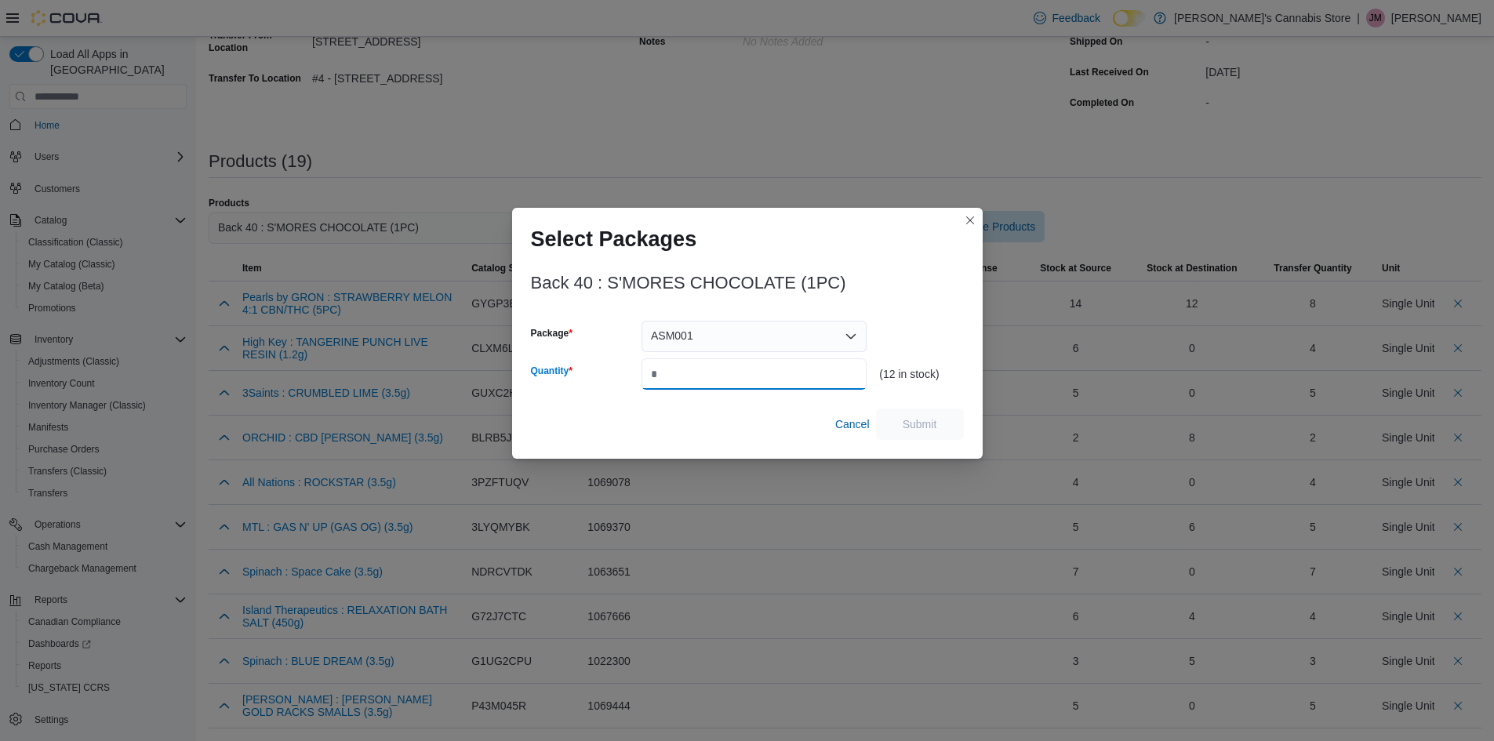
click at [731, 371] on input "Quantity" at bounding box center [754, 373] width 225 height 31
type input "*"
click at [924, 432] on span "Submit" at bounding box center [919, 423] width 69 height 31
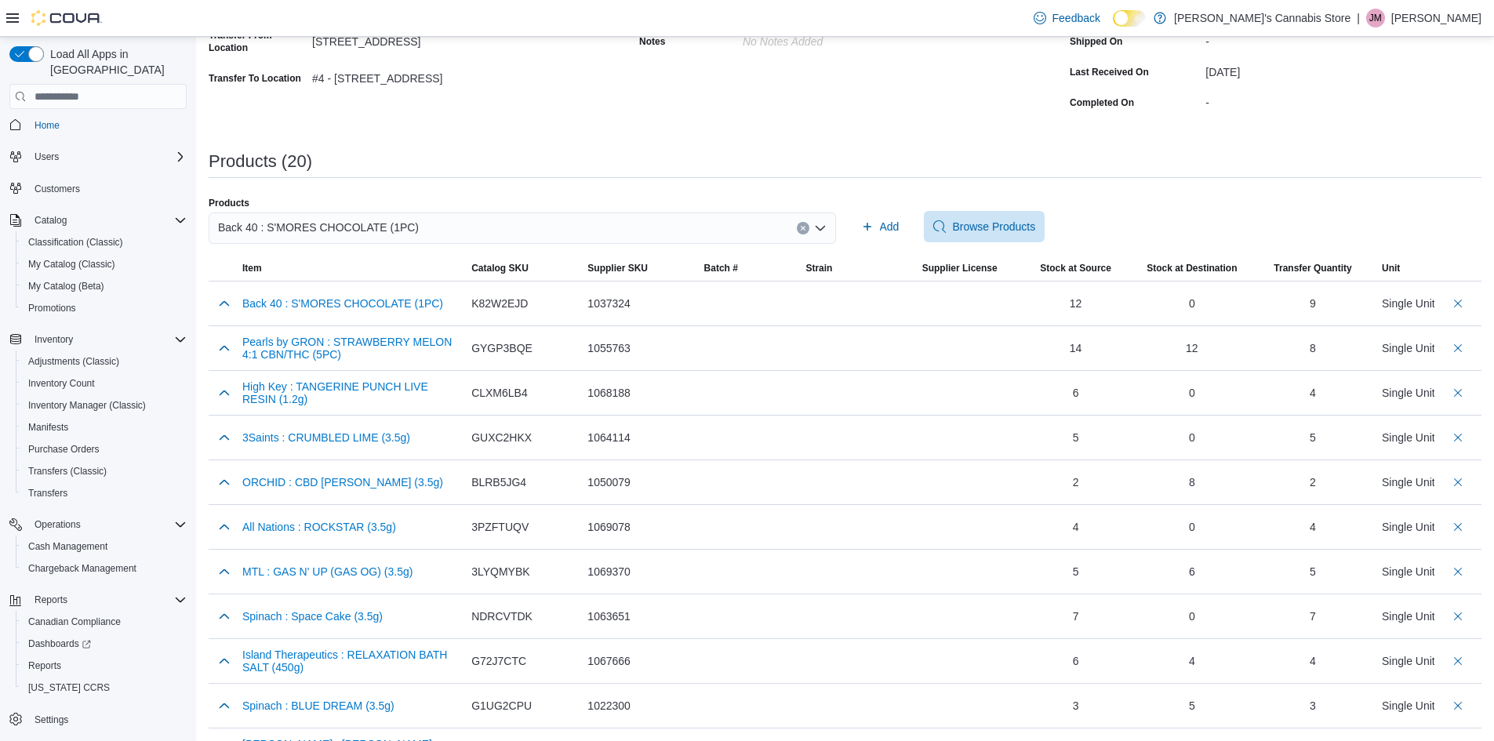
click at [806, 232] on button "Clear input" at bounding box center [803, 228] width 13 height 13
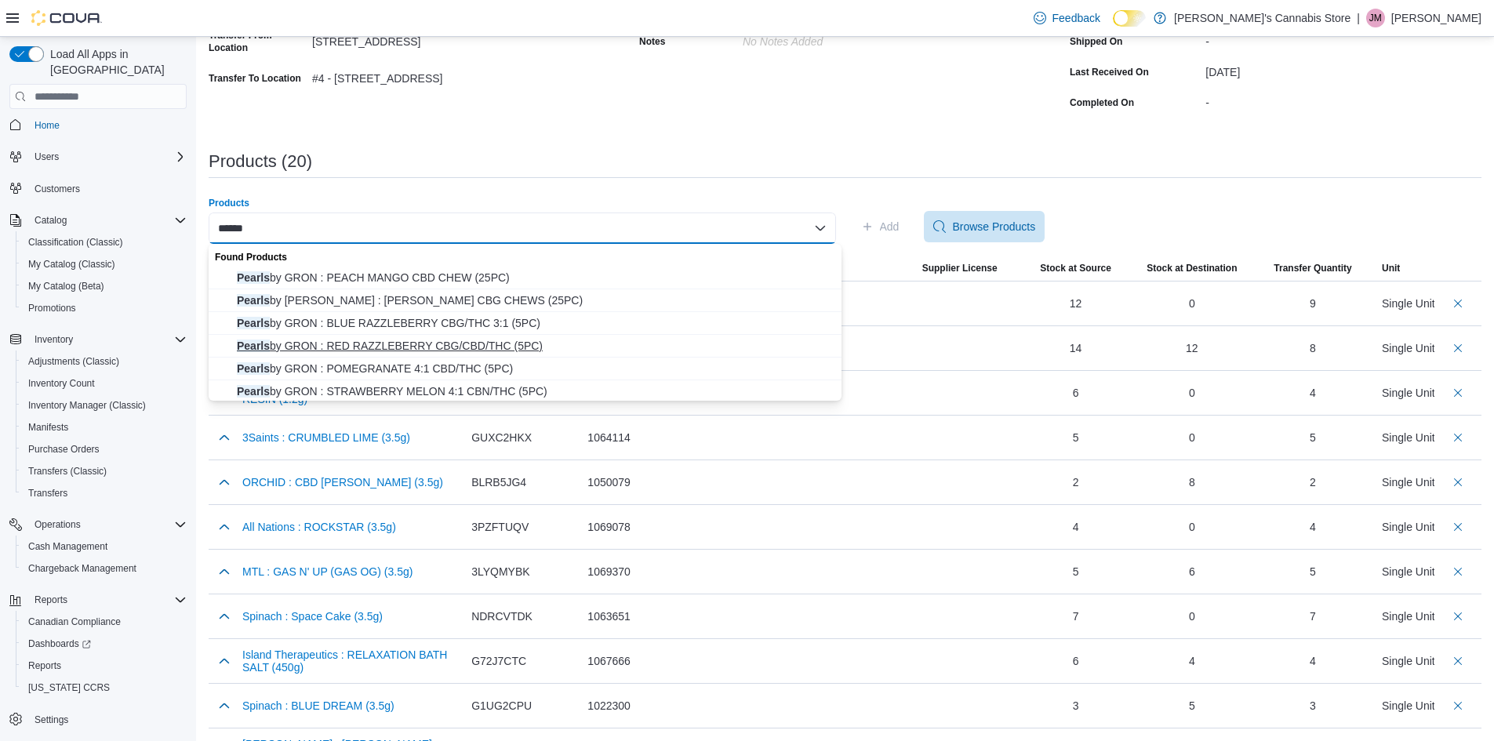
type input "******"
click at [416, 350] on span "Pearls by GRON : RED RAZZLEBERRY CBG/CBD/THC (5PC)" at bounding box center [534, 346] width 595 height 16
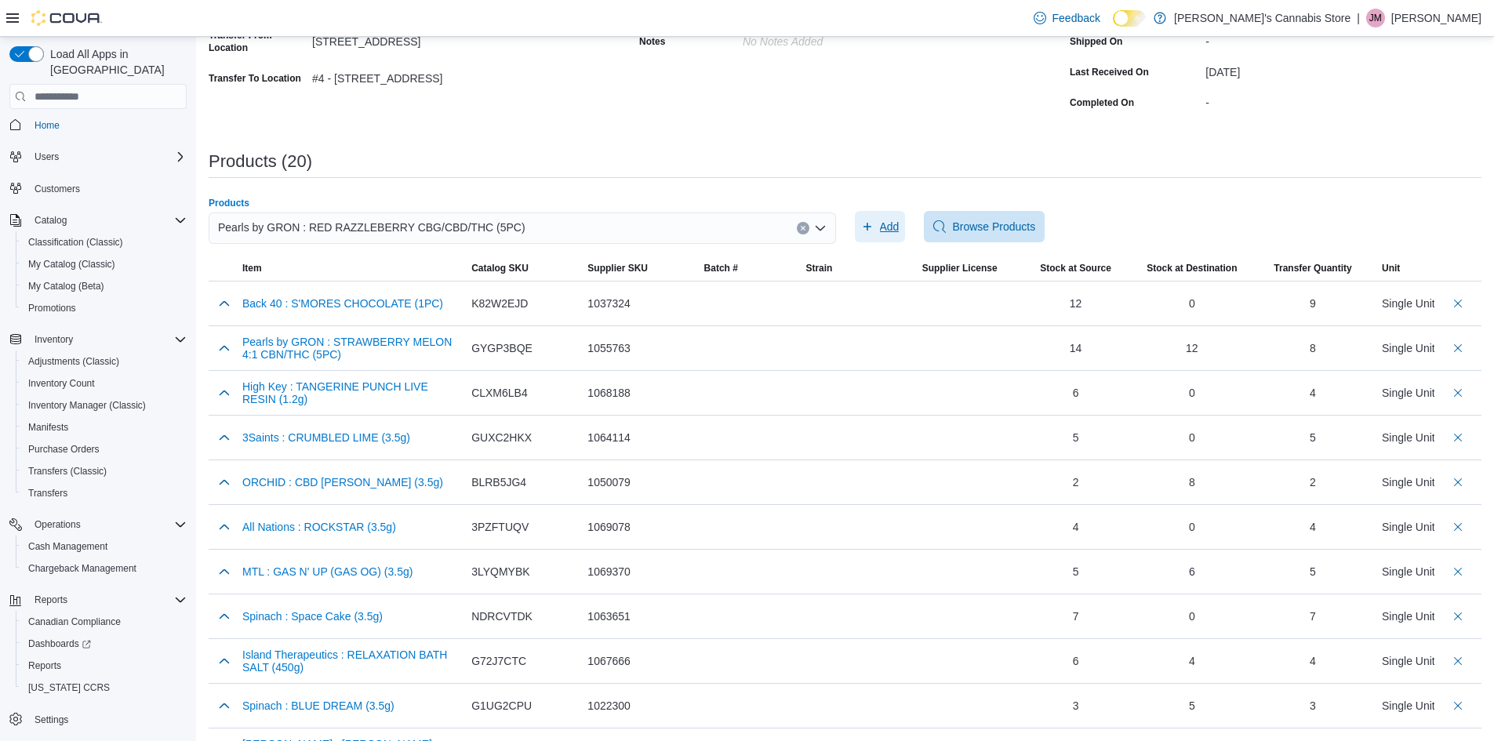
click at [884, 232] on span "Add" at bounding box center [880, 226] width 38 height 31
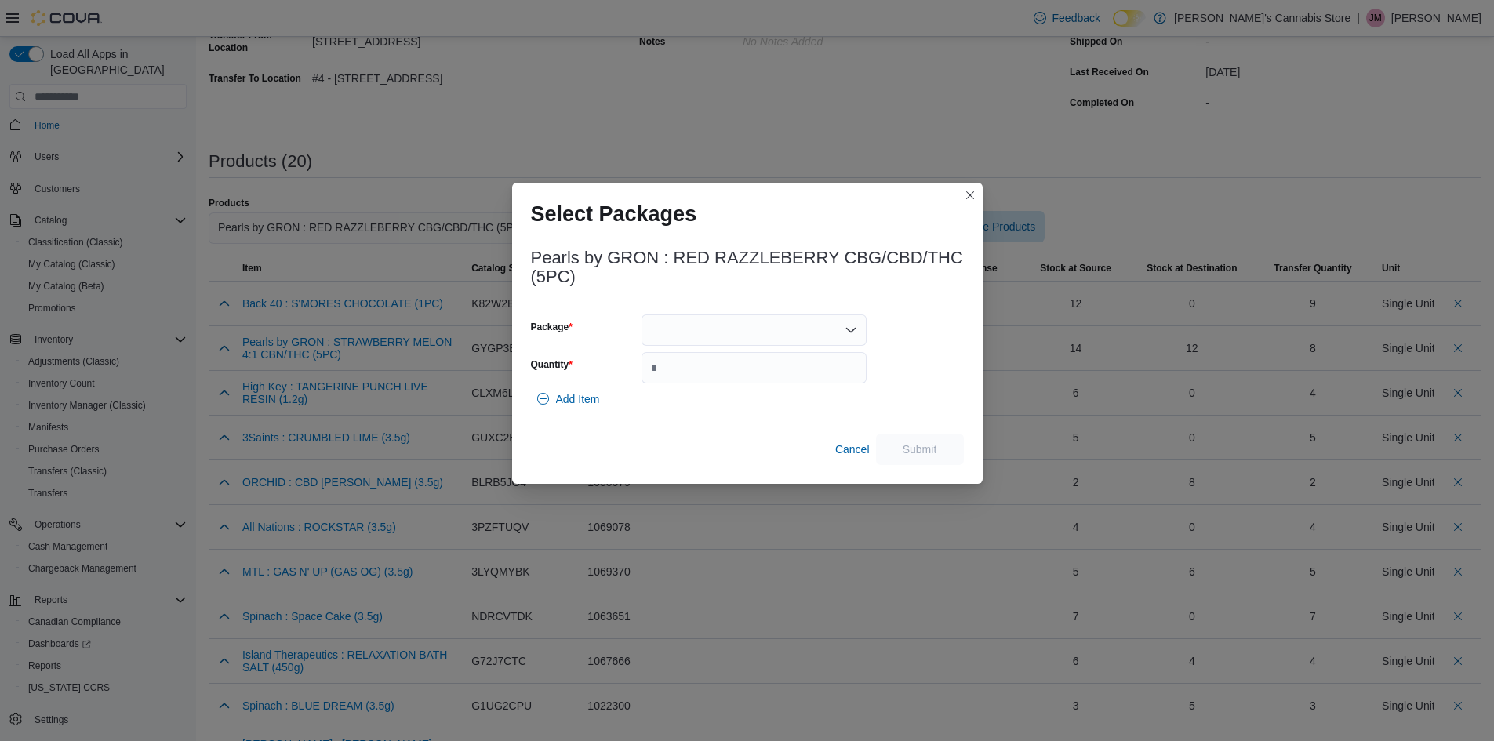
click at [758, 325] on div at bounding box center [754, 329] width 225 height 31
click at [740, 378] on span "PRR058" at bounding box center [763, 380] width 187 height 16
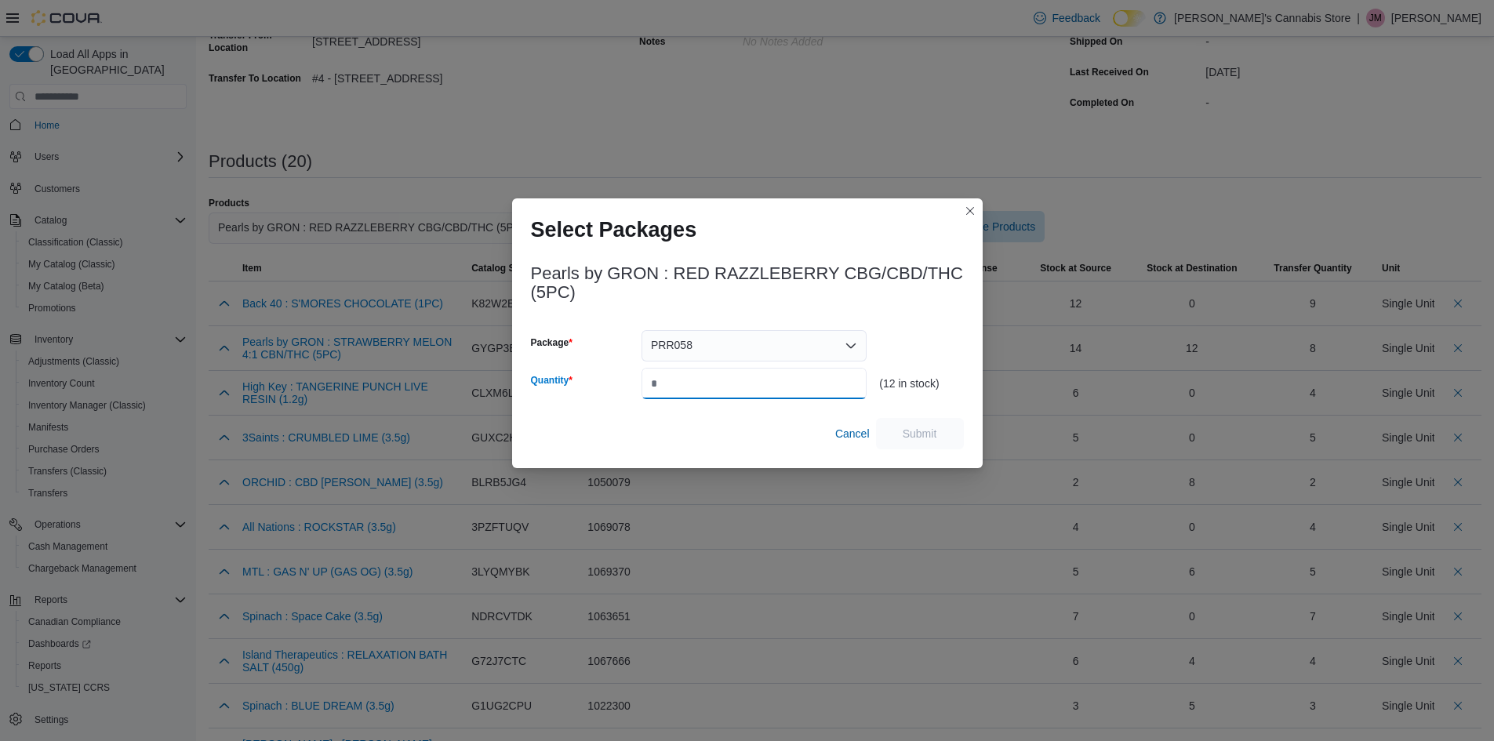
click at [740, 377] on input "Quantity" at bounding box center [754, 383] width 225 height 31
type input "*"
click at [936, 425] on span "Submit" at bounding box center [919, 432] width 69 height 31
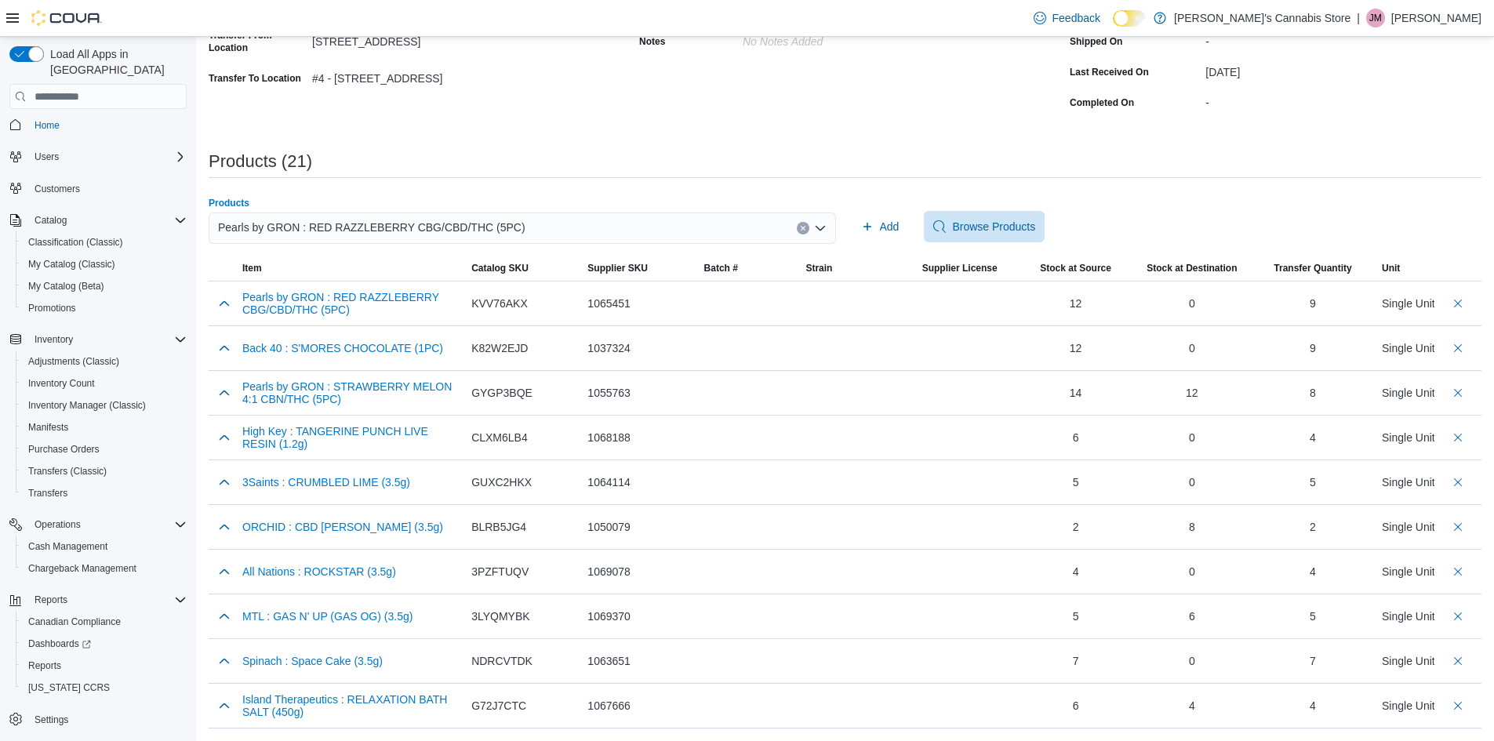
click at [805, 228] on button "Clear input" at bounding box center [803, 228] width 13 height 13
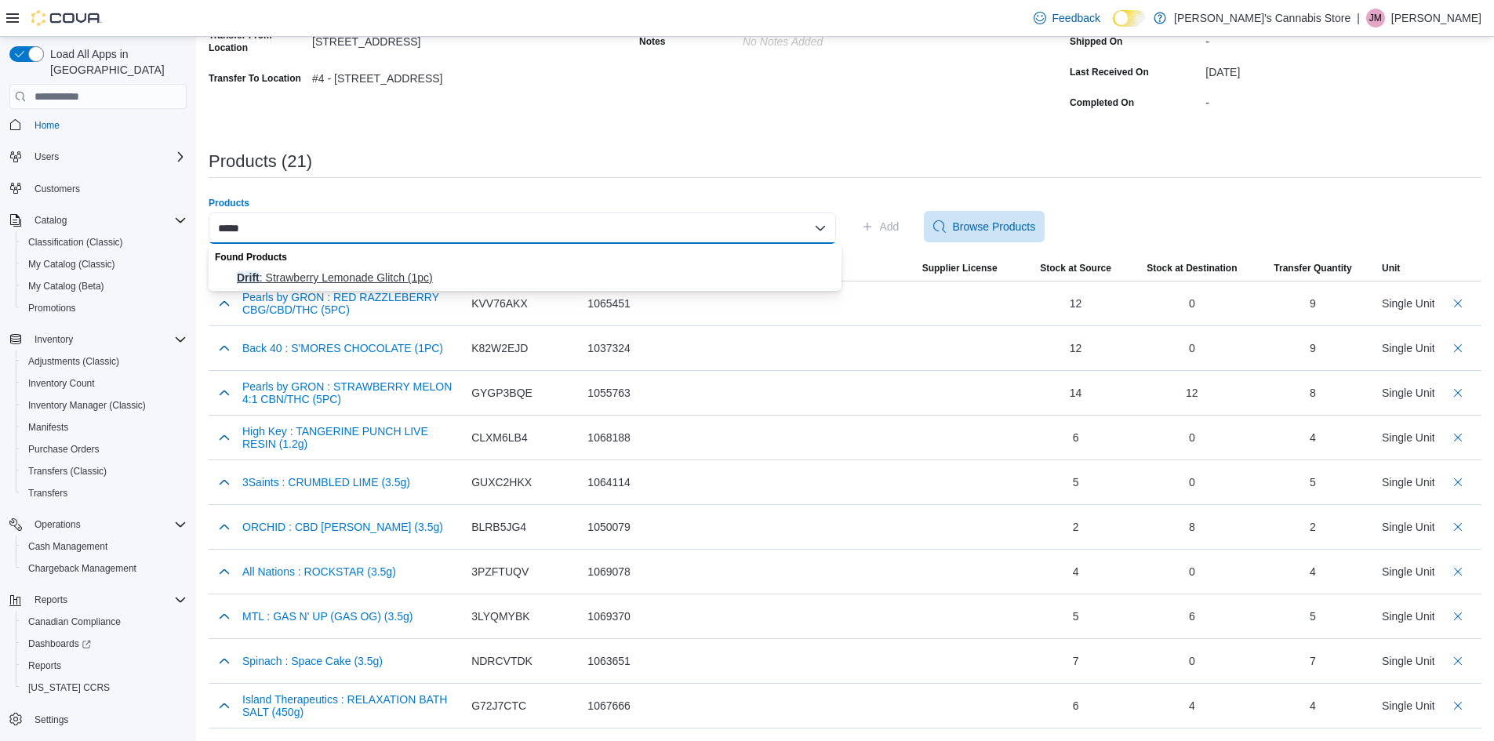
type input "*****"
click at [609, 275] on span "Drift : Strawberry Lemonade Glitch (1pc)" at bounding box center [534, 278] width 595 height 16
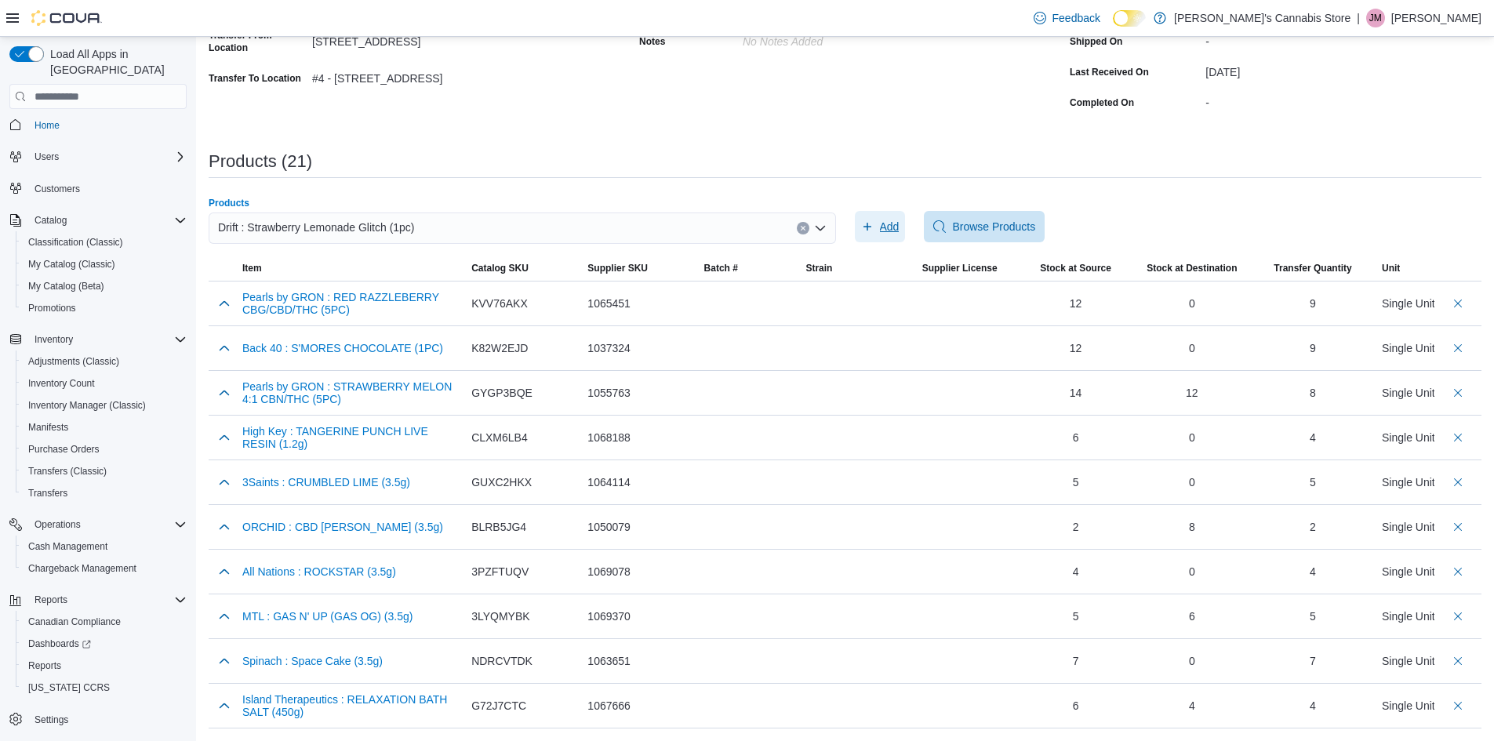
click at [881, 226] on span "Add" at bounding box center [880, 226] width 38 height 31
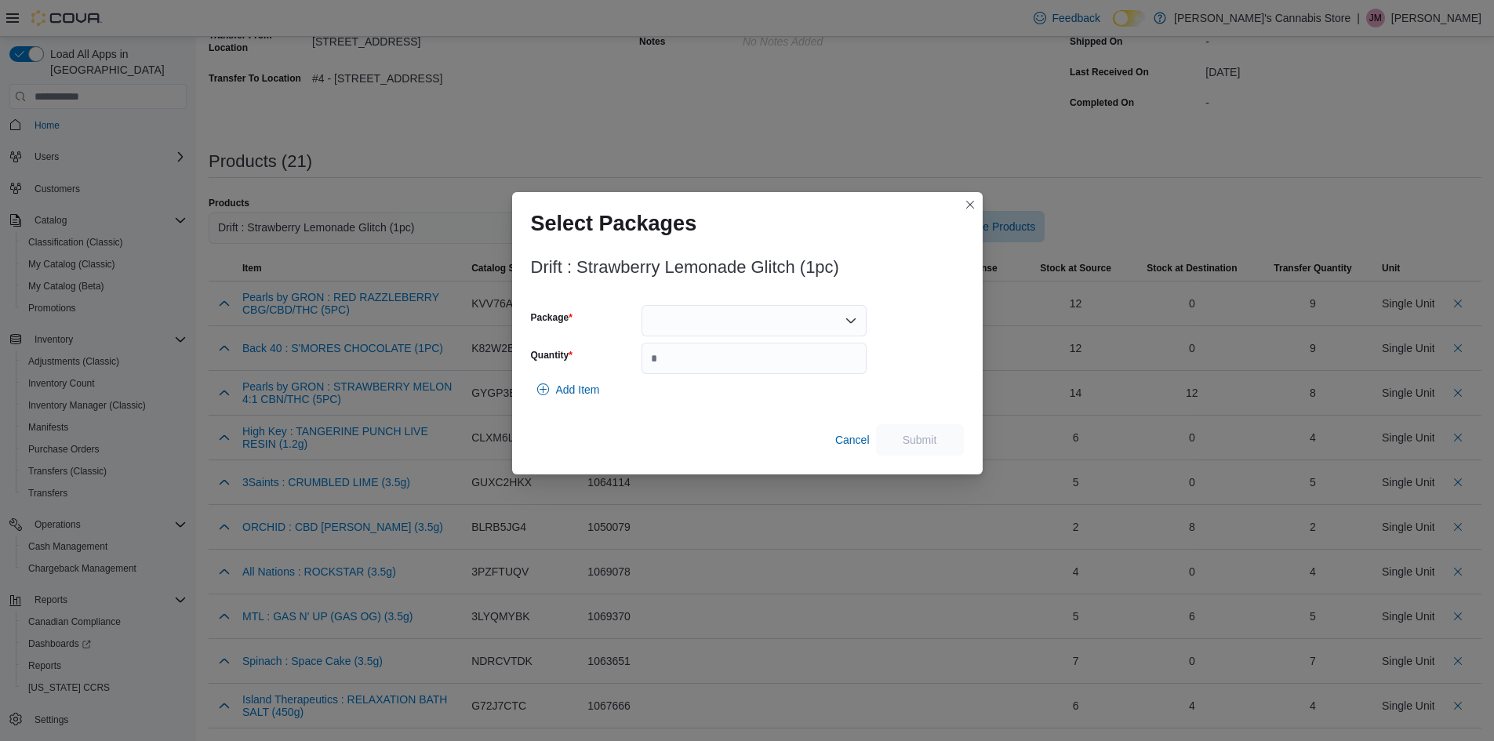
click at [860, 314] on div at bounding box center [754, 320] width 225 height 31
click at [761, 416] on span "9554280487717" at bounding box center [763, 416] width 187 height 16
click at [745, 365] on input "Quantity" at bounding box center [754, 358] width 225 height 31
type input "**"
click at [932, 440] on span "Submit" at bounding box center [920, 439] width 35 height 16
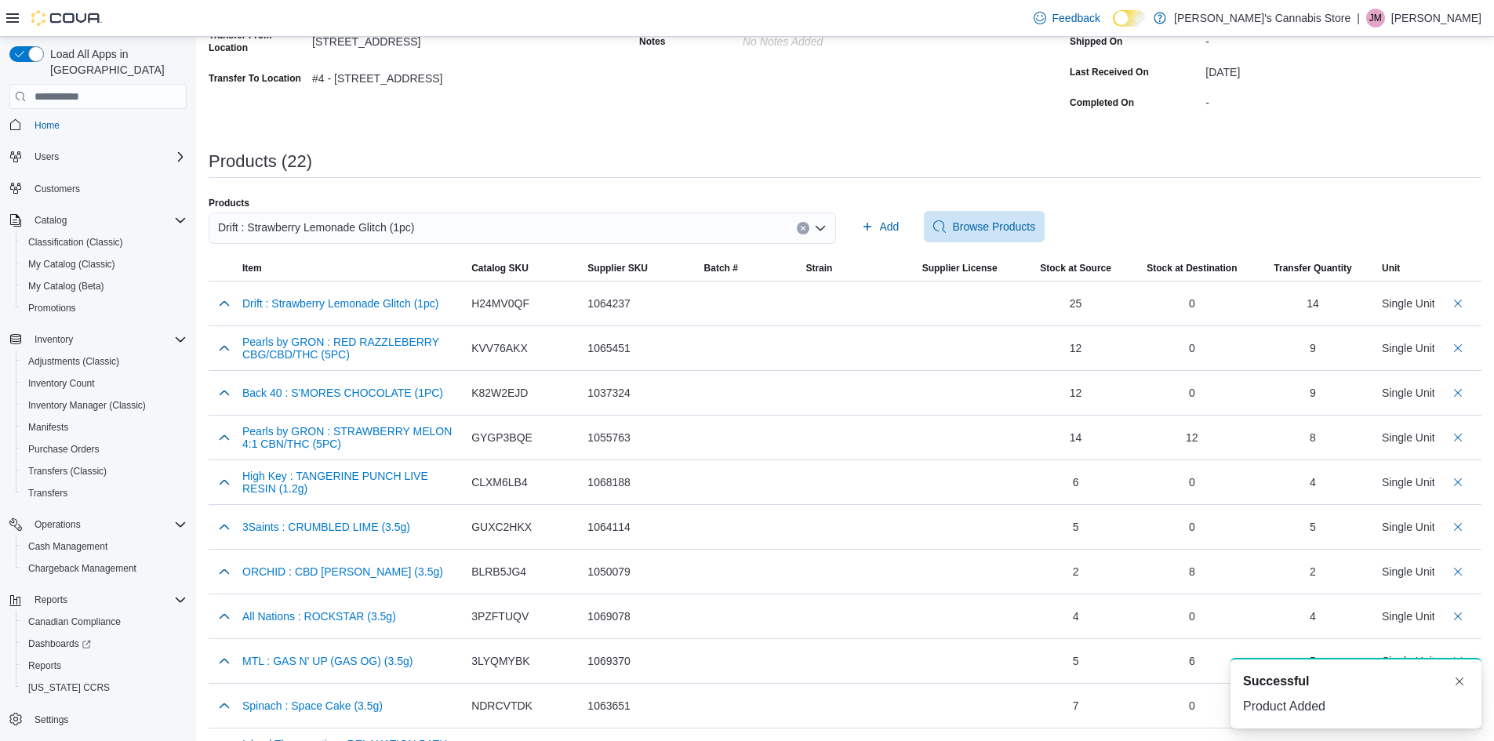
click at [805, 227] on button "Clear input" at bounding box center [803, 228] width 13 height 13
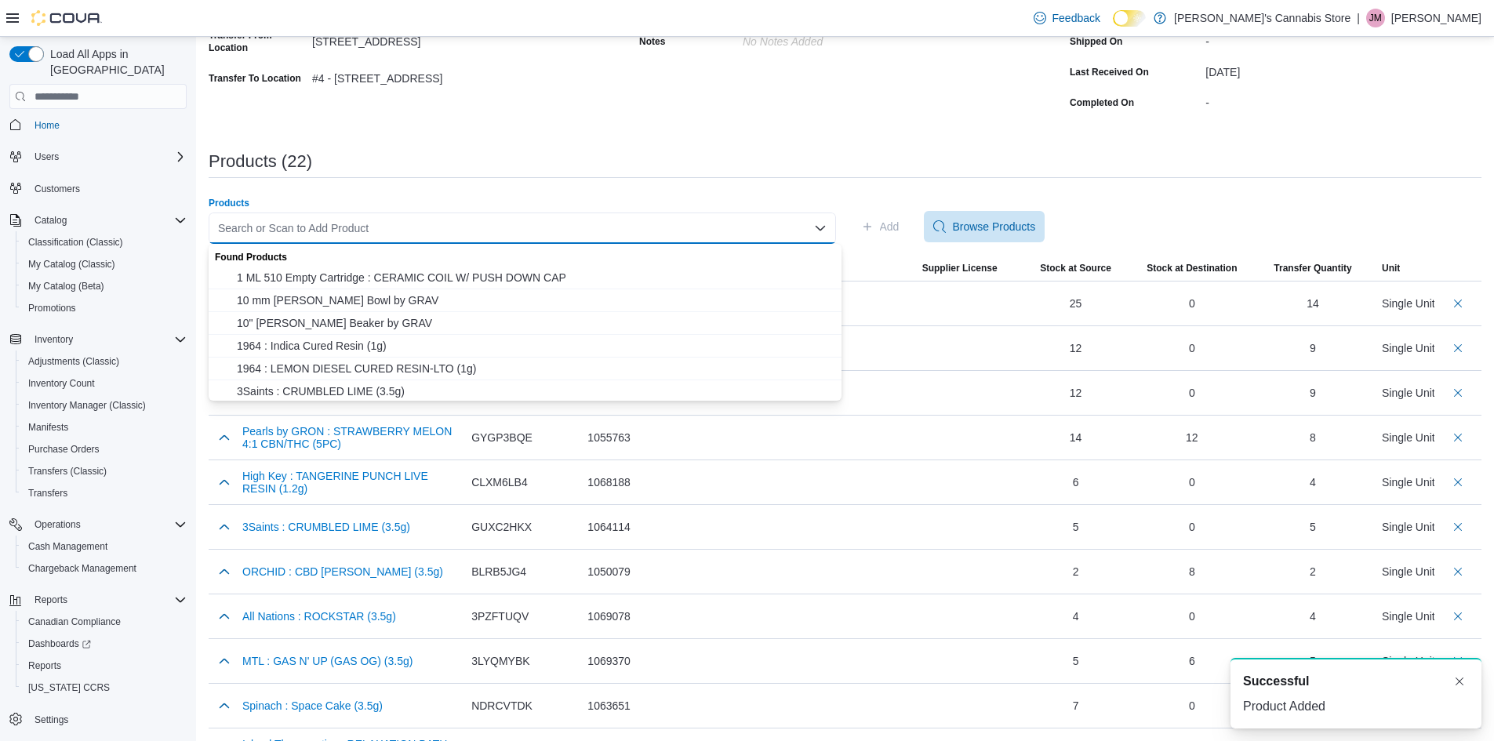
click at [769, 228] on div "Search or Scan to Add Product Combo box. Selected. Combo box input. Search or S…" at bounding box center [522, 228] width 627 height 31
click at [816, 201] on div "Products" at bounding box center [522, 203] width 627 height 13
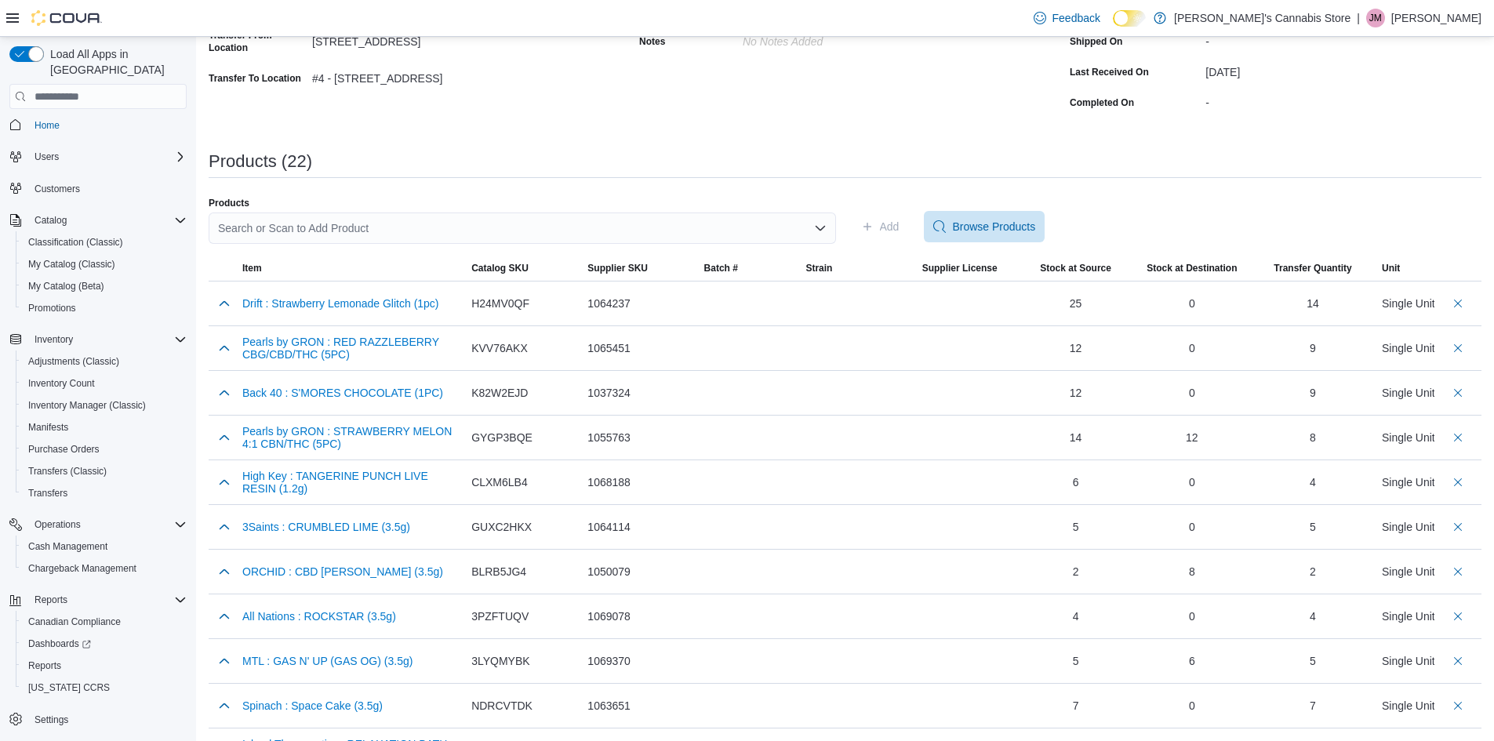
click at [322, 228] on div "Search or Scan to Add Product" at bounding box center [522, 228] width 627 height 31
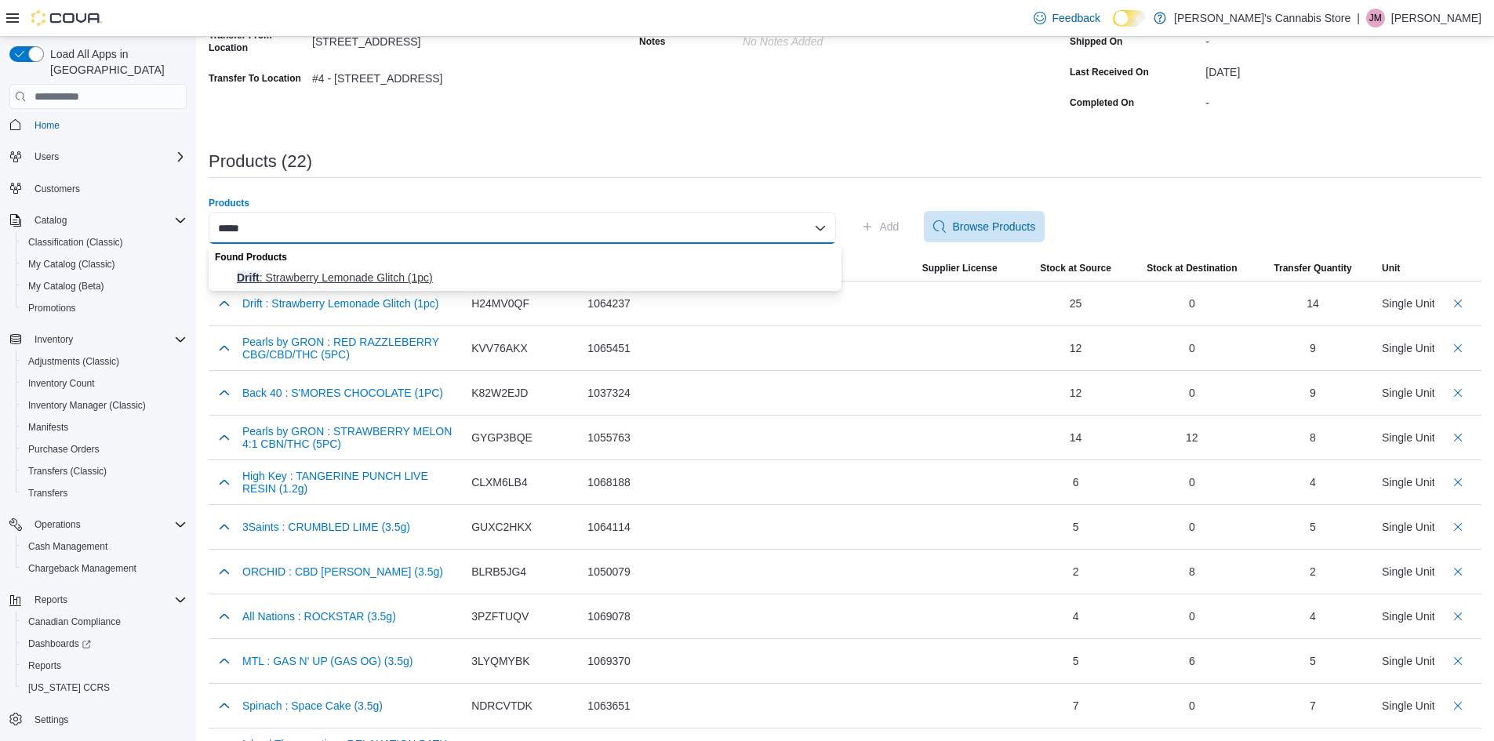
type input "*****"
click at [314, 275] on span "Drift : Strawberry Lemonade Glitch (1pc)" at bounding box center [534, 278] width 595 height 16
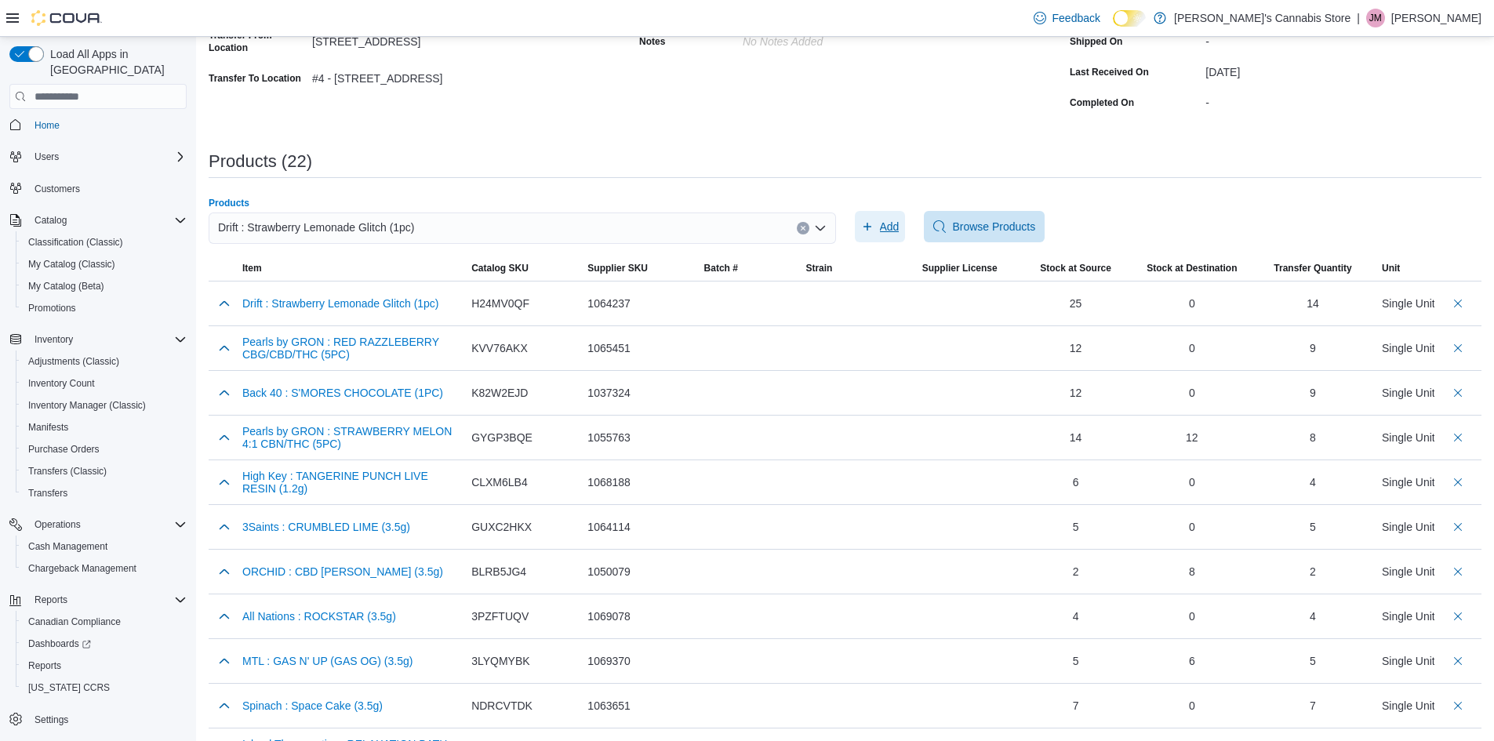
click at [886, 226] on span "Add" at bounding box center [890, 227] width 20 height 16
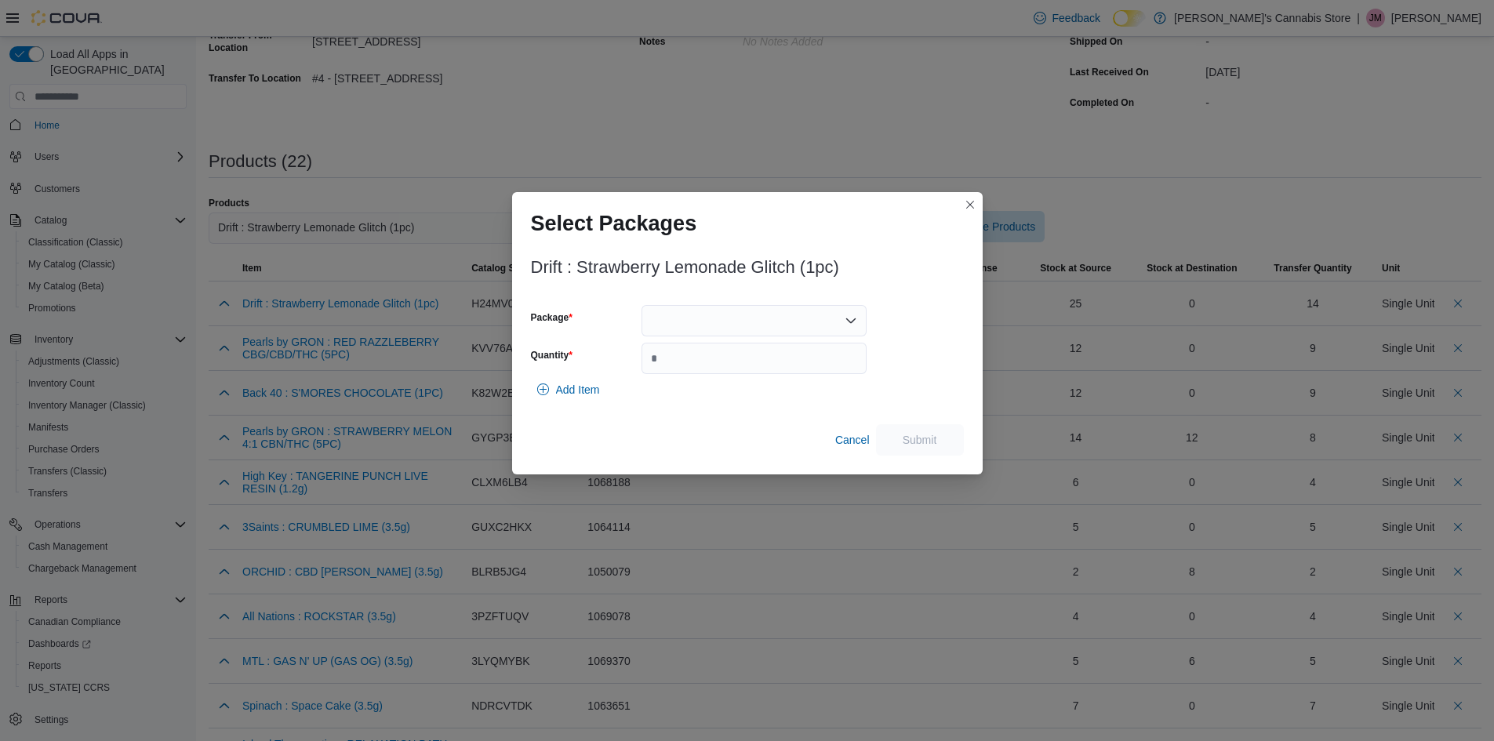
click at [833, 326] on div at bounding box center [754, 320] width 225 height 31
click at [781, 391] on span "8817385967582" at bounding box center [763, 393] width 187 height 16
click at [772, 363] on input "Quantity" at bounding box center [754, 358] width 225 height 31
type input "*"
click at [902, 431] on span "Submit" at bounding box center [919, 438] width 69 height 31
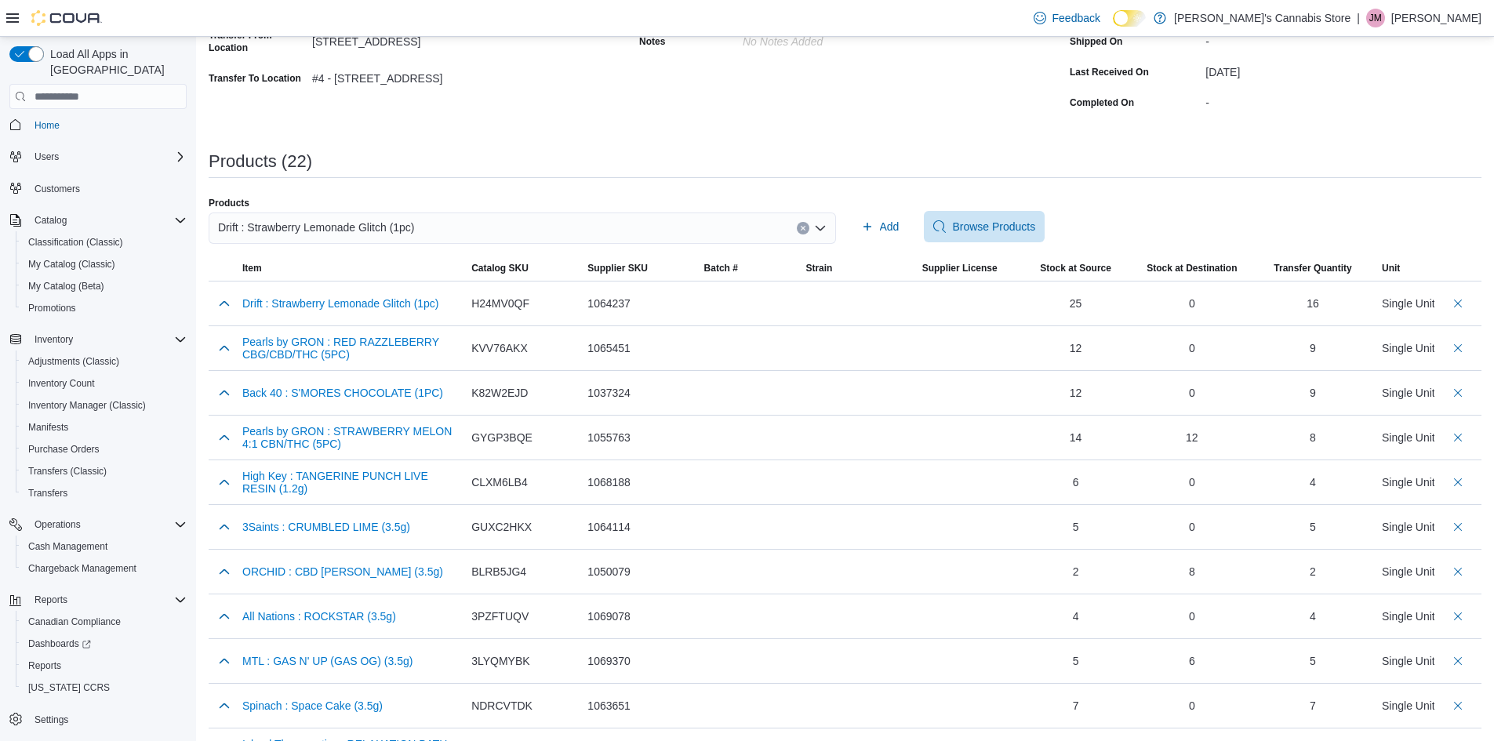
click at [800, 228] on div "Drift : Strawberry Lemonade Glitch (1pc)" at bounding box center [522, 228] width 627 height 31
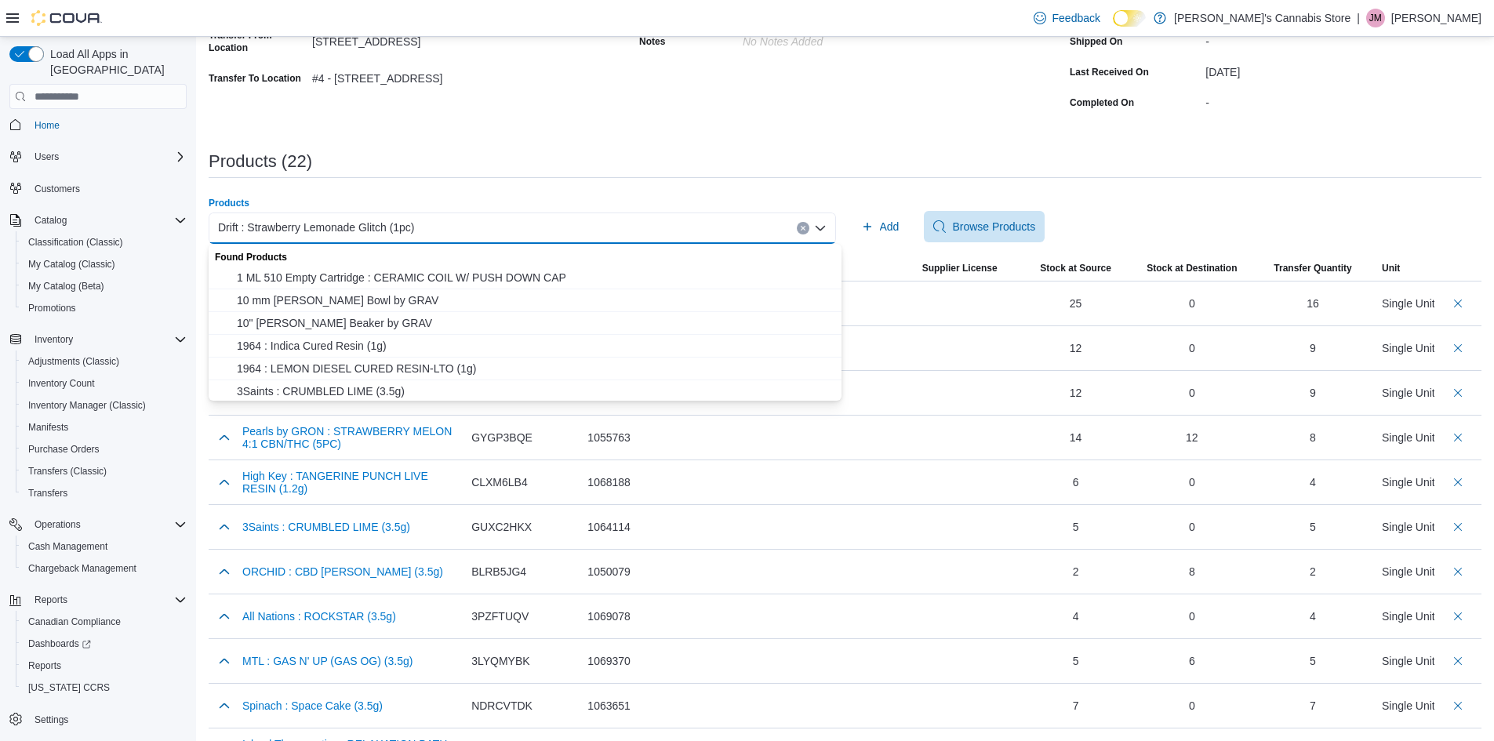
click at [802, 228] on button "Clear input" at bounding box center [803, 228] width 13 height 13
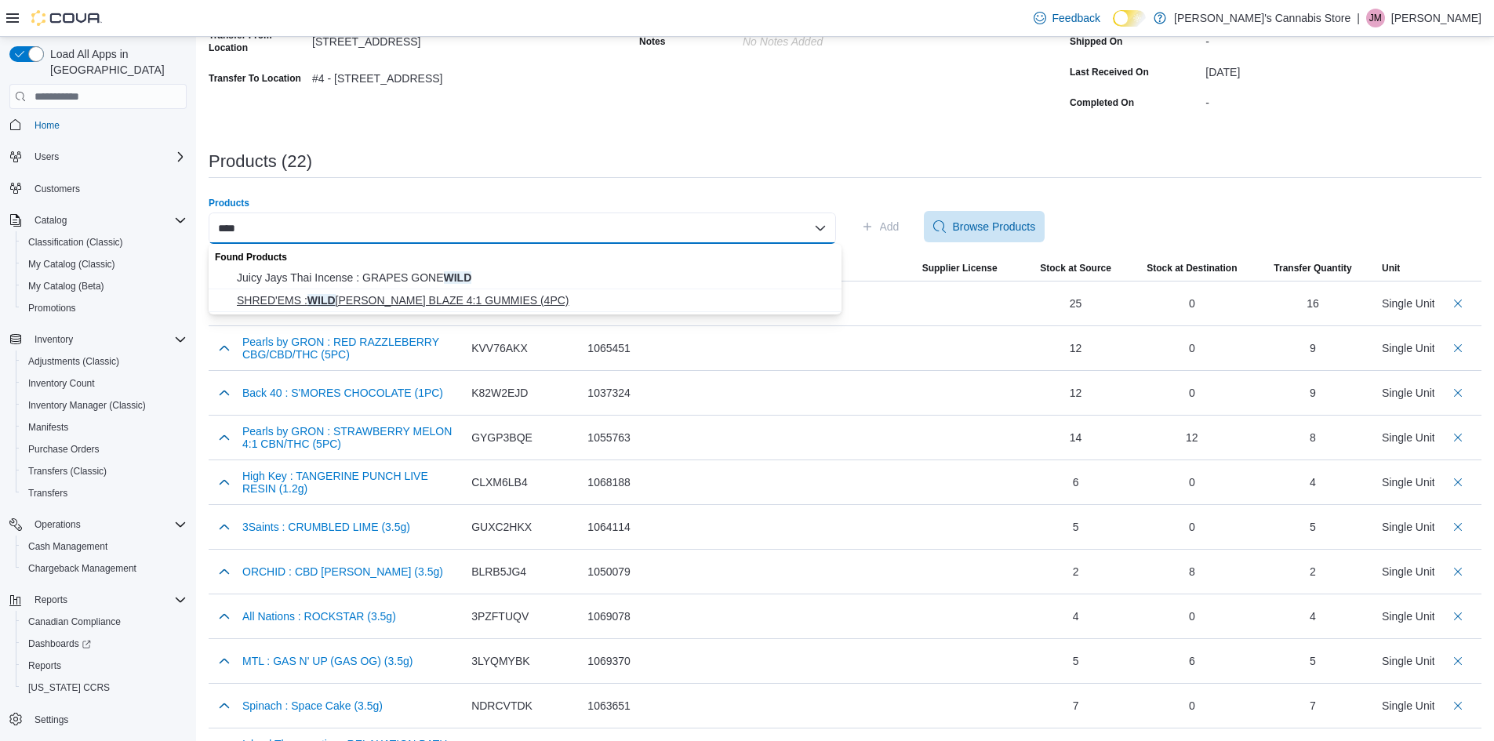
type input "****"
click at [577, 311] on button "SHRED'EMS : WILD BERRY BLAZE 4:1 GUMMIES (4PC)" at bounding box center [525, 300] width 633 height 23
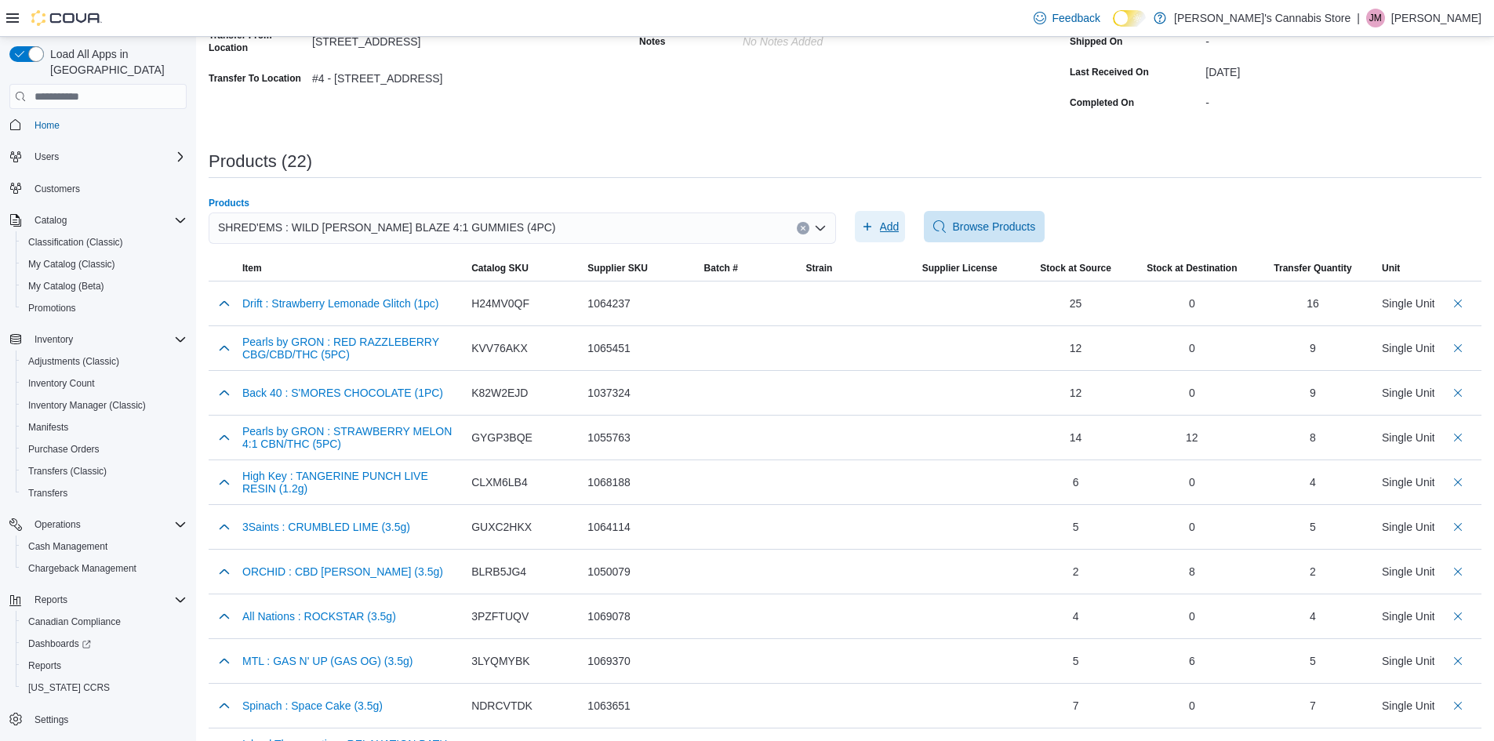
click at [892, 220] on span "Add" at bounding box center [890, 227] width 20 height 16
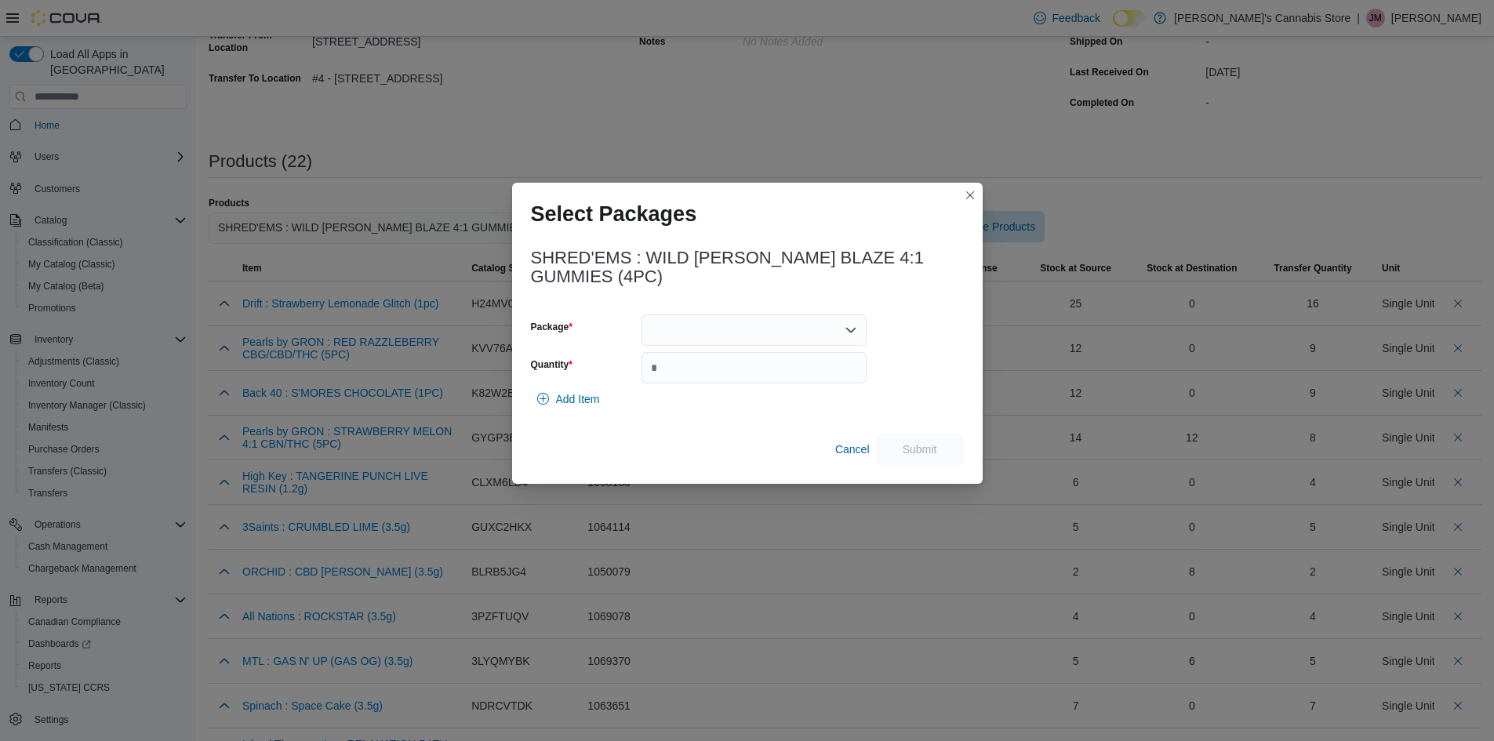
click at [859, 334] on div at bounding box center [754, 329] width 225 height 31
click at [751, 413] on button "20501250506" at bounding box center [754, 402] width 225 height 23
click at [777, 376] on input "Quantity" at bounding box center [754, 367] width 225 height 31
type input "*"
click at [592, 396] on span "Add Item" at bounding box center [578, 399] width 44 height 16
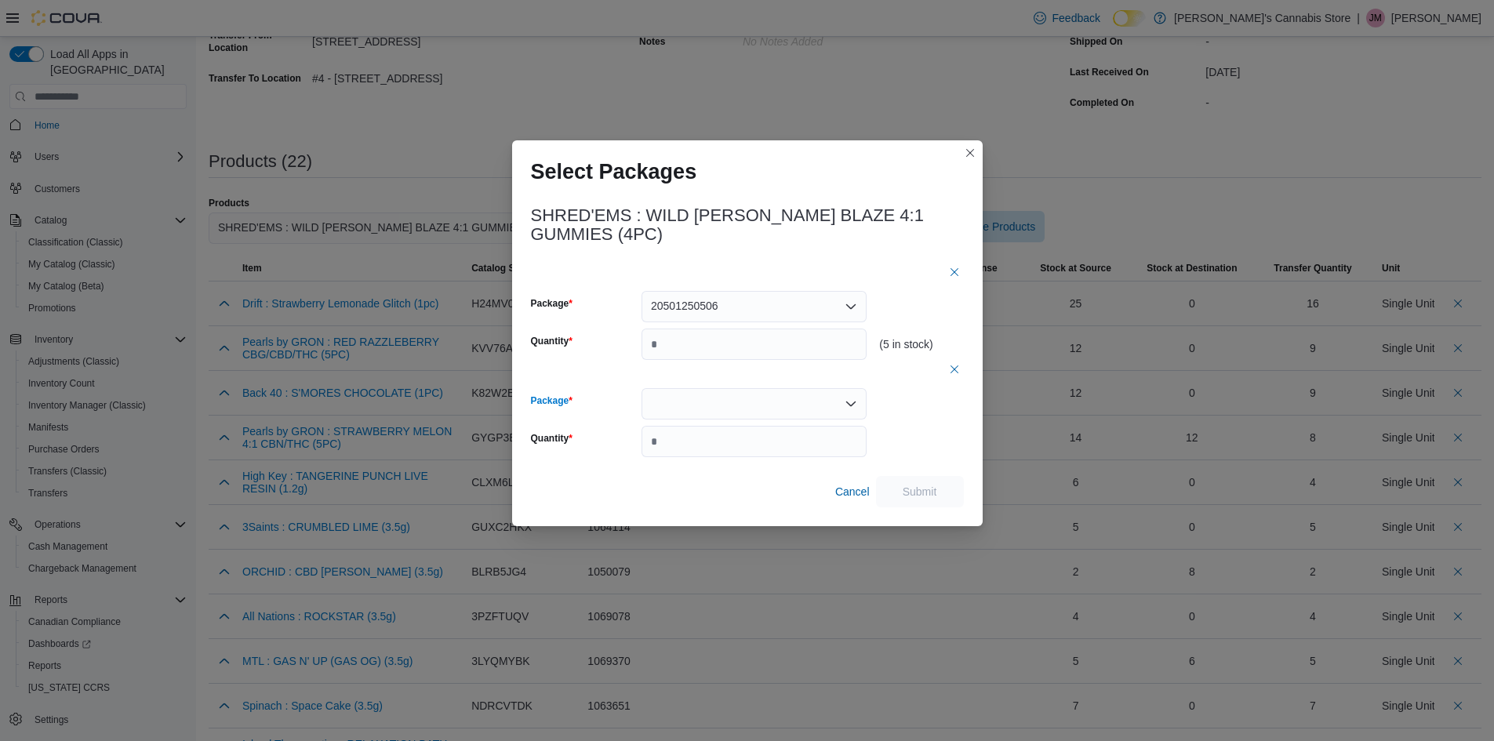
click at [852, 404] on icon "Open list of options" at bounding box center [850, 404] width 9 height 5
click at [811, 446] on span "20476250407" at bounding box center [763, 453] width 187 height 16
click at [711, 453] on input "*" at bounding box center [754, 441] width 225 height 31
type input "*"
click at [920, 485] on span "Submit" at bounding box center [920, 491] width 35 height 16
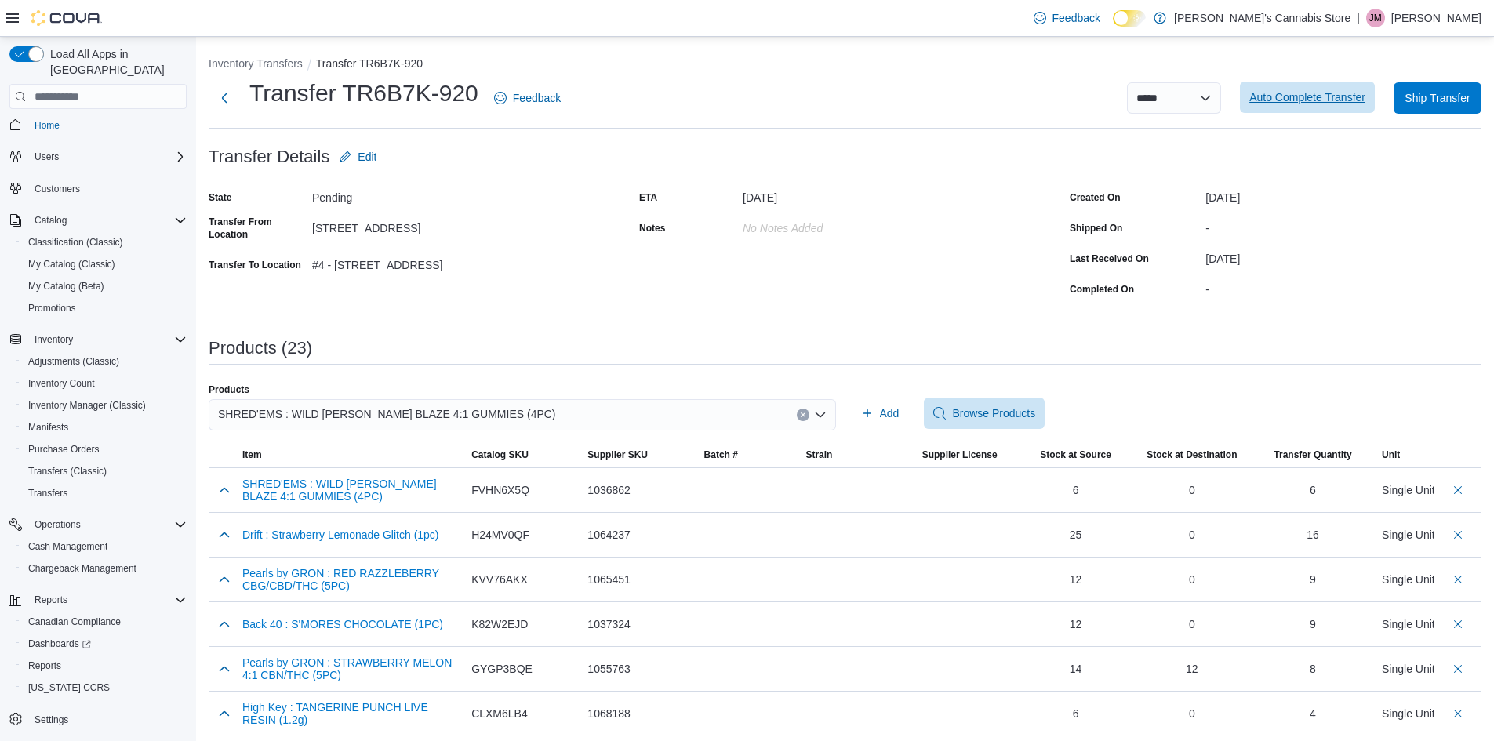
click at [1298, 96] on span "Auto Complete Transfer" at bounding box center [1307, 97] width 116 height 16
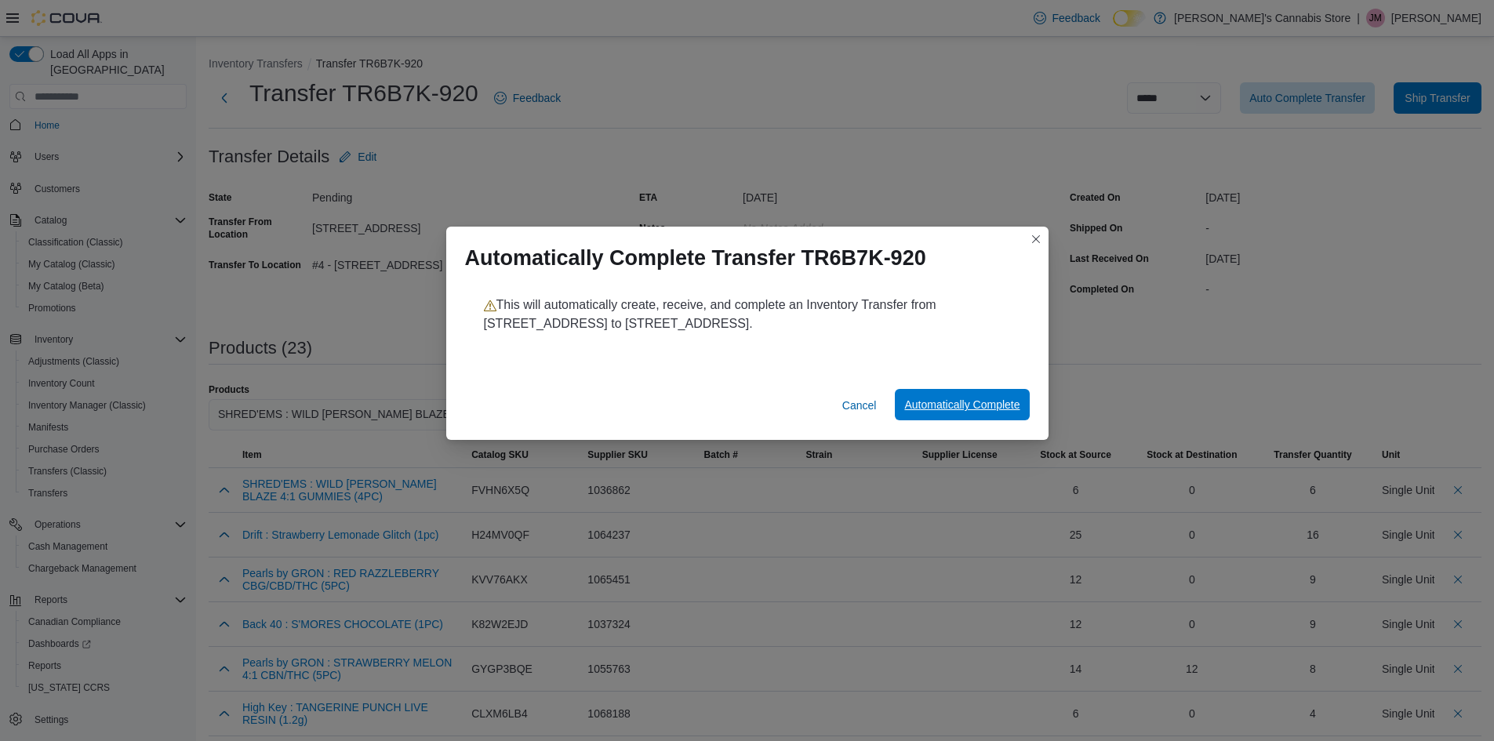
click at [929, 398] on span "Automatically Complete" at bounding box center [961, 404] width 115 height 31
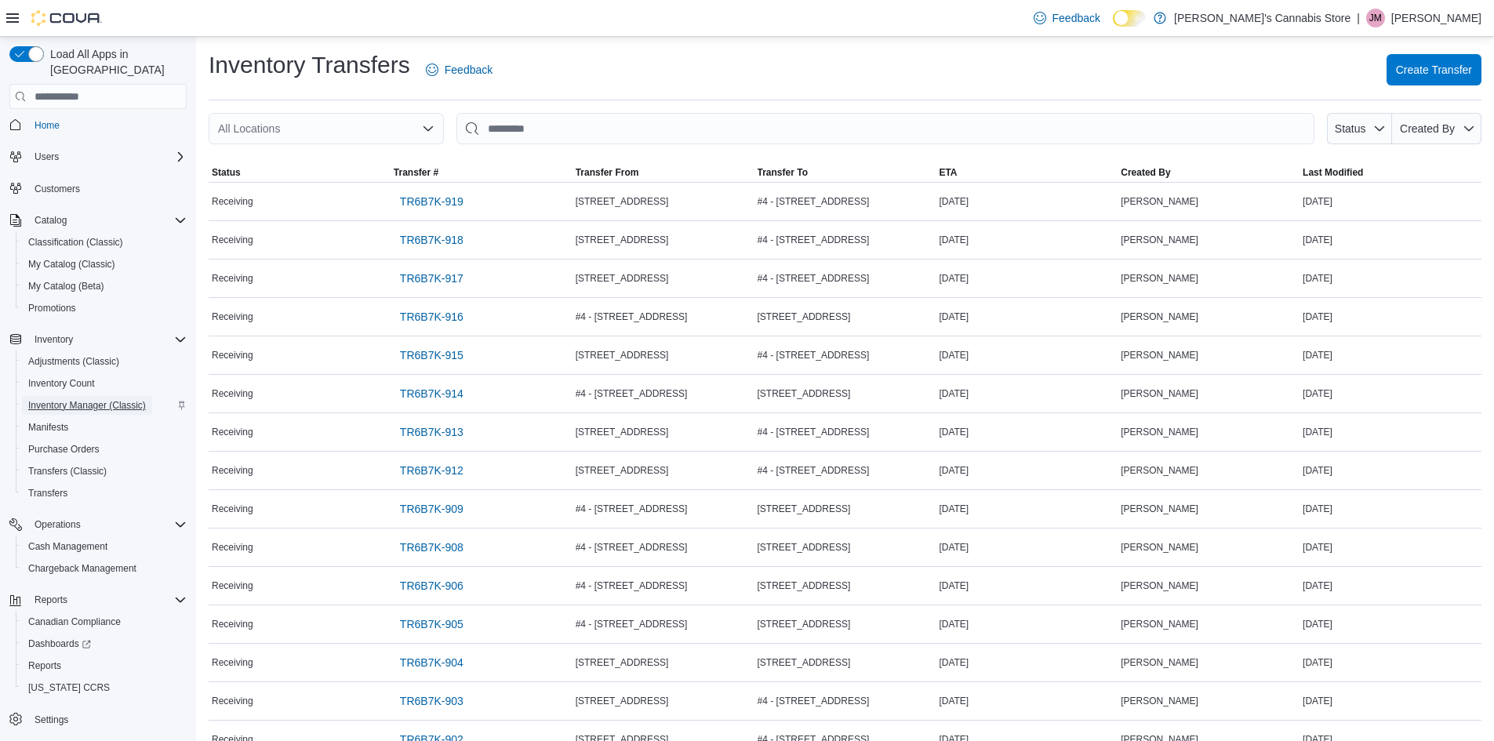
click at [79, 399] on span "Inventory Manager (Classic)" at bounding box center [87, 405] width 118 height 13
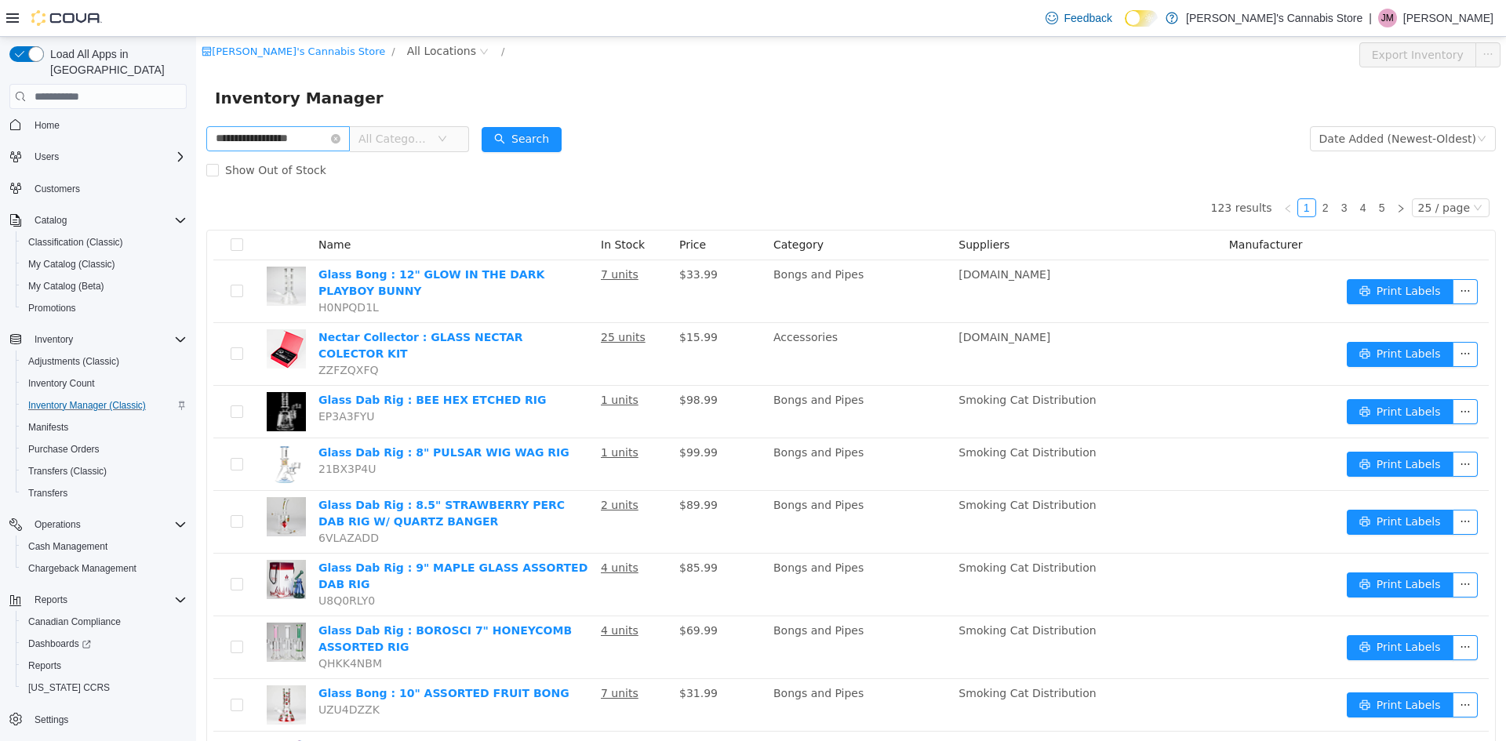
type input "**********"
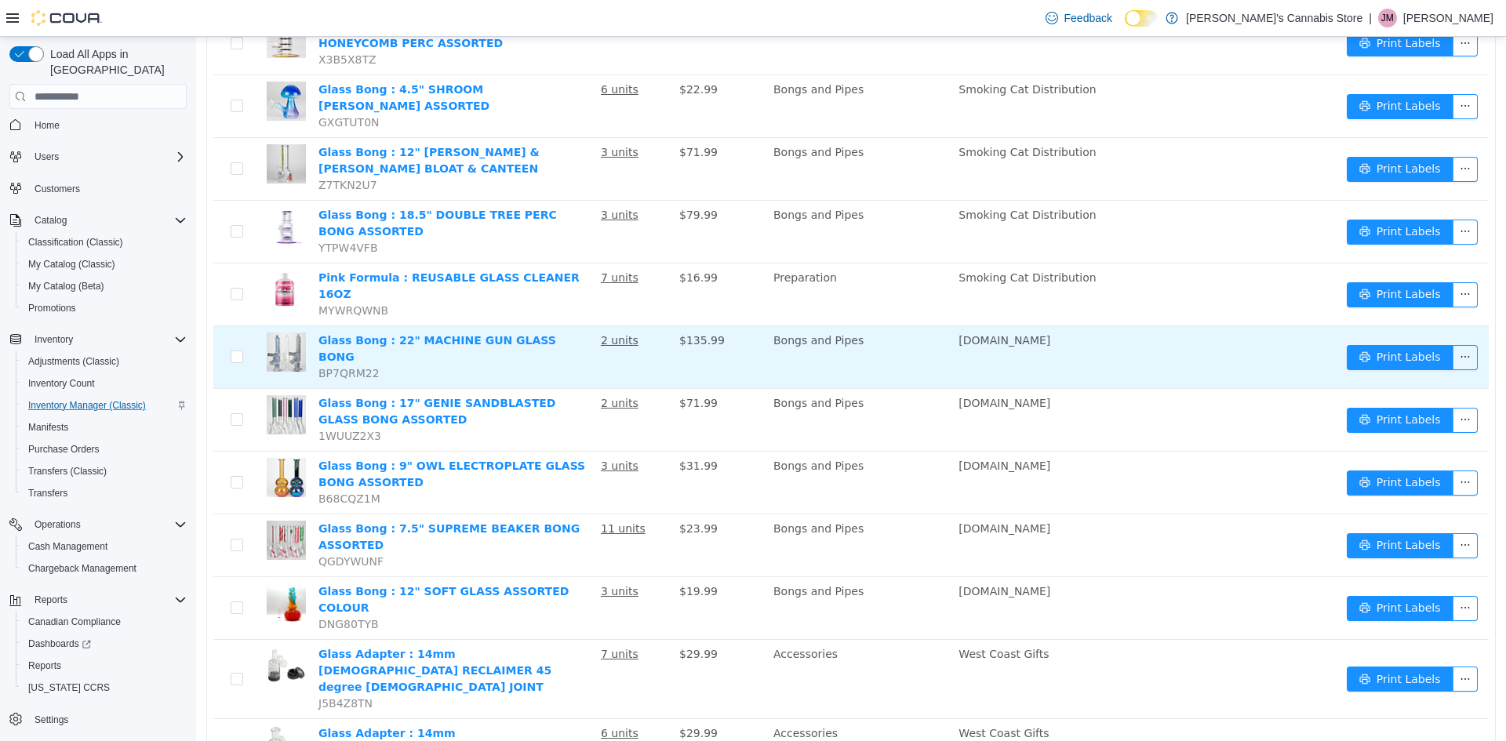
scroll to position [863, 0]
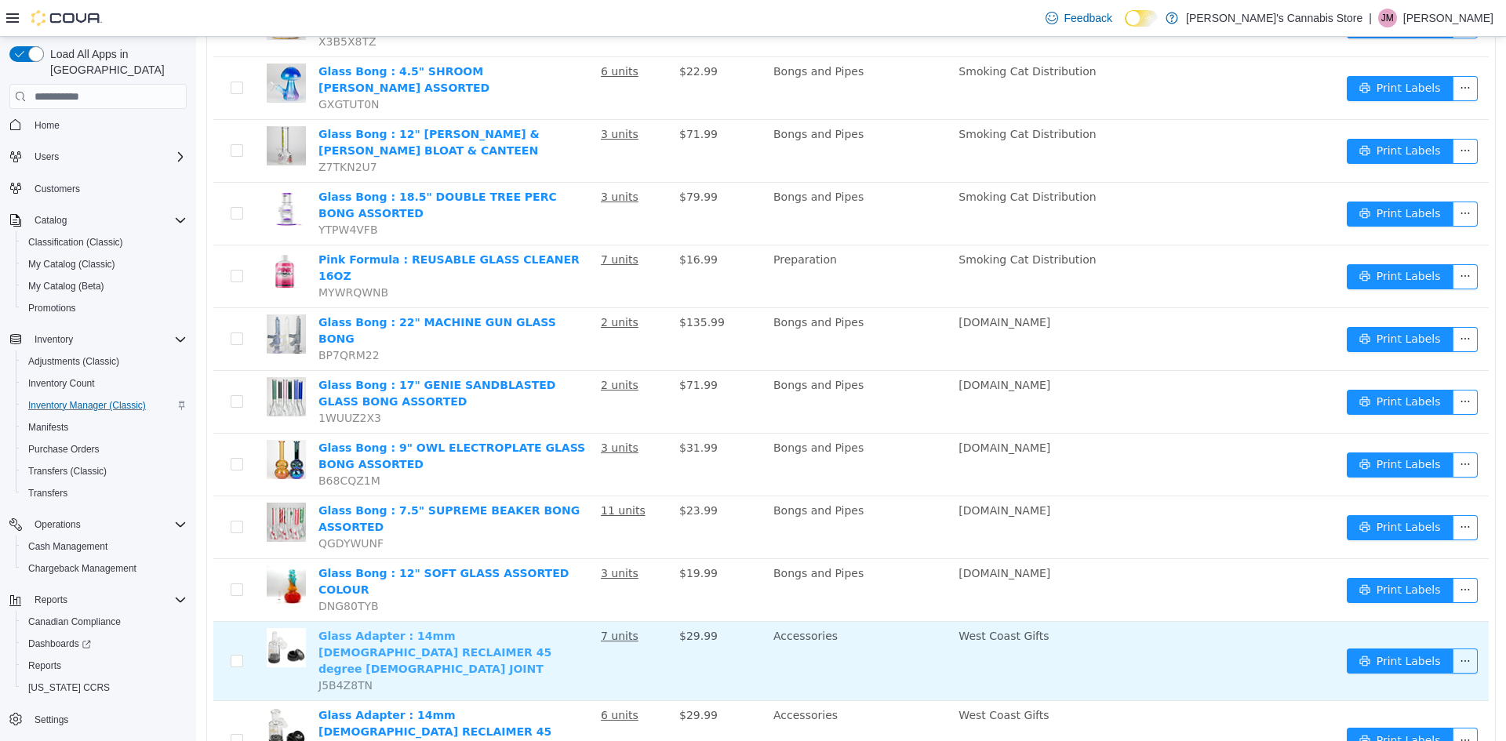
click at [539, 630] on link "Glass Adapter : 14mm MALE RECLAIMER 45 degree FEMALE JOINT" at bounding box center [434, 652] width 233 height 45
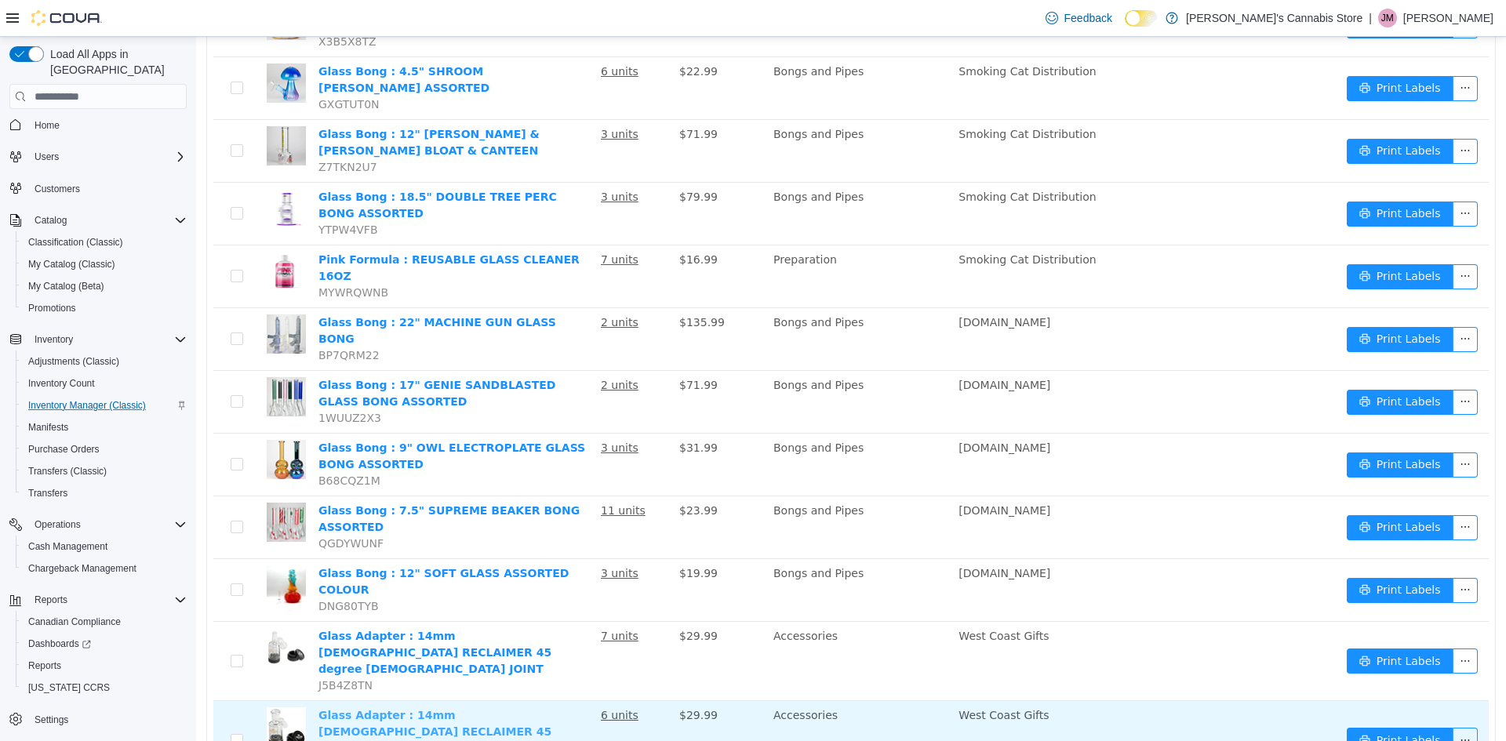
click at [478, 709] on link "Glass Adapter : 14mm FEMALE RECLAIMER 45 degreee MALE JOINT" at bounding box center [434, 731] width 233 height 45
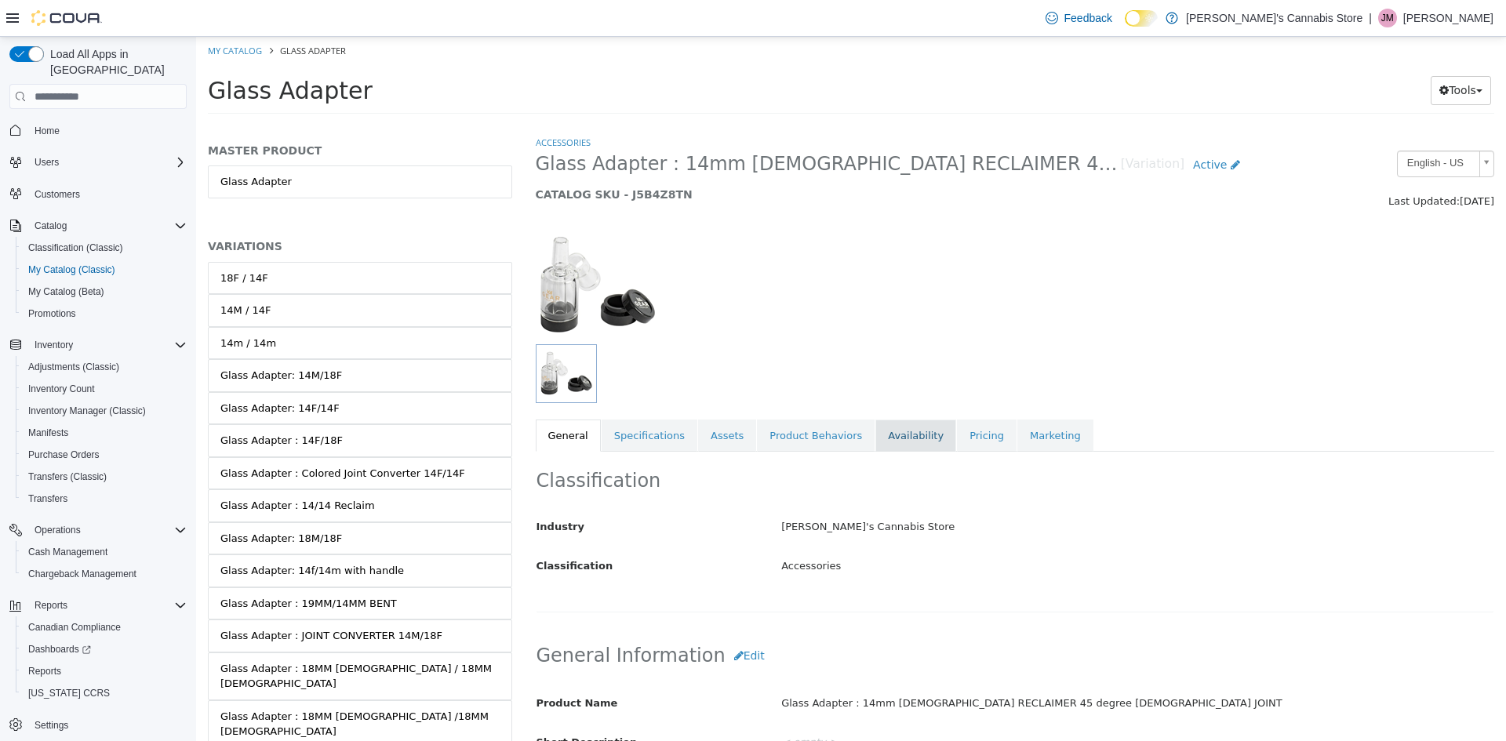
click at [884, 442] on link "Availability" at bounding box center [915, 436] width 81 height 33
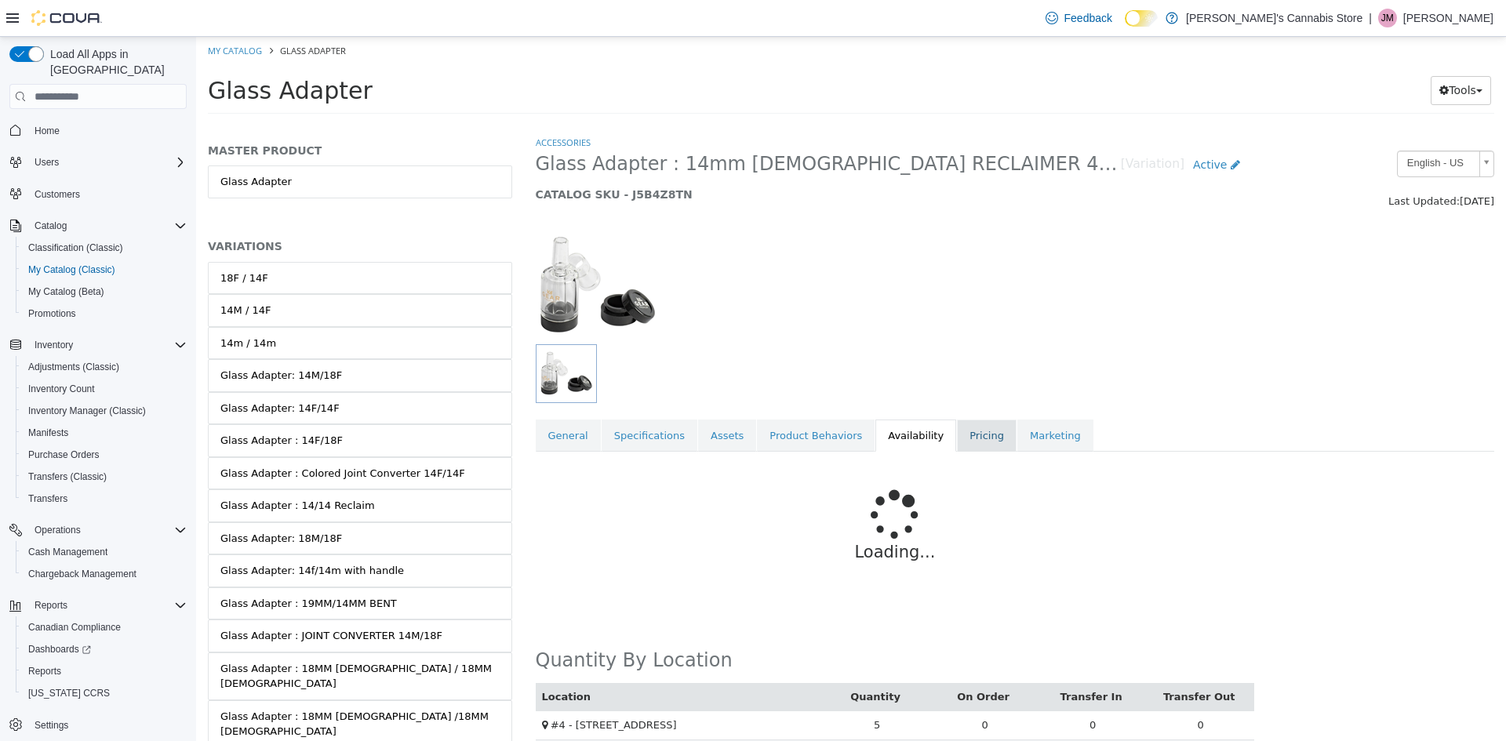
click at [957, 433] on link "Pricing" at bounding box center [987, 436] width 60 height 33
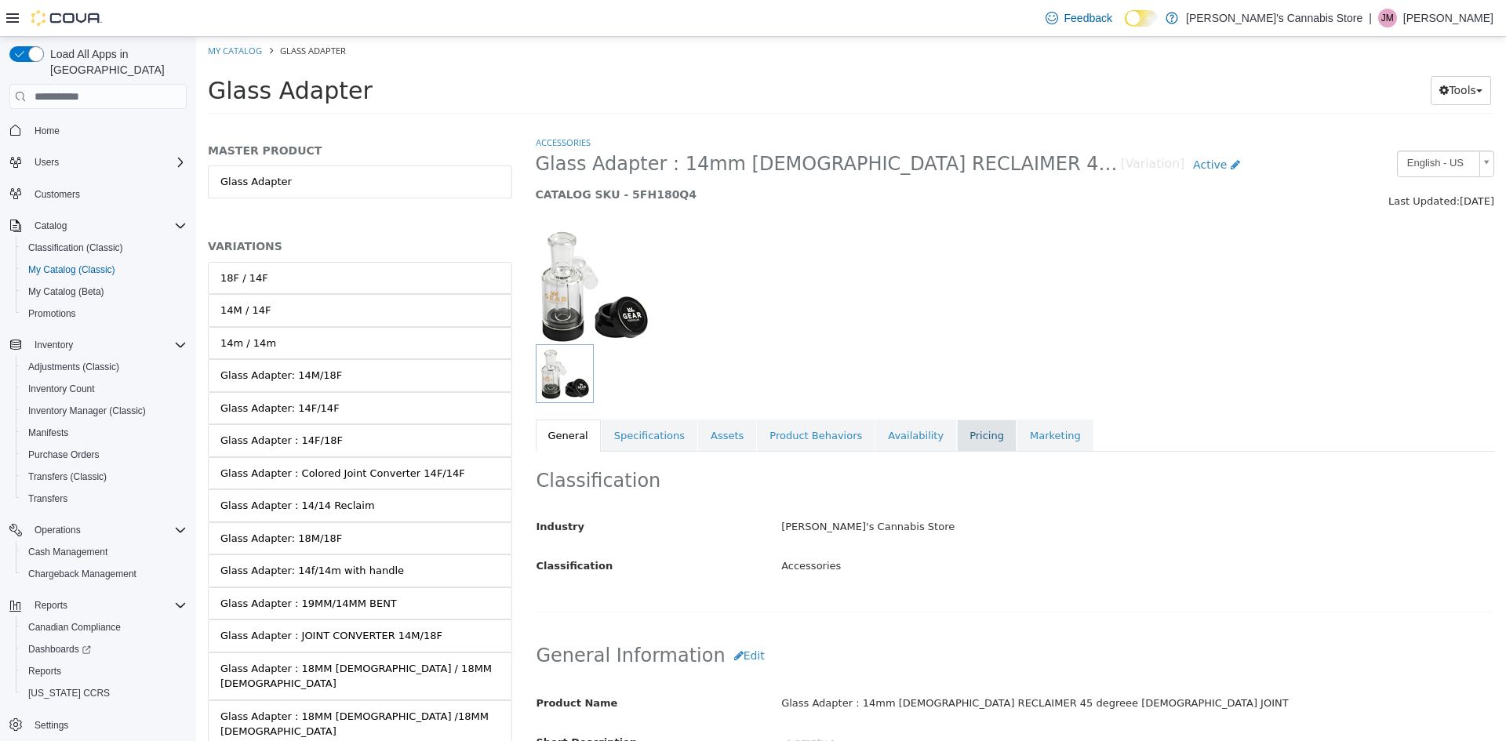
click at [957, 439] on link "Pricing" at bounding box center [987, 436] width 60 height 33
